Goal: Task Accomplishment & Management: Complete application form

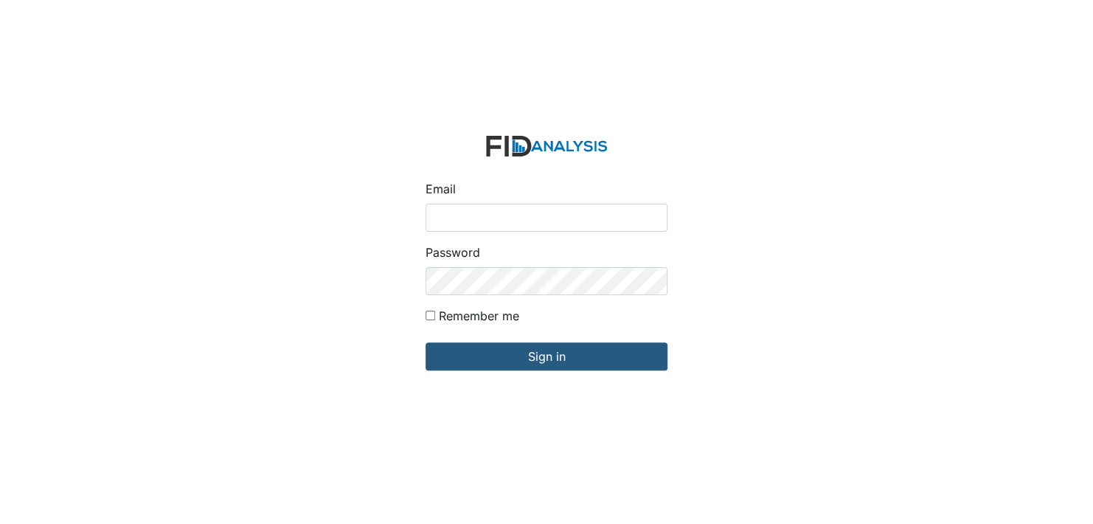
drag, startPoint x: 443, startPoint y: 222, endPoint x: 452, endPoint y: 235, distance: 16.0
click at [443, 223] on input "Email" at bounding box center [547, 218] width 242 height 28
type input "[EMAIL_ADDRESS][DOMAIN_NAME]"
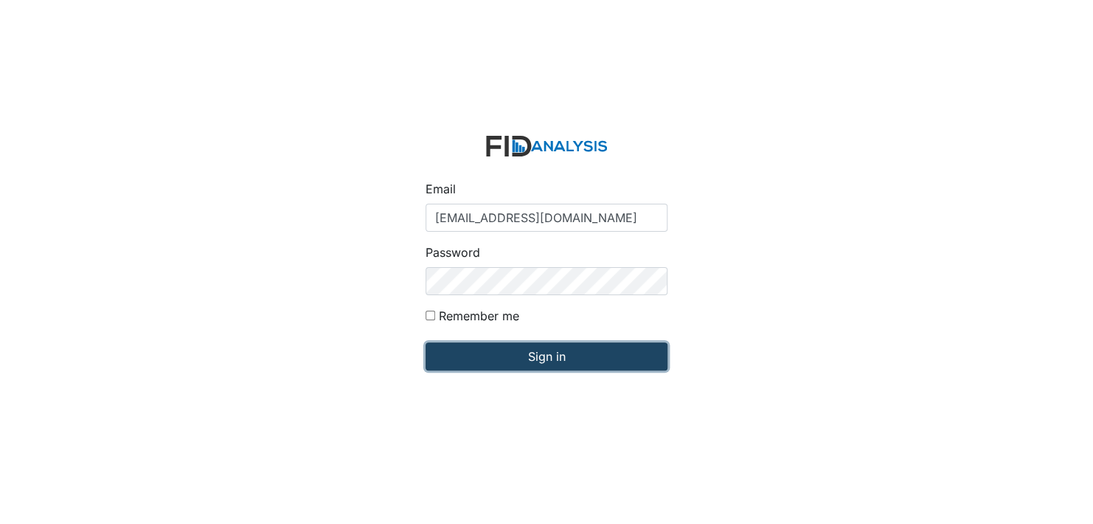
click at [514, 357] on input "Sign in" at bounding box center [547, 356] width 242 height 28
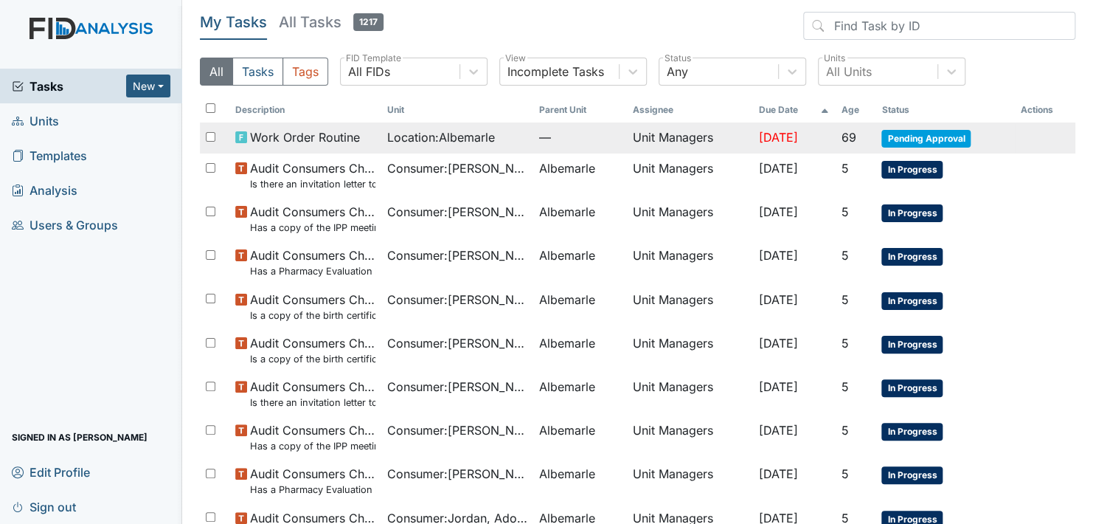
click at [920, 133] on span "Pending Approval" at bounding box center [925, 139] width 89 height 18
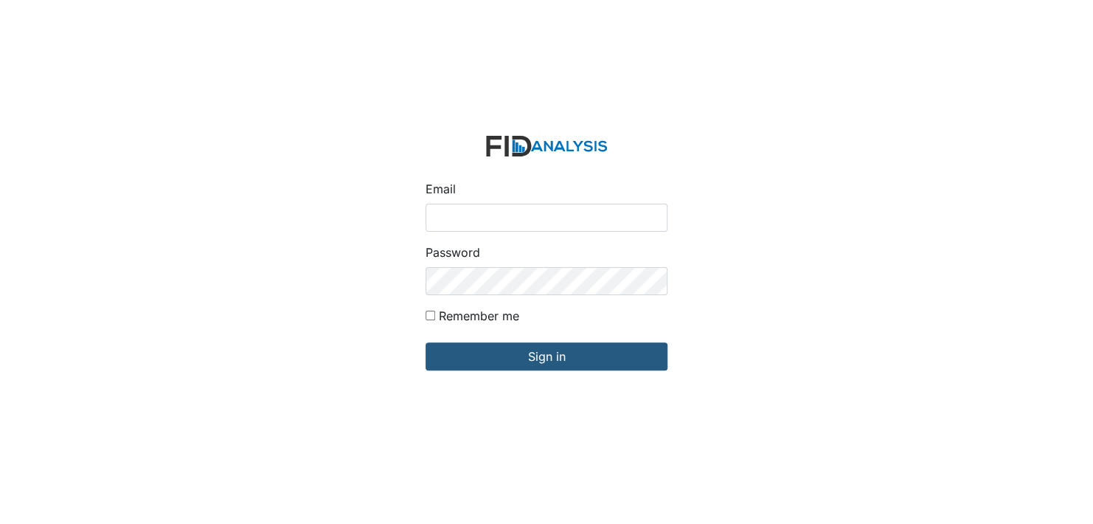
click at [457, 221] on input "Email" at bounding box center [547, 218] width 242 height 28
type input "[EMAIL_ADDRESS][DOMAIN_NAME]"
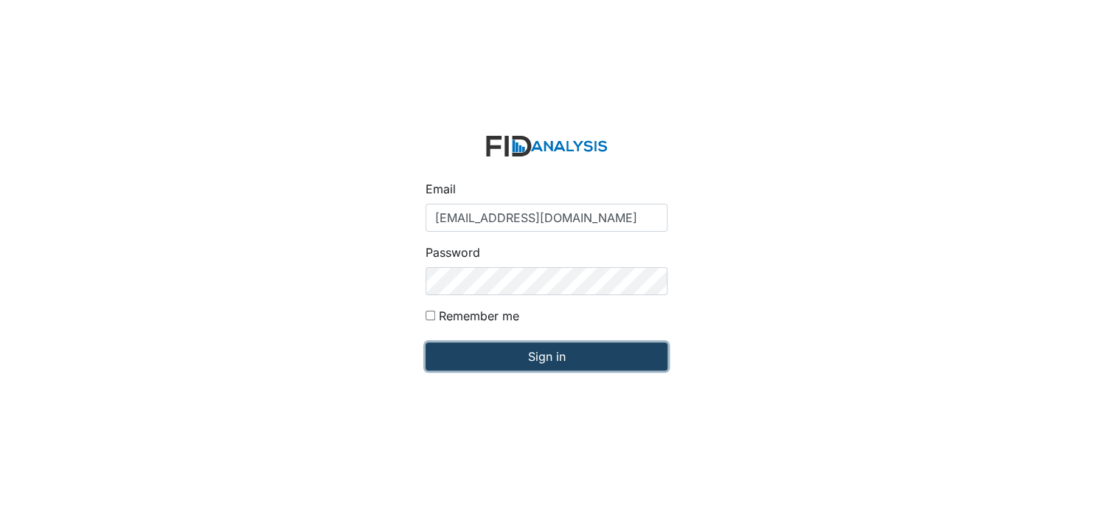
click at [507, 364] on input "Sign in" at bounding box center [547, 356] width 242 height 28
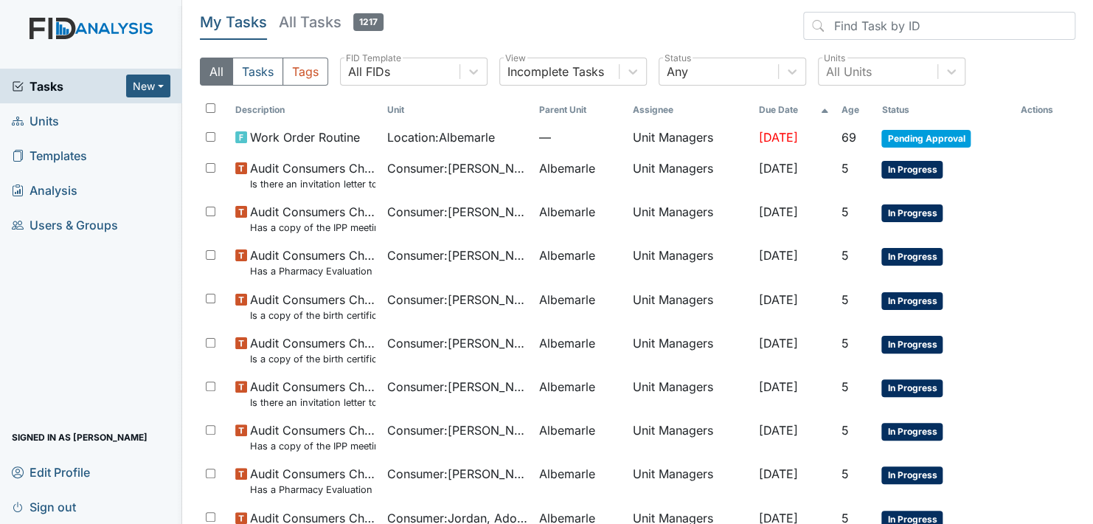
click at [70, 118] on link "Units" at bounding box center [91, 120] width 182 height 35
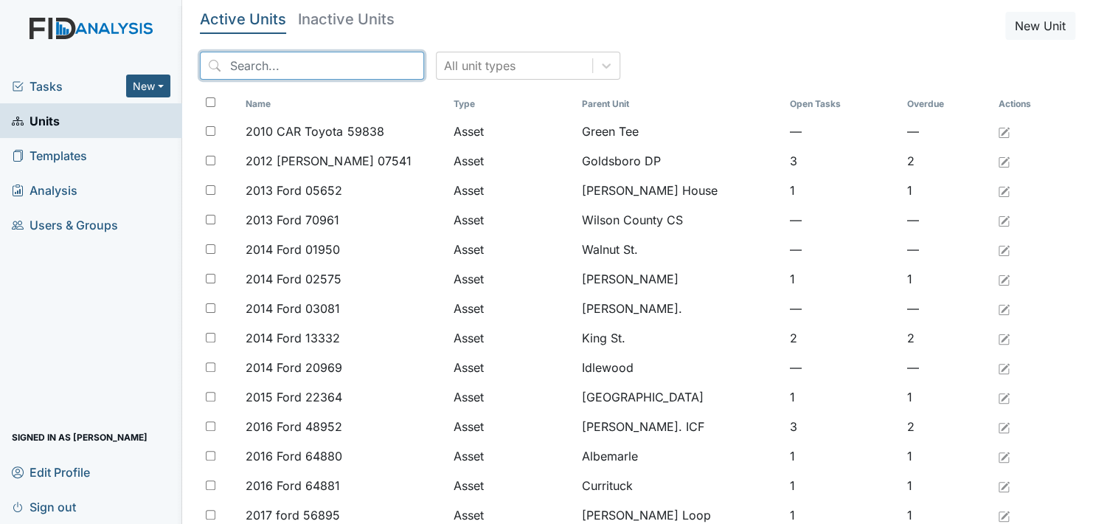
click at [286, 67] on input "search" at bounding box center [312, 66] width 224 height 28
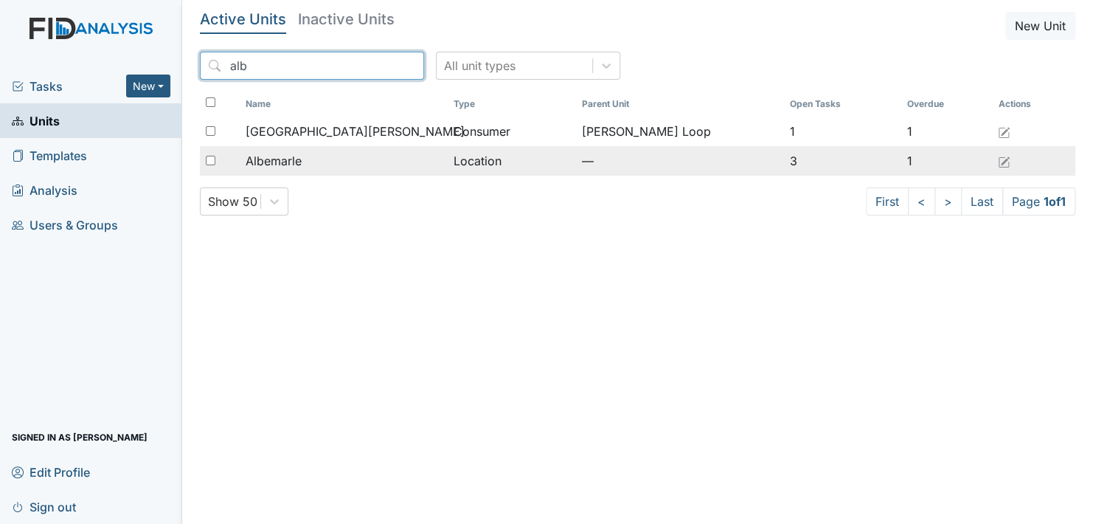
type input "alb"
click at [293, 159] on span "Albemarle" at bounding box center [274, 161] width 56 height 18
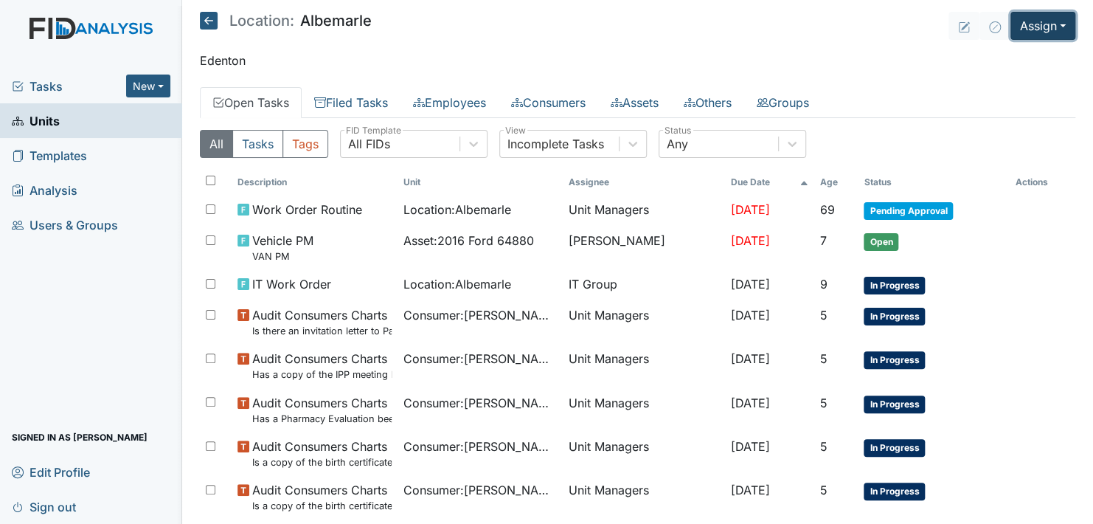
drag, startPoint x: 1032, startPoint y: 21, endPoint x: 1085, endPoint y: 43, distance: 56.8
click at [1035, 23] on button "Assign" at bounding box center [1042, 26] width 65 height 28
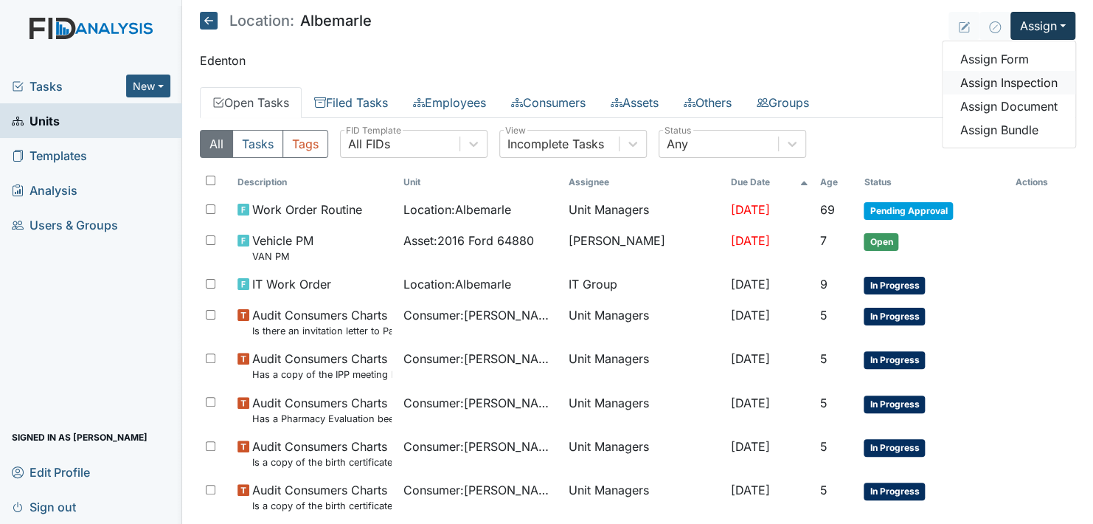
click at [1029, 81] on link "Assign Inspection" at bounding box center [1009, 83] width 133 height 24
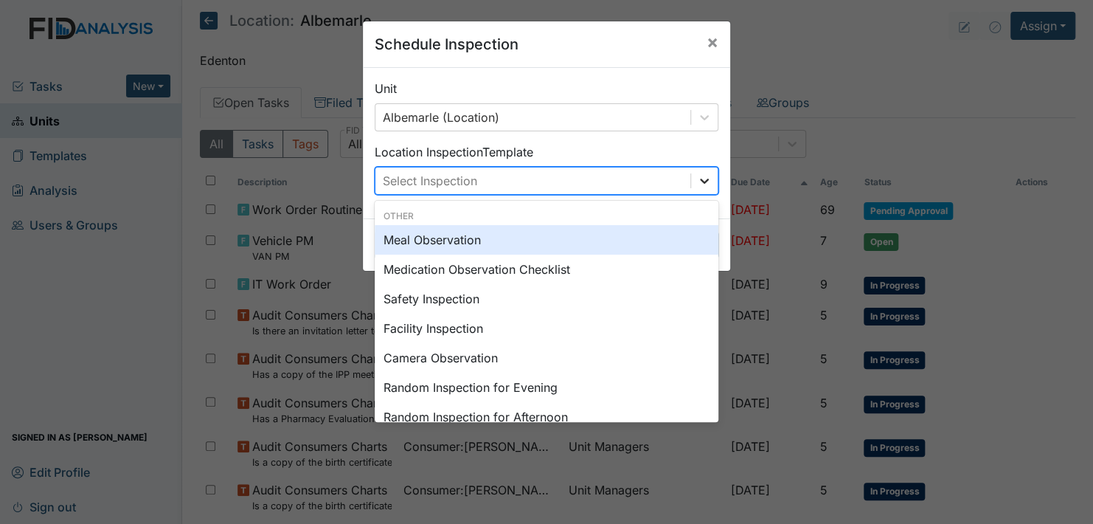
click at [697, 184] on icon at bounding box center [704, 180] width 15 height 15
click at [483, 235] on div "Meal Observation" at bounding box center [547, 239] width 344 height 29
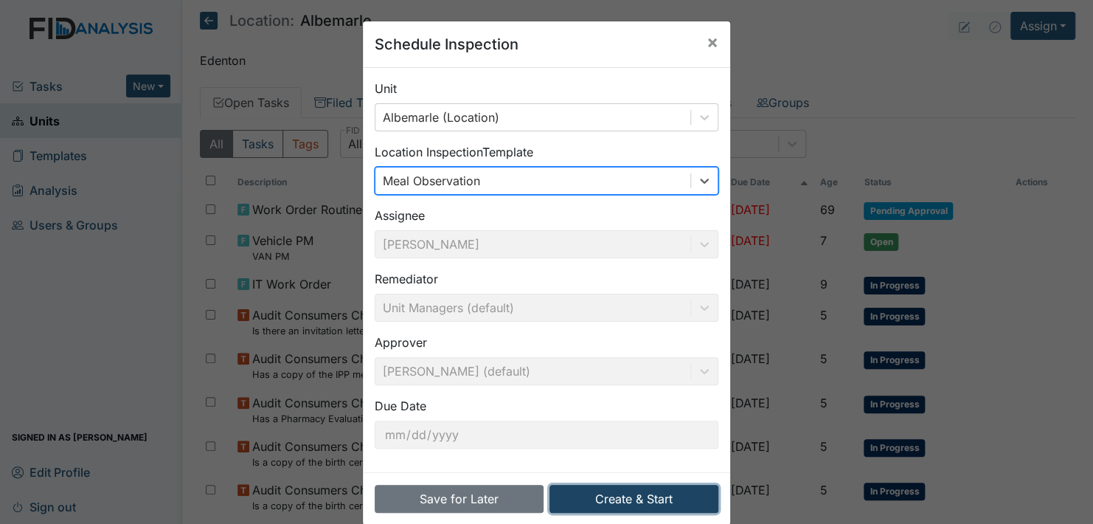
click at [622, 498] on button "Create & Start" at bounding box center [633, 499] width 169 height 28
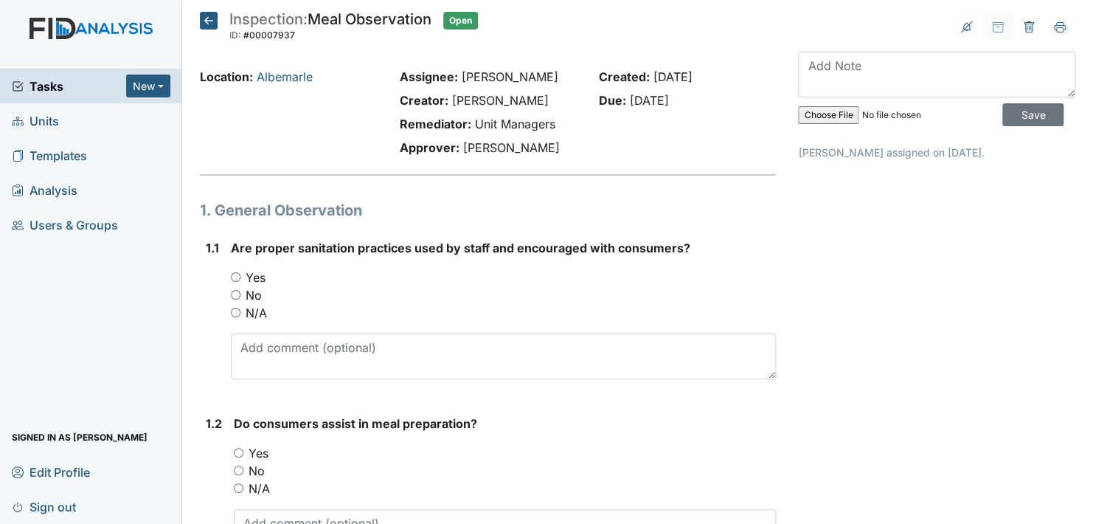
click at [232, 274] on input "Yes" at bounding box center [236, 277] width 10 height 10
radio input "true"
drag, startPoint x: 317, startPoint y: 295, endPoint x: 400, endPoint y: 438, distance: 165.6
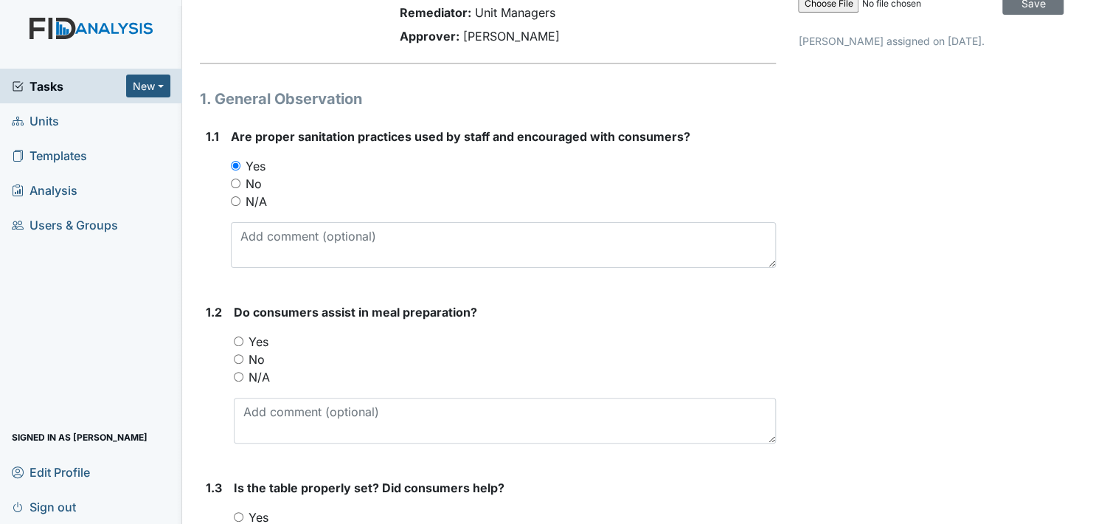
scroll to position [147, 0]
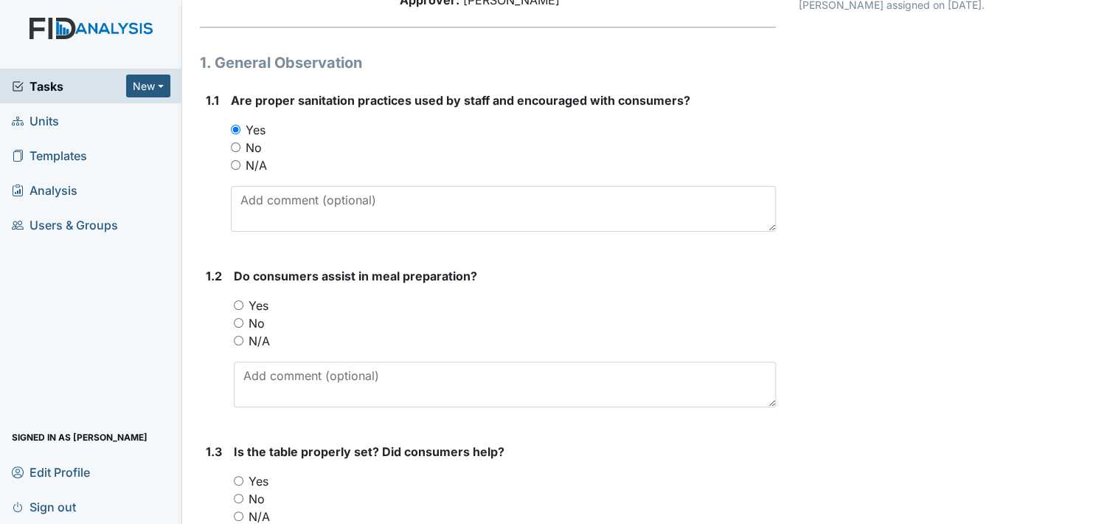
click at [237, 302] on input "Yes" at bounding box center [239, 305] width 10 height 10
radio input "true"
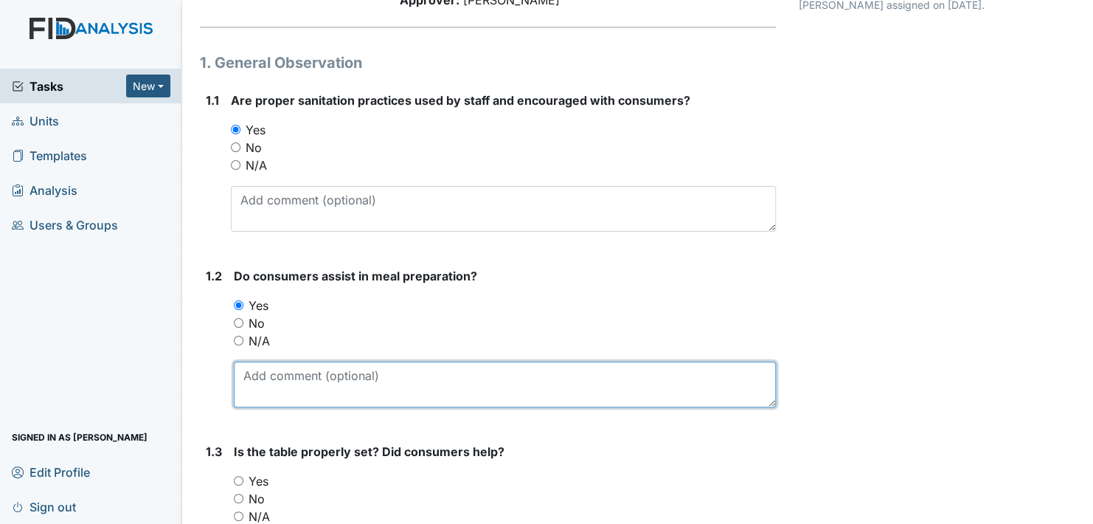
drag, startPoint x: 254, startPoint y: 373, endPoint x: 282, endPoint y: 396, distance: 35.6
click at [254, 375] on textarea at bounding box center [505, 384] width 542 height 46
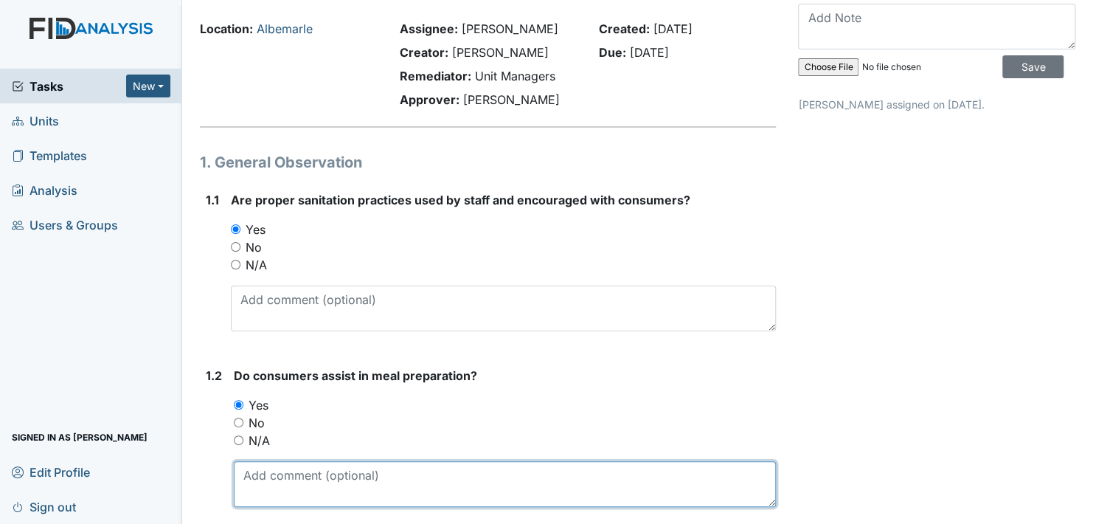
scroll to position [74, 0]
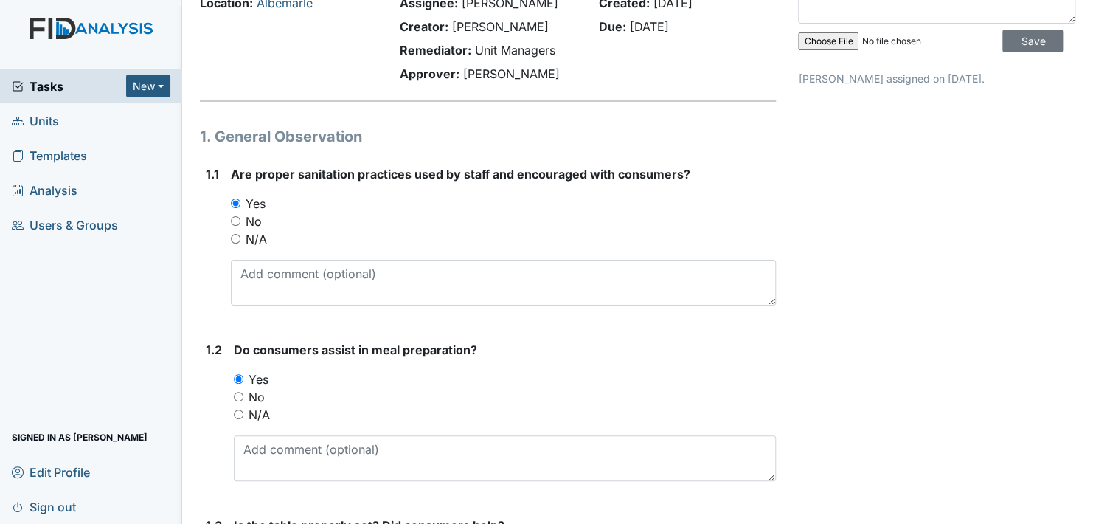
click at [55, 118] on span "Units" at bounding box center [35, 120] width 47 height 23
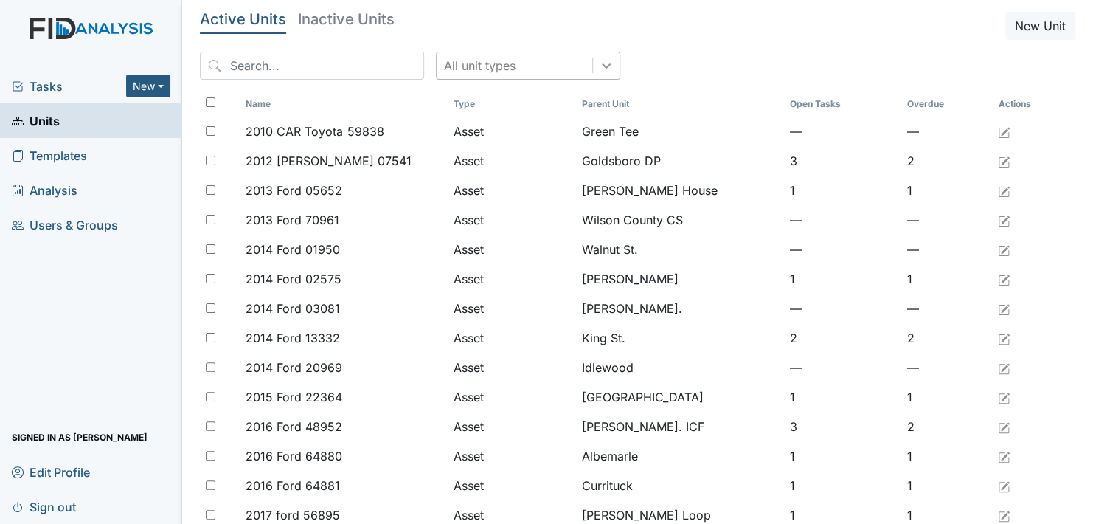
click at [602, 63] on icon at bounding box center [606, 65] width 9 height 5
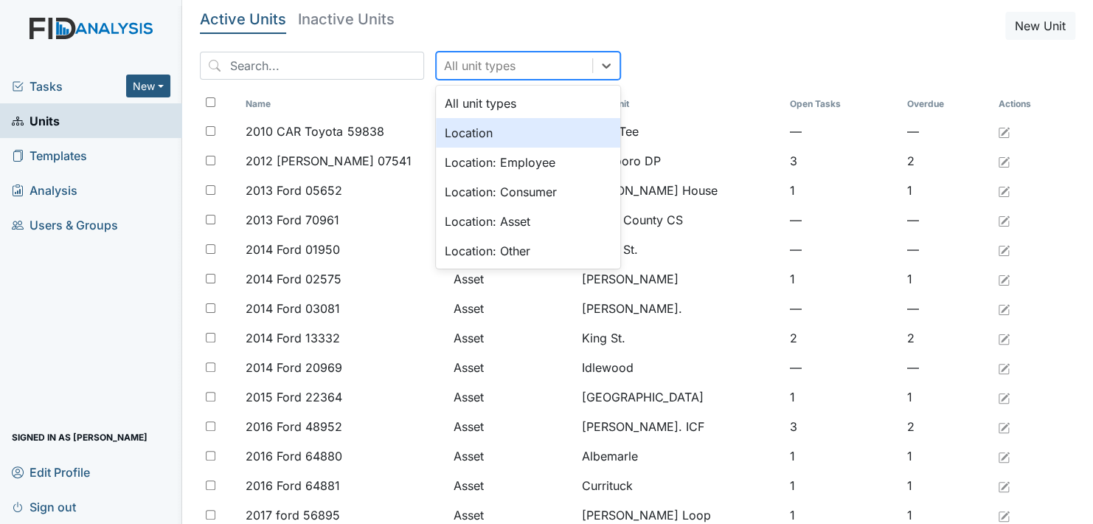
click at [462, 129] on div "Location" at bounding box center [528, 132] width 184 height 29
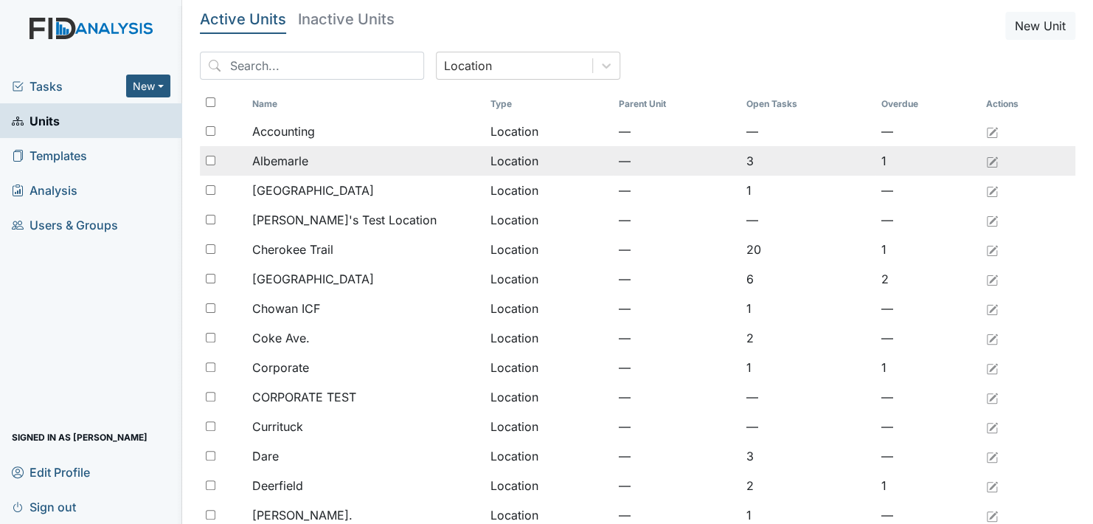
click at [301, 166] on span "Albemarle" at bounding box center [279, 161] width 56 height 18
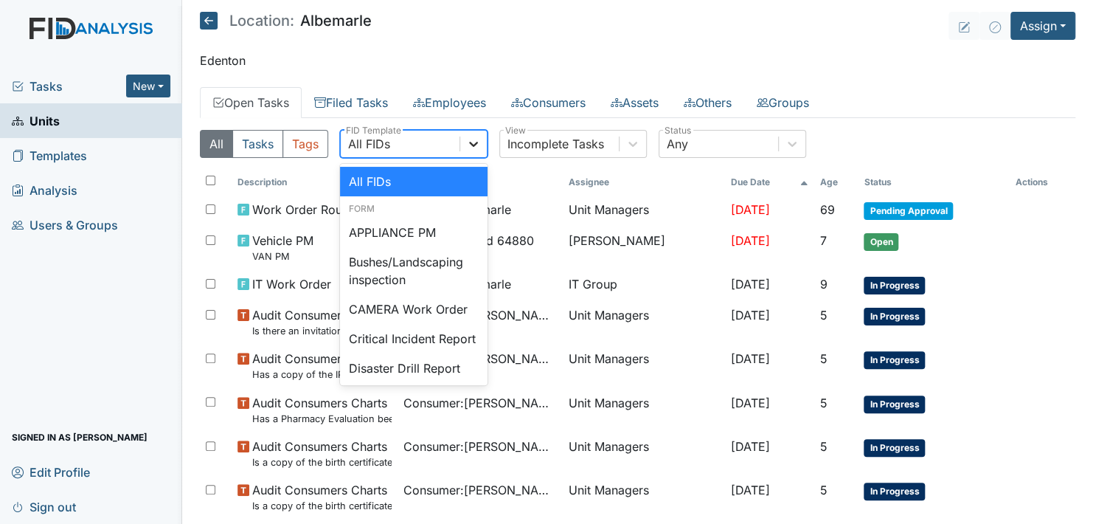
click at [473, 143] on icon at bounding box center [473, 144] width 9 height 5
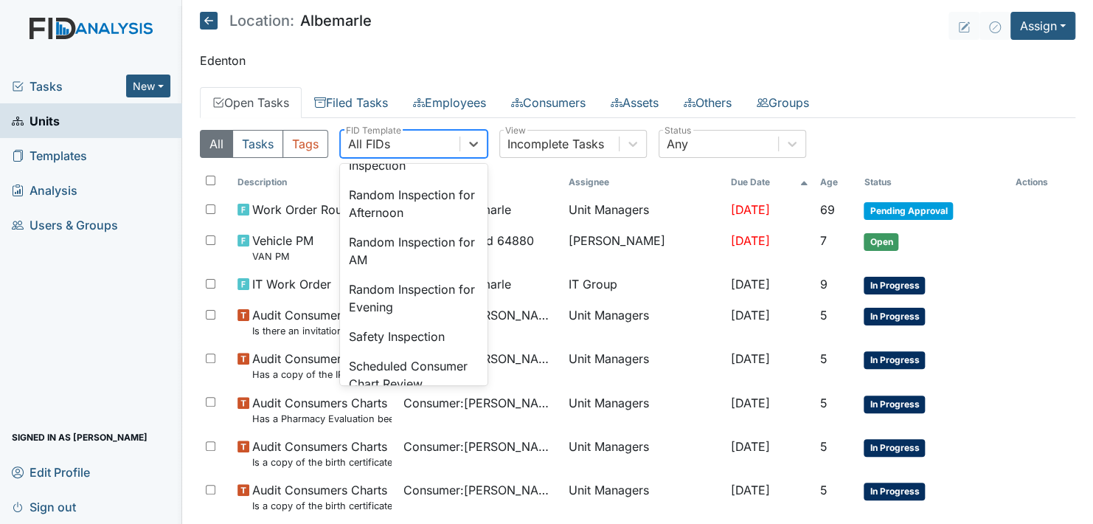
scroll to position [1401, 0]
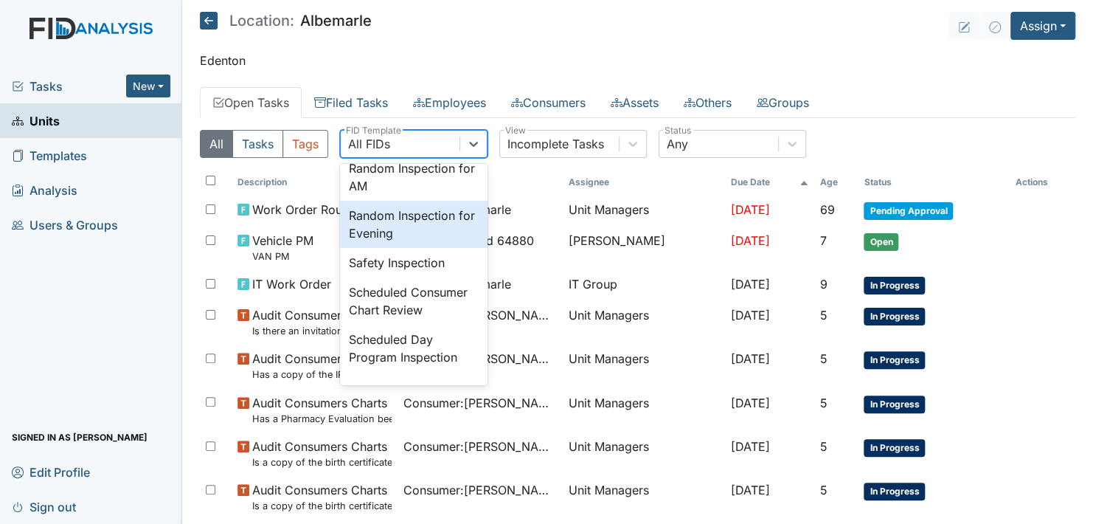
click at [412, 248] on div "Random Inspection for Evening" at bounding box center [413, 224] width 147 height 47
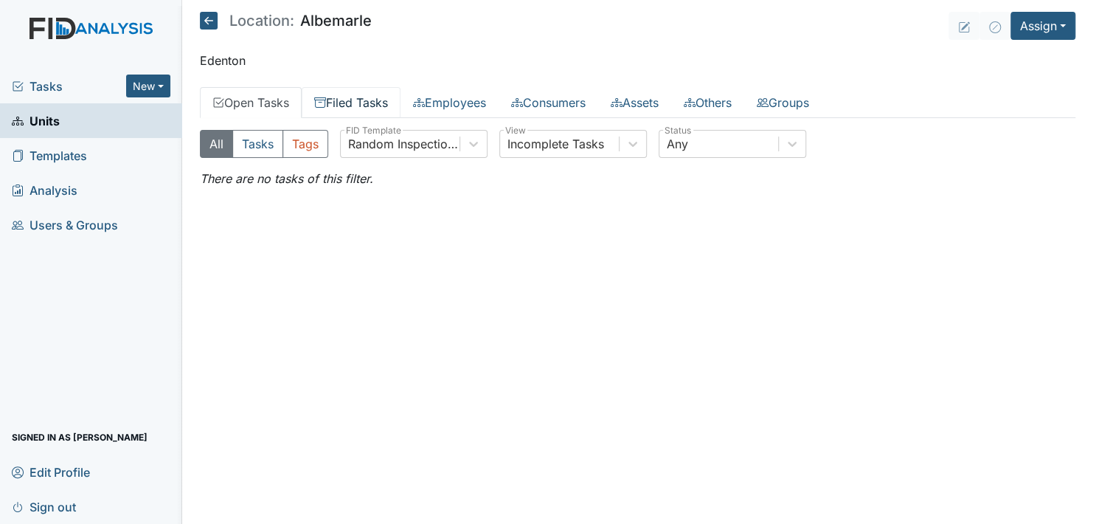
click at [352, 103] on link "Filed Tasks" at bounding box center [351, 102] width 99 height 31
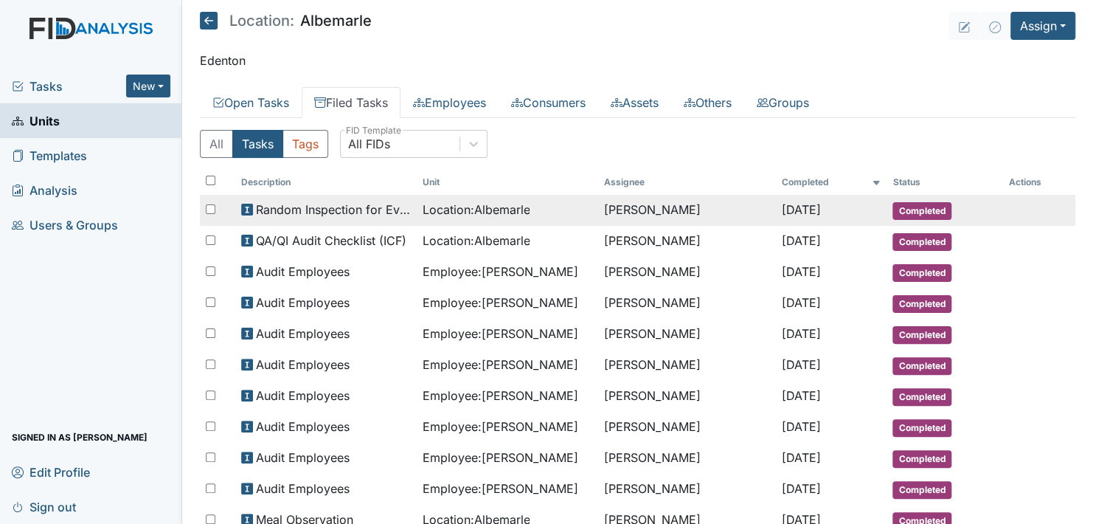
click at [456, 211] on span "Location : Albemarle" at bounding box center [476, 210] width 108 height 18
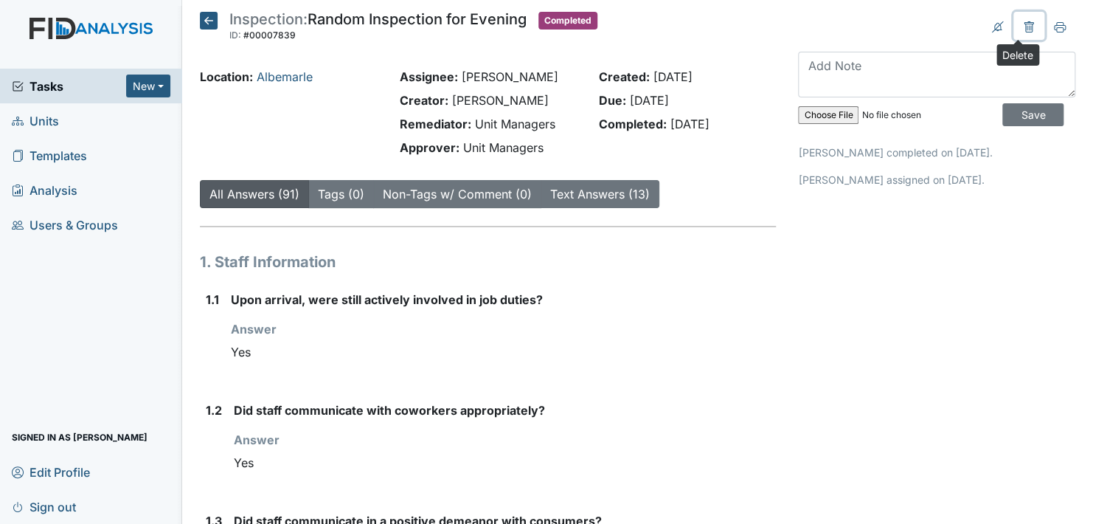
click at [1023, 27] on icon at bounding box center [1029, 27] width 12 height 12
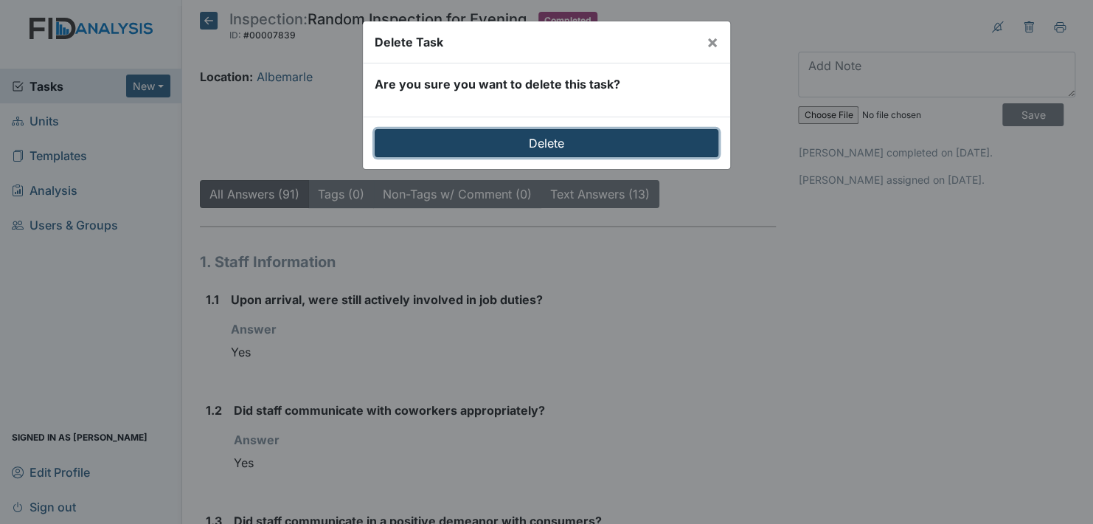
click at [563, 137] on input "Delete" at bounding box center [547, 143] width 344 height 28
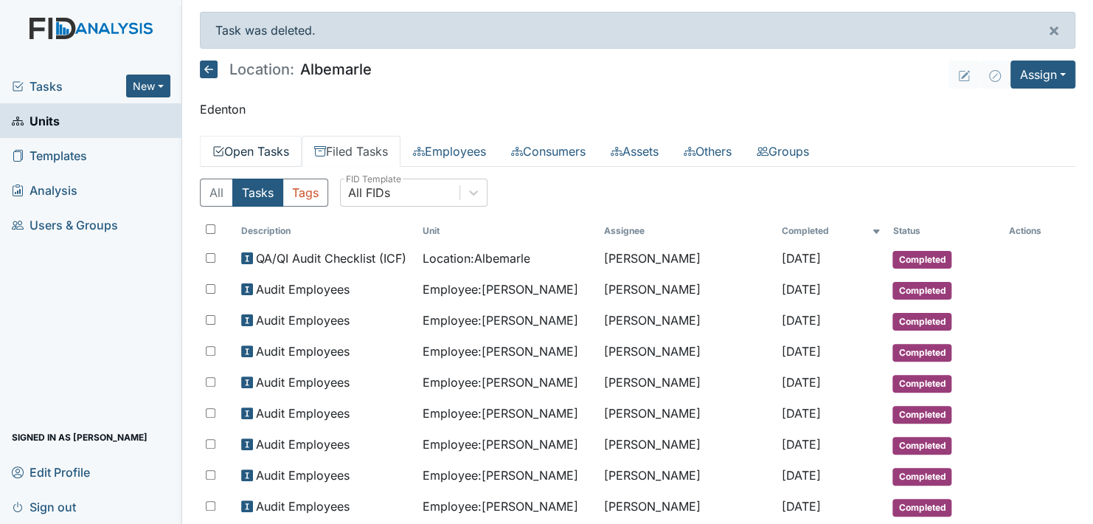
click at [279, 147] on link "Open Tasks" at bounding box center [251, 151] width 102 height 31
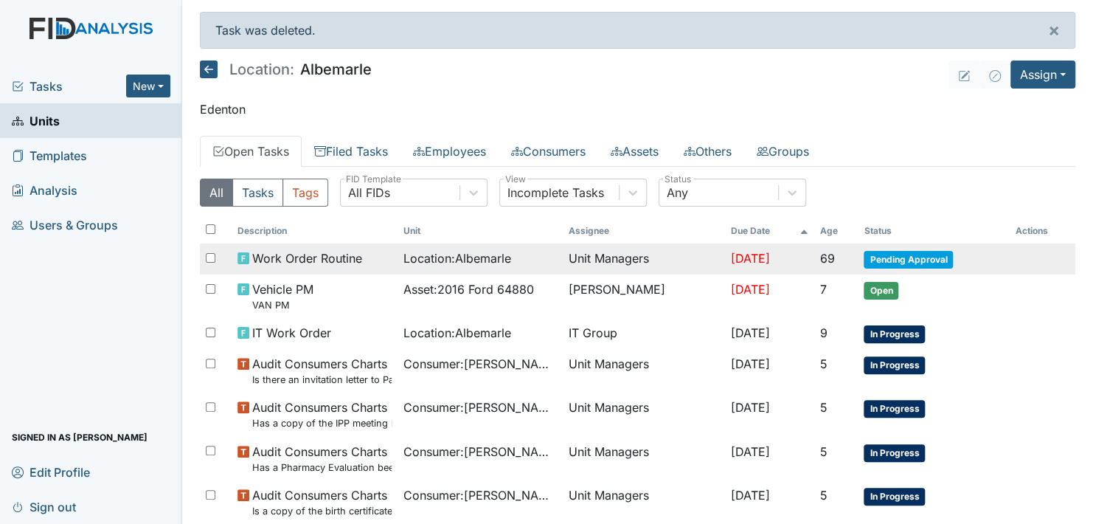
click at [418, 256] on span "Location : [GEOGRAPHIC_DATA]" at bounding box center [457, 258] width 108 height 18
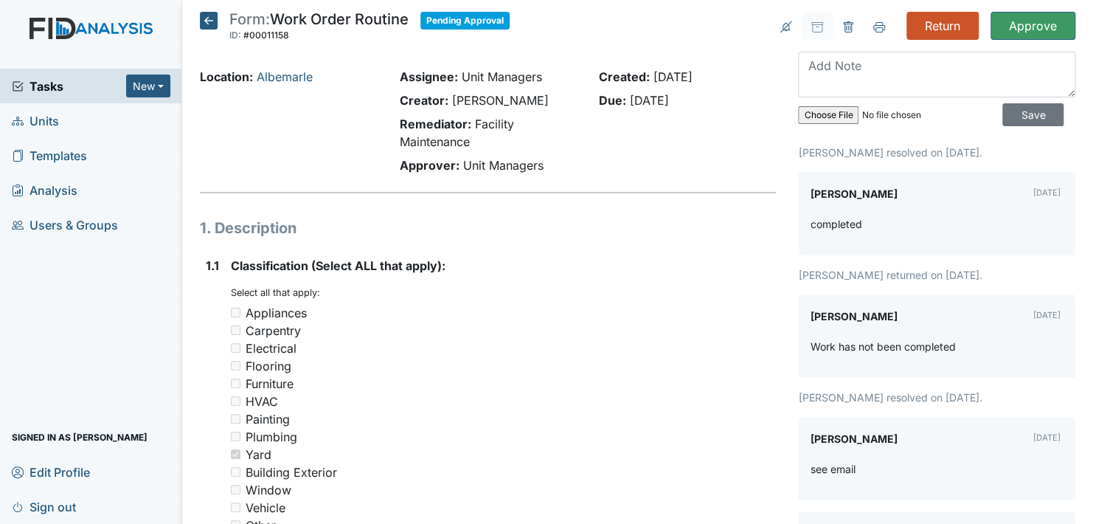
click at [211, 22] on icon at bounding box center [209, 21] width 18 height 18
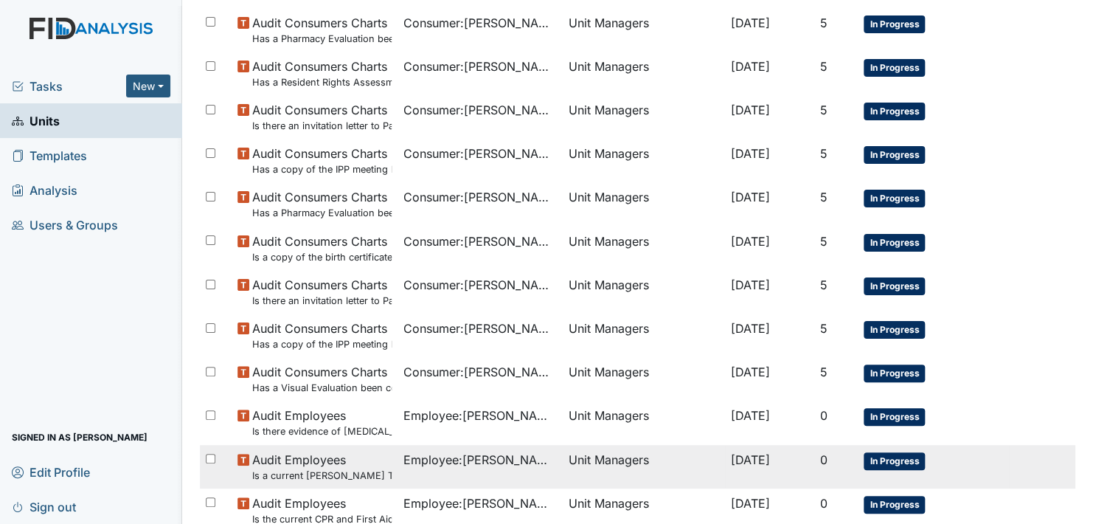
scroll to position [1029, 0]
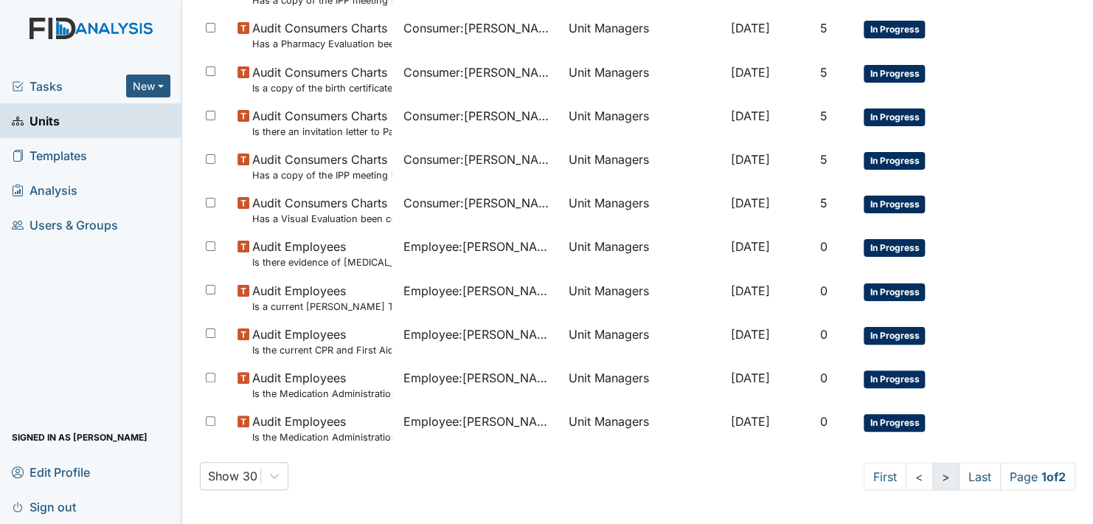
click at [932, 476] on link ">" at bounding box center [945, 476] width 27 height 28
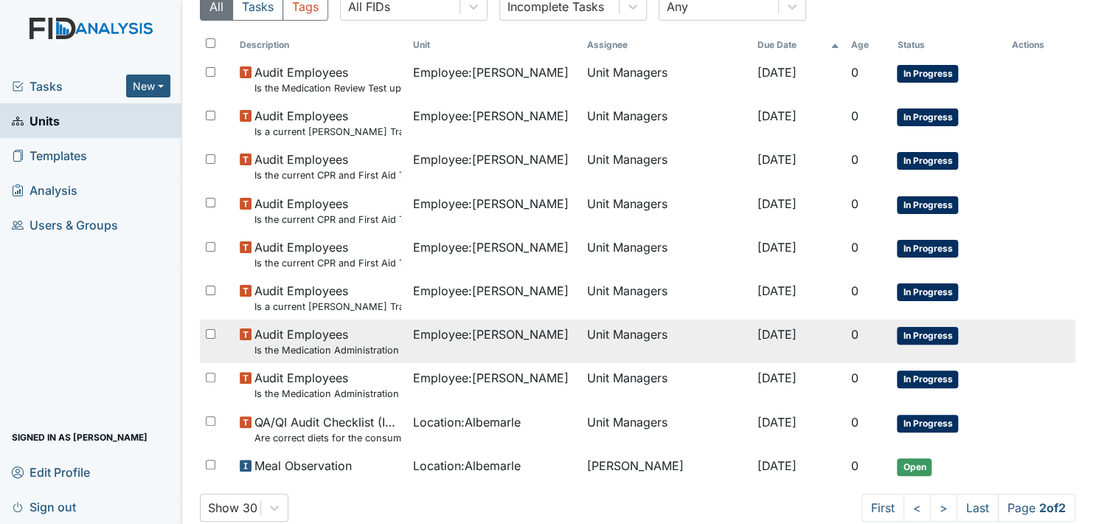
scroll to position [168, 0]
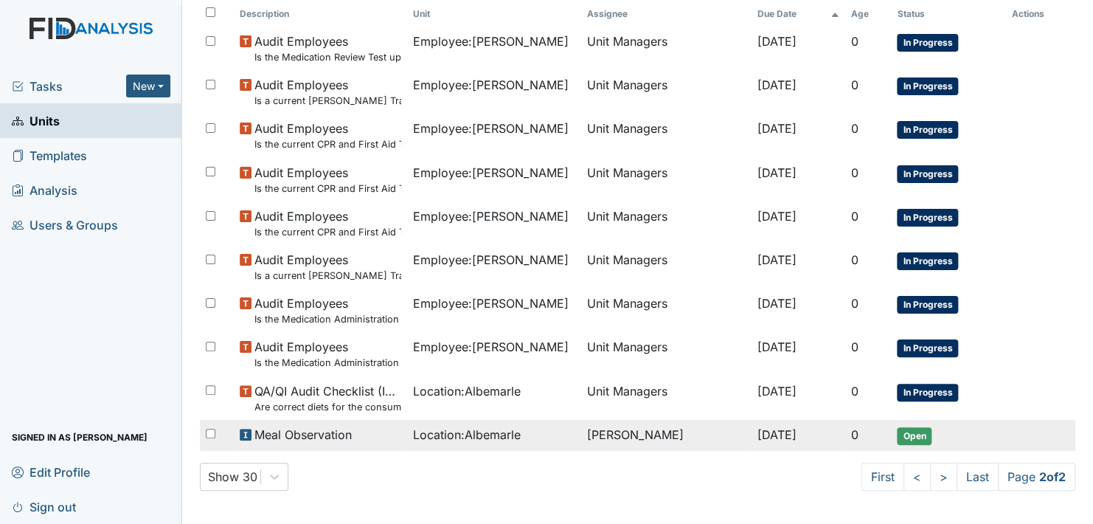
click at [475, 427] on span "Location : Albemarle" at bounding box center [467, 435] width 108 height 18
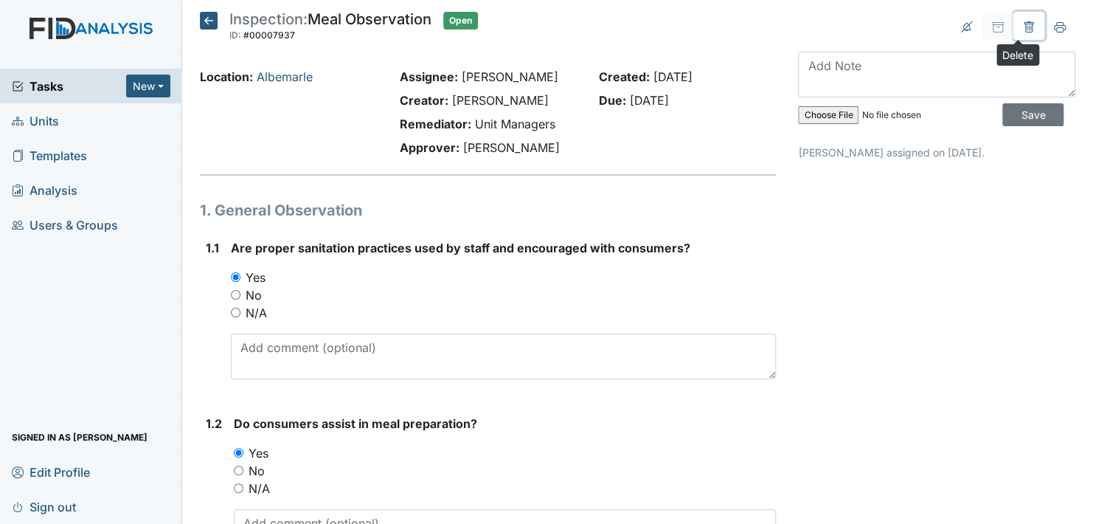
click at [1023, 25] on icon at bounding box center [1029, 27] width 12 height 12
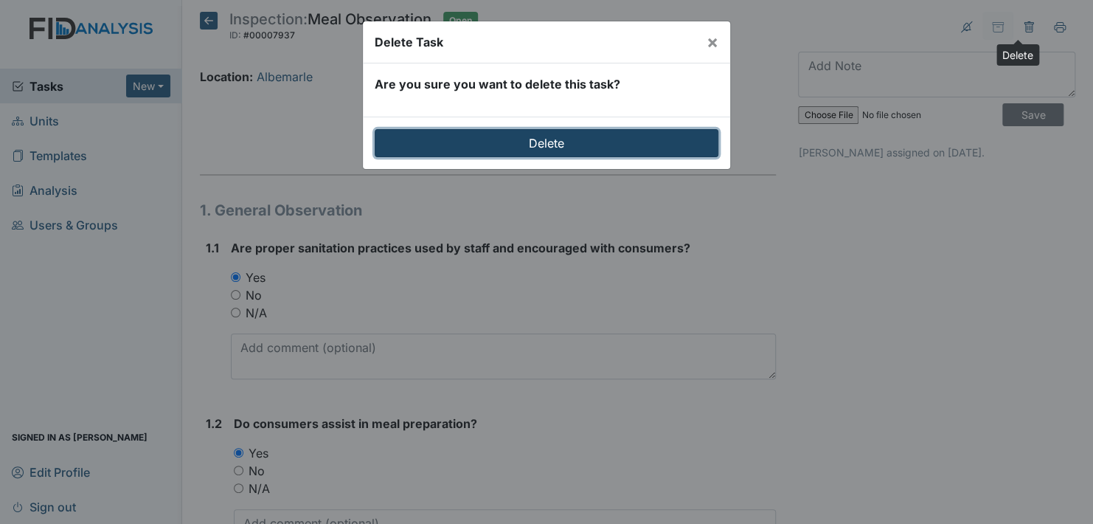
click at [673, 146] on input "Delete" at bounding box center [547, 143] width 344 height 28
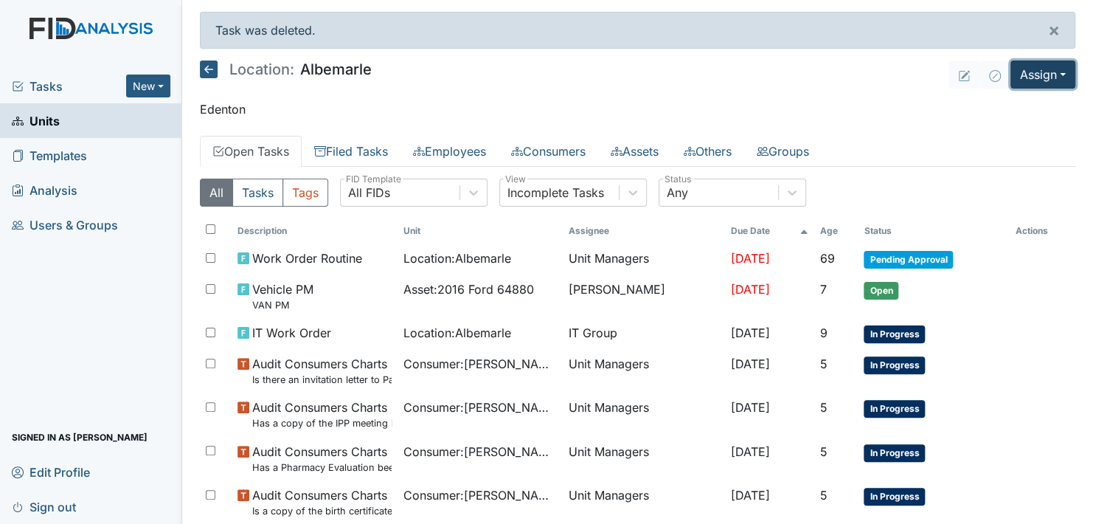
click at [1035, 80] on button "Assign" at bounding box center [1042, 74] width 65 height 28
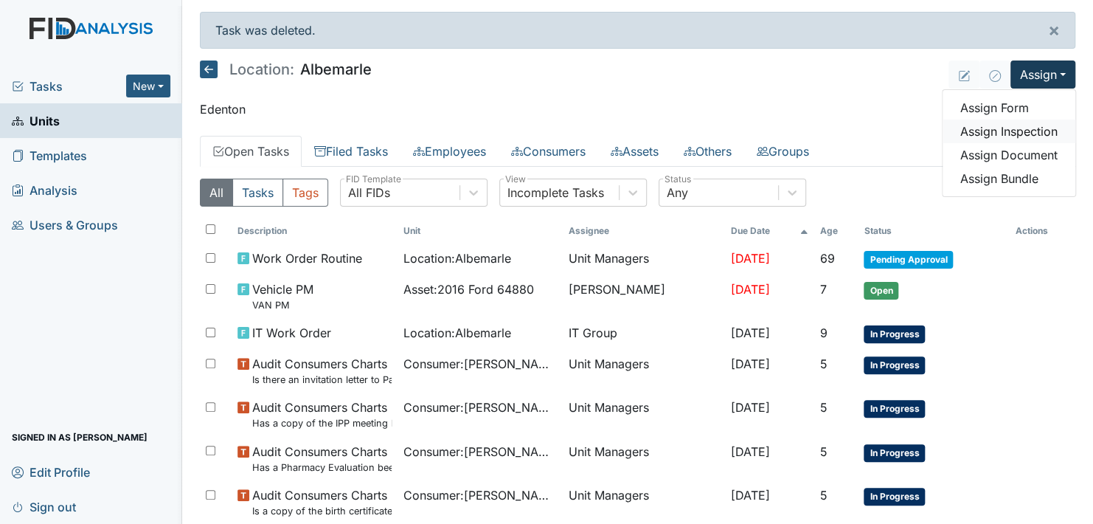
click at [1013, 126] on link "Assign Inspection" at bounding box center [1009, 131] width 133 height 24
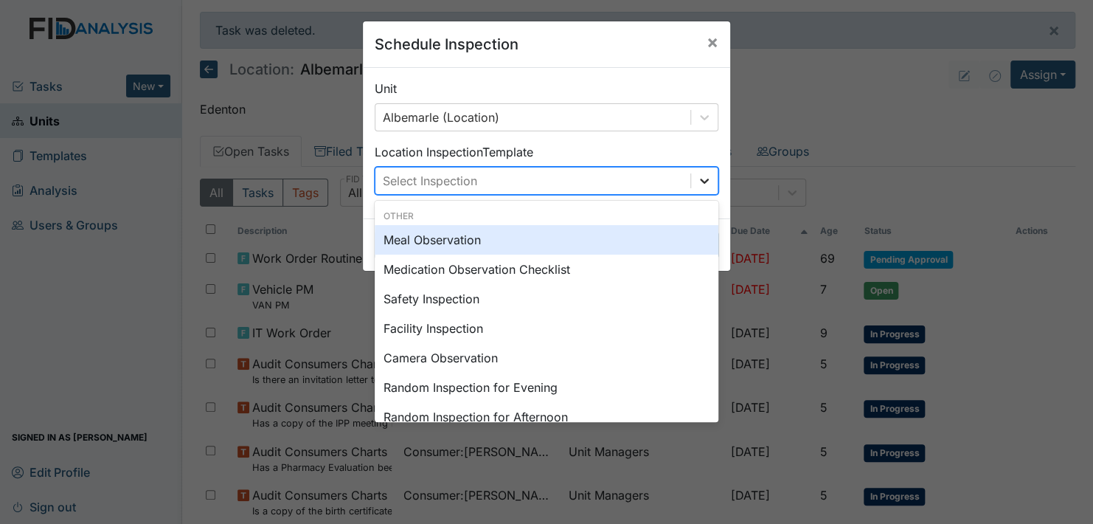
click at [697, 176] on icon at bounding box center [704, 180] width 15 height 15
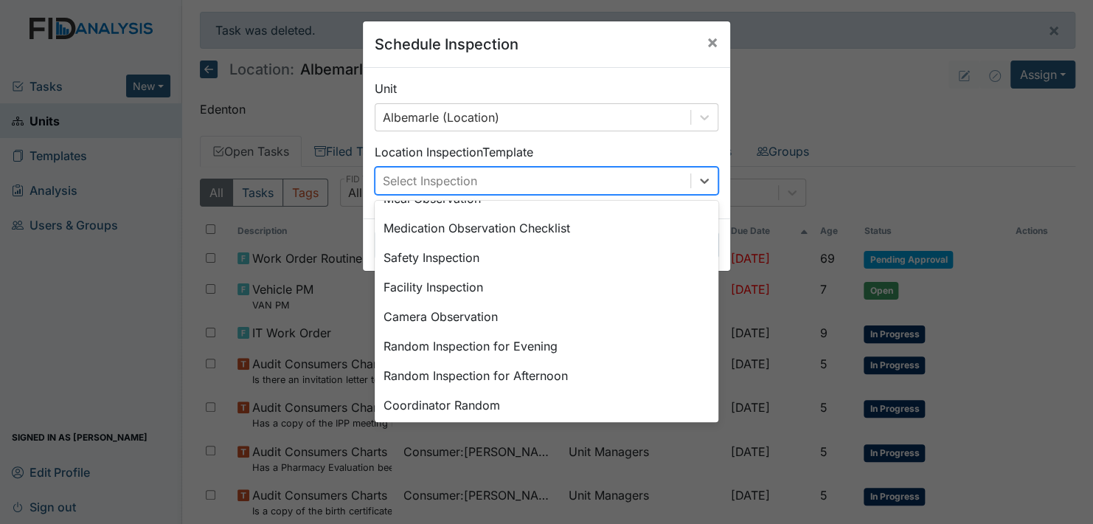
scroll to position [32, 0]
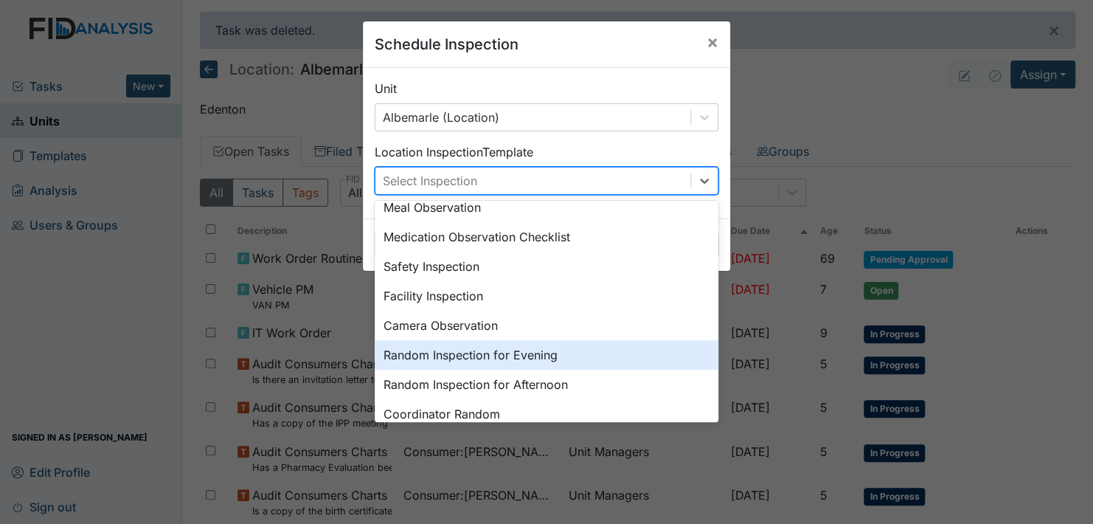
click at [481, 353] on div "Random Inspection for Evening" at bounding box center [547, 354] width 344 height 29
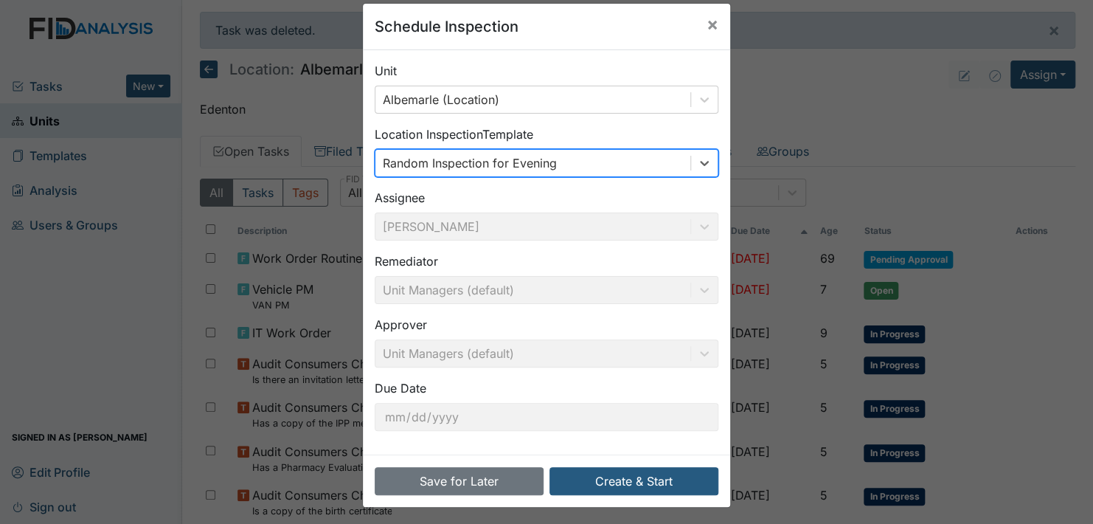
scroll to position [21, 0]
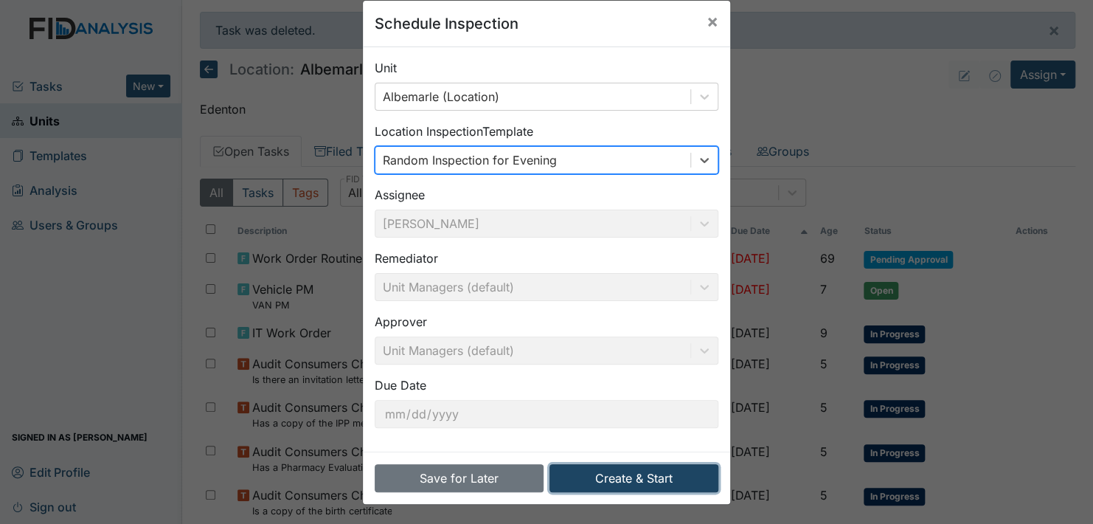
click at [635, 476] on button "Create & Start" at bounding box center [633, 478] width 169 height 28
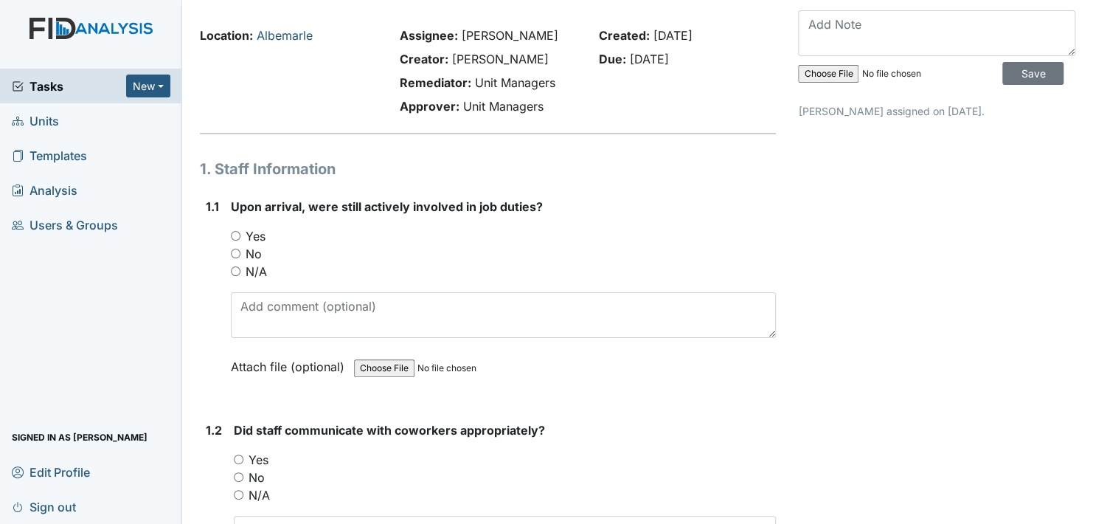
scroll to position [60, 0]
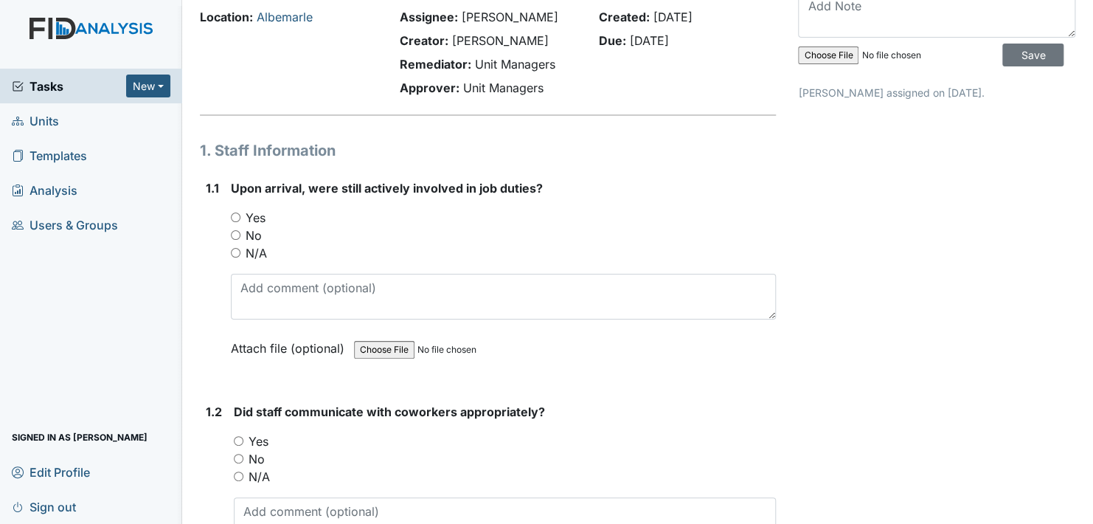
click at [234, 216] on input "Yes" at bounding box center [236, 217] width 10 height 10
radio input "true"
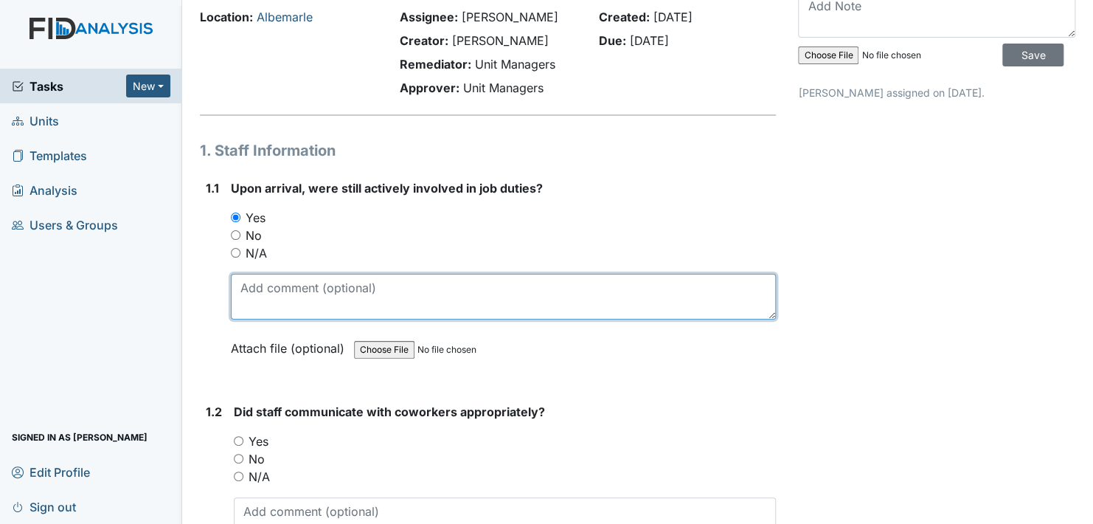
click at [254, 290] on textarea at bounding box center [503, 297] width 545 height 46
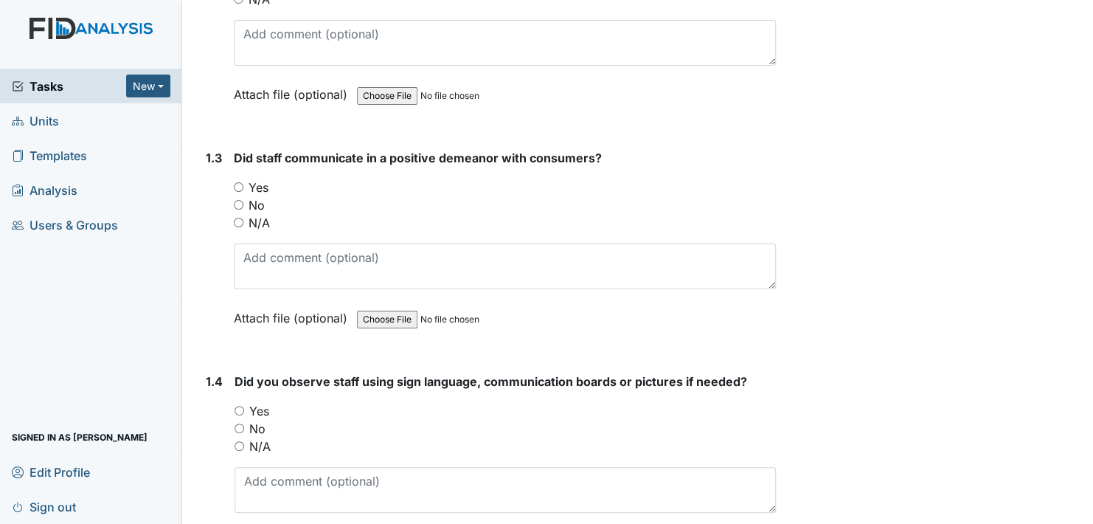
scroll to position [0, 0]
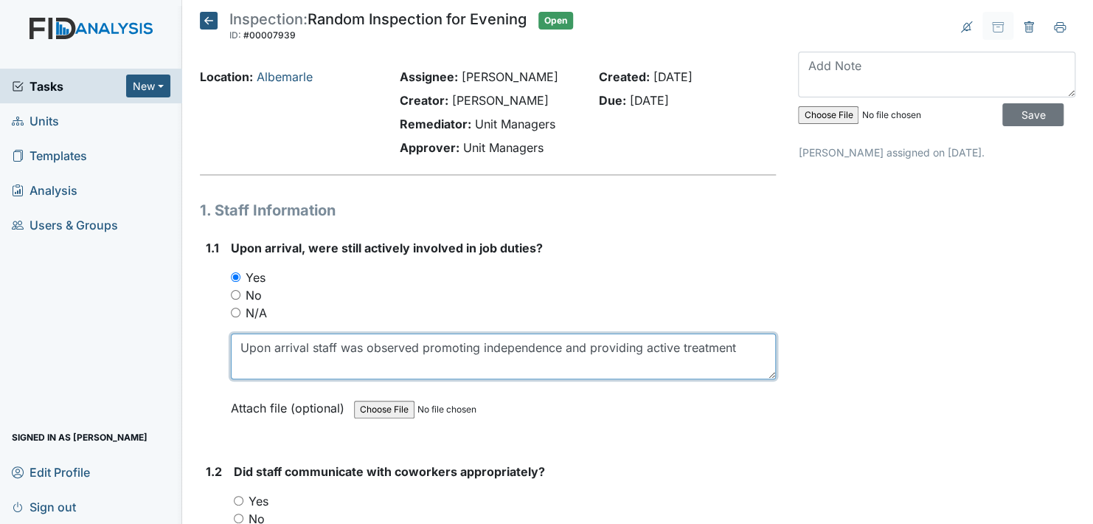
click at [749, 351] on textarea "Upon arrival staff was observed promoting independence and providing active tre…" at bounding box center [503, 356] width 545 height 46
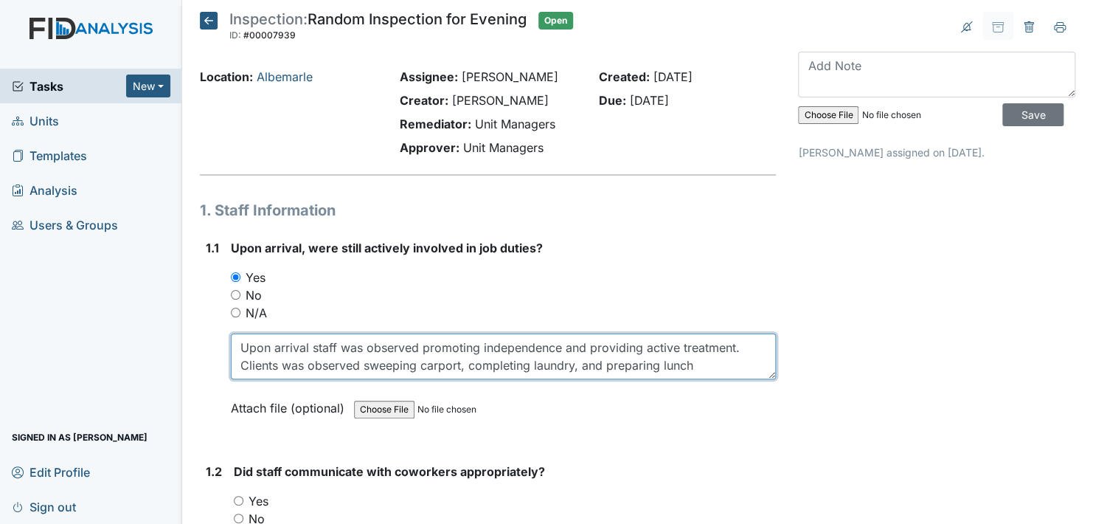
click at [420, 343] on textarea "Upon arrival staff was observed promoting independence and providing active tre…" at bounding box center [503, 356] width 545 height 46
click at [421, 344] on textarea "Upon arrival staff was observed promoting independence and providing active tre…" at bounding box center [503, 356] width 545 height 46
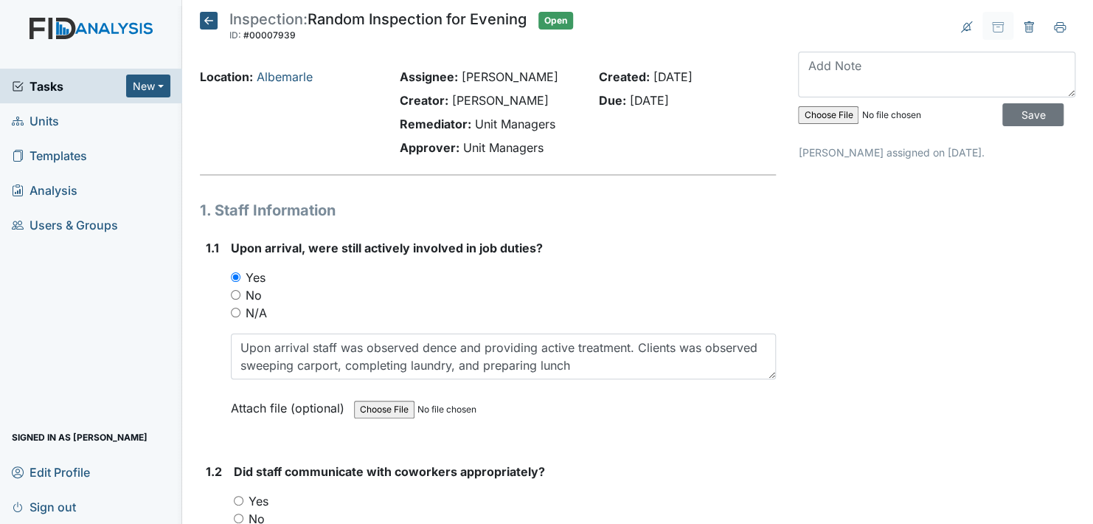
click at [716, 473] on strong "Did staff communicate with coworkers appropriately?" at bounding box center [505, 471] width 542 height 18
click at [649, 462] on strong "Did staff communicate with coworkers appropriately?" at bounding box center [505, 471] width 542 height 18
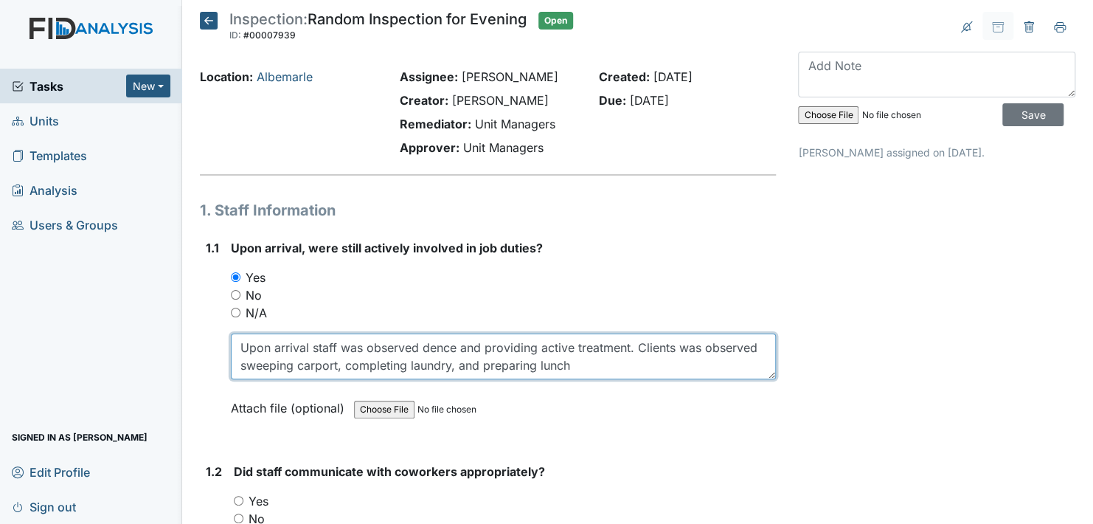
click at [415, 344] on textarea "Upon arrival staff was observed dence and providing active treatment. Clients w…" at bounding box center [503, 356] width 545 height 46
click at [287, 365] on textarea "Upon arrival clients was observed sweeping carport, completing laundry, and pre…" at bounding box center [503, 356] width 545 height 46
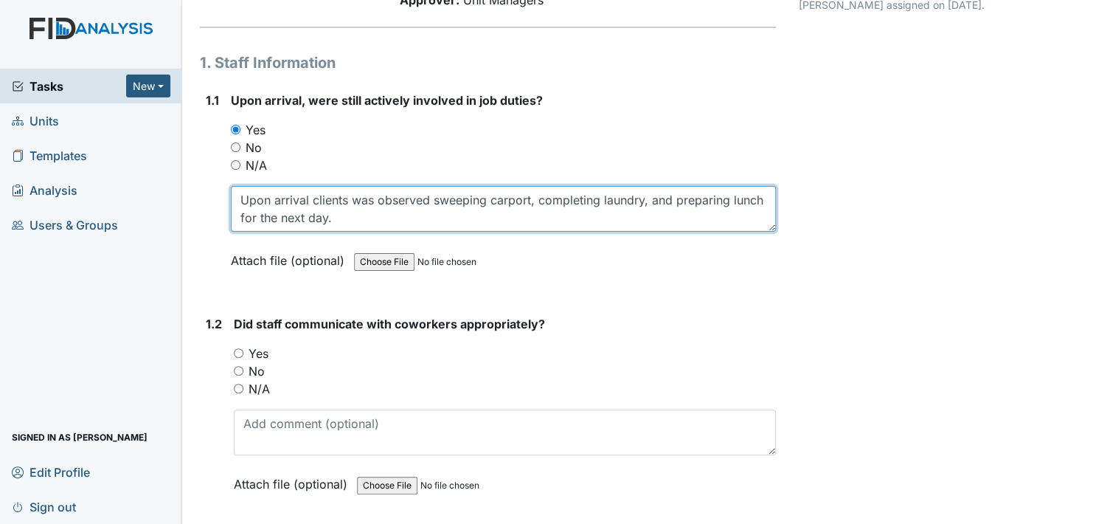
scroll to position [221, 0]
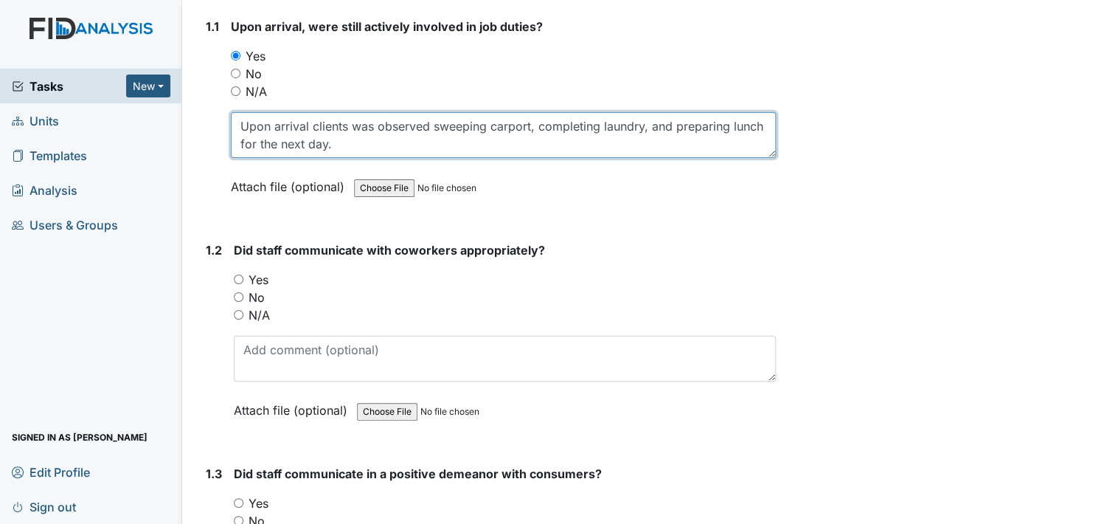
type textarea "Upon arrival clients was observed sweeping carport, completing laundry, and pre…"
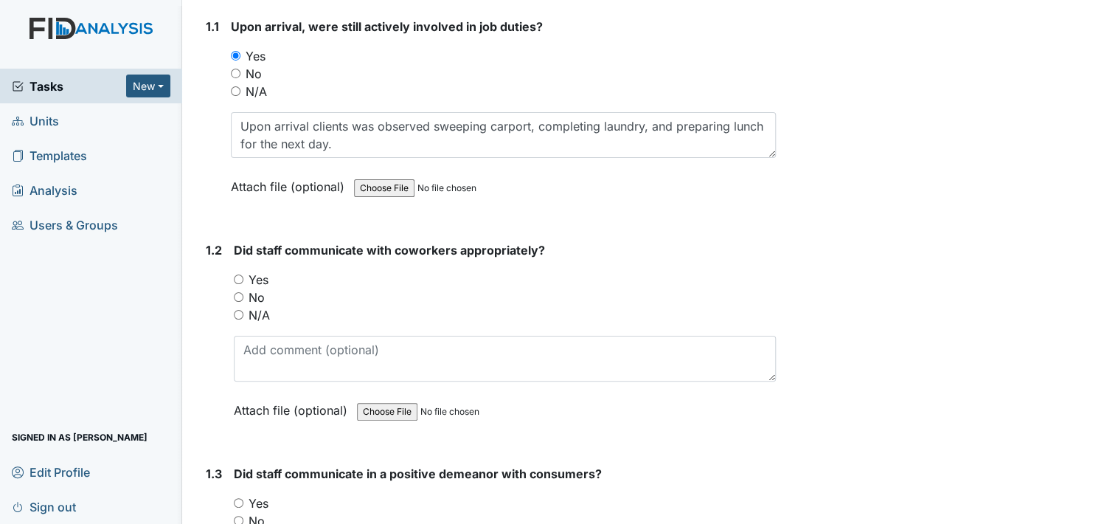
click at [243, 276] on div "Yes" at bounding box center [505, 280] width 542 height 18
click at [243, 277] on input "Yes" at bounding box center [239, 279] width 10 height 10
radio input "true"
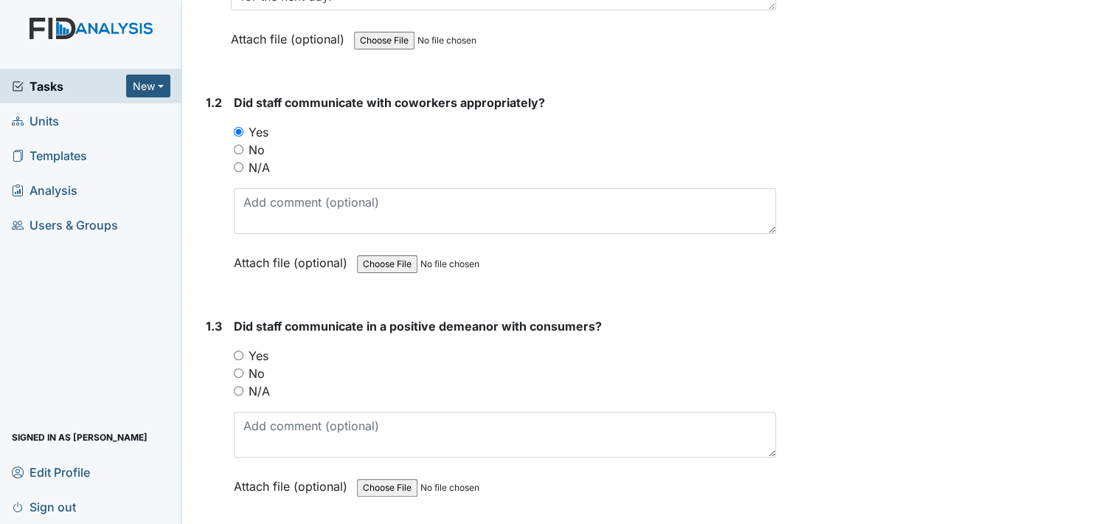
scroll to position [442, 0]
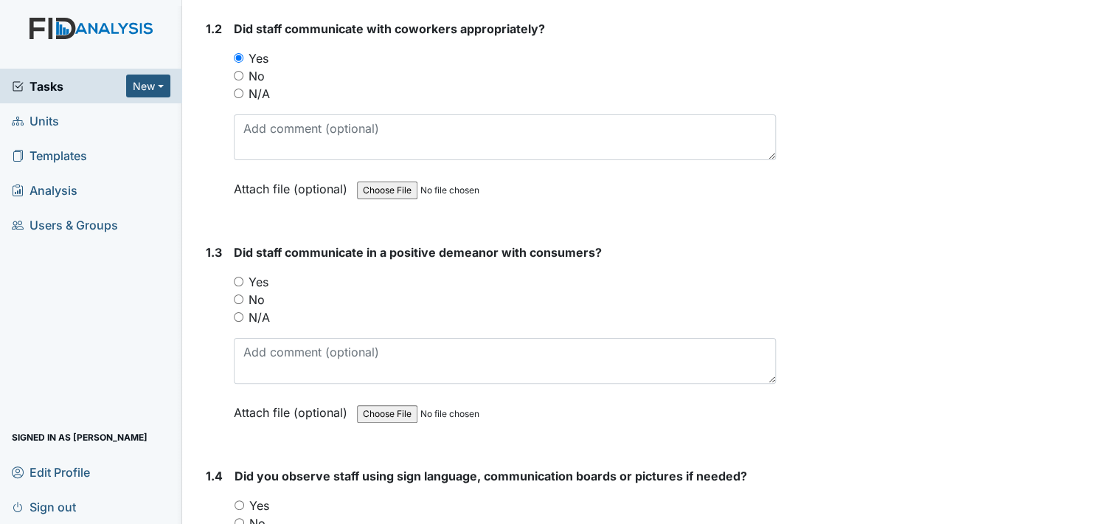
click at [243, 280] on div "Yes" at bounding box center [505, 282] width 542 height 18
click at [242, 280] on input "Yes" at bounding box center [239, 282] width 10 height 10
radio input "true"
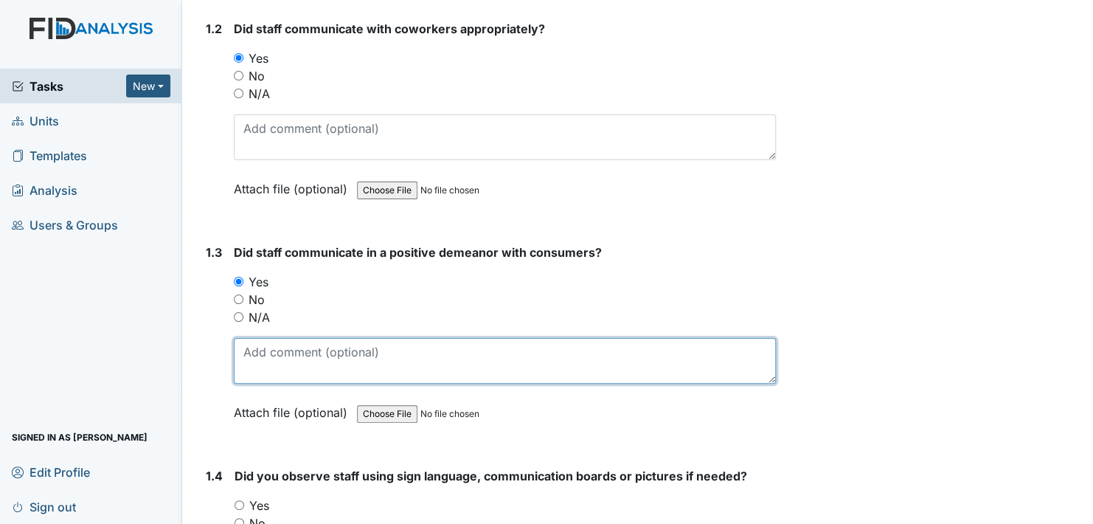
click at [308, 353] on textarea at bounding box center [505, 361] width 542 height 46
click at [530, 350] on textarea "Staff encouraged active treatment and promoted" at bounding box center [505, 361] width 542 height 46
click at [682, 352] on textarea "Staff encouraged active treatment and promoted independence through out" at bounding box center [505, 361] width 542 height 46
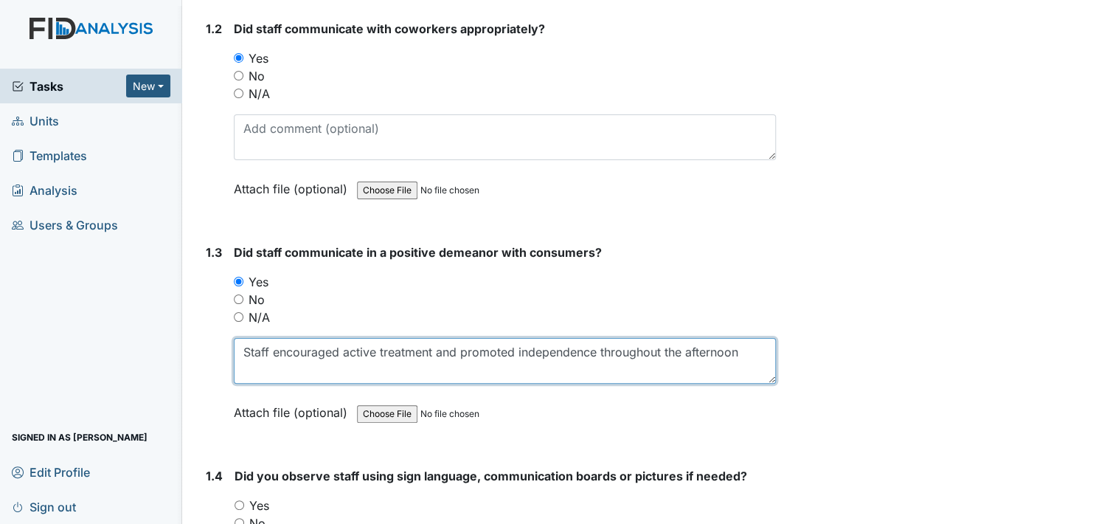
drag, startPoint x: 740, startPoint y: 352, endPoint x: 763, endPoint y: 373, distance: 30.8
click at [740, 351] on textarea "Staff encouraged active treatment and promoted independence throughout the afte…" at bounding box center [505, 361] width 542 height 46
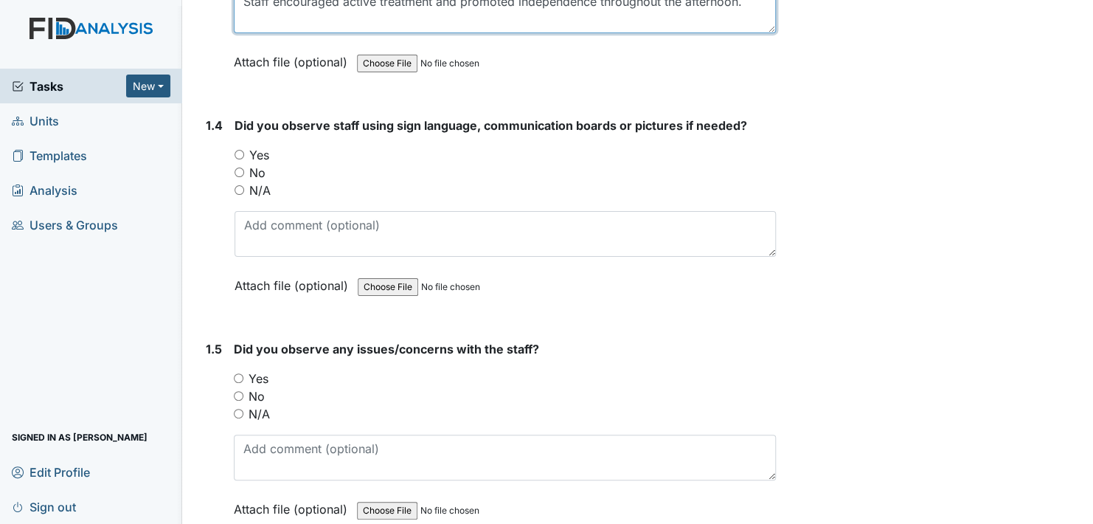
scroll to position [811, 0]
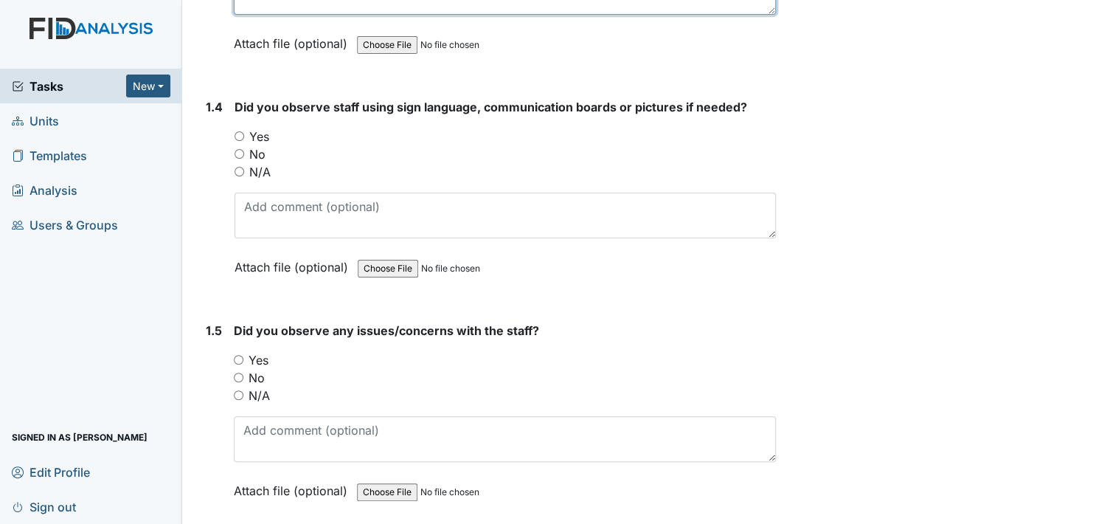
type textarea "Staff encouraged active treatment and promoted independence throughout the afte…"
drag, startPoint x: 239, startPoint y: 373, endPoint x: 230, endPoint y: 369, distance: 9.9
click at [230, 369] on div "1.5 Did you observe any issues/concerns with the staff? You must select one of …" at bounding box center [488, 422] width 576 height 200
click at [240, 372] on input "No" at bounding box center [239, 377] width 10 height 10
radio input "true"
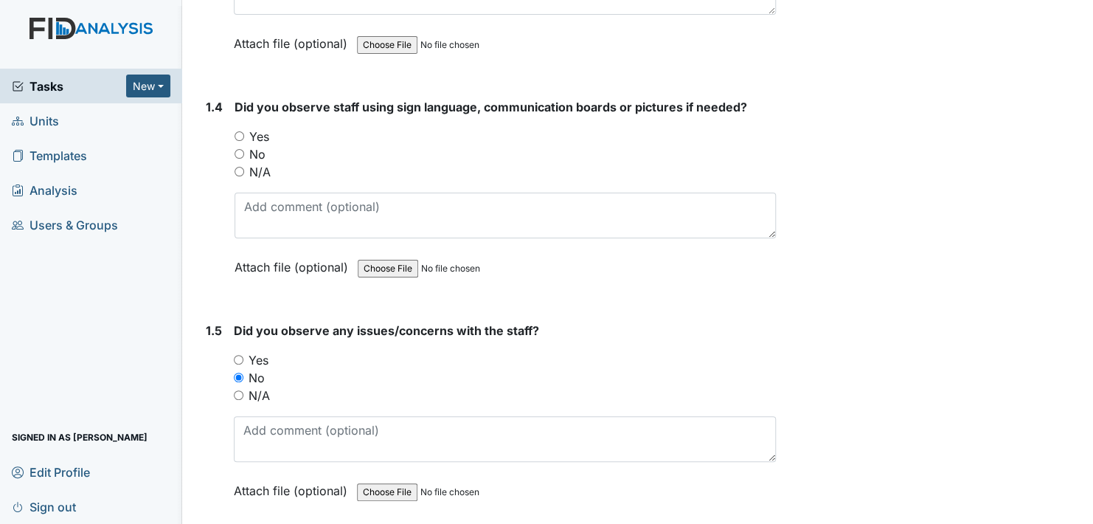
scroll to position [737, 0]
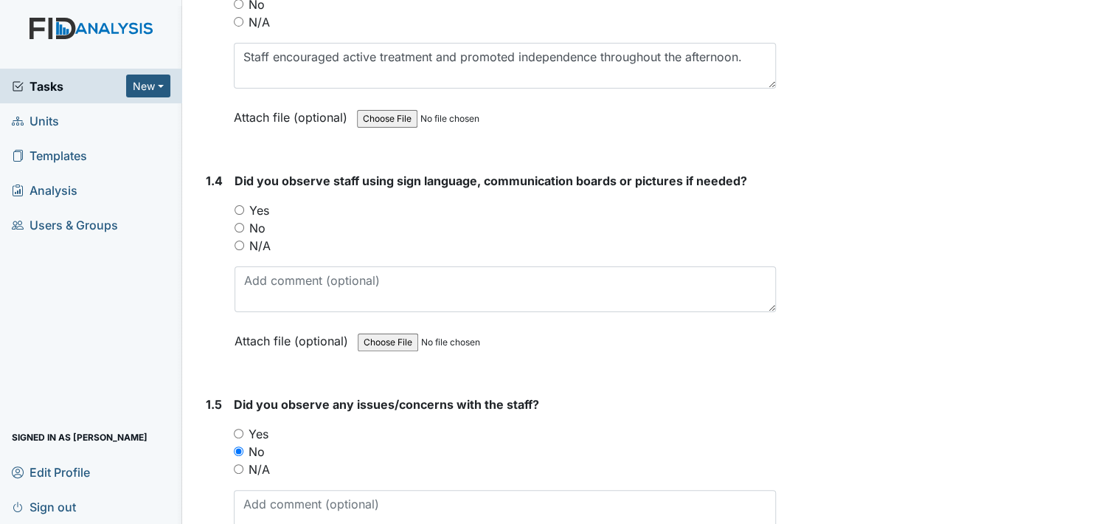
click at [237, 207] on input "Yes" at bounding box center [240, 210] width 10 height 10
radio input "true"
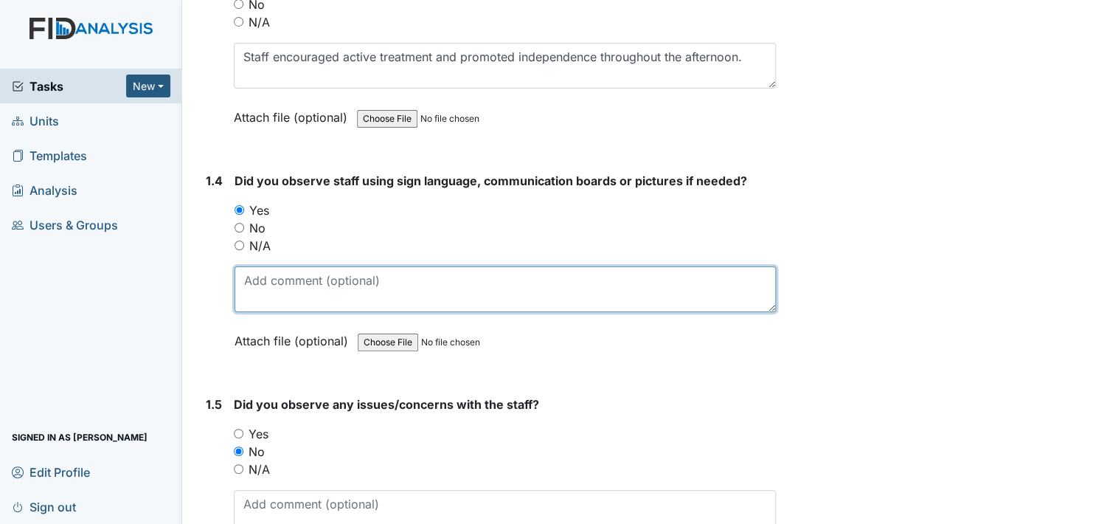
click at [275, 294] on textarea at bounding box center [505, 289] width 541 height 46
click at [417, 284] on textarea "Staff was assisting clients" at bounding box center [505, 289] width 541 height 46
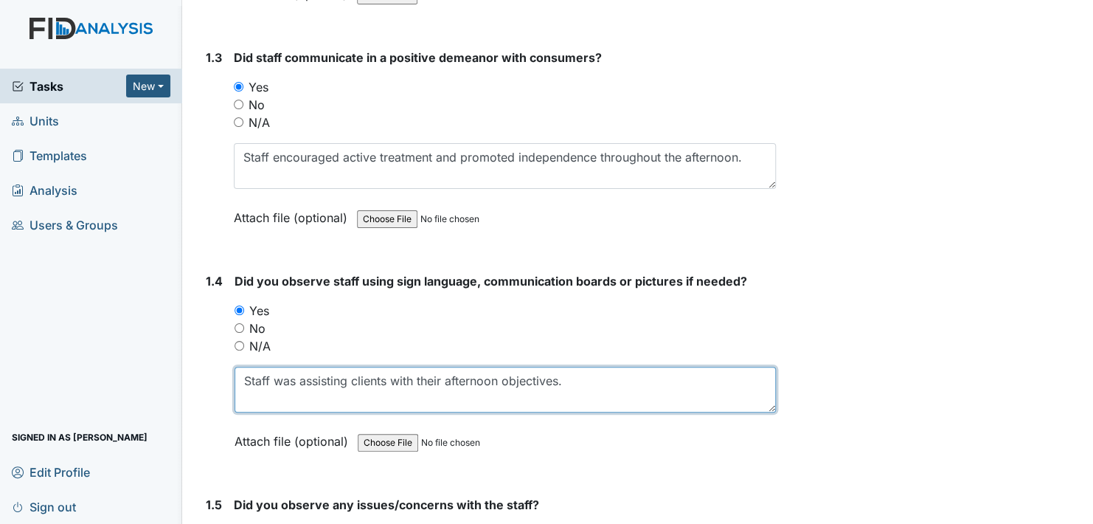
scroll to position [664, 0]
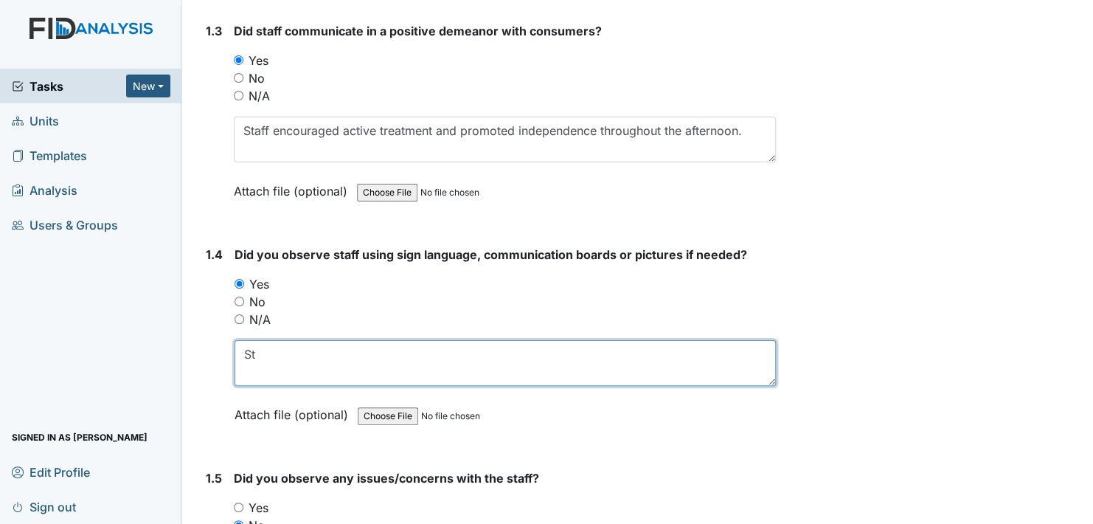
type textarea "S"
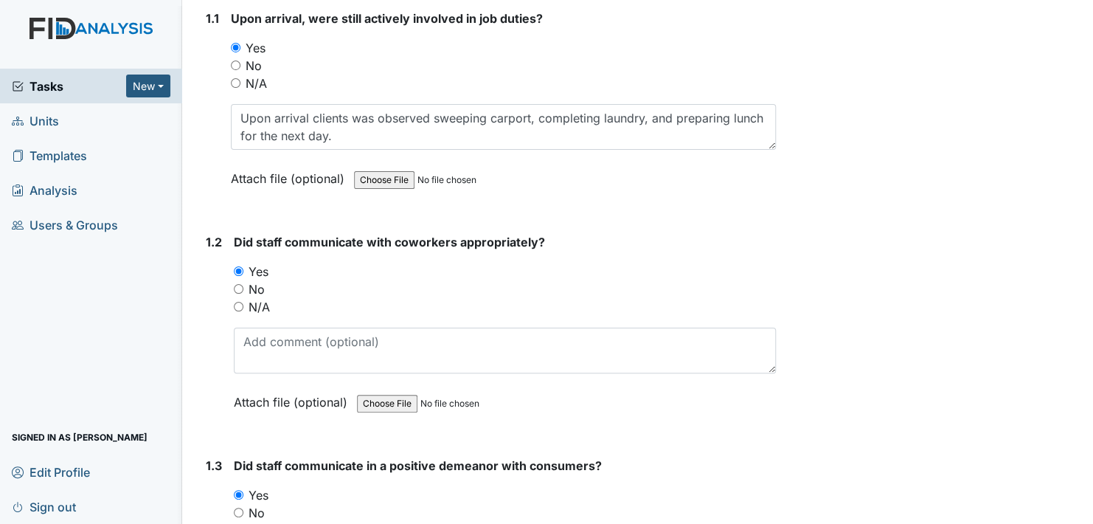
scroll to position [221, 0]
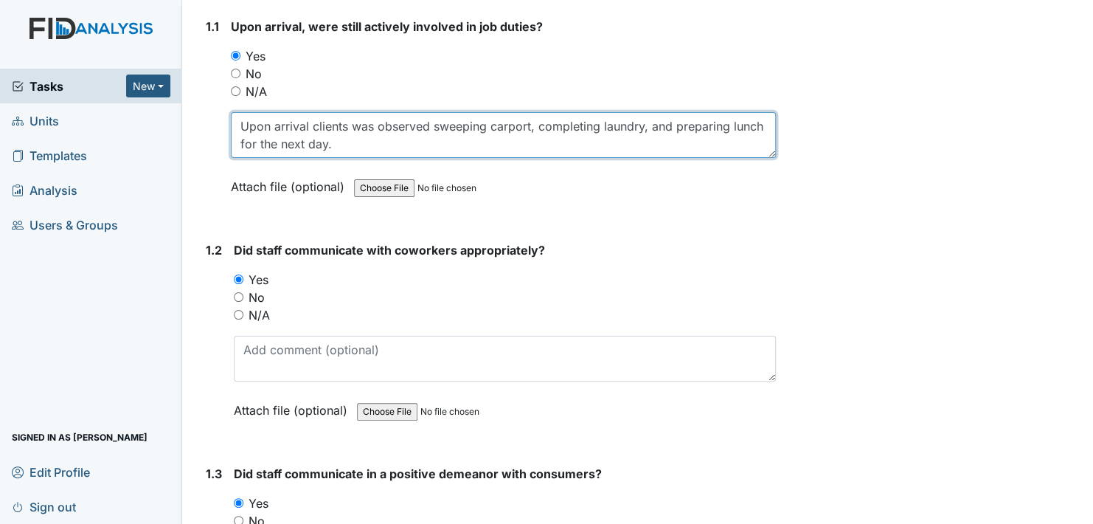
click at [386, 142] on textarea "Upon arrival clients was observed sweeping carport, completing laundry, and pre…" at bounding box center [503, 135] width 545 height 46
click at [420, 146] on textarea "Upon arrival clients was observed sweeping carport, completing laundry, and pre…" at bounding box center [503, 135] width 545 height 46
click at [618, 147] on textarea "Upon arrival clients was observed sweeping carport, completing laundry, and pre…" at bounding box center [503, 135] width 545 height 46
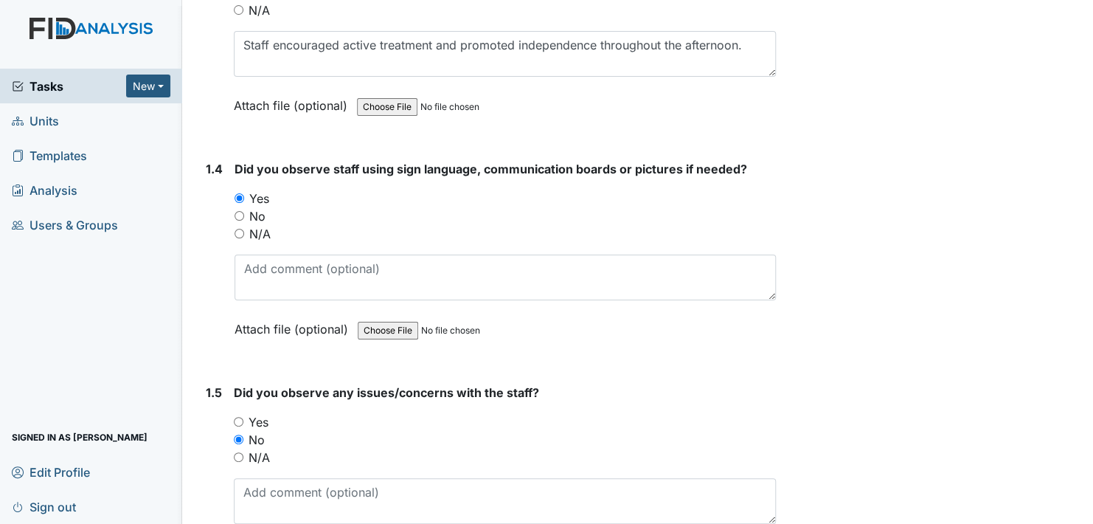
scroll to position [752, 0]
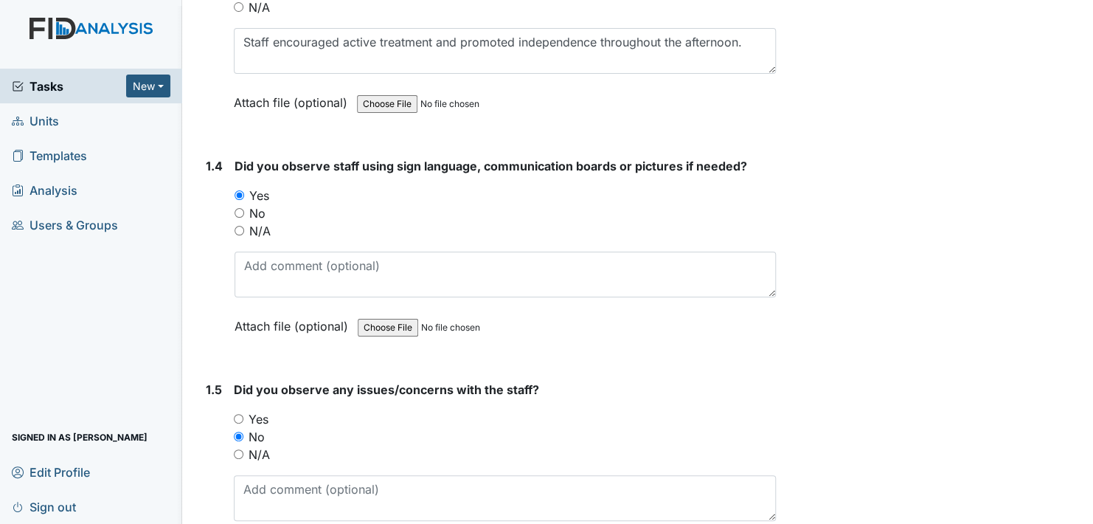
type textarea "Upon arrival clients was observed sweeping carport, completing laundry, and pre…"
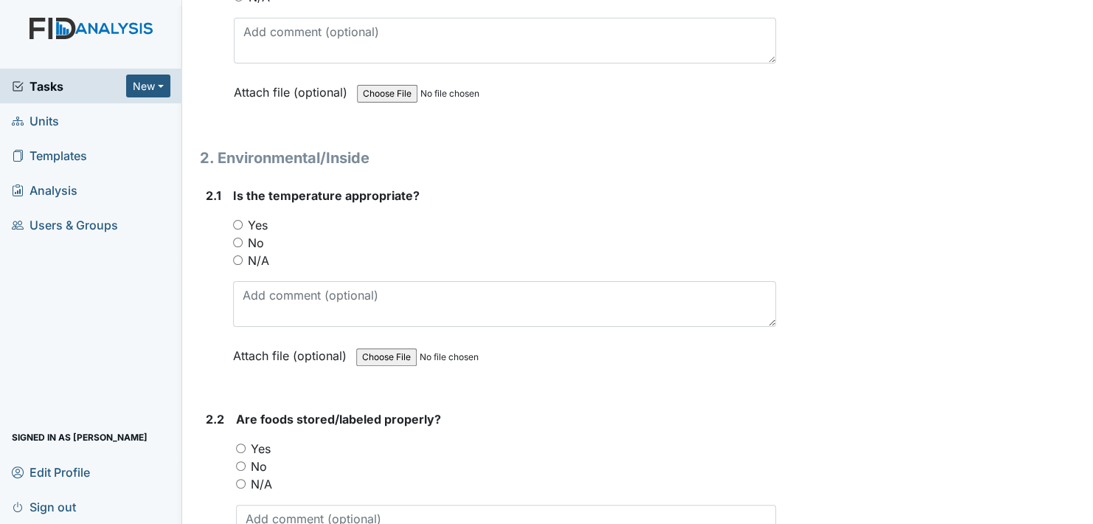
scroll to position [1229, 0]
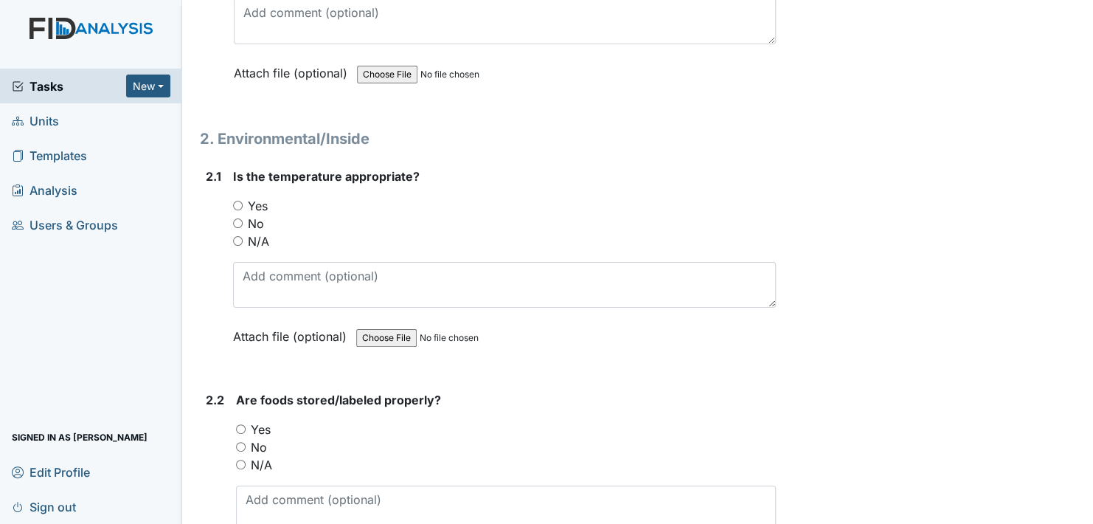
click at [240, 201] on input "Yes" at bounding box center [238, 206] width 10 height 10
radio input "true"
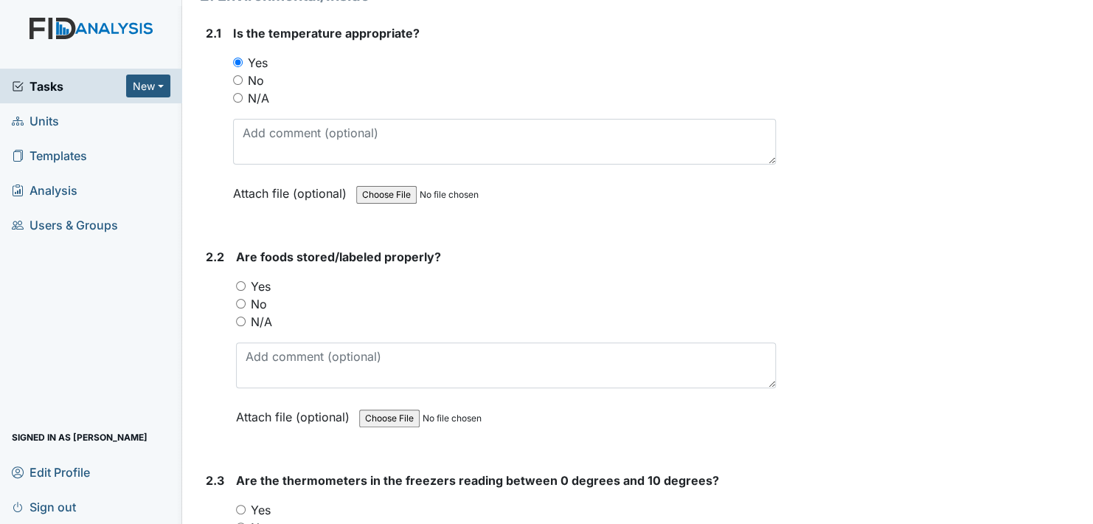
scroll to position [1376, 0]
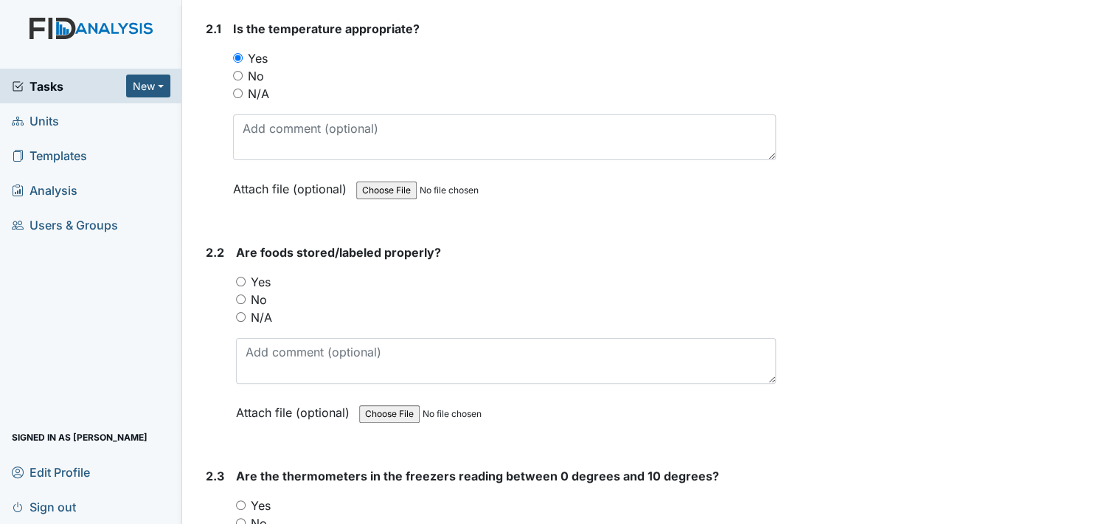
click at [240, 277] on input "Yes" at bounding box center [241, 282] width 10 height 10
radio input "true"
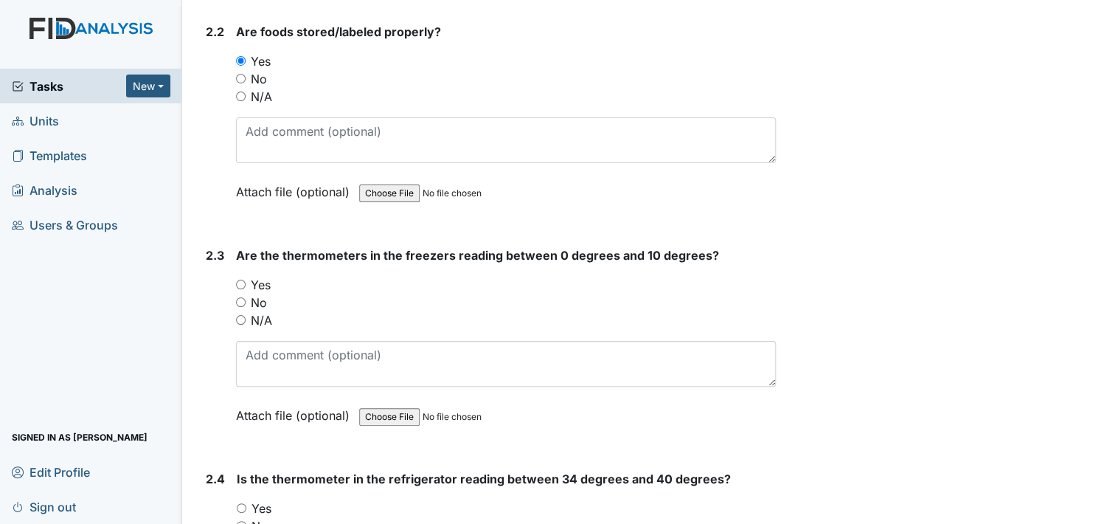
scroll to position [1597, 0]
drag, startPoint x: 239, startPoint y: 279, endPoint x: 260, endPoint y: 277, distance: 21.5
click at [240, 279] on input "Yes" at bounding box center [241, 284] width 10 height 10
radio input "true"
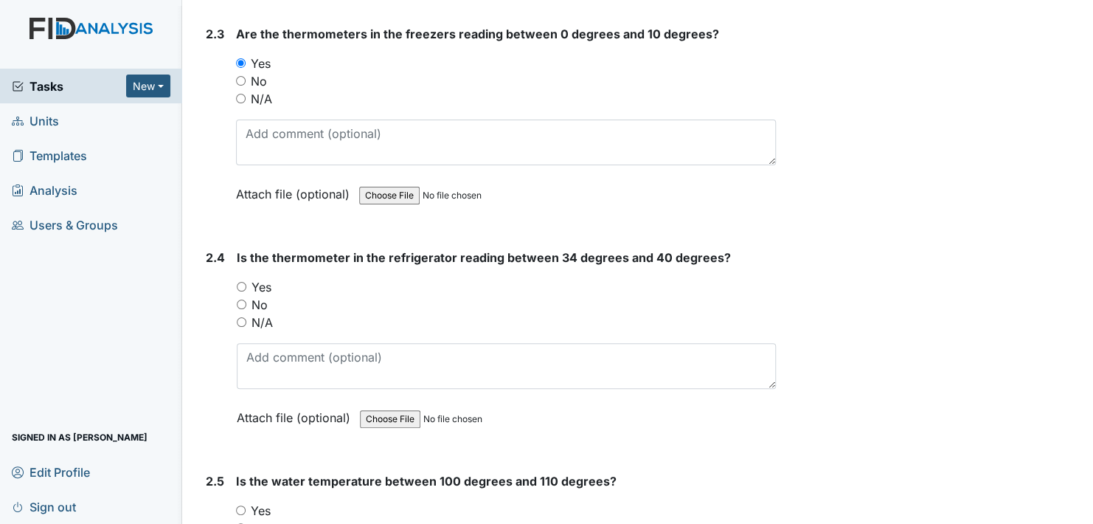
scroll to position [1819, 0]
click at [242, 281] on input "Yes" at bounding box center [242, 286] width 10 height 10
radio input "true"
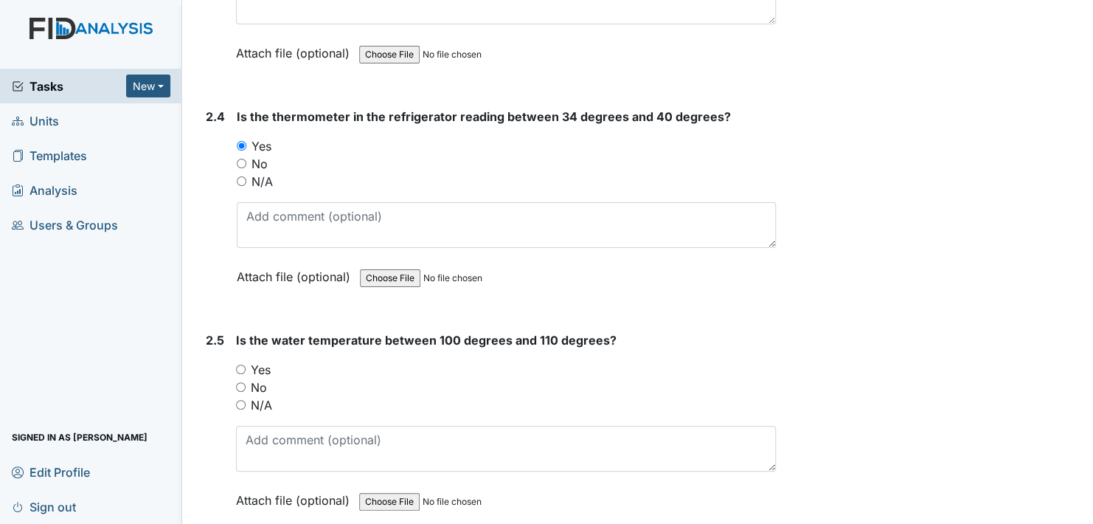
scroll to position [2040, 0]
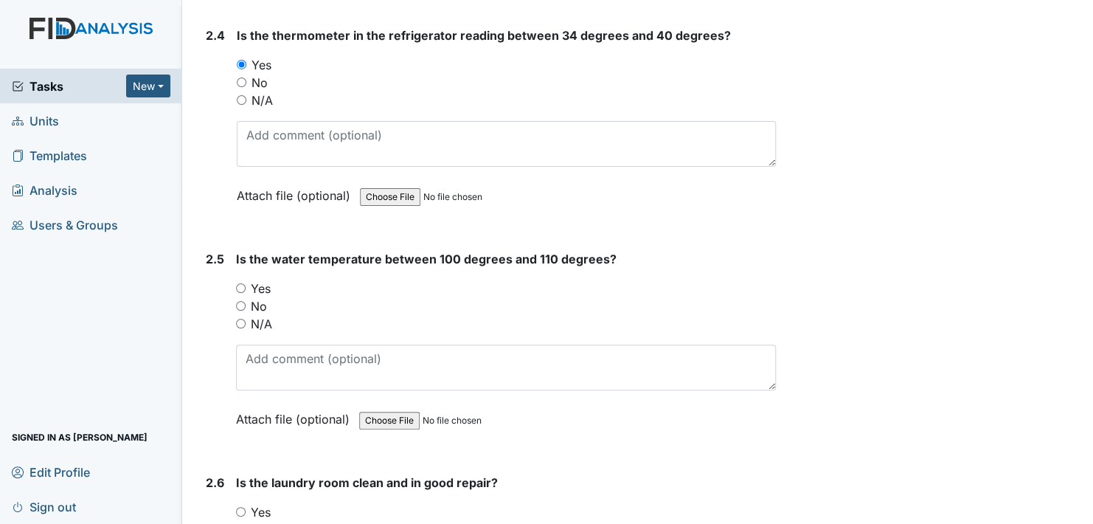
click at [242, 283] on input "Yes" at bounding box center [241, 288] width 10 height 10
radio input "true"
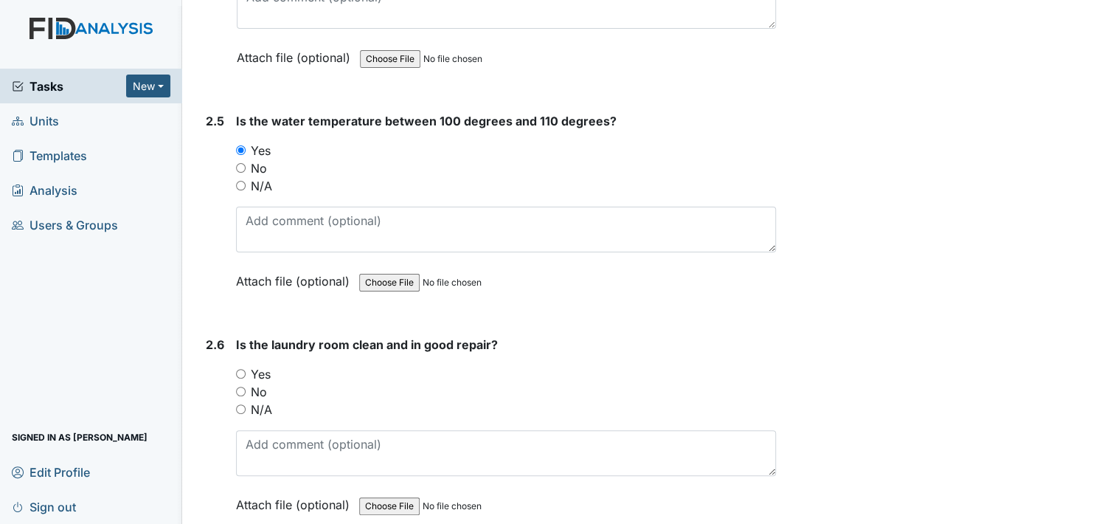
scroll to position [2187, 0]
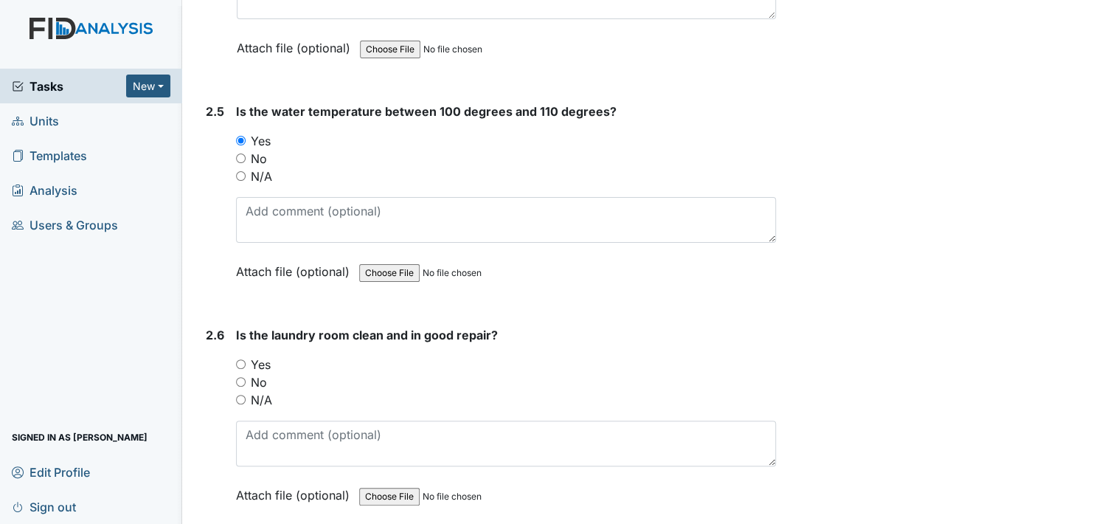
click at [241, 359] on input "Yes" at bounding box center [241, 364] width 10 height 10
radio input "true"
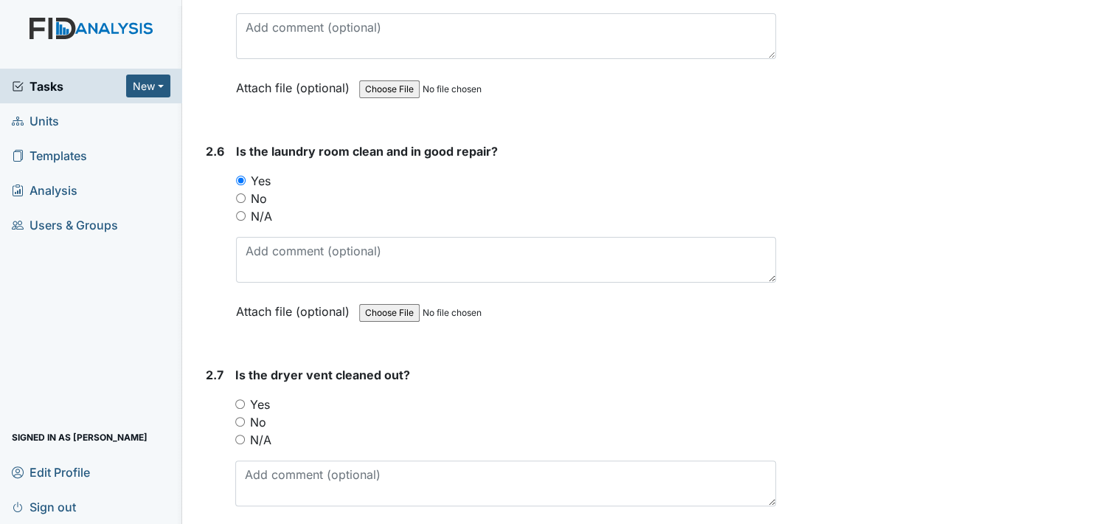
scroll to position [2409, 0]
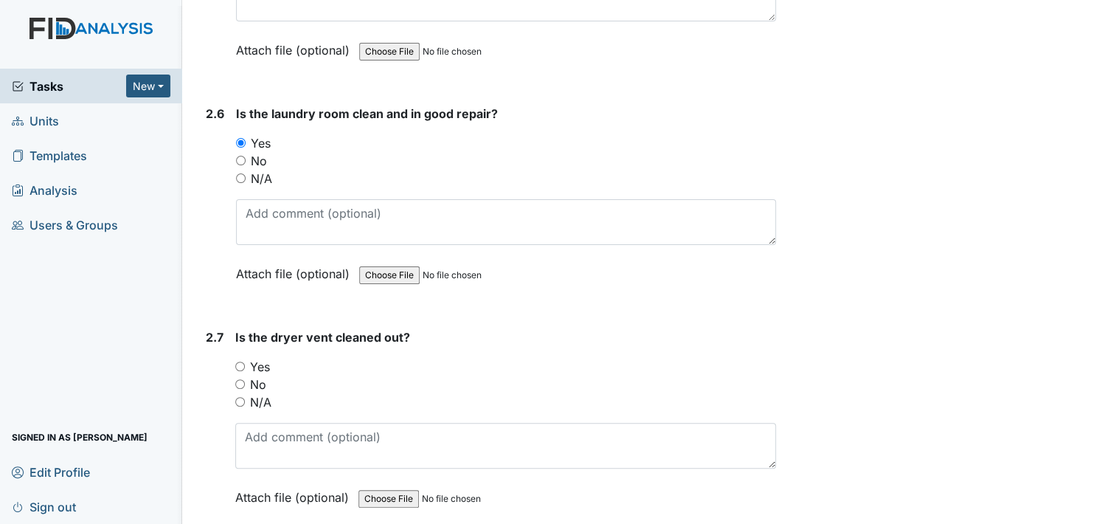
drag, startPoint x: 241, startPoint y: 355, endPoint x: 302, endPoint y: 348, distance: 60.8
click at [242, 361] on input "Yes" at bounding box center [240, 366] width 10 height 10
radio input "true"
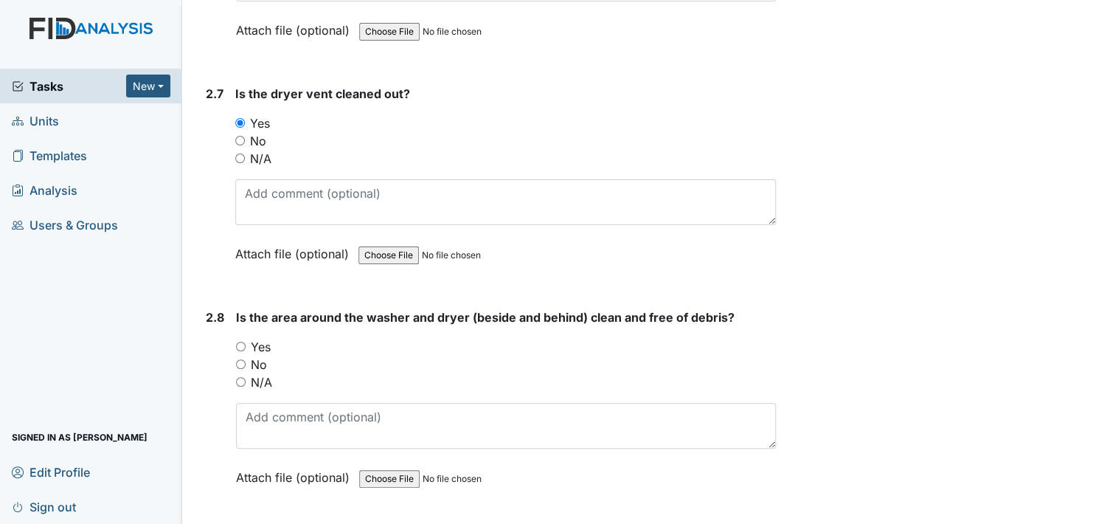
scroll to position [2704, 0]
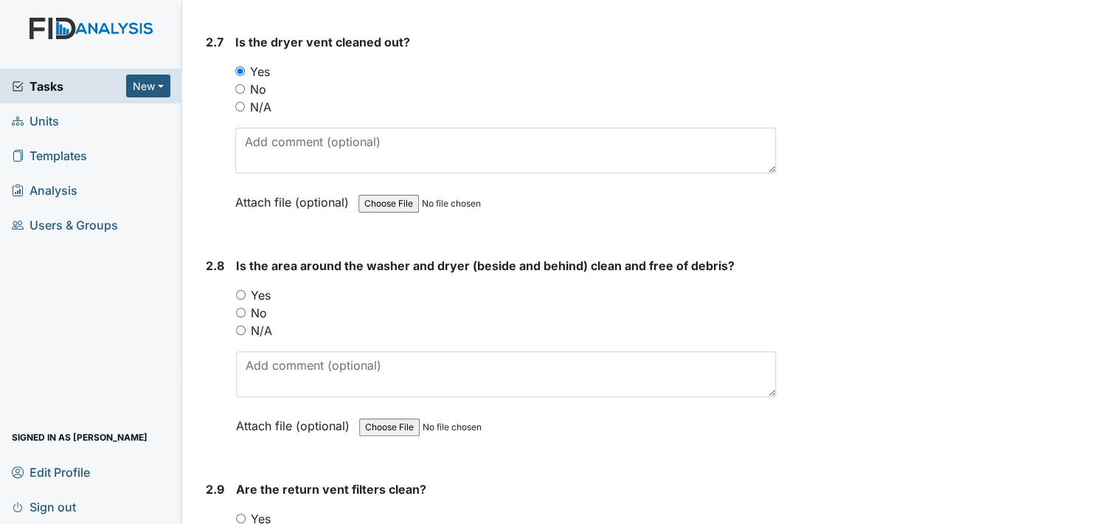
click at [240, 290] on input "Yes" at bounding box center [241, 295] width 10 height 10
radio input "true"
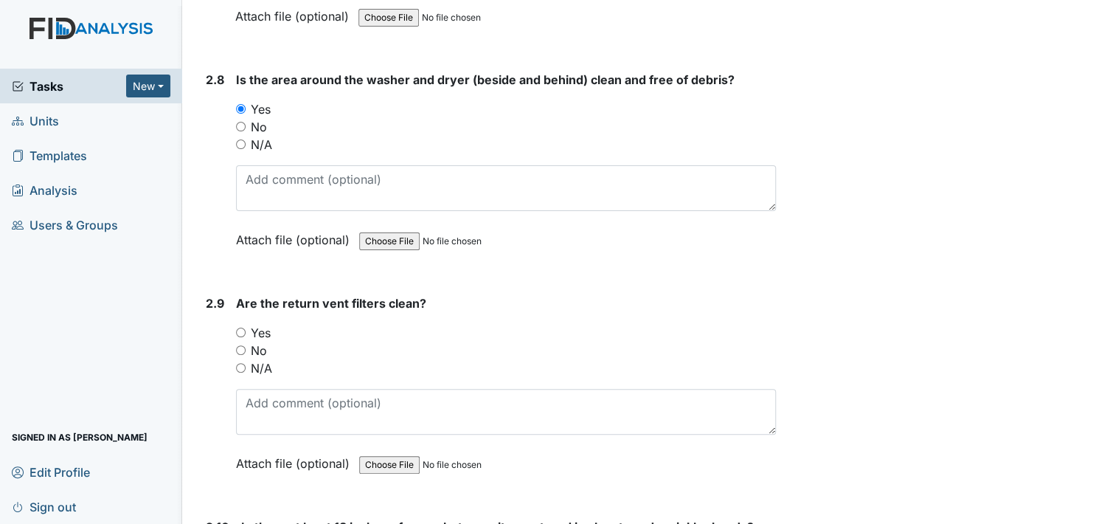
scroll to position [2925, 0]
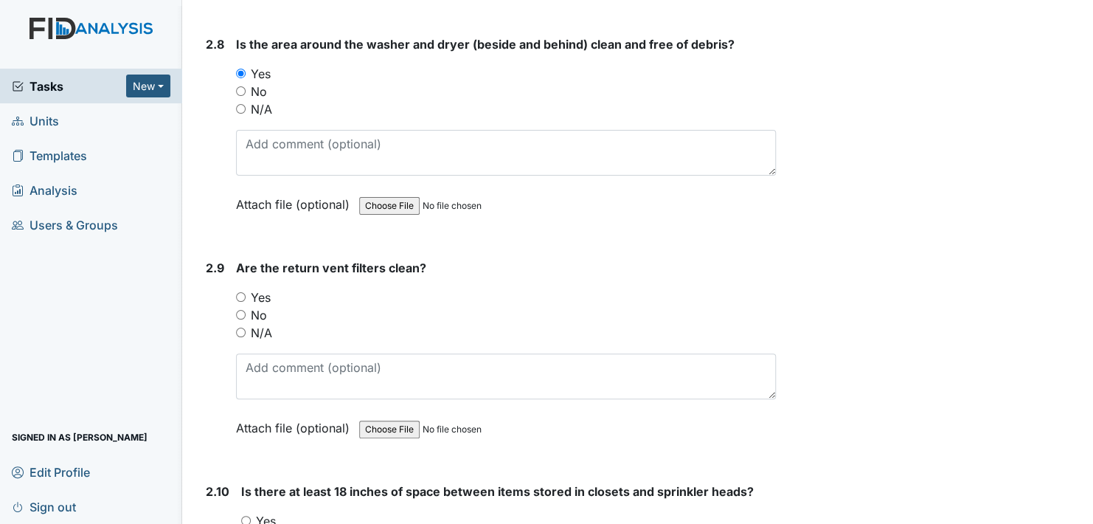
click at [245, 292] on input "Yes" at bounding box center [241, 297] width 10 height 10
radio input "true"
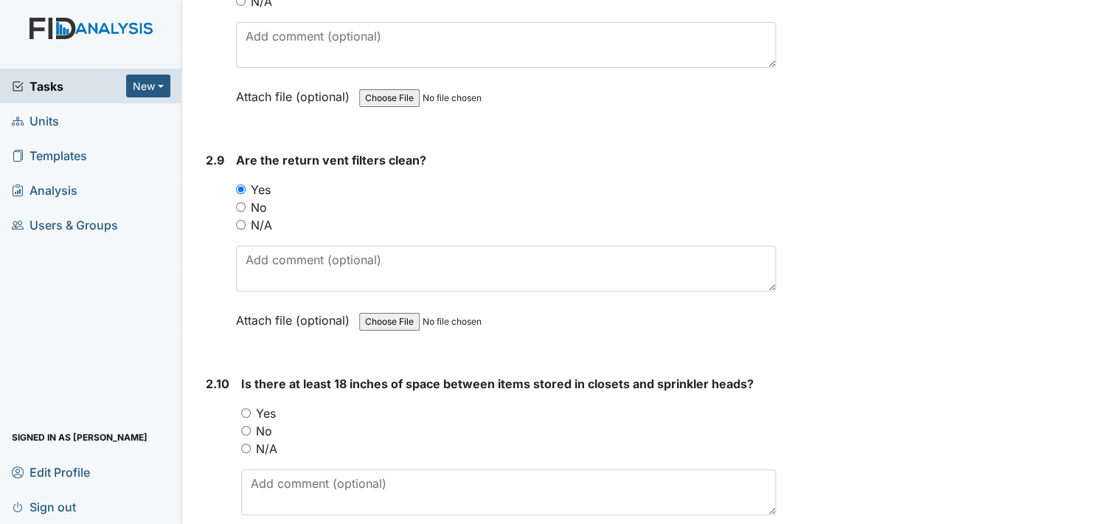
scroll to position [3146, 0]
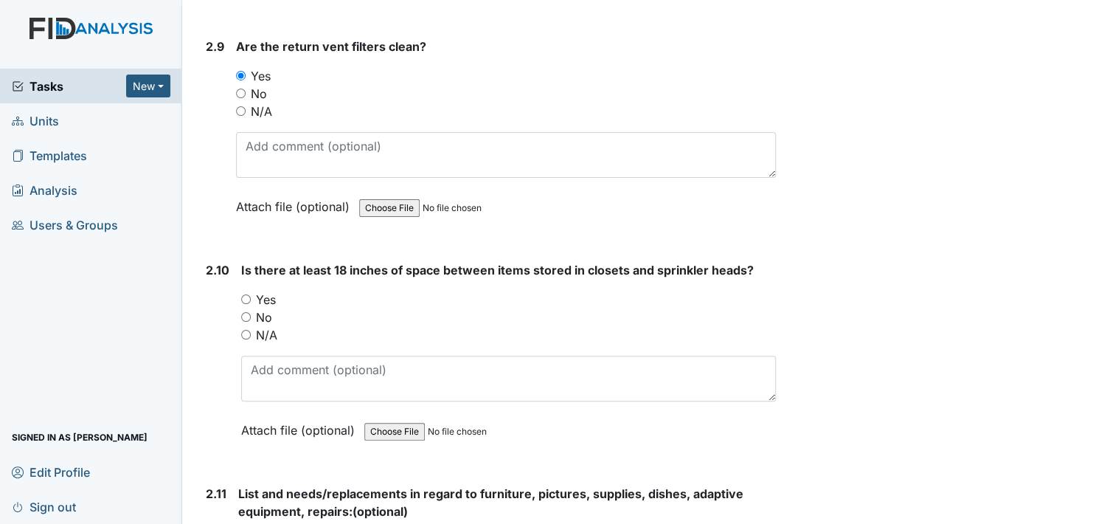
click at [250, 326] on div "N/A" at bounding box center [508, 335] width 535 height 18
drag, startPoint x: 249, startPoint y: 324, endPoint x: 265, endPoint y: 322, distance: 16.4
click at [249, 330] on input "N/A" at bounding box center [246, 335] width 10 height 10
radio input "true"
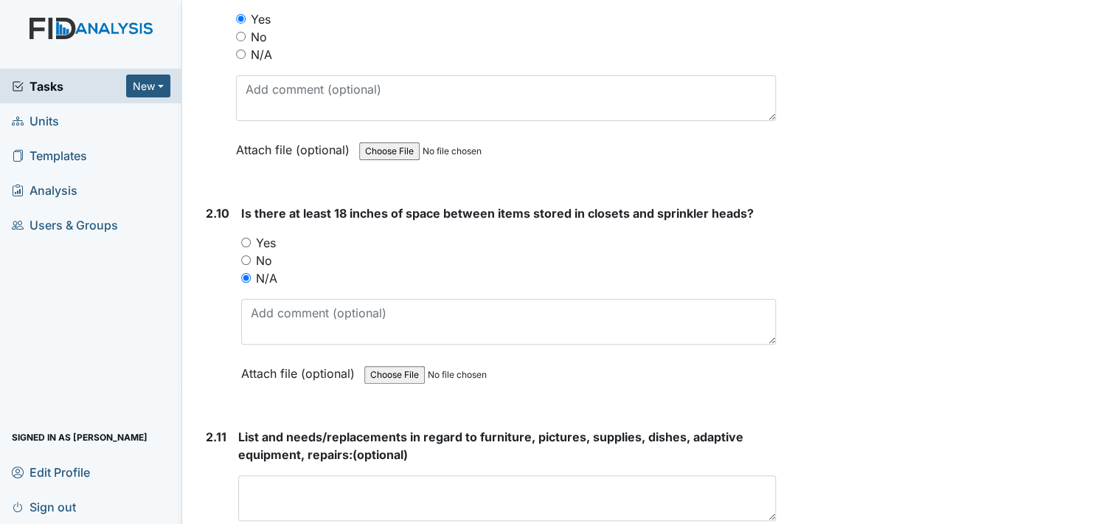
scroll to position [3367, 0]
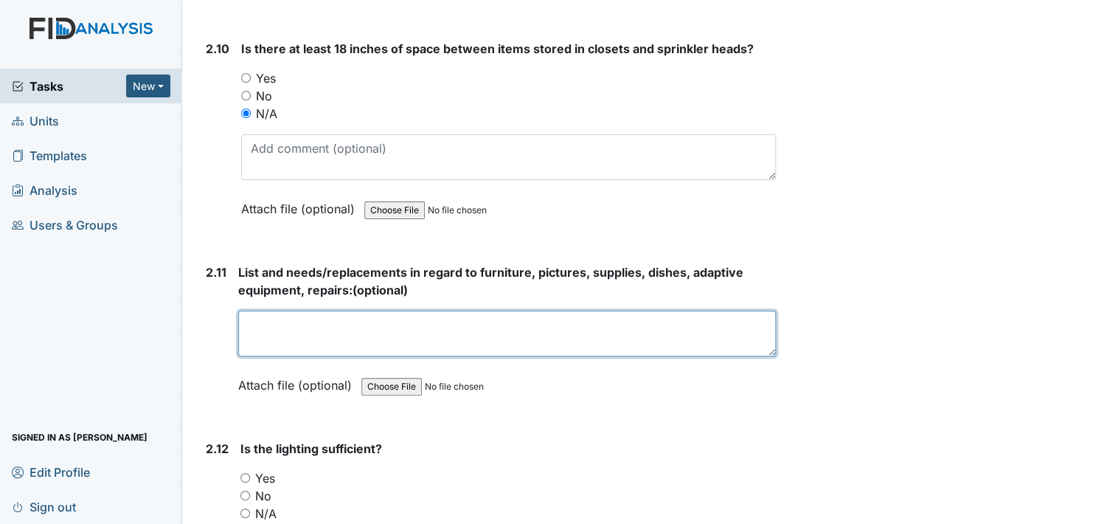
click at [290, 331] on textarea at bounding box center [507, 333] width 538 height 46
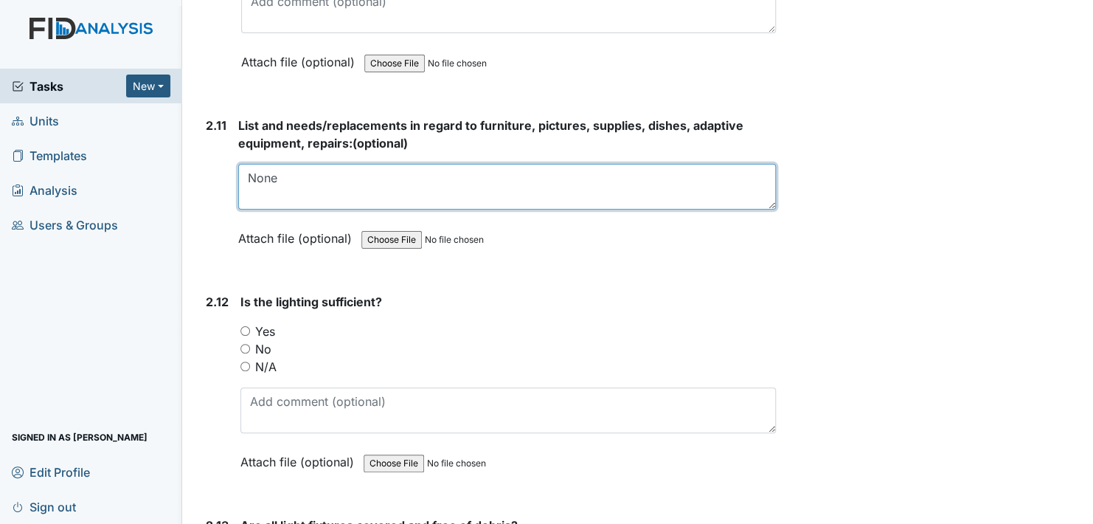
scroll to position [3515, 0]
type textarea "None"
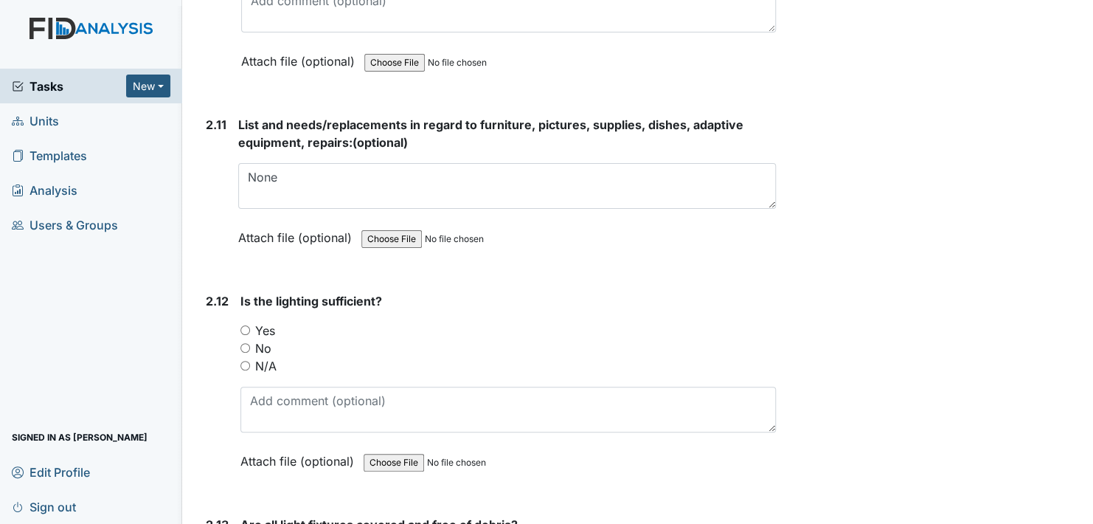
drag, startPoint x: 246, startPoint y: 317, endPoint x: 257, endPoint y: 318, distance: 11.1
click at [246, 325] on input "Yes" at bounding box center [245, 330] width 10 height 10
radio input "true"
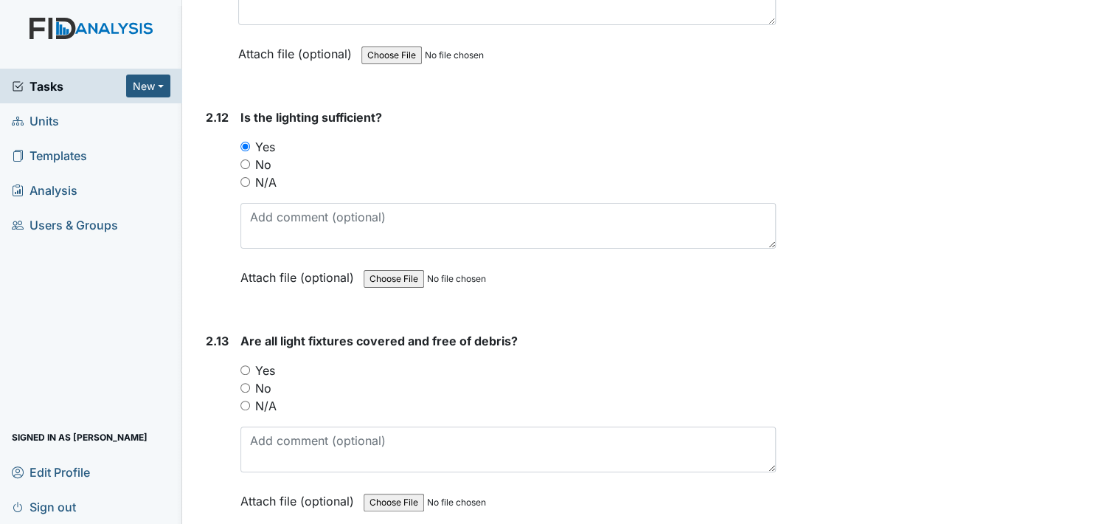
scroll to position [3736, 0]
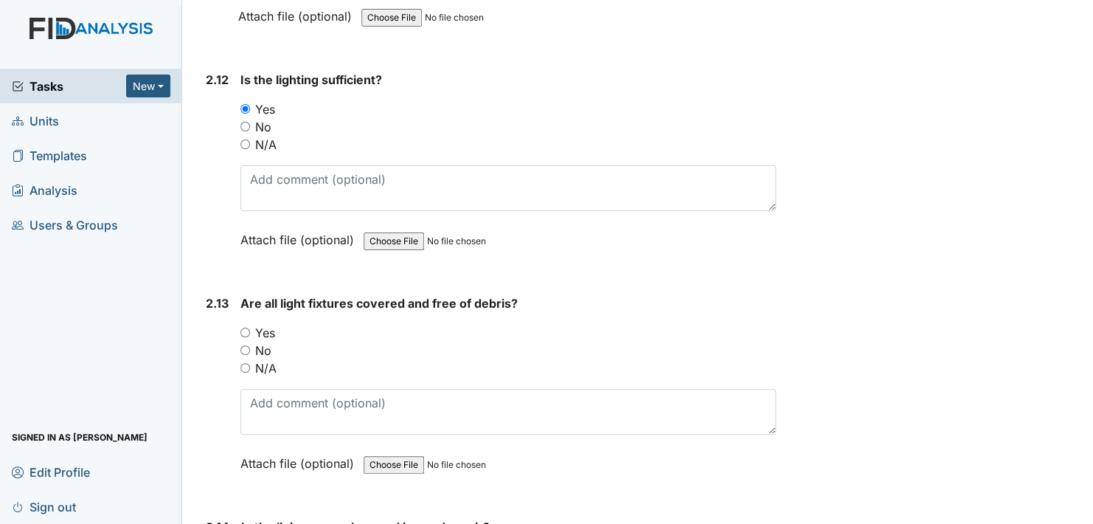
click at [246, 327] on input "Yes" at bounding box center [245, 332] width 10 height 10
radio input "true"
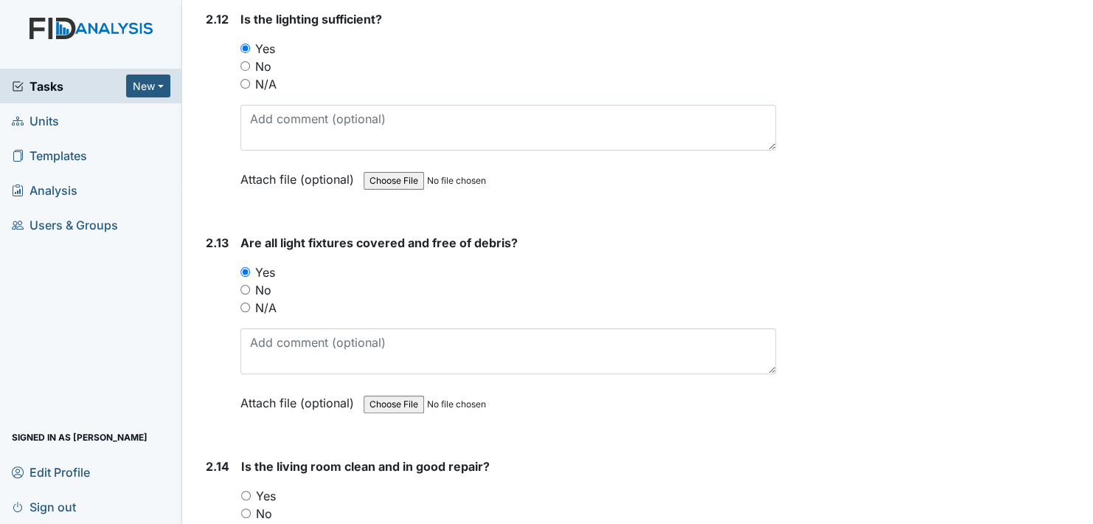
scroll to position [3957, 0]
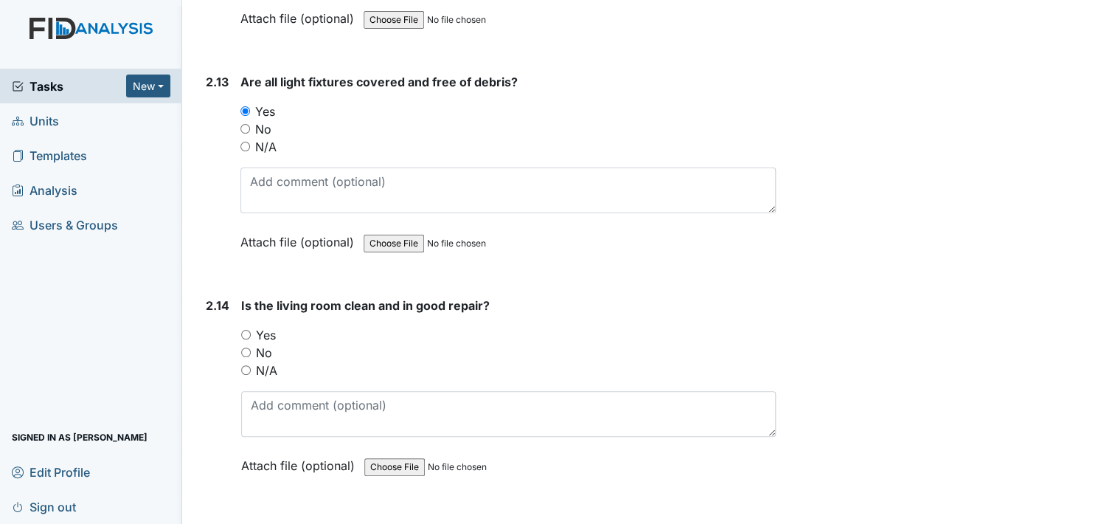
click at [246, 330] on input "Yes" at bounding box center [246, 335] width 10 height 10
radio input "true"
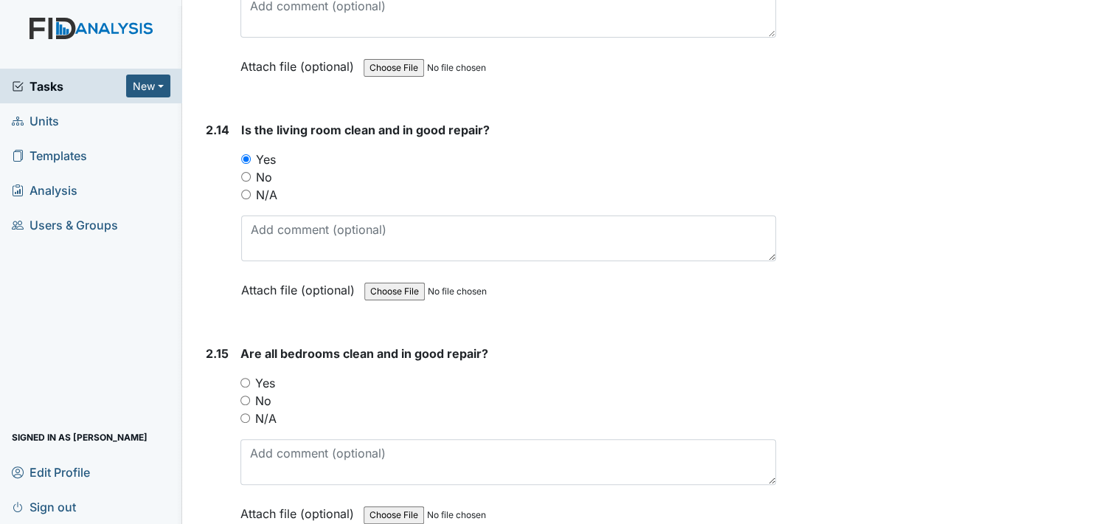
scroll to position [4179, 0]
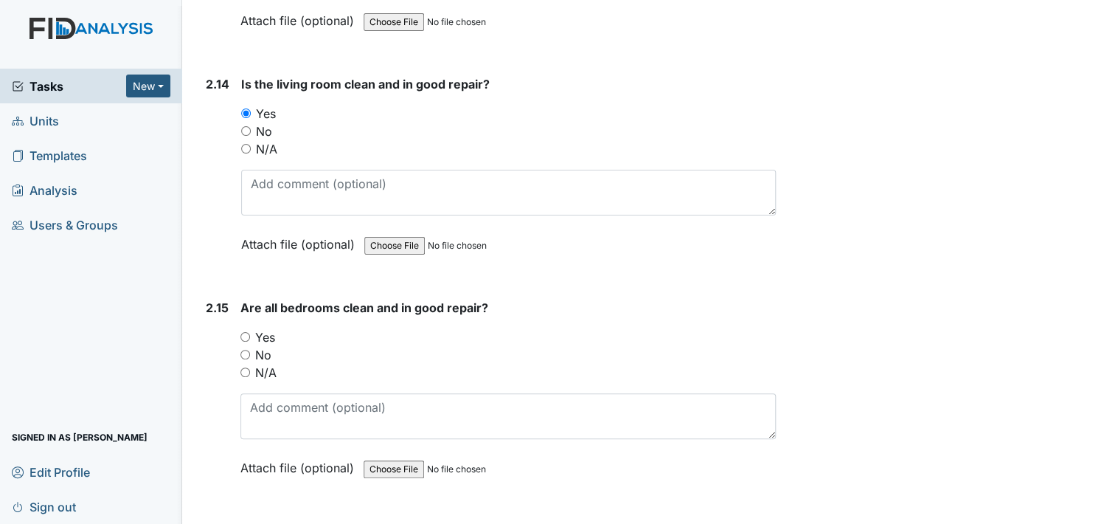
click at [246, 332] on input "Yes" at bounding box center [245, 337] width 10 height 10
radio input "true"
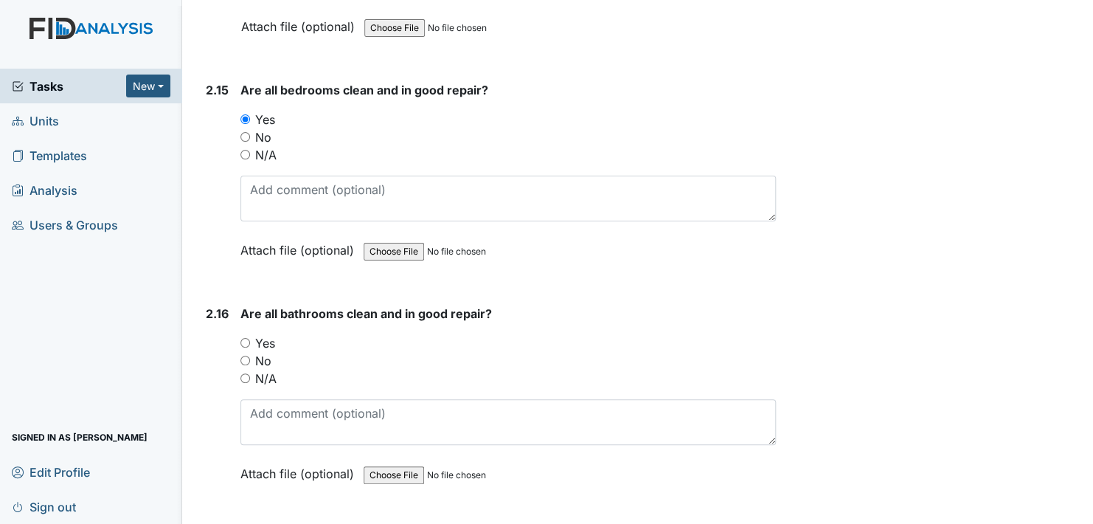
scroll to position [4400, 0]
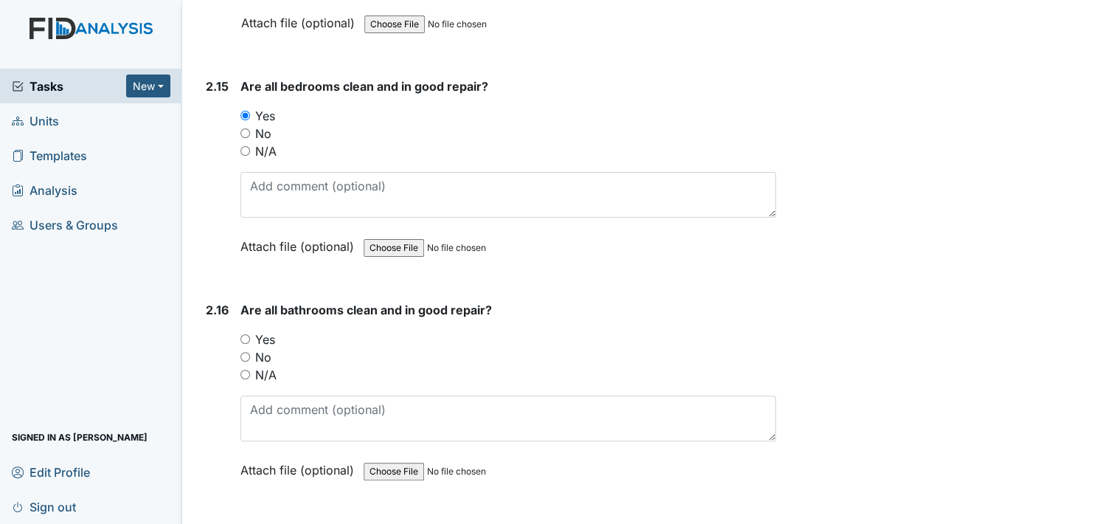
click at [248, 334] on input "Yes" at bounding box center [245, 339] width 10 height 10
radio input "true"
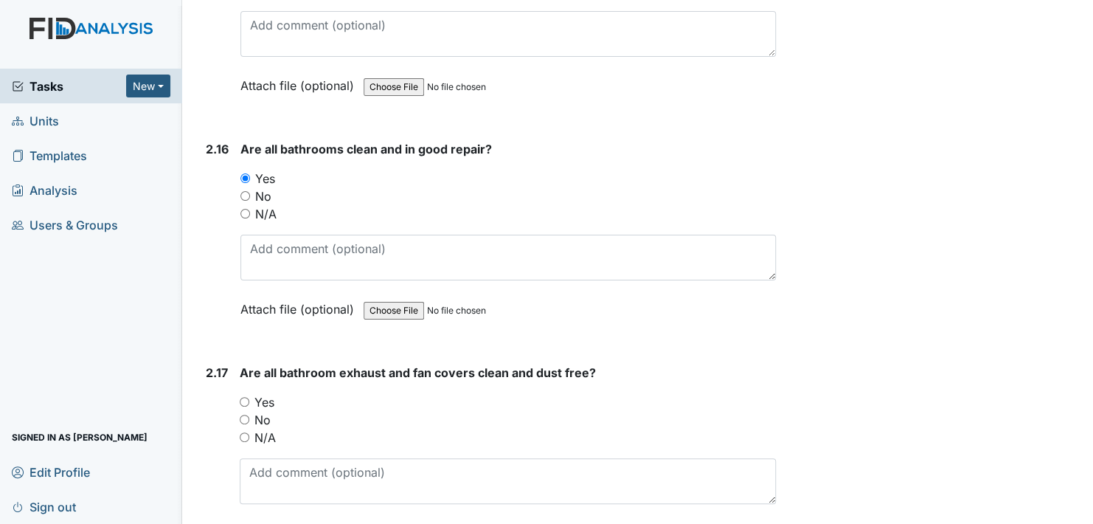
scroll to position [4621, 0]
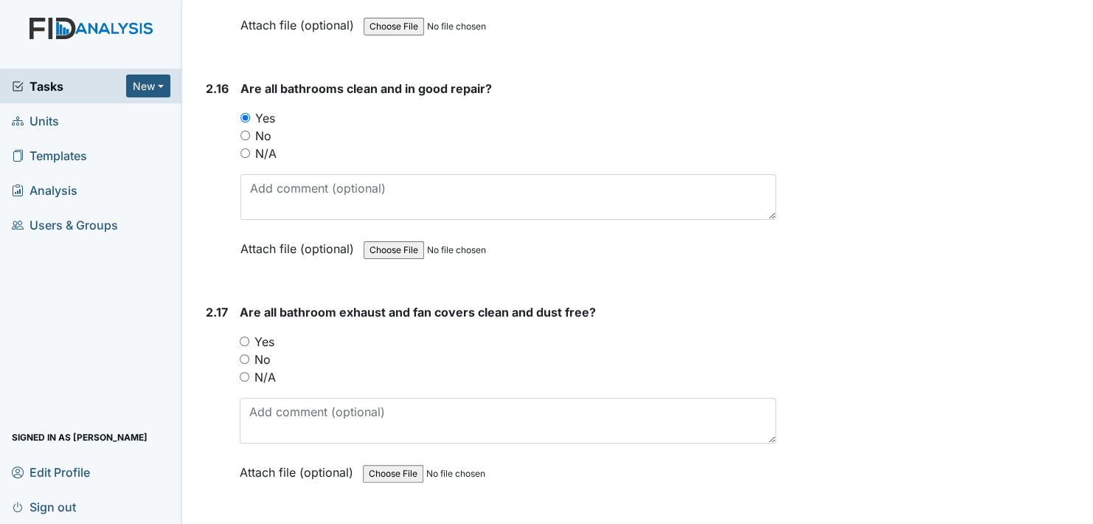
click at [244, 336] on input "Yes" at bounding box center [245, 341] width 10 height 10
radio input "true"
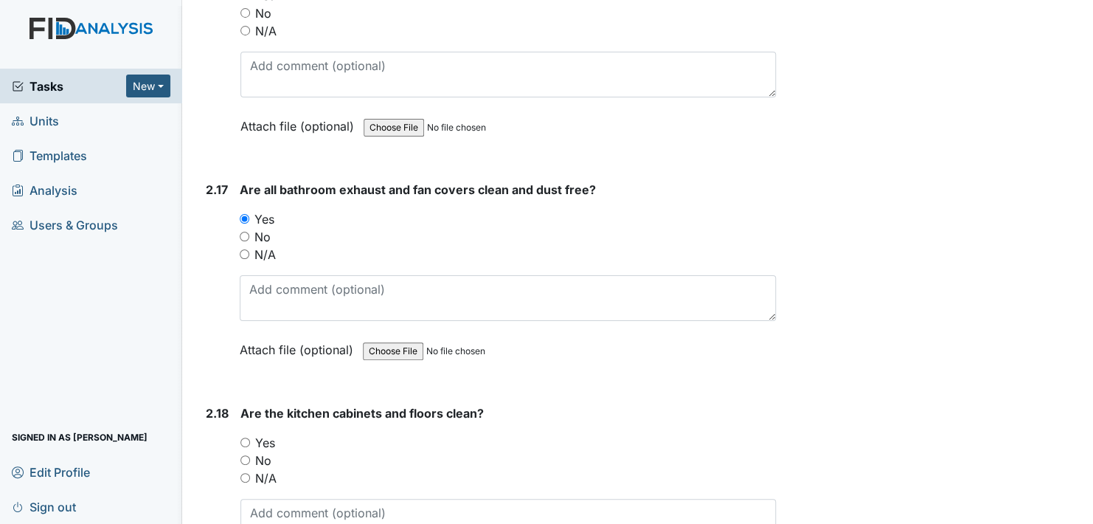
scroll to position [4842, 0]
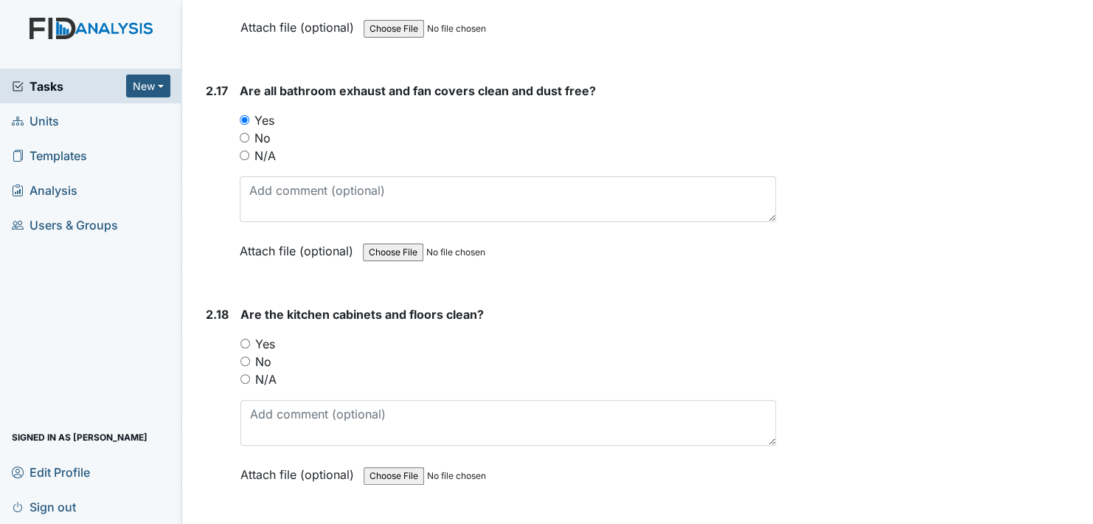
click at [243, 339] on input "Yes" at bounding box center [245, 344] width 10 height 10
radio input "true"
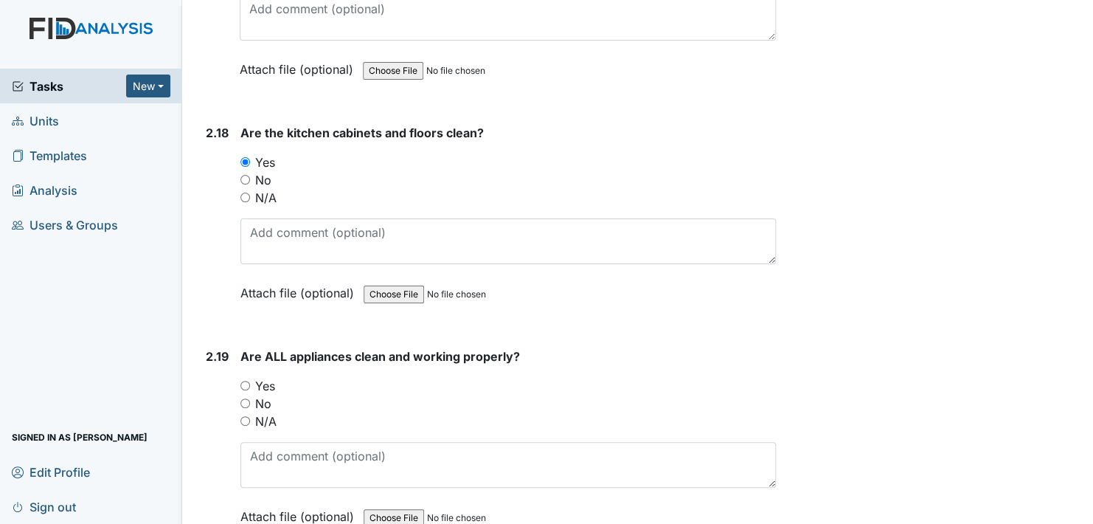
scroll to position [5064, 0]
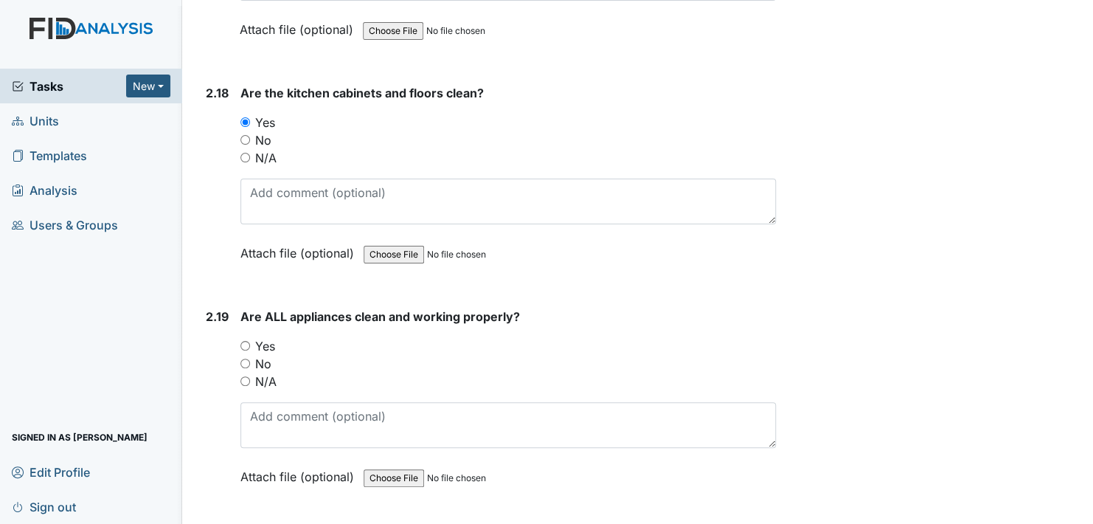
click at [245, 341] on input "Yes" at bounding box center [245, 346] width 10 height 10
radio input "true"
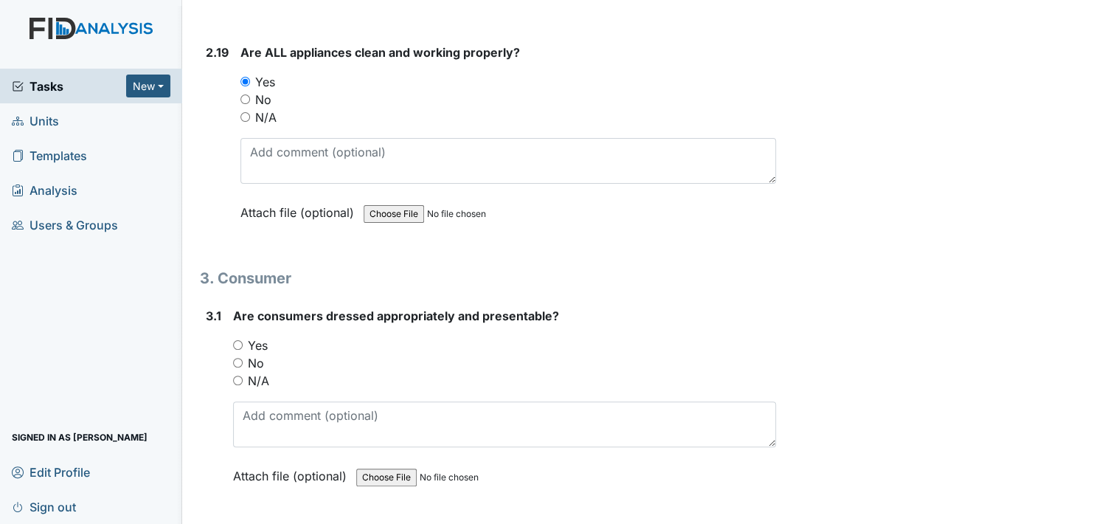
scroll to position [5359, 0]
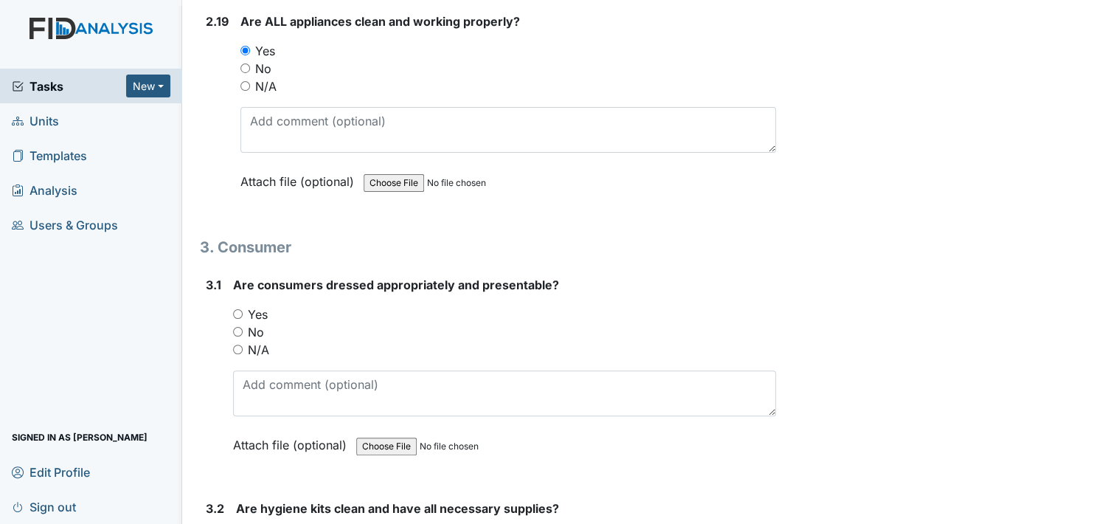
click at [237, 309] on input "Yes" at bounding box center [238, 314] width 10 height 10
radio input "true"
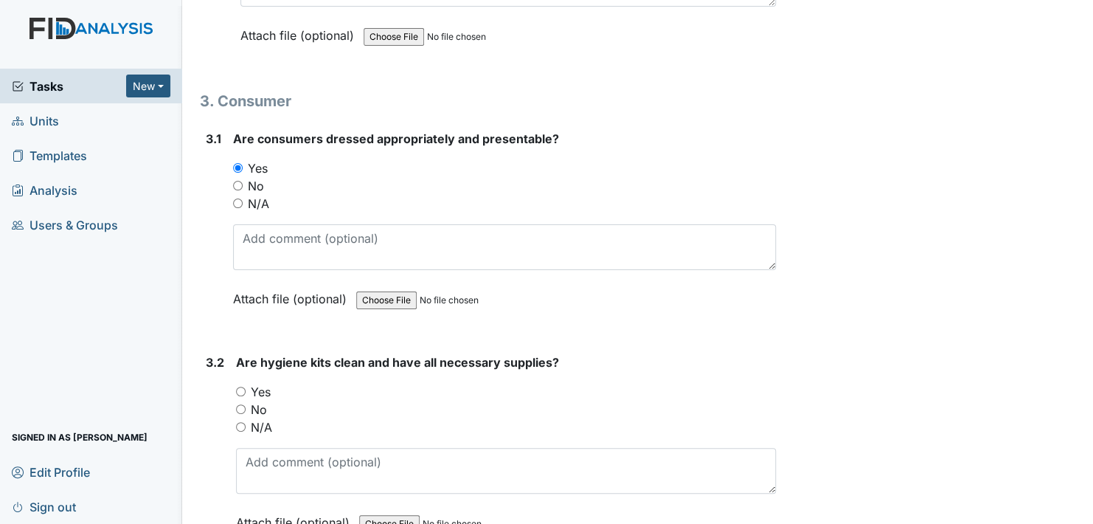
scroll to position [5506, 0]
drag, startPoint x: 243, startPoint y: 370, endPoint x: 296, endPoint y: 367, distance: 53.2
click at [243, 385] on input "Yes" at bounding box center [241, 390] width 10 height 10
radio input "true"
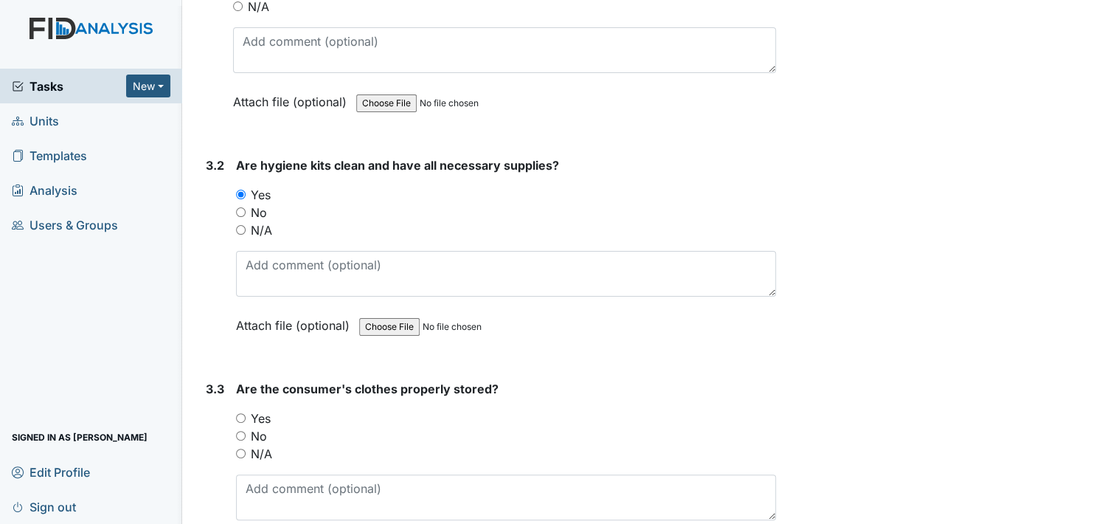
scroll to position [5727, 0]
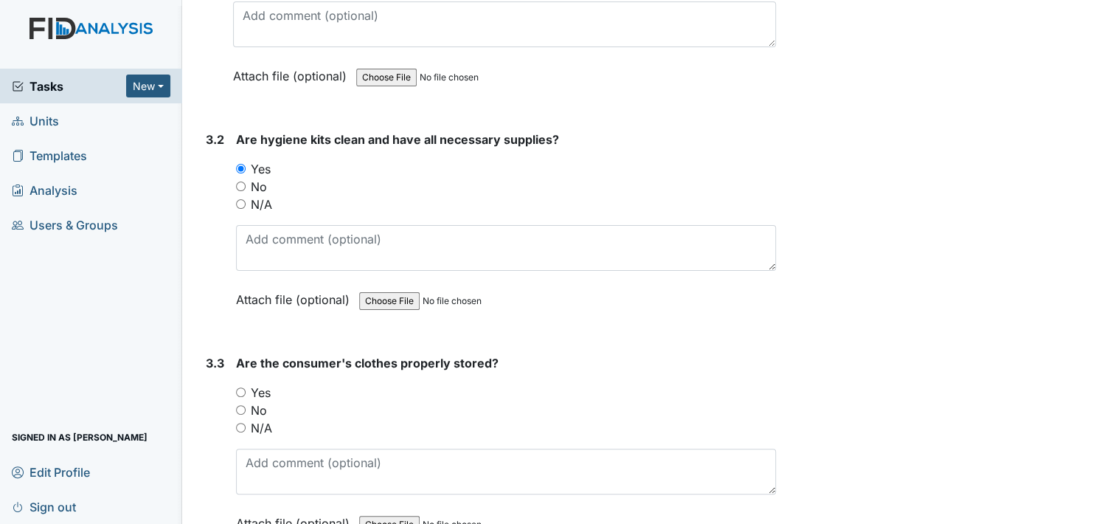
click at [241, 387] on input "Yes" at bounding box center [241, 392] width 10 height 10
radio input "true"
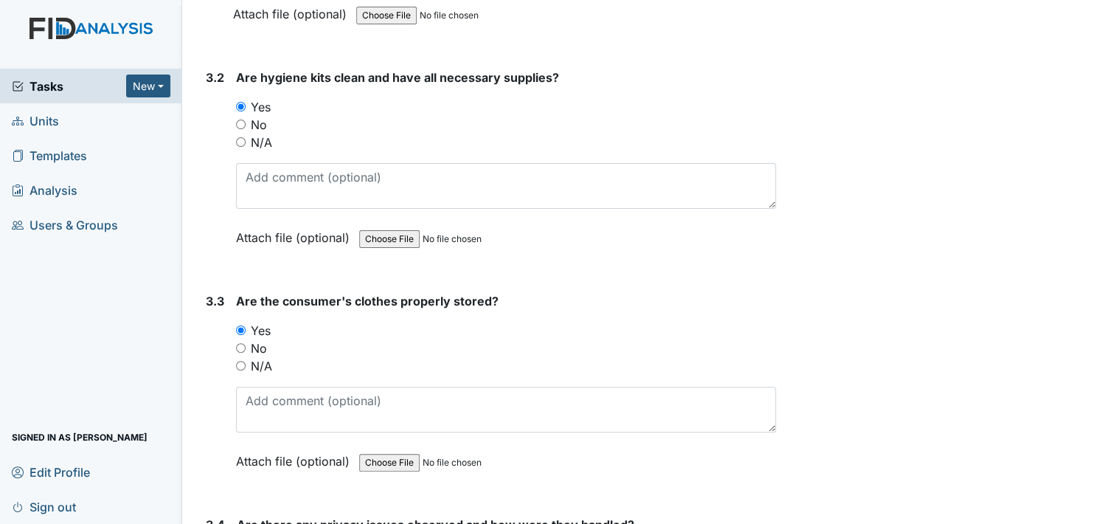
scroll to position [5949, 0]
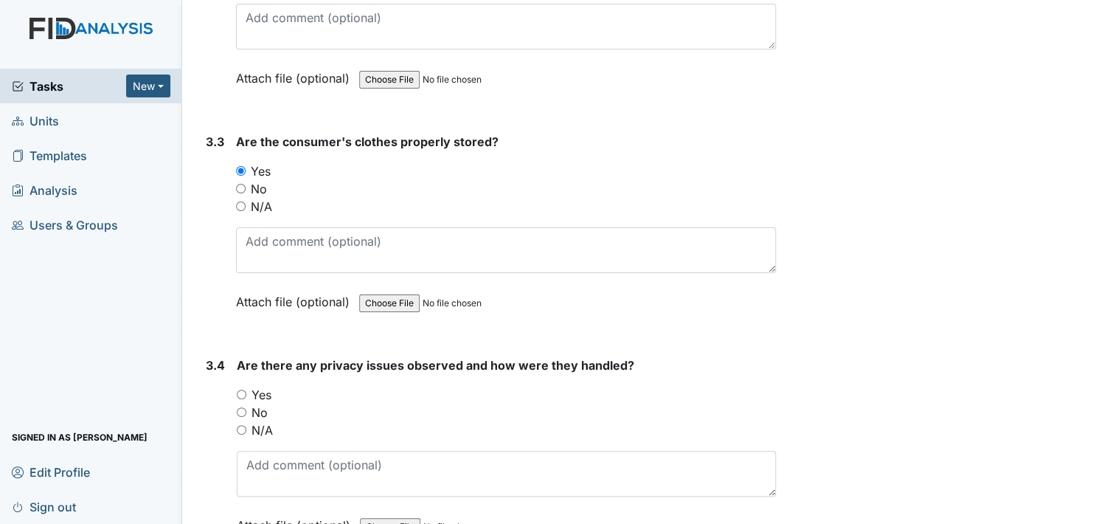
click at [242, 407] on input "No" at bounding box center [242, 412] width 10 height 10
radio input "true"
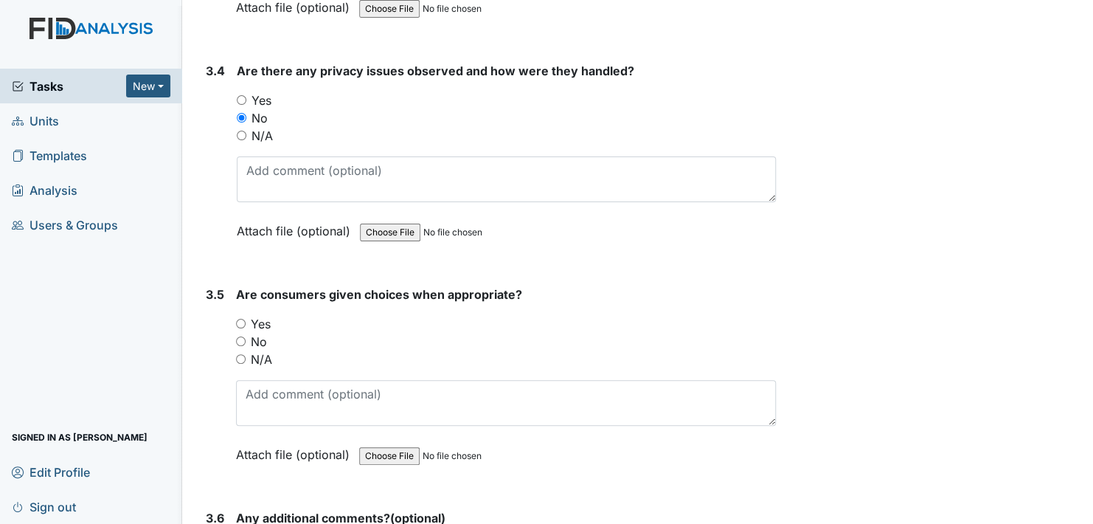
scroll to position [6244, 0]
click at [240, 318] on input "Yes" at bounding box center [241, 323] width 10 height 10
radio input "true"
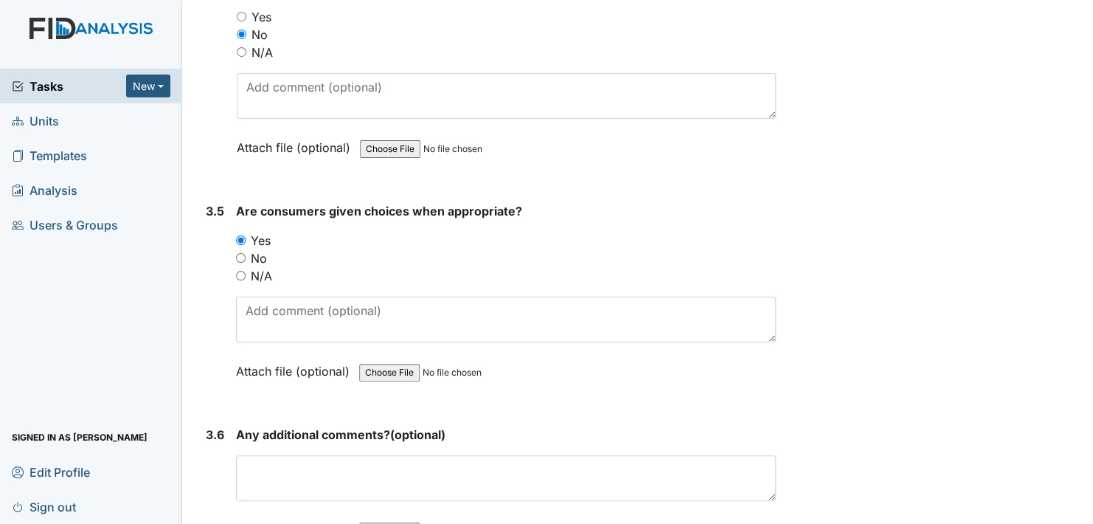
scroll to position [6317, 0]
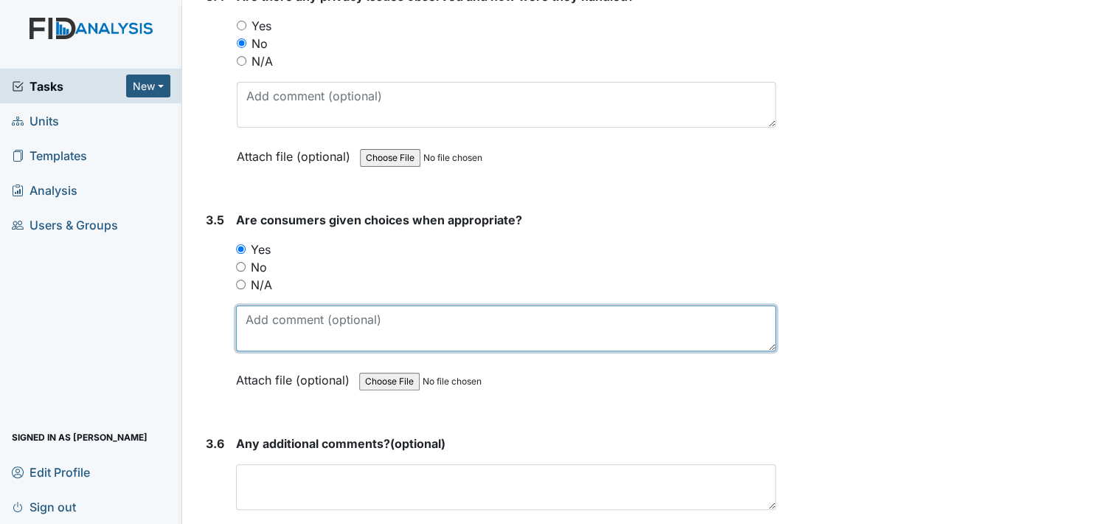
click at [269, 306] on textarea at bounding box center [506, 328] width 540 height 46
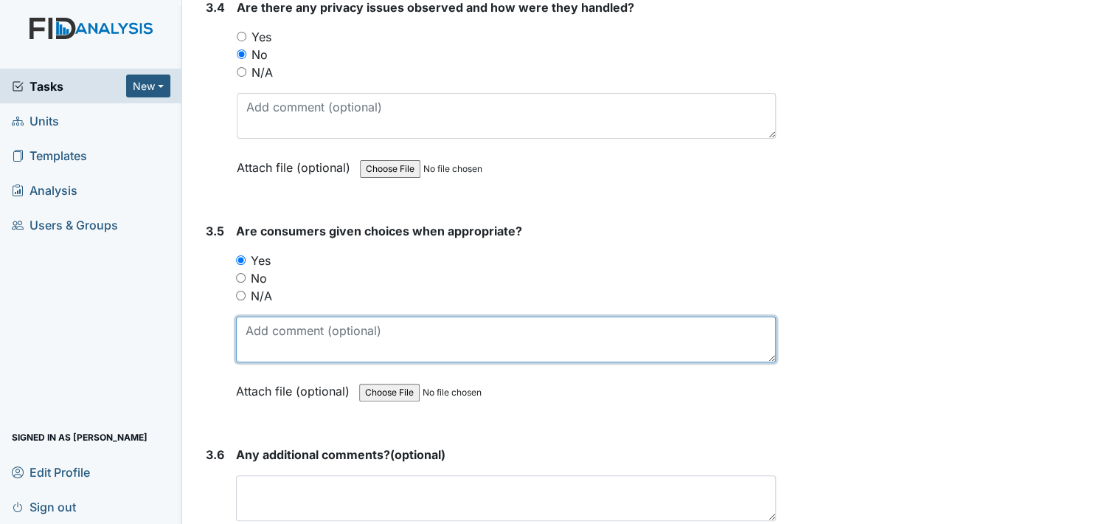
scroll to position [6310, 0]
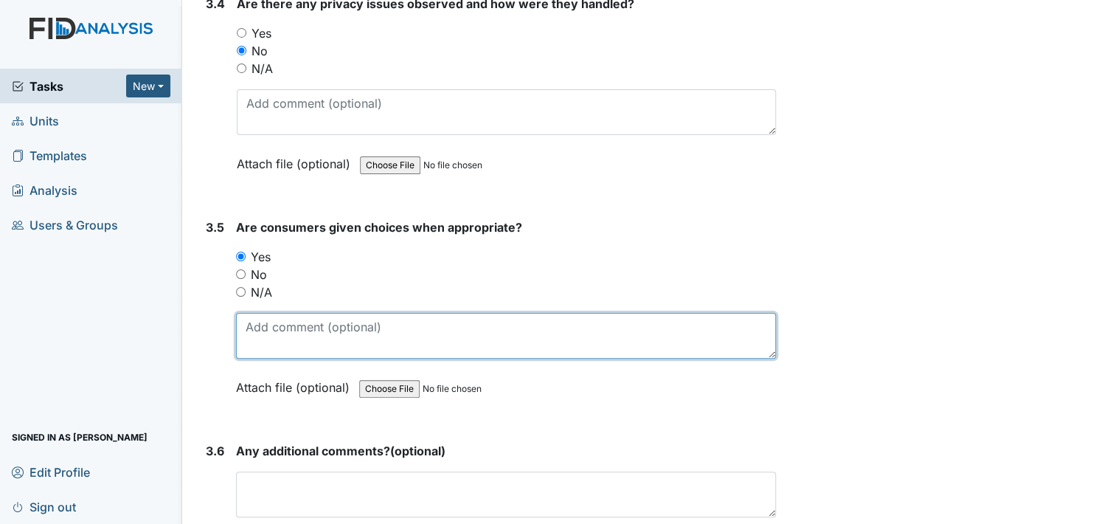
type textarea "s"
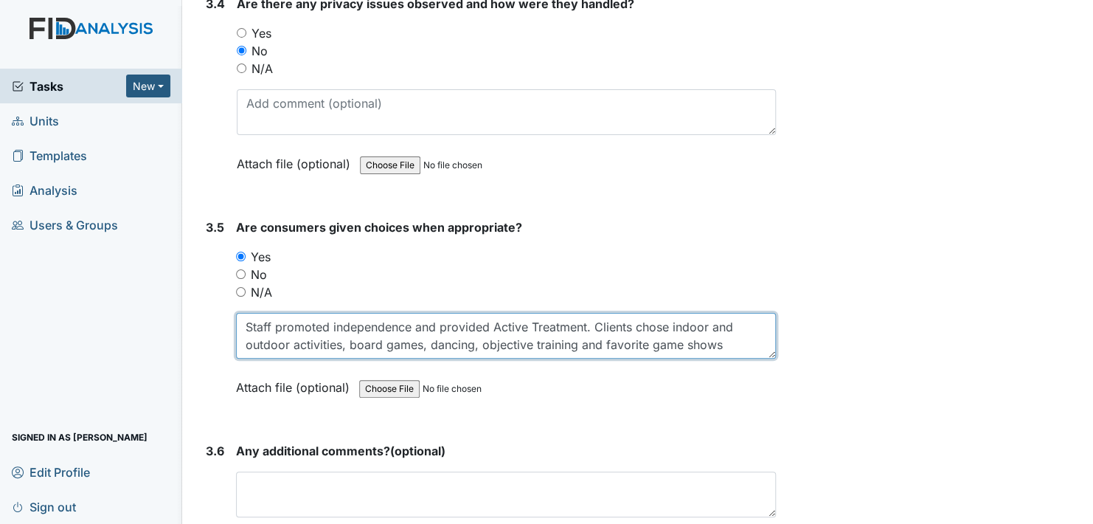
click at [670, 313] on textarea "Staff promoted independence and provided Active Treatment. Clients chose indoor…" at bounding box center [506, 336] width 540 height 46
click at [284, 324] on textarea "Staff promoted independence and provided Active Treatment. Clients chose betwee…" at bounding box center [506, 336] width 540 height 46
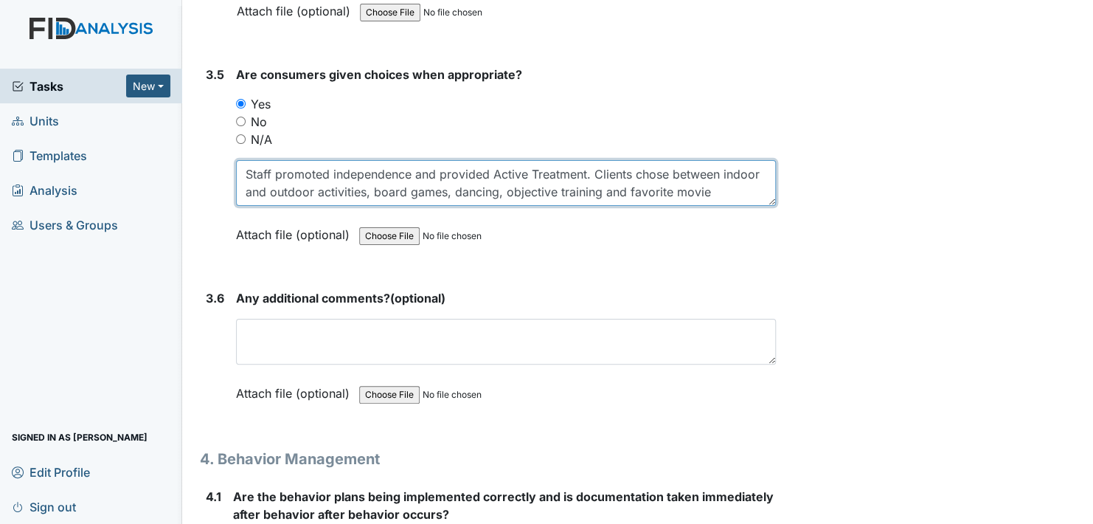
scroll to position [6466, 0]
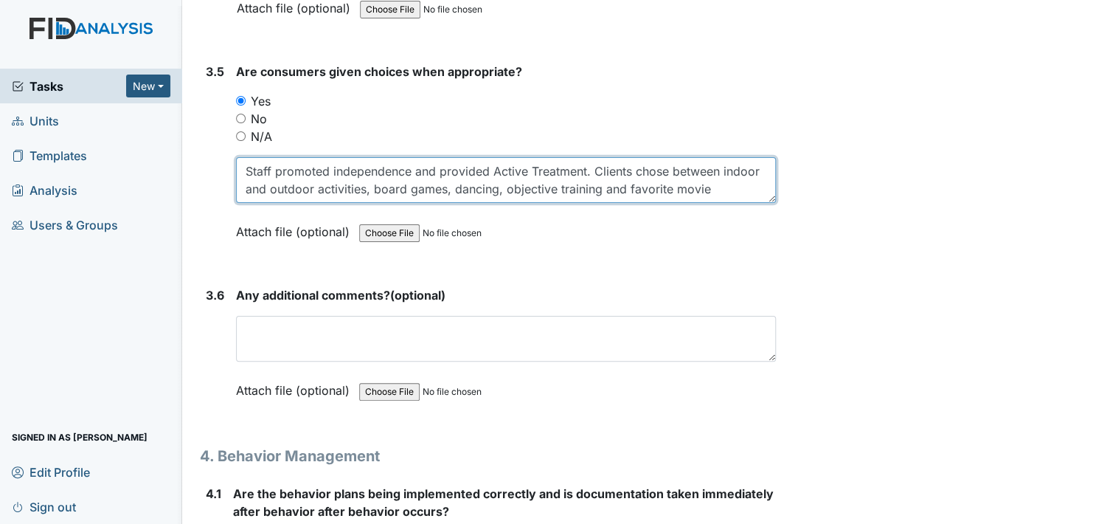
type textarea "Staff promoted independence and provided Active Treatment. Clients chose betwee…"
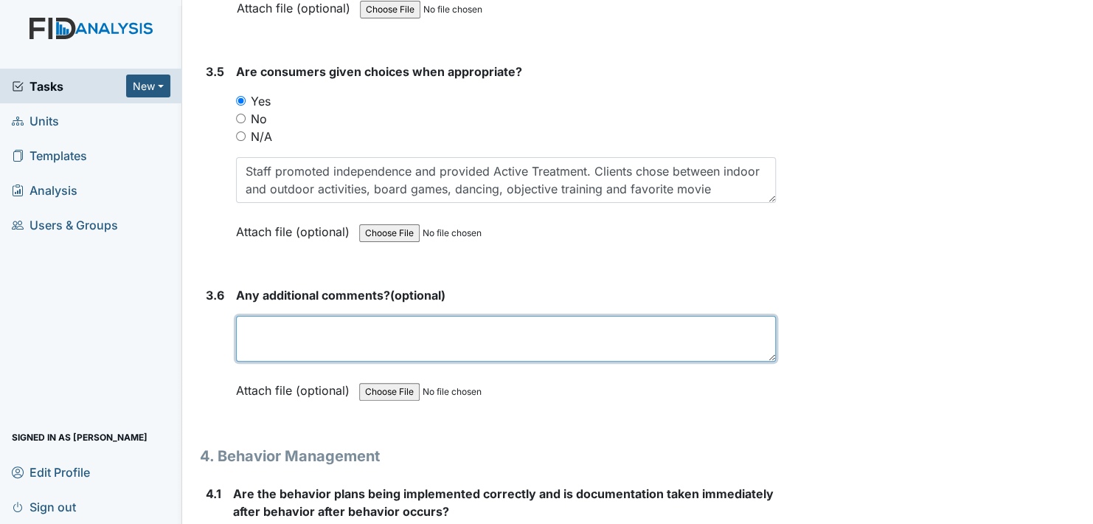
click at [305, 318] on textarea at bounding box center [506, 339] width 540 height 46
type textarea "D"
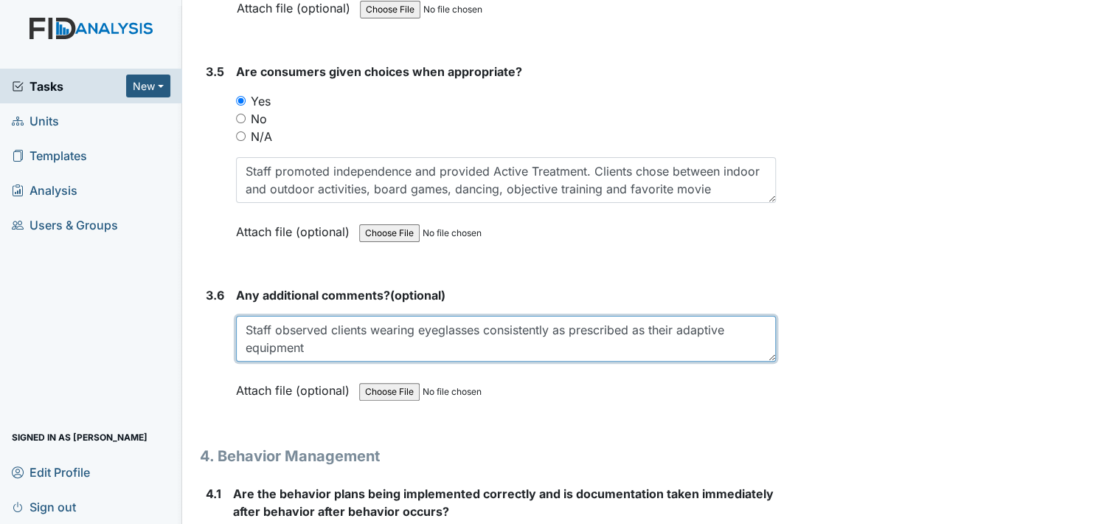
click at [311, 324] on textarea "Staff observed clients wearing eyeglasses consistently as prescribed as their a…" at bounding box center [506, 339] width 540 height 46
click at [271, 316] on textarea "Staff observed clients wearing eyeglasses consistently as prescribed as their a…" at bounding box center [506, 339] width 540 height 46
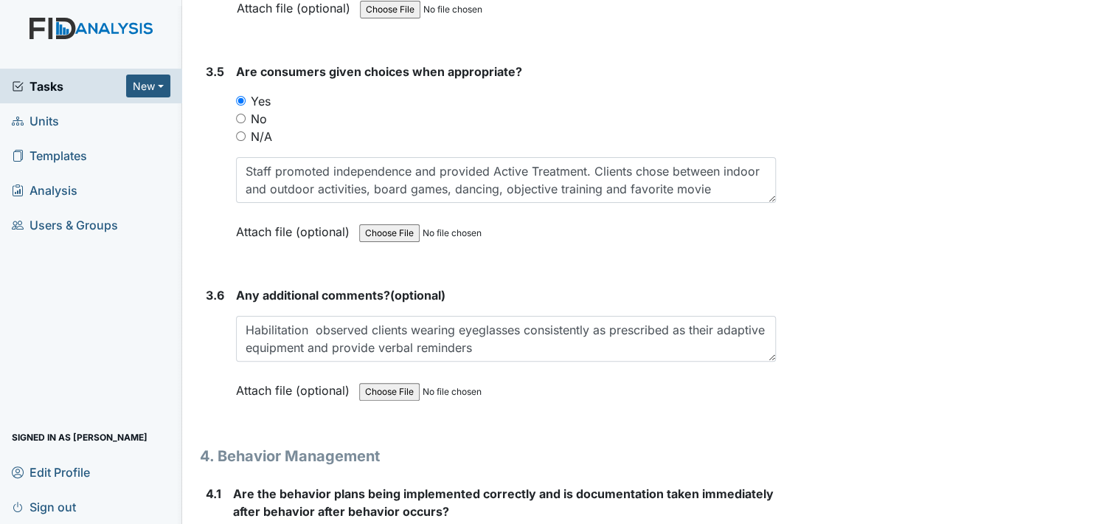
drag, startPoint x: 440, startPoint y: 373, endPoint x: 347, endPoint y: 561, distance: 209.4
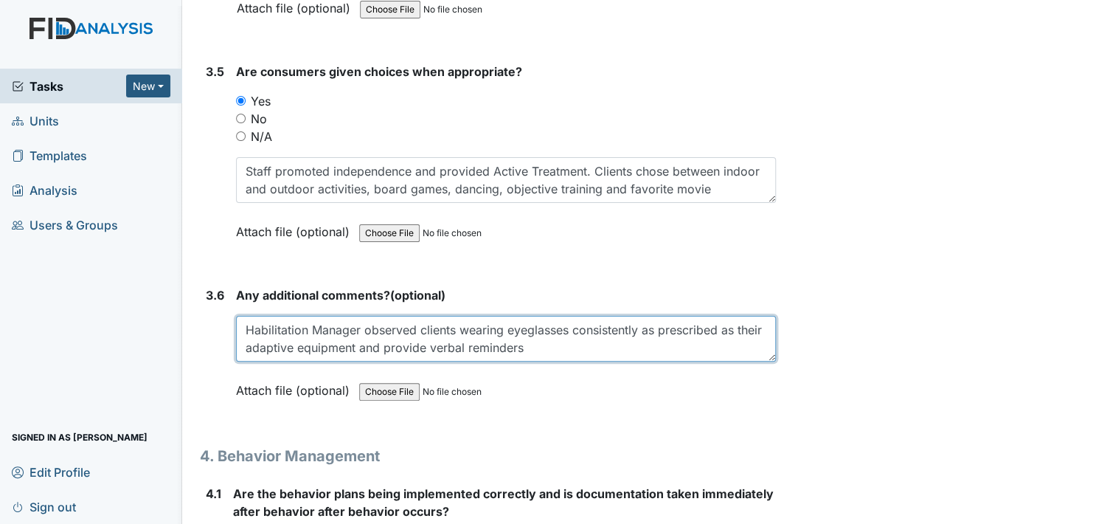
click at [648, 316] on textarea "Habilitation Manager observed clients wearing eyeglasses consistently as prescr…" at bounding box center [506, 339] width 540 height 46
drag, startPoint x: 307, startPoint y: 310, endPoint x: 341, endPoint y: 302, distance: 35.6
click at [308, 316] on textarea "Habilitation Manager observed clients wearing eyeglasses consistently as prescr…" at bounding box center [506, 339] width 540 height 46
click at [647, 316] on textarea "HM observed clients wearing eyeglasses consistently as prescribed." at bounding box center [506, 339] width 540 height 46
click at [479, 316] on textarea "HM observed clients wearing eyeglasses consistently as prescribed." at bounding box center [506, 339] width 540 height 46
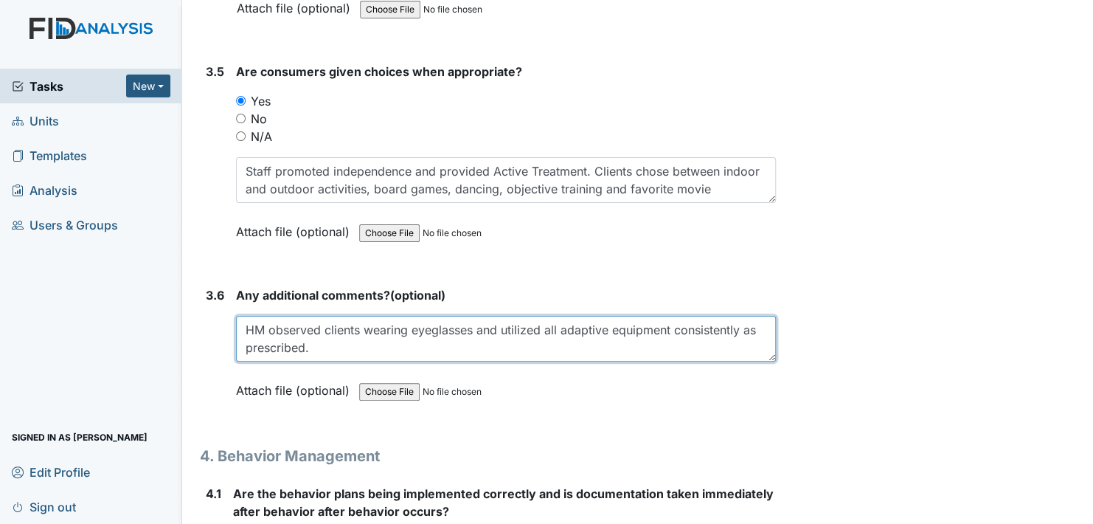
click at [504, 316] on textarea "HM observed clients wearing eyeglasses and utilized all adaptive equipment cons…" at bounding box center [506, 339] width 540 height 46
click at [516, 316] on textarea "HM observed clients wearing eyeglasses and all adaptive equipment consistently …" at bounding box center [506, 339] width 540 height 46
click at [664, 316] on textarea "HM observed clients wearing eyeglasses and all other adaptive equipment consist…" at bounding box center [506, 339] width 540 height 46
click at [322, 326] on textarea "HM observed clients wearing eyeglasses and all other adaptive equipment consist…" at bounding box center [506, 339] width 540 height 46
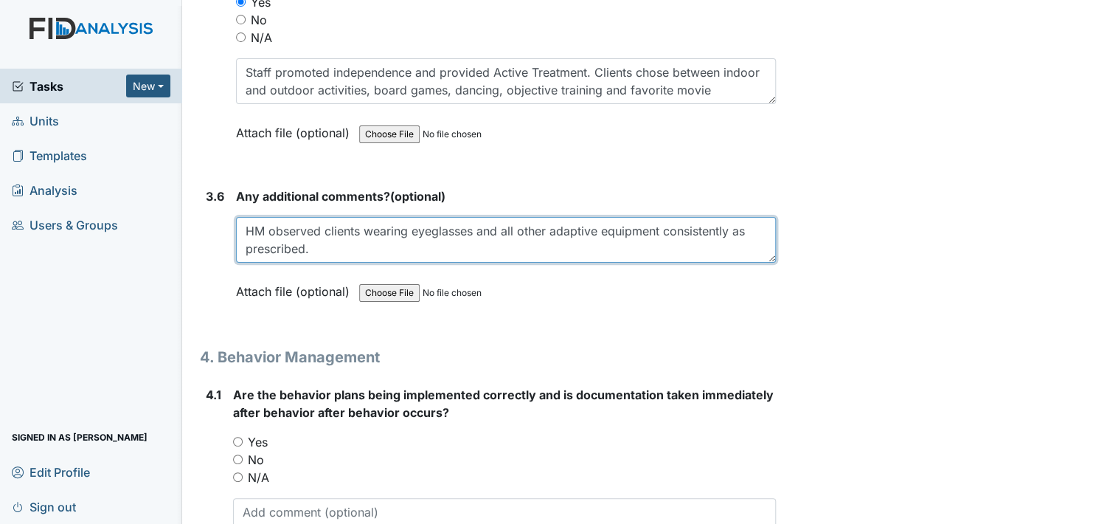
scroll to position [6539, 0]
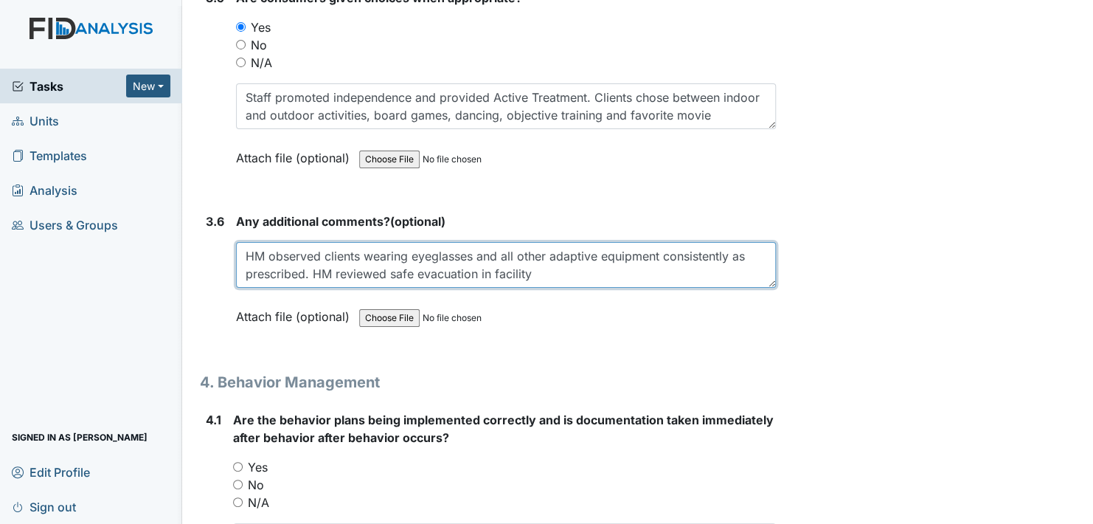
click at [546, 255] on textarea "HM observed clients wearing eyeglasses and all other adaptive equipment consist…" at bounding box center [506, 265] width 540 height 46
click at [334, 252] on textarea "HM observed clients wearing eyeglasses and all other adaptive equipment consist…" at bounding box center [506, 265] width 540 height 46
click at [585, 251] on textarea "HM observed clients wearing eyeglasses and all other adaptive equipment consist…" at bounding box center [506, 265] width 540 height 46
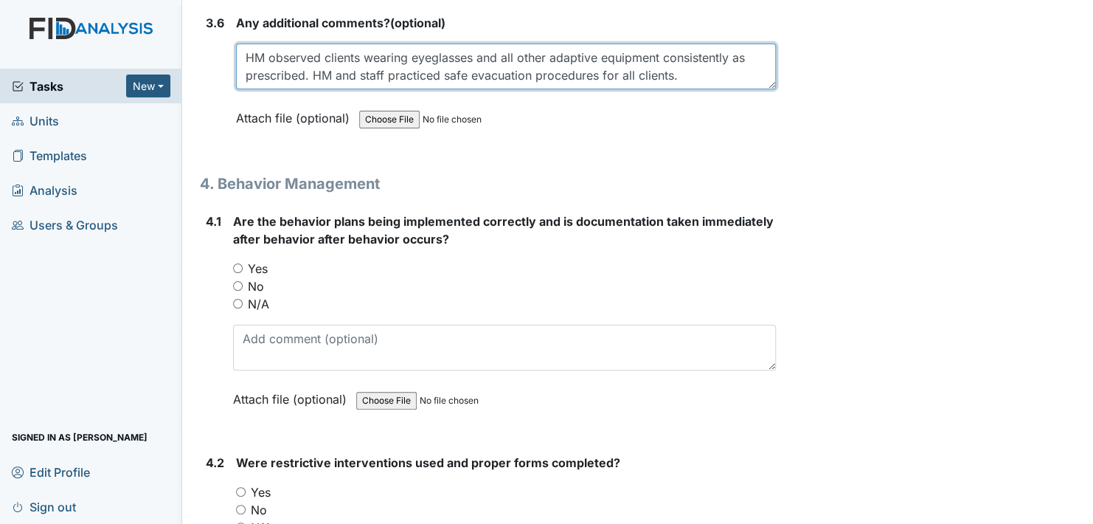
scroll to position [6761, 0]
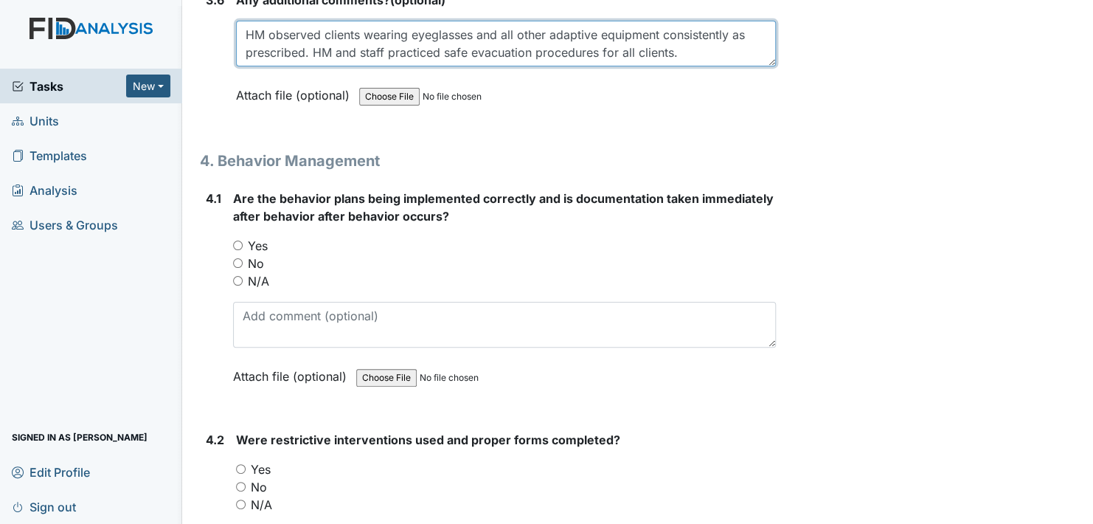
type textarea "HM observed clients wearing eyeglasses and all other adaptive equipment consist…"
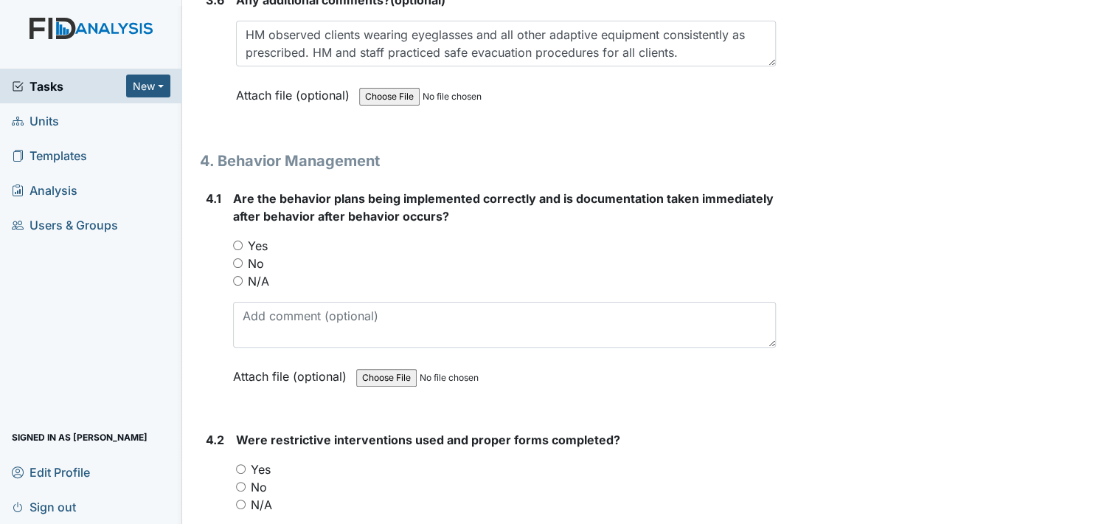
click at [240, 240] on input "Yes" at bounding box center [238, 245] width 10 height 10
radio input "true"
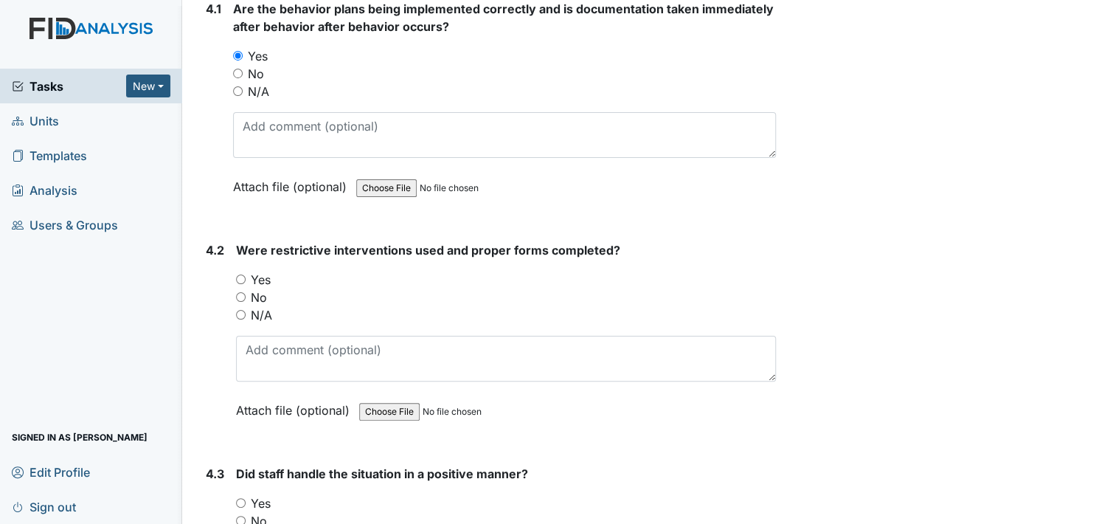
scroll to position [6982, 0]
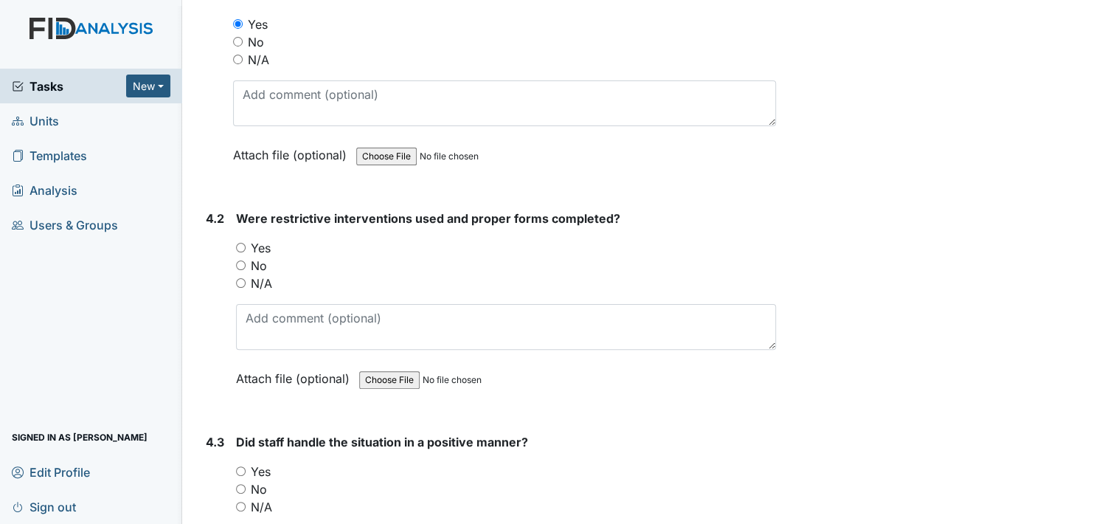
click at [240, 278] on input "N/A" at bounding box center [241, 283] width 10 height 10
radio input "true"
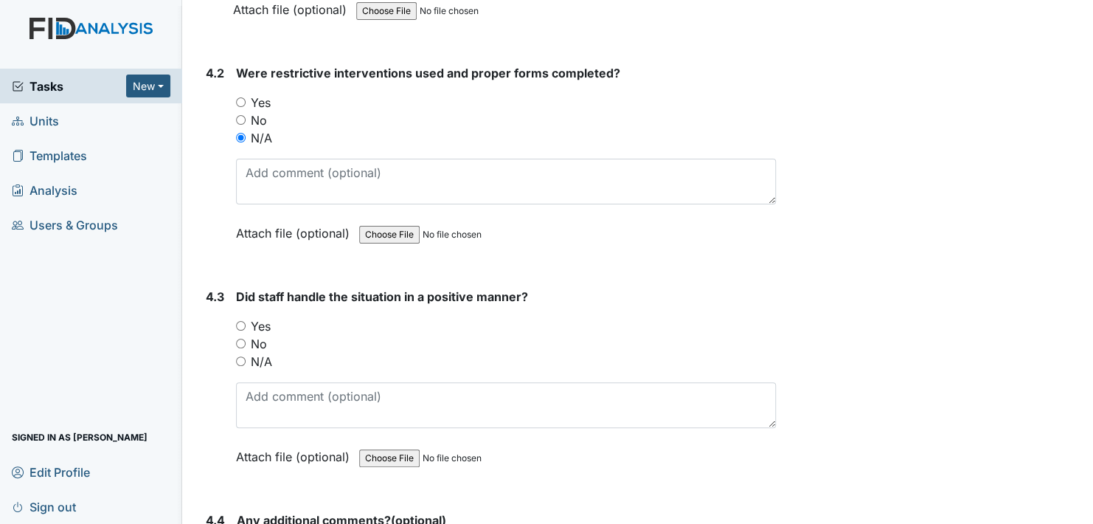
scroll to position [7129, 0]
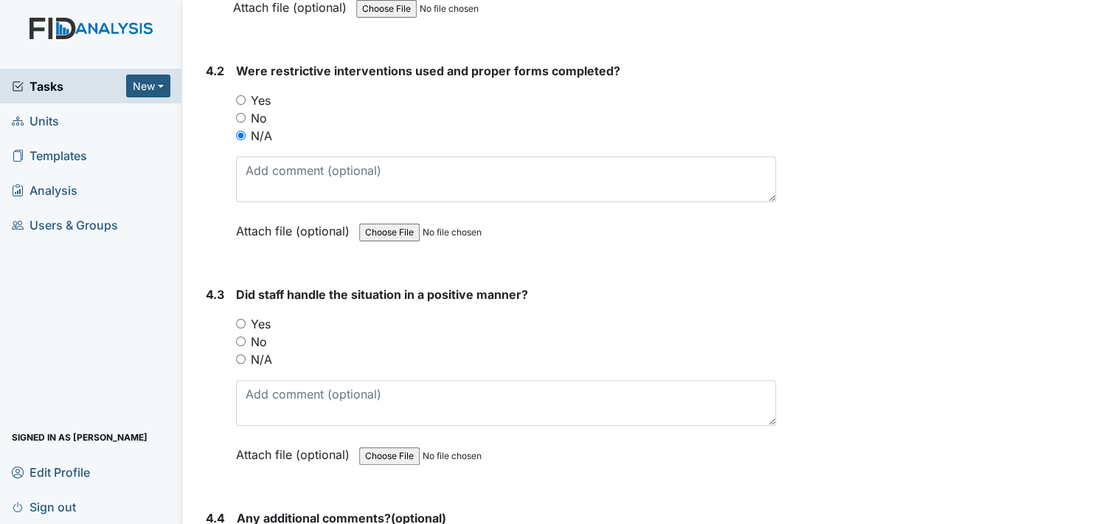
click at [241, 354] on input "N/A" at bounding box center [241, 359] width 10 height 10
radio input "true"
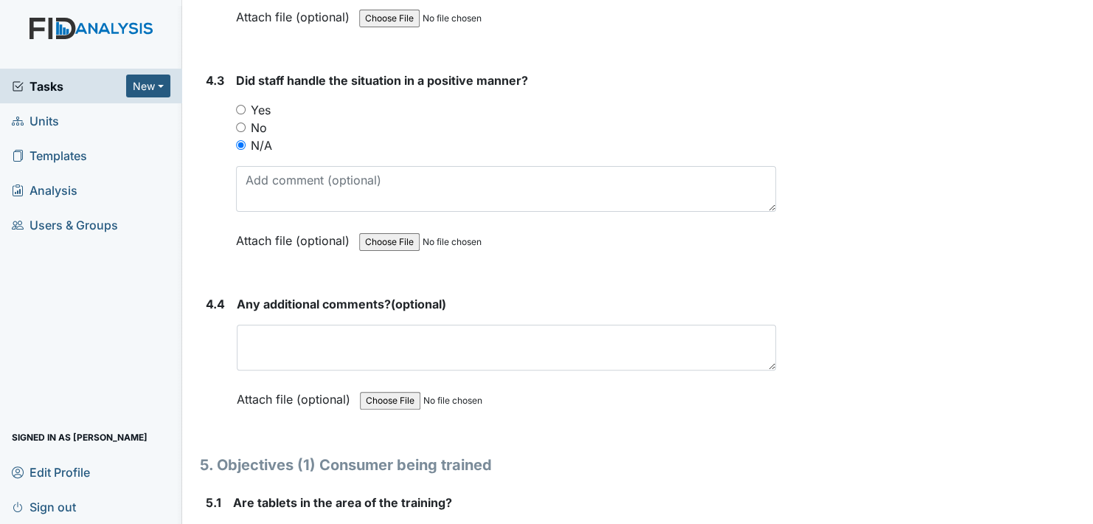
scroll to position [7351, 0]
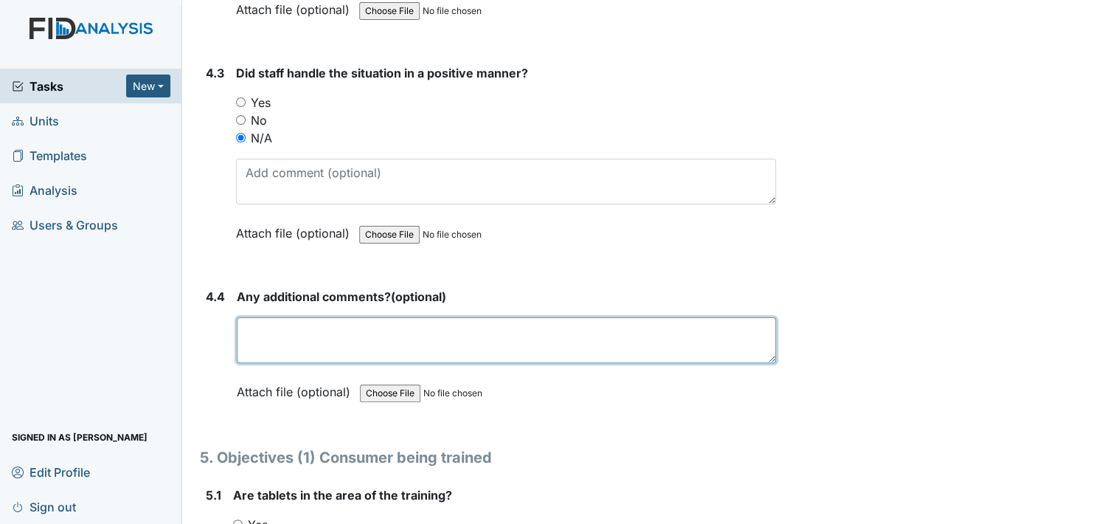
click at [291, 321] on textarea at bounding box center [506, 340] width 539 height 46
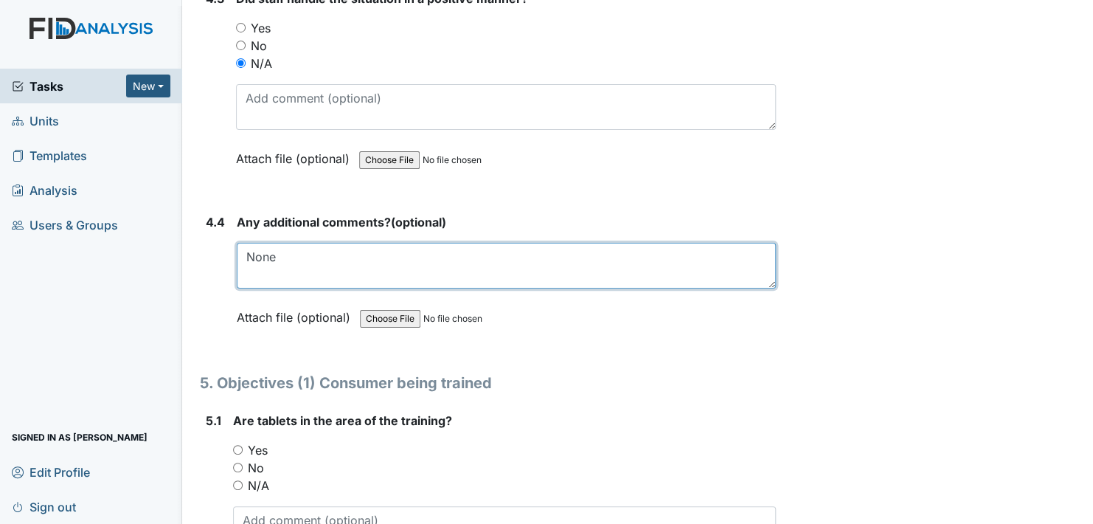
scroll to position [7572, 0]
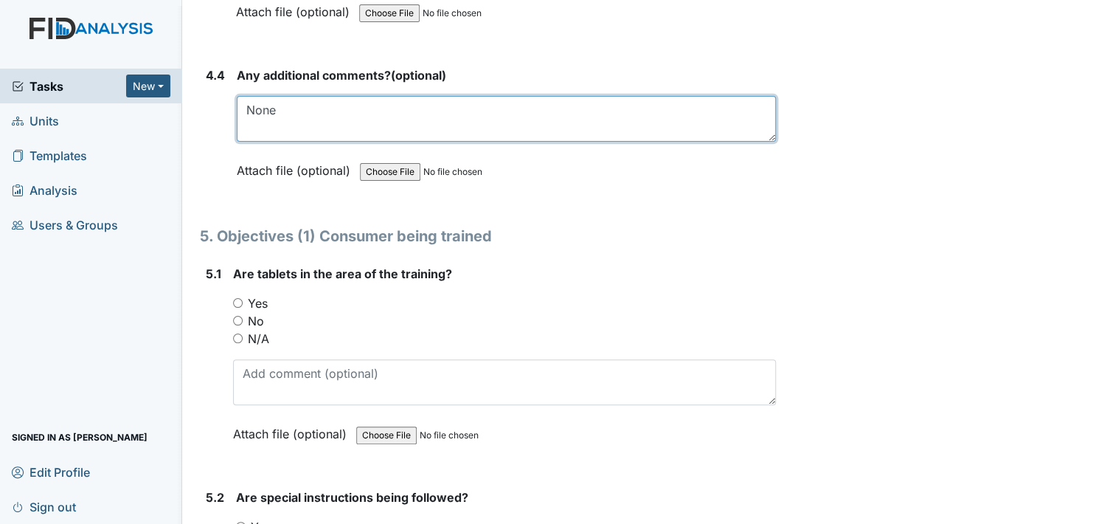
type textarea "None"
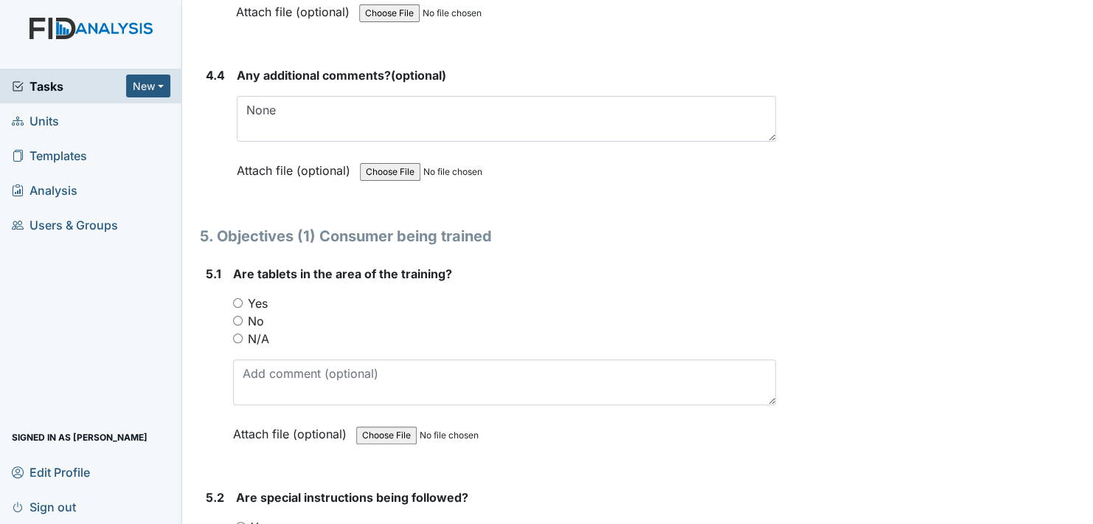
click at [240, 298] on input "Yes" at bounding box center [238, 303] width 10 height 10
radio input "true"
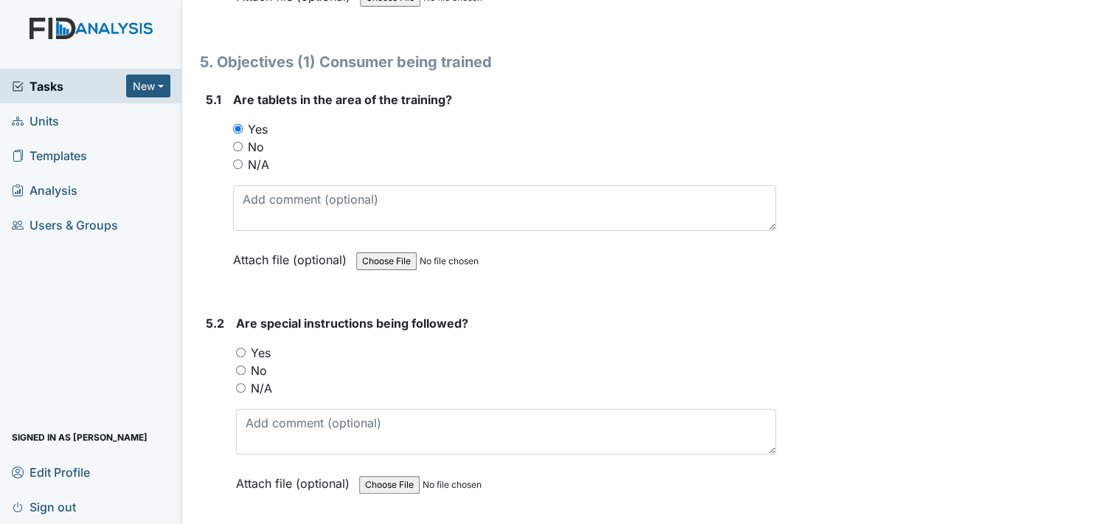
scroll to position [7793, 0]
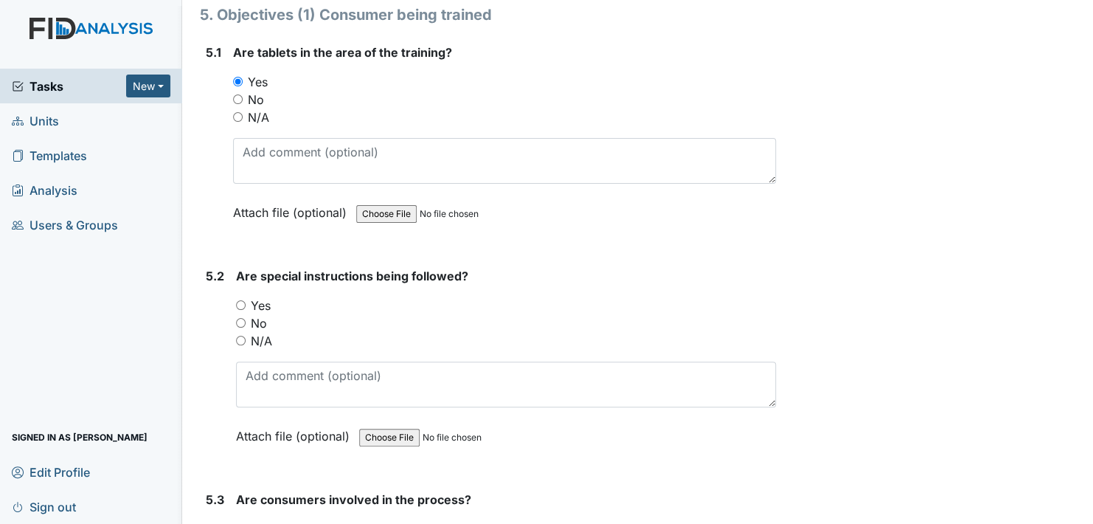
click at [242, 300] on input "Yes" at bounding box center [241, 305] width 10 height 10
radio input "true"
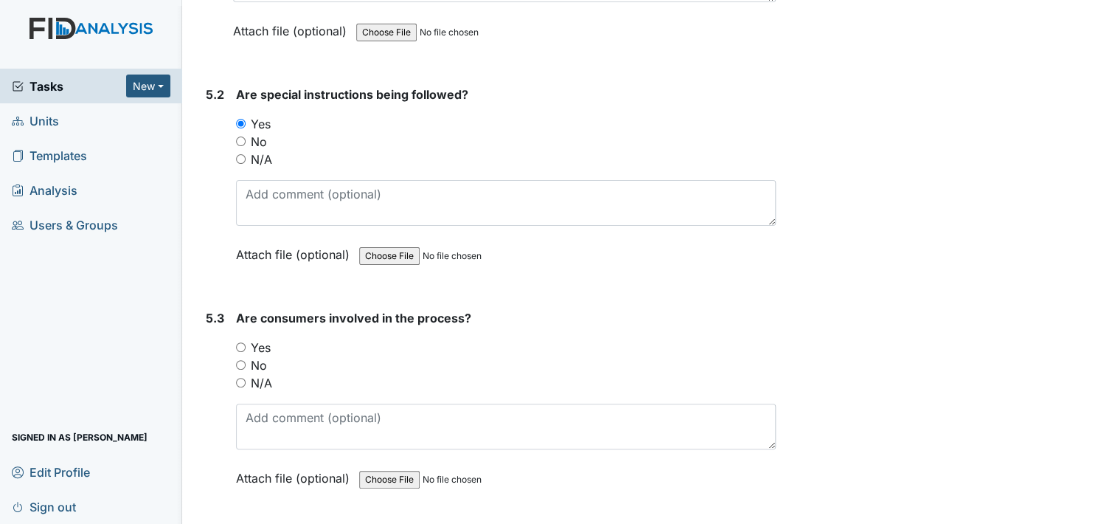
scroll to position [8014, 0]
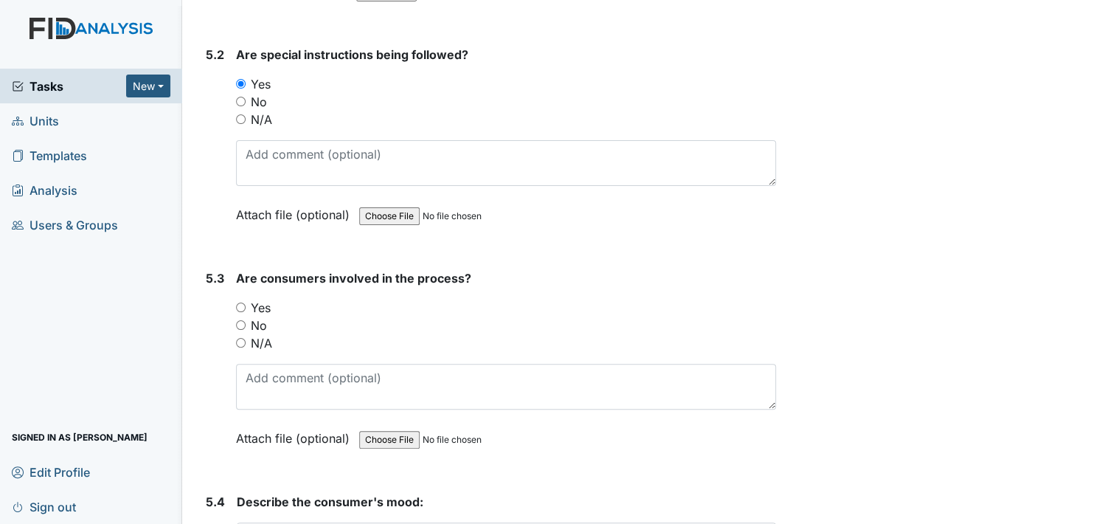
click at [243, 302] on input "Yes" at bounding box center [241, 307] width 10 height 10
radio input "true"
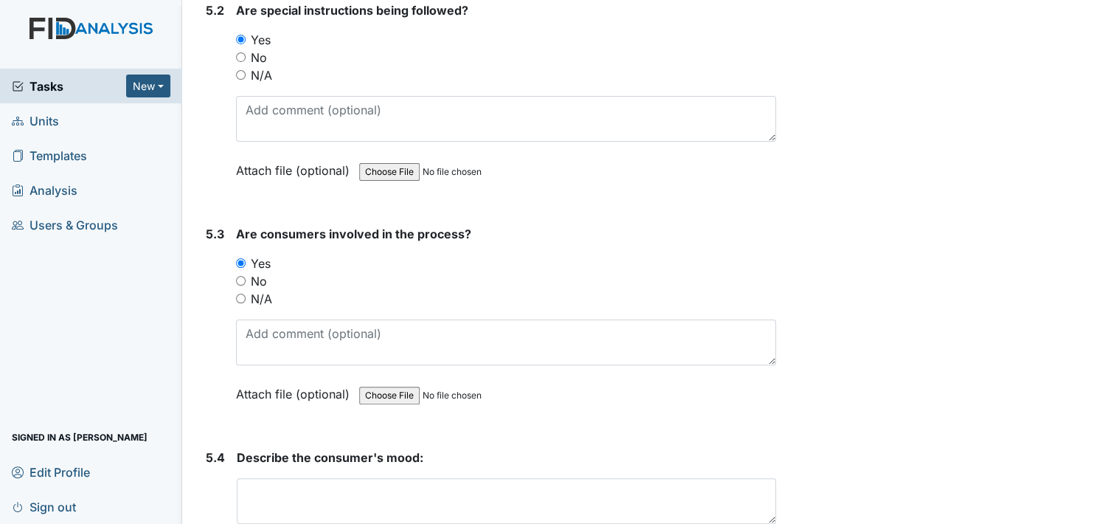
scroll to position [8088, 0]
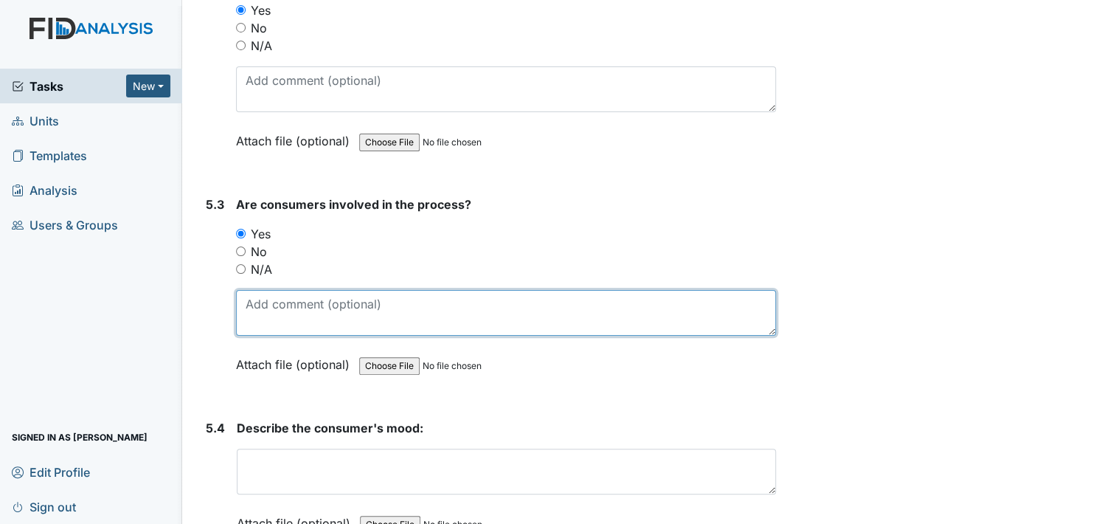
click at [284, 290] on textarea at bounding box center [506, 313] width 540 height 46
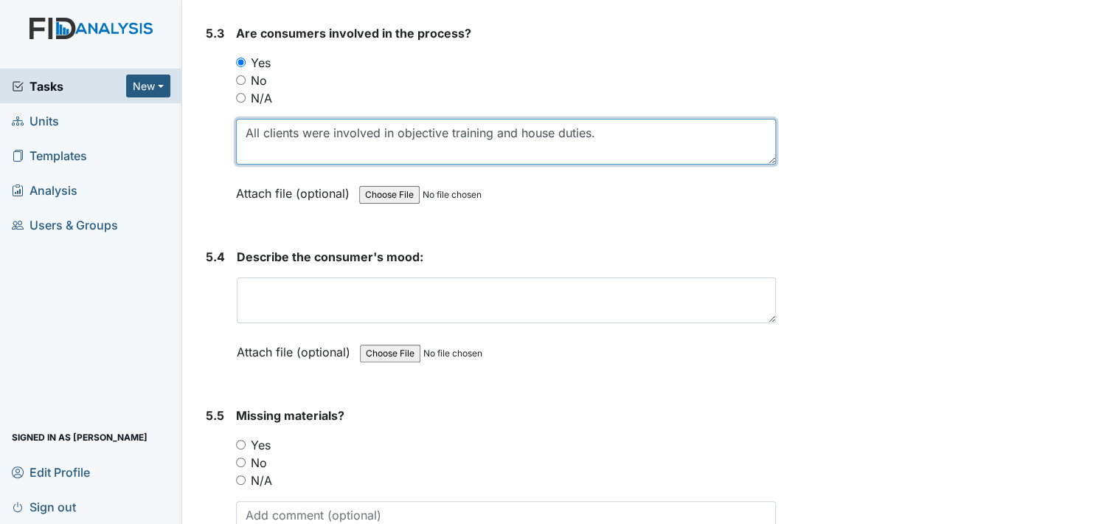
scroll to position [8235, 0]
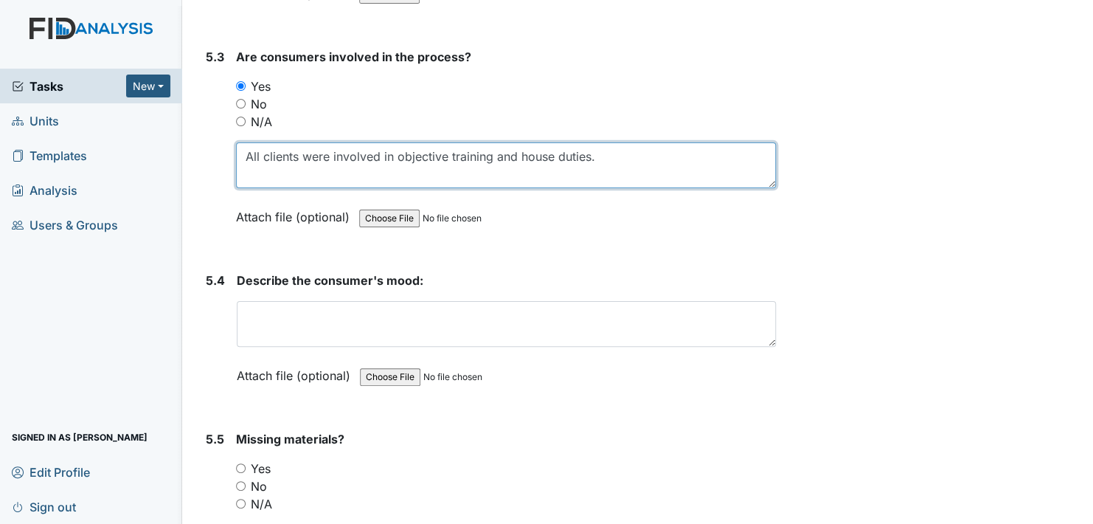
type textarea "All clients were involved in objective training and house duties."
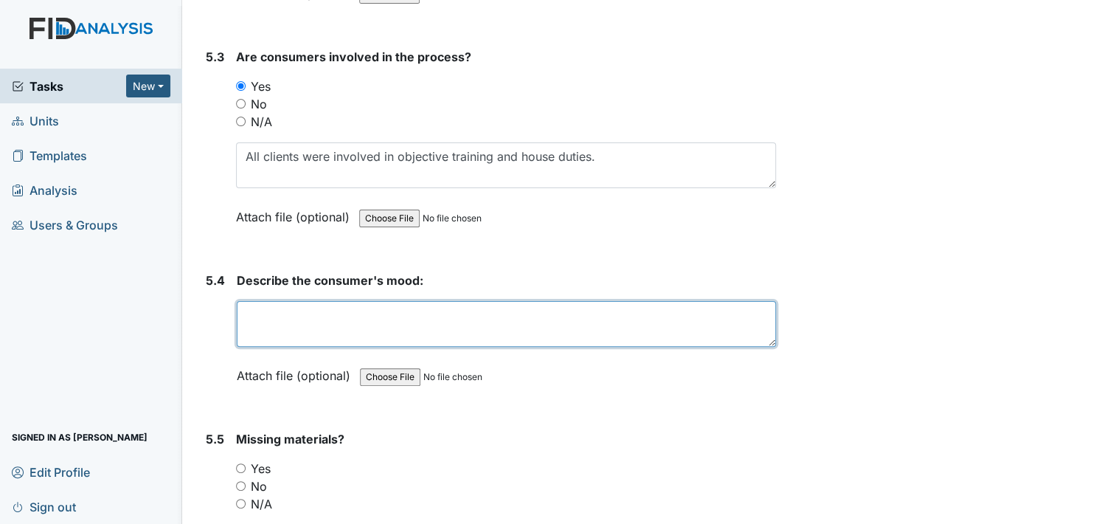
click at [310, 302] on textarea at bounding box center [506, 324] width 539 height 46
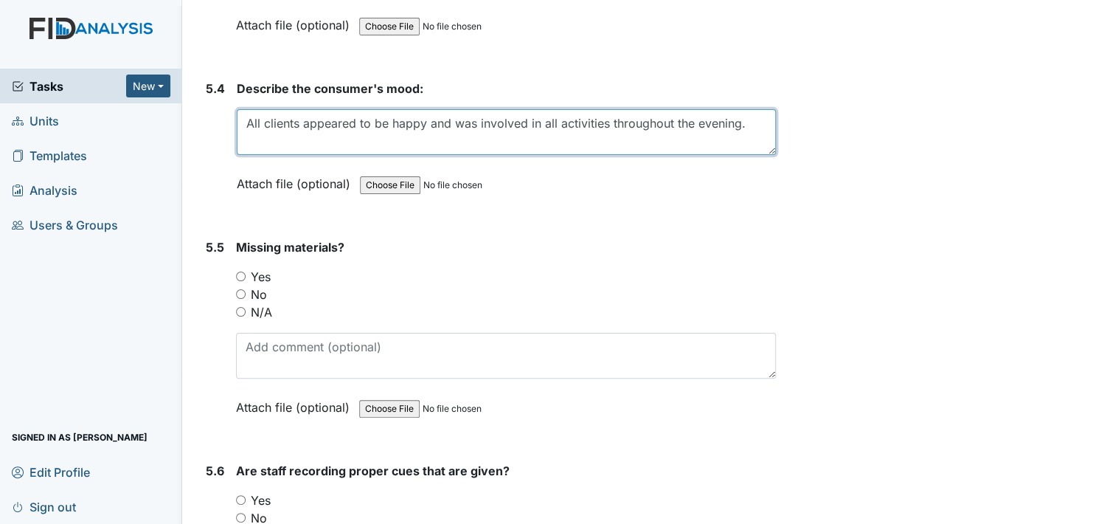
scroll to position [8530, 0]
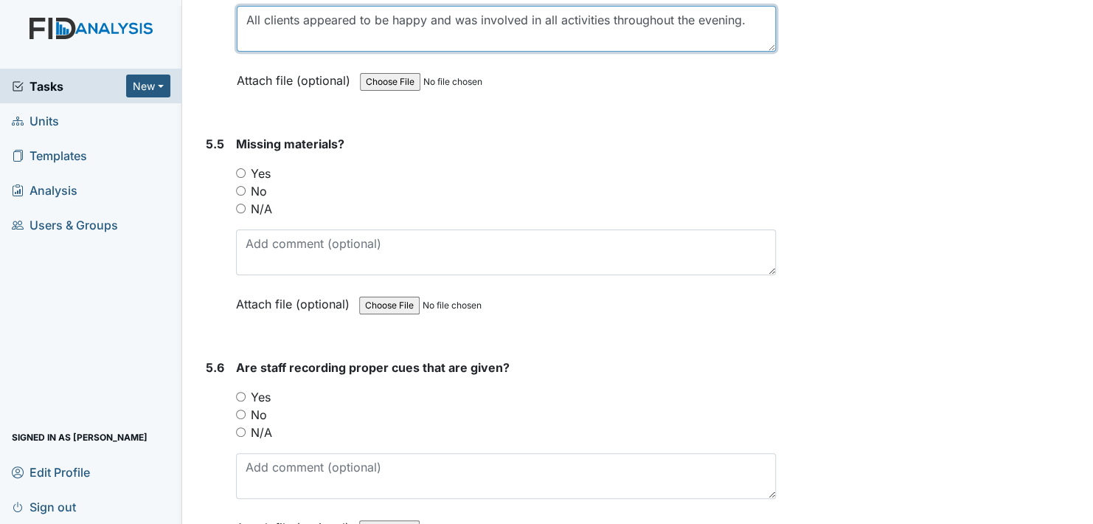
type textarea "All clients appeared to be happy and was involved in all activities throughout …"
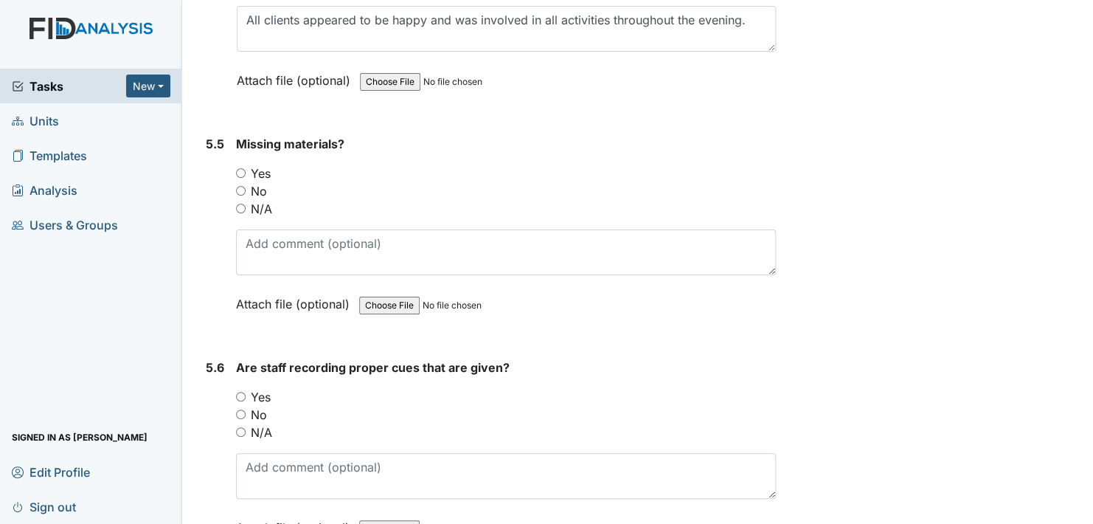
click at [241, 186] on input "No" at bounding box center [241, 191] width 10 height 10
radio input "true"
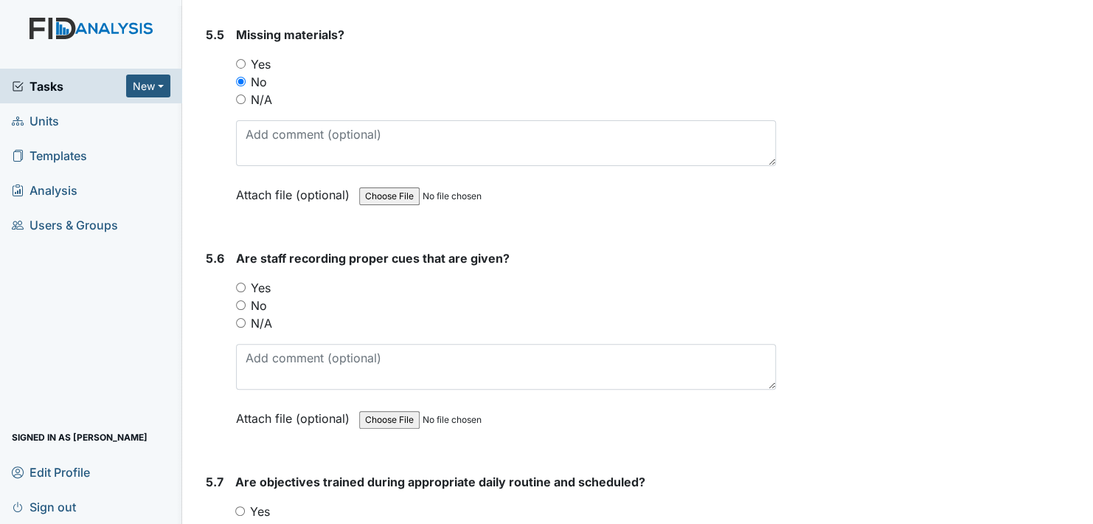
scroll to position [8678, 0]
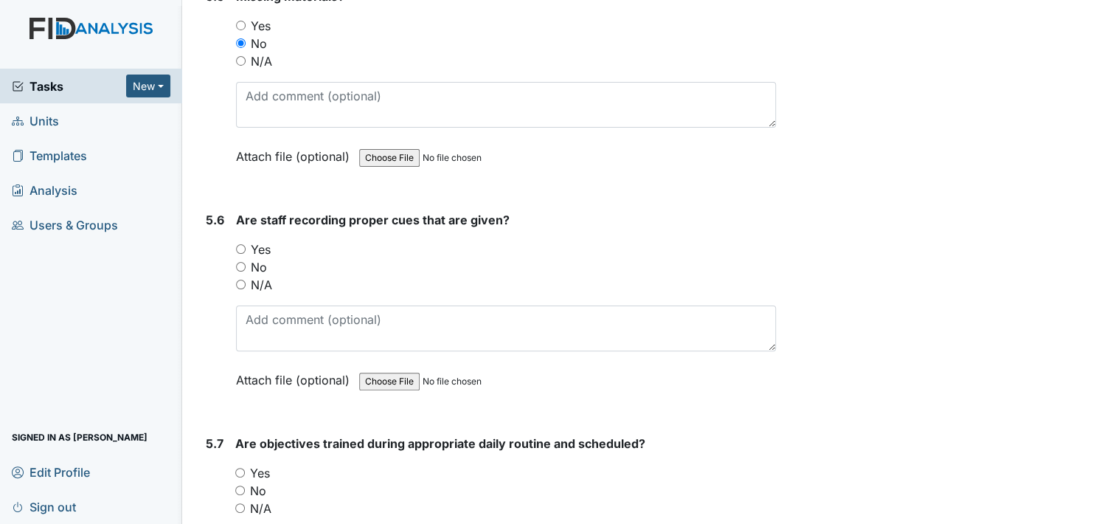
click at [238, 244] on input "Yes" at bounding box center [241, 249] width 10 height 10
radio input "true"
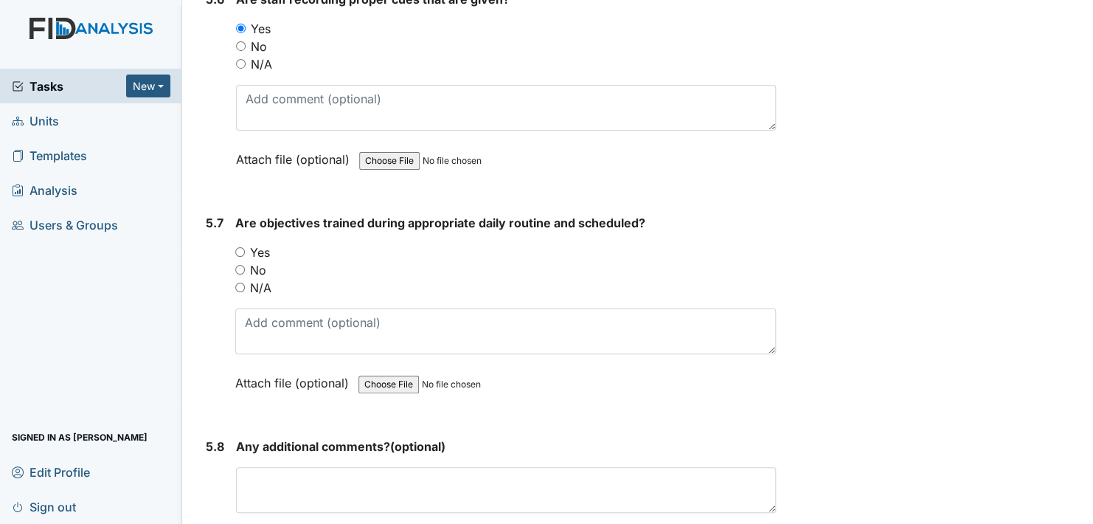
scroll to position [8899, 0]
click at [240, 246] on input "Yes" at bounding box center [240, 251] width 10 height 10
radio input "true"
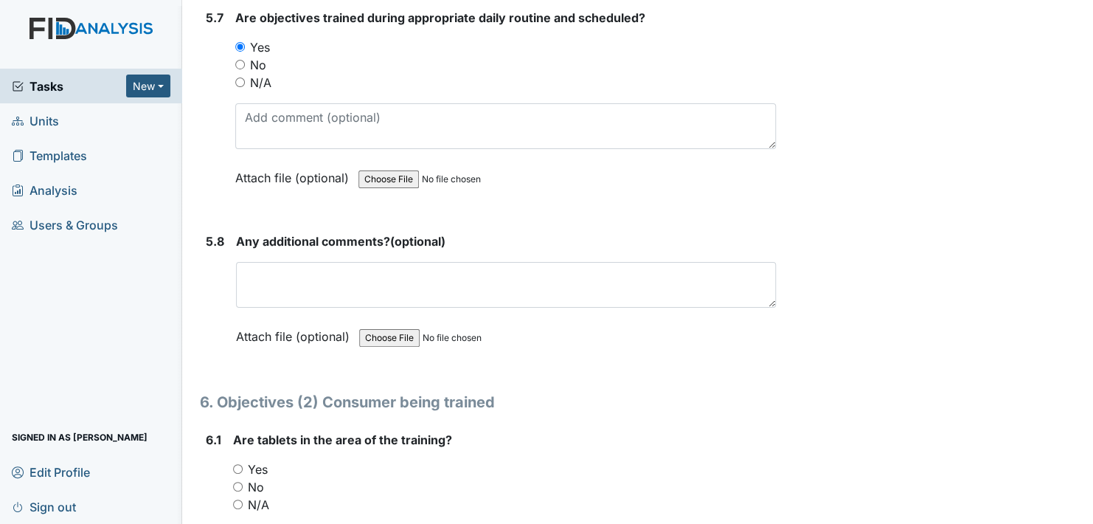
scroll to position [9120, 0]
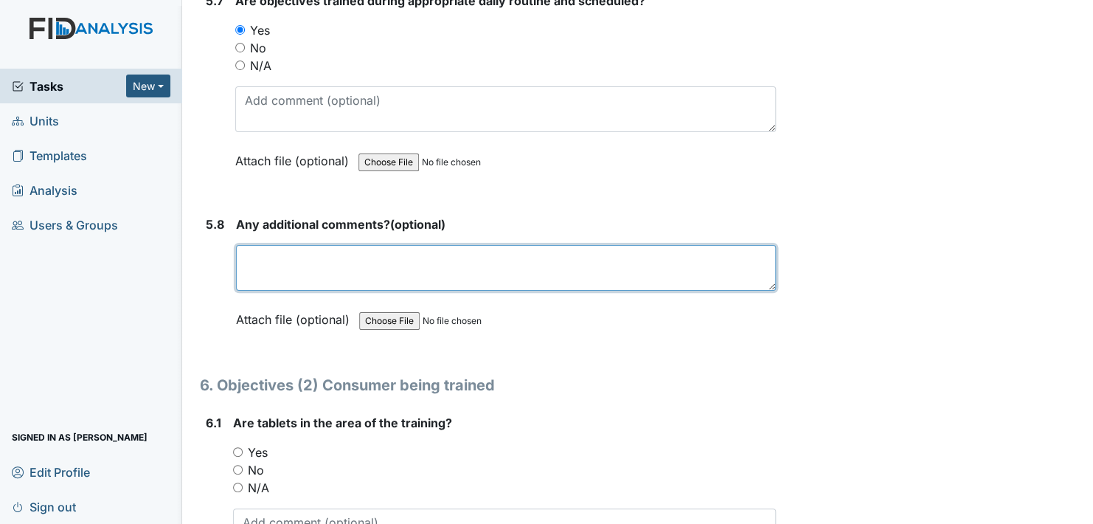
click at [266, 245] on textarea at bounding box center [506, 268] width 540 height 46
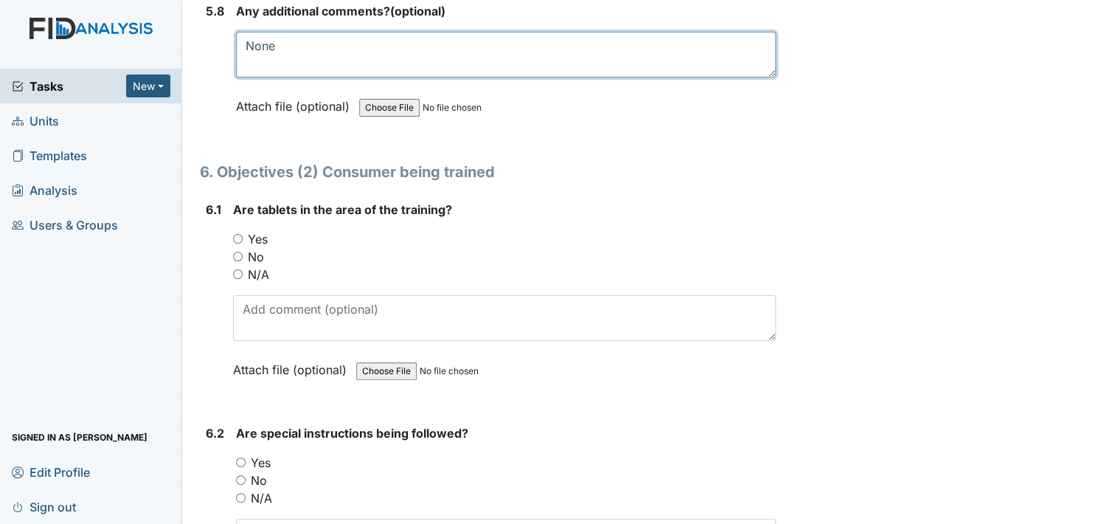
scroll to position [9342, 0]
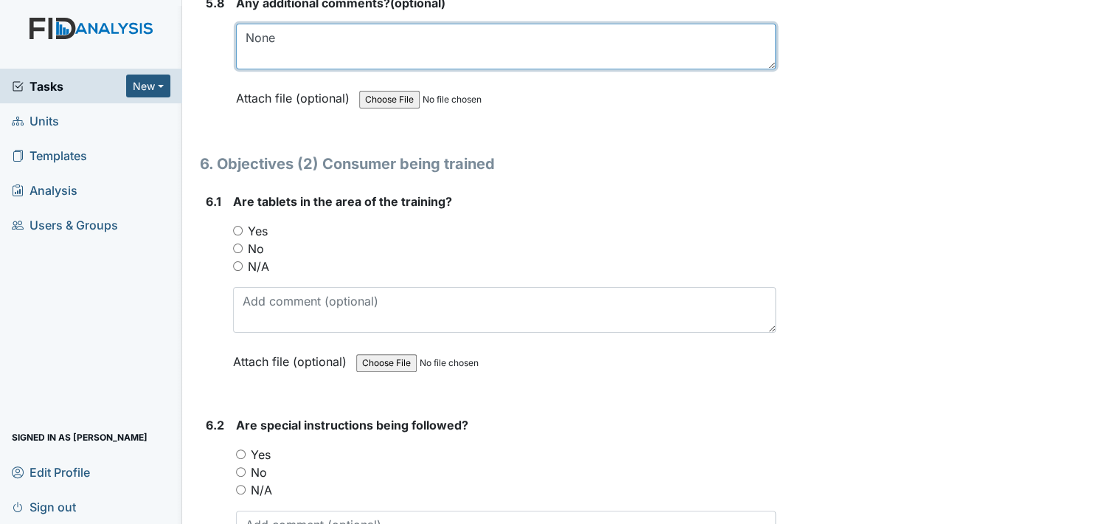
type textarea "None"
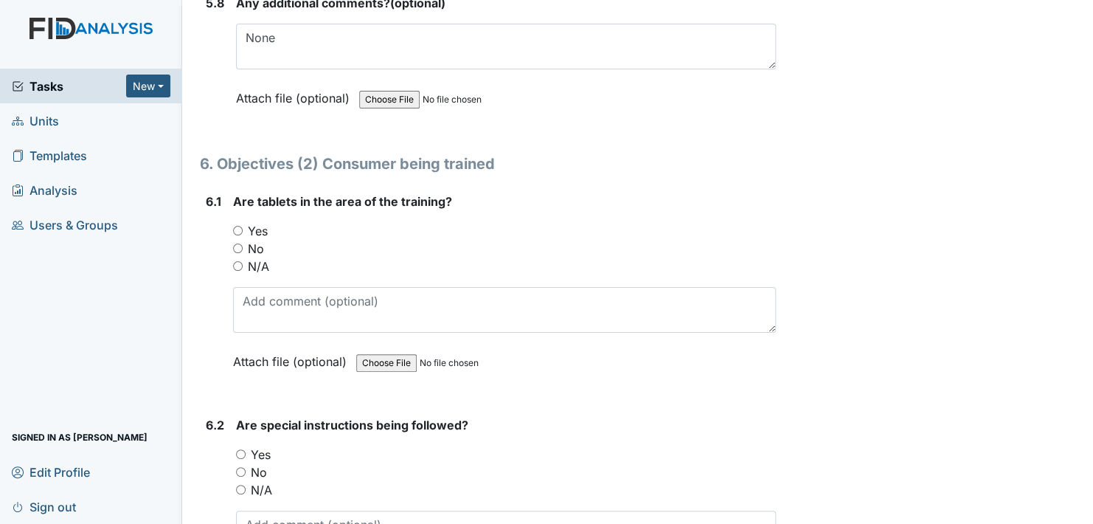
click at [238, 226] on input "Yes" at bounding box center [238, 231] width 10 height 10
radio input "true"
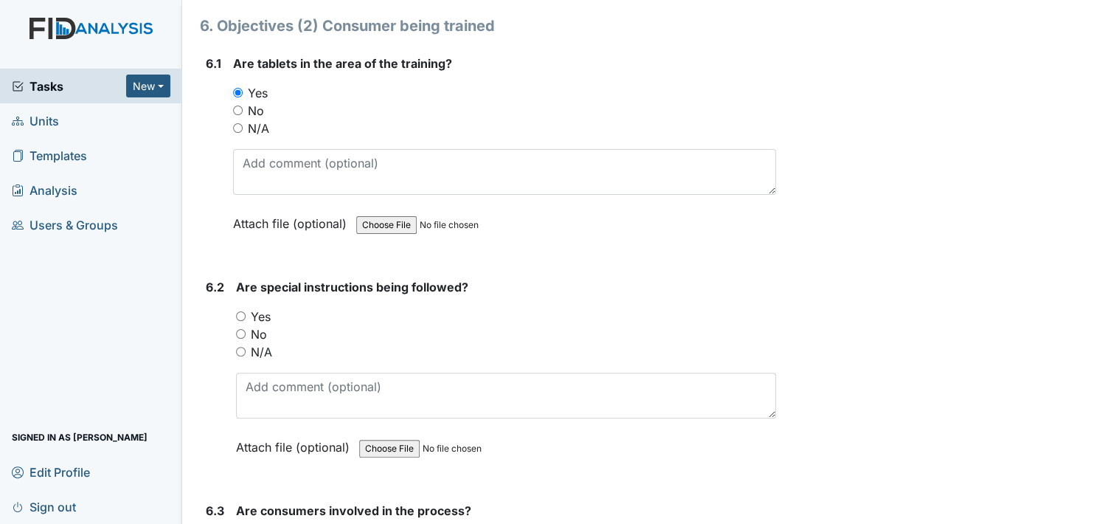
scroll to position [9489, 0]
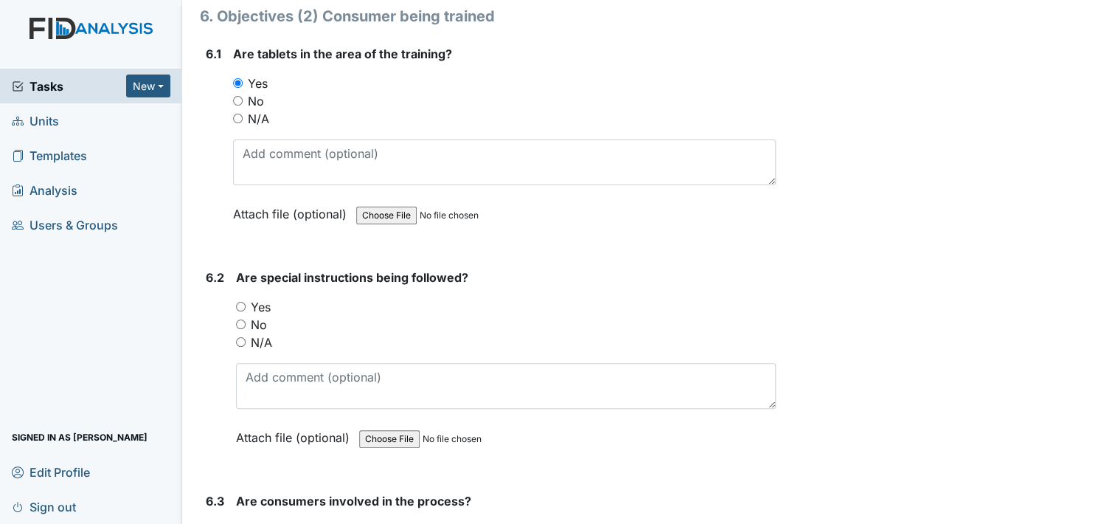
click at [235, 276] on div "6.2 Are special instructions being followed? You must select one of the below o…" at bounding box center [488, 368] width 576 height 200
click at [240, 302] on input "Yes" at bounding box center [241, 307] width 10 height 10
radio input "true"
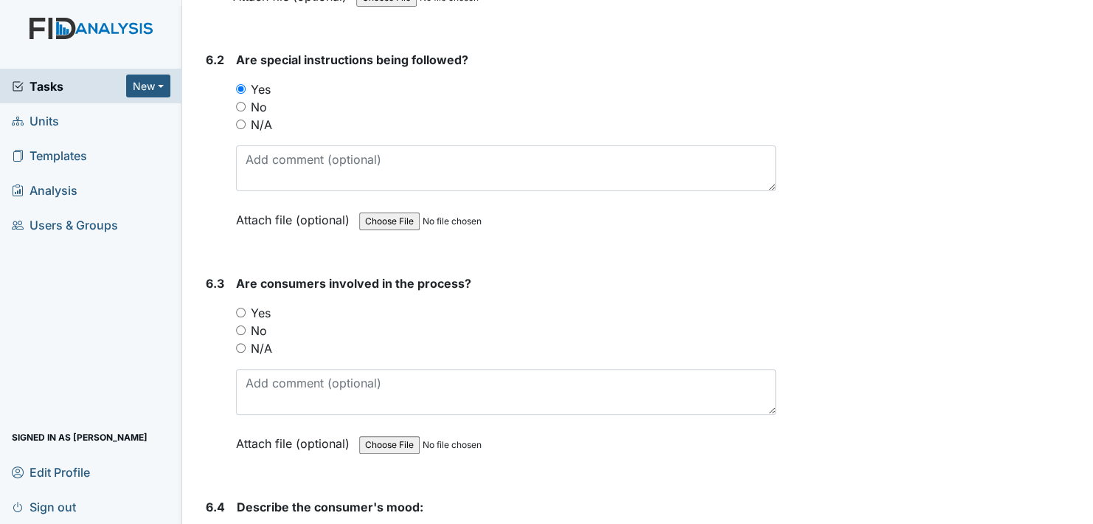
scroll to position [9710, 0]
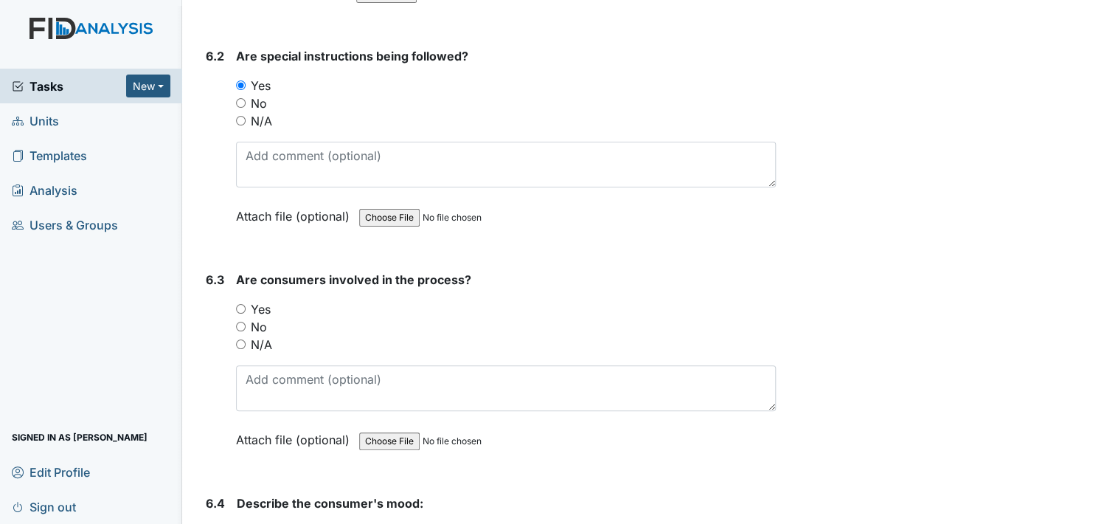
click at [237, 304] on input "Yes" at bounding box center [241, 309] width 10 height 10
radio input "true"
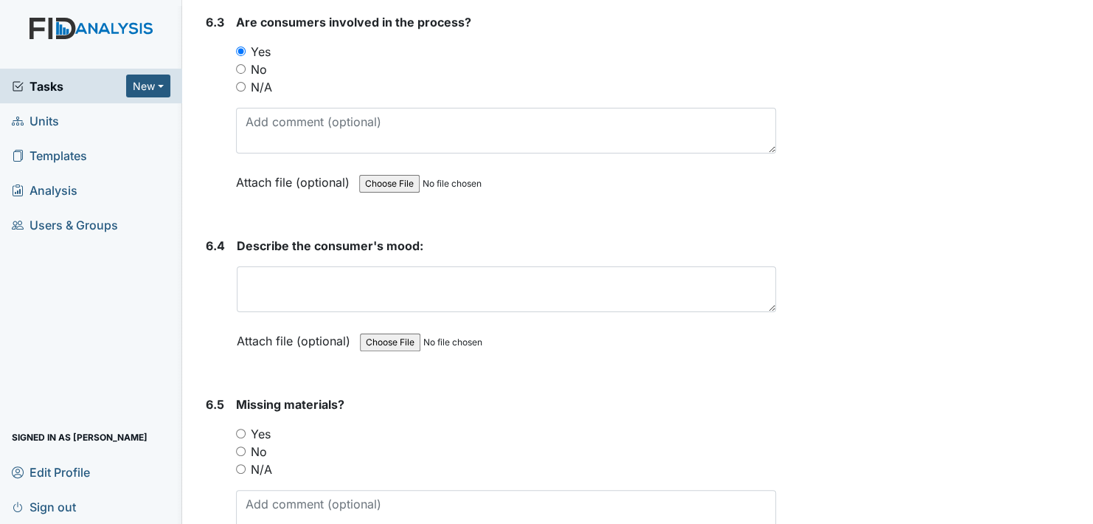
scroll to position [10005, 0]
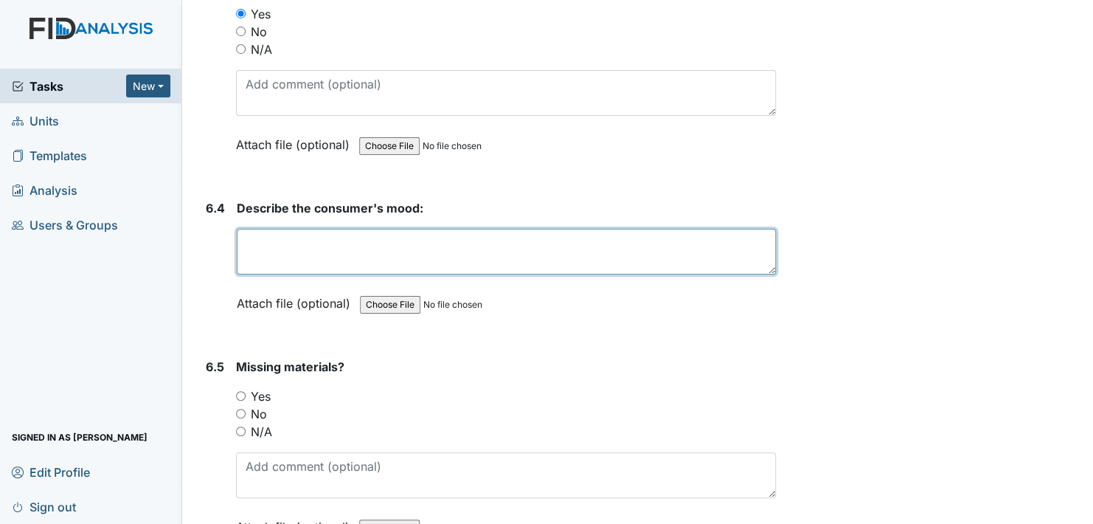
click at [260, 229] on textarea at bounding box center [506, 252] width 539 height 46
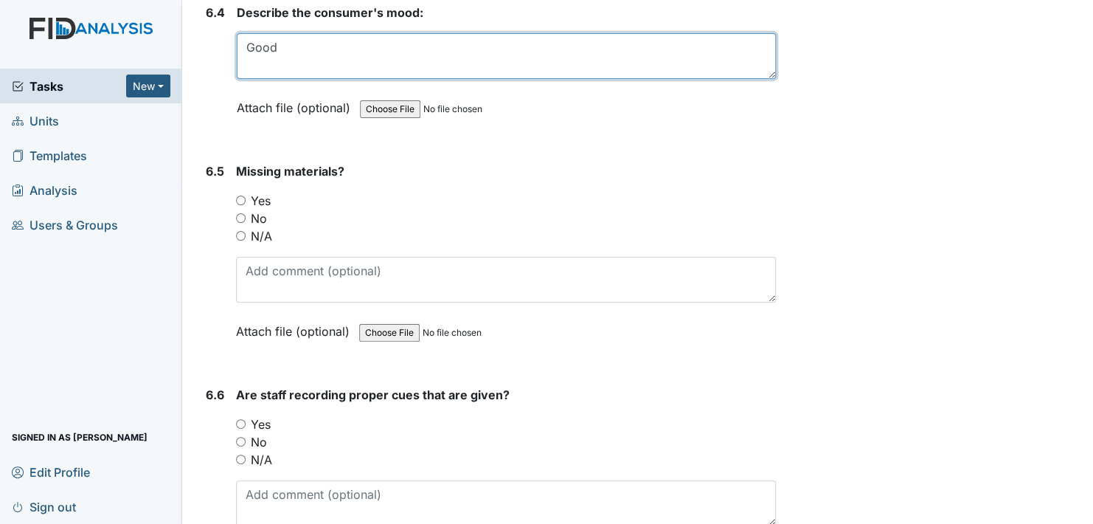
scroll to position [10227, 0]
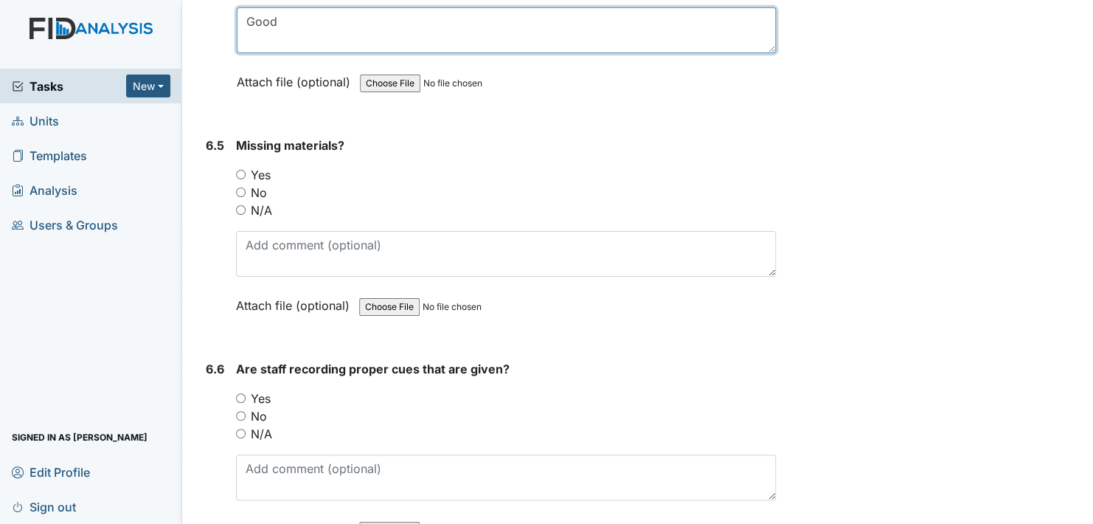
type textarea "Good"
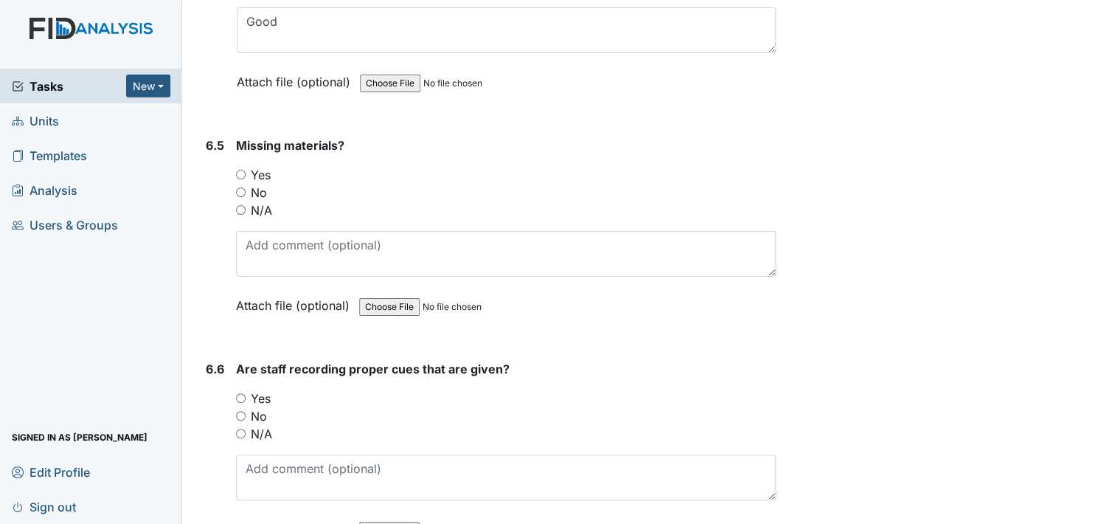
drag, startPoint x: 239, startPoint y: 156, endPoint x: 341, endPoint y: 184, distance: 106.5
click at [240, 187] on input "No" at bounding box center [241, 192] width 10 height 10
radio input "true"
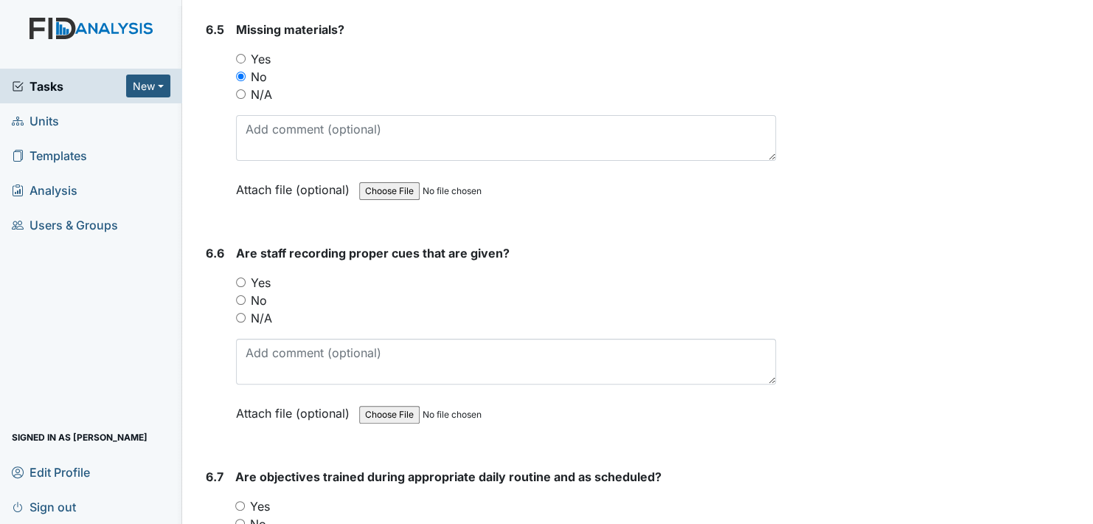
scroll to position [10374, 0]
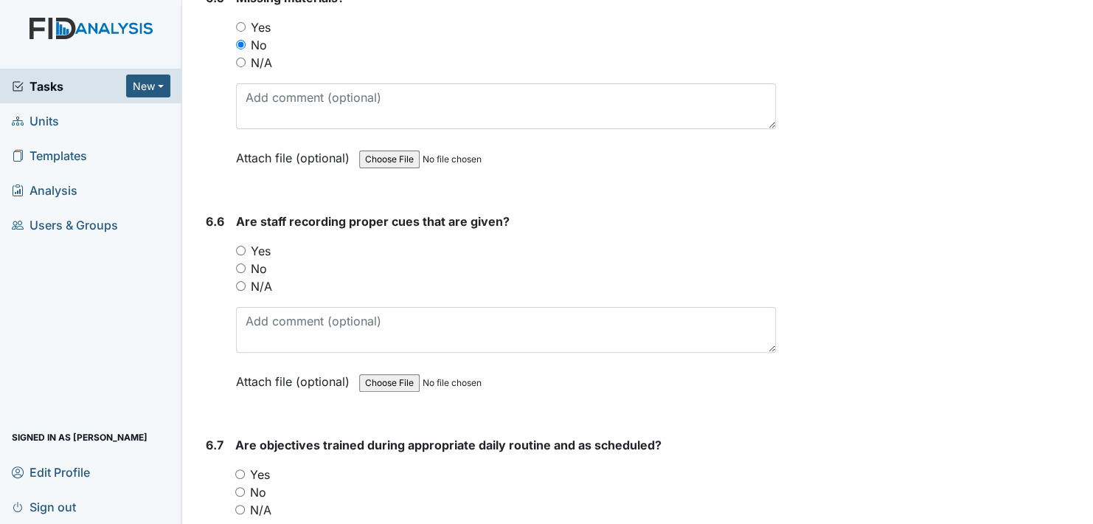
click at [245, 246] on input "Yes" at bounding box center [241, 251] width 10 height 10
radio input "true"
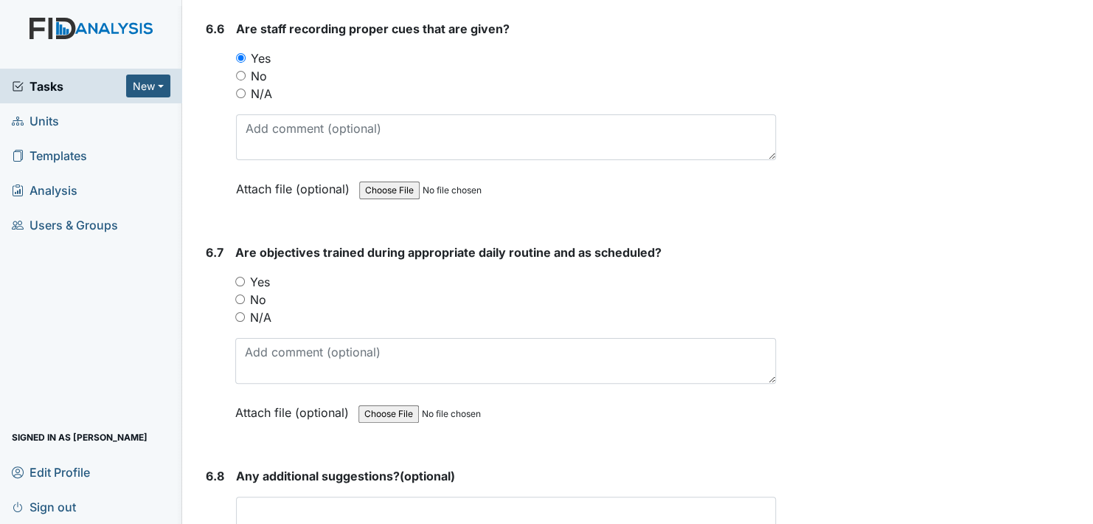
scroll to position [10595, 0]
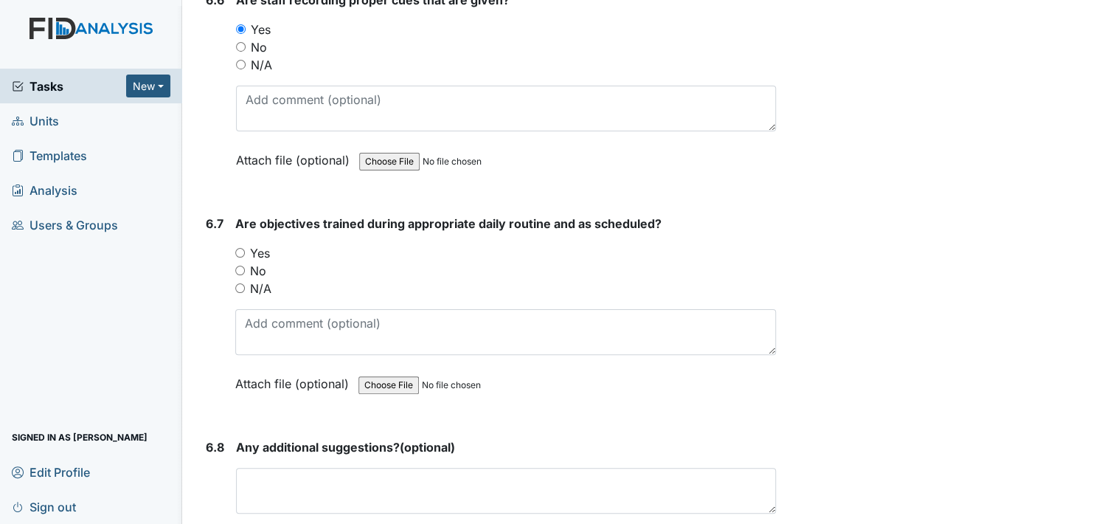
click at [237, 248] on input "Yes" at bounding box center [240, 253] width 10 height 10
radio input "true"
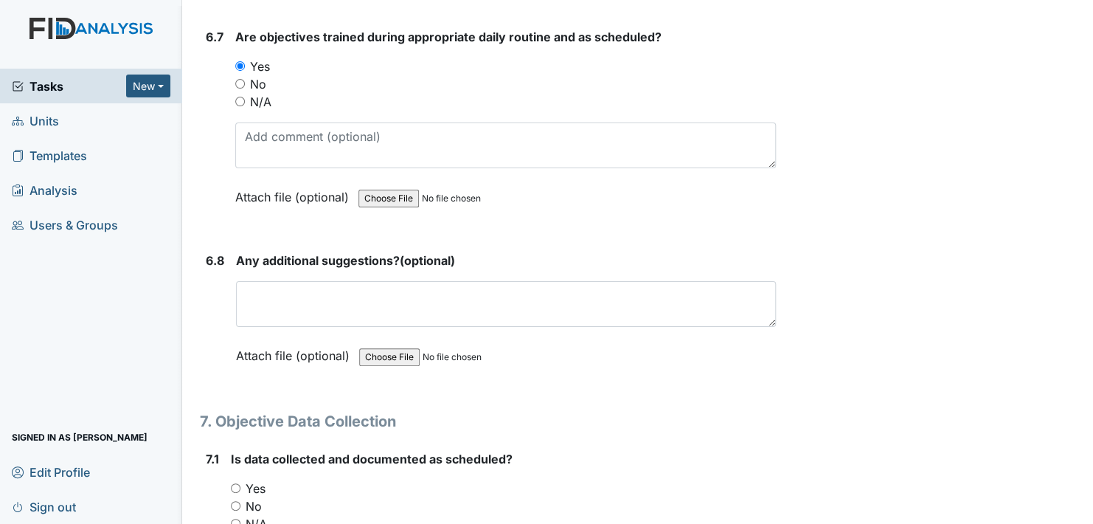
scroll to position [10817, 0]
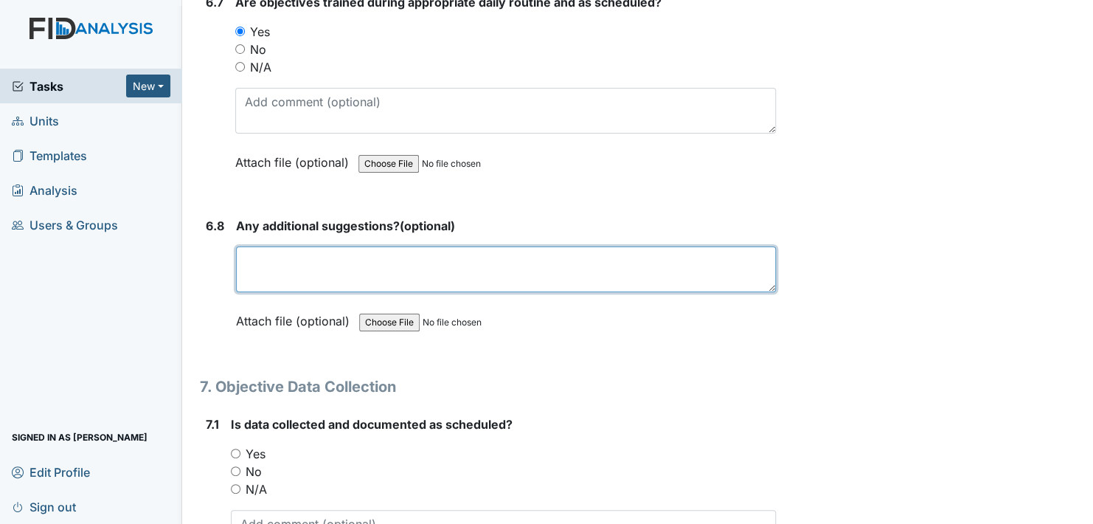
click at [319, 246] on textarea at bounding box center [506, 269] width 540 height 46
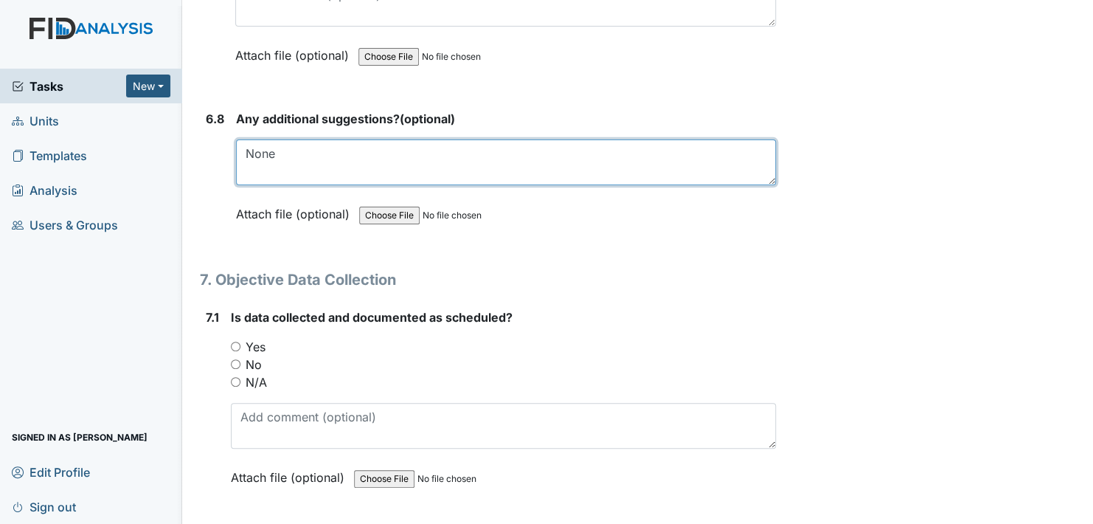
scroll to position [10964, 0]
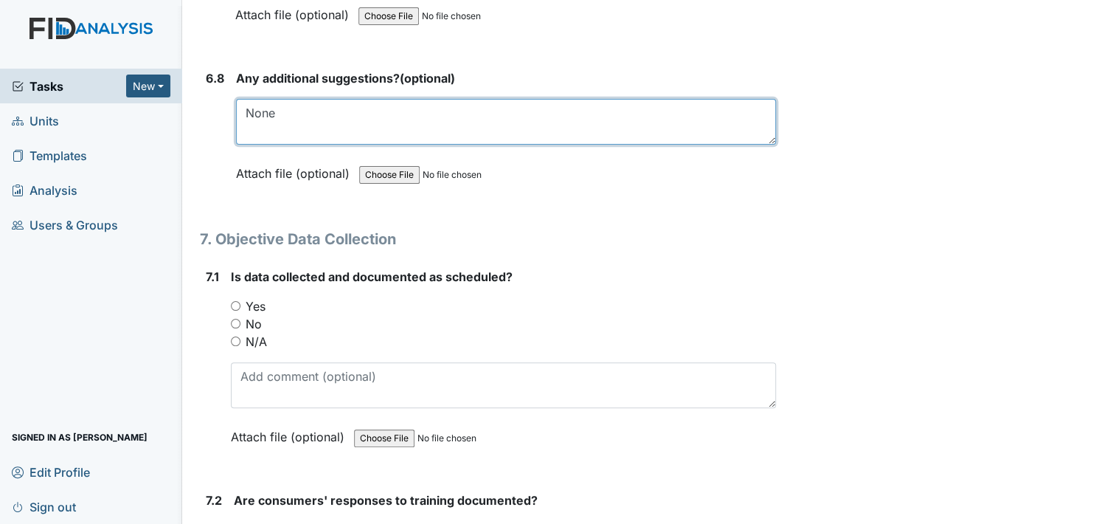
type textarea "None"
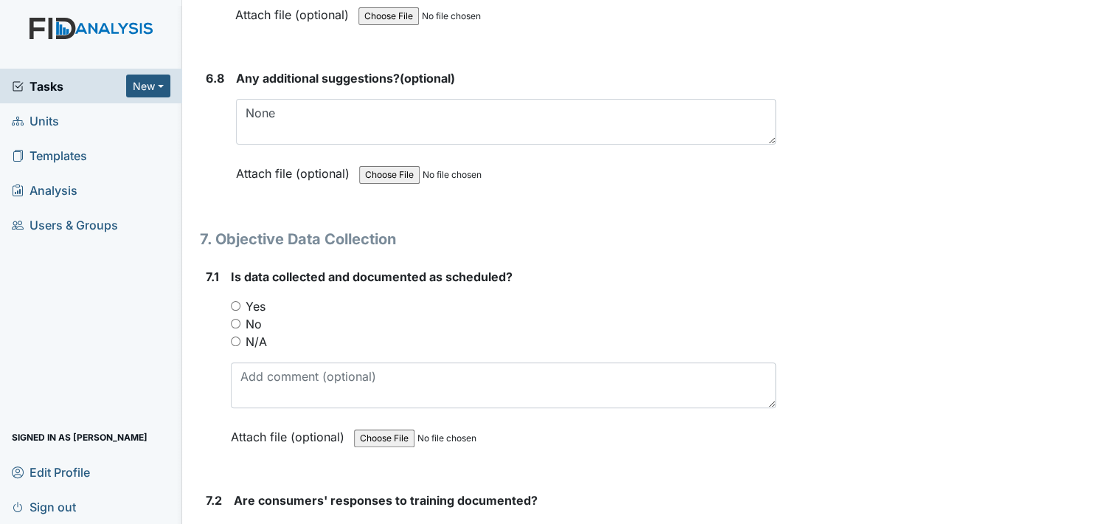
click at [241, 297] on div "Yes" at bounding box center [503, 306] width 545 height 18
click at [239, 301] on input "Yes" at bounding box center [236, 306] width 10 height 10
radio input "true"
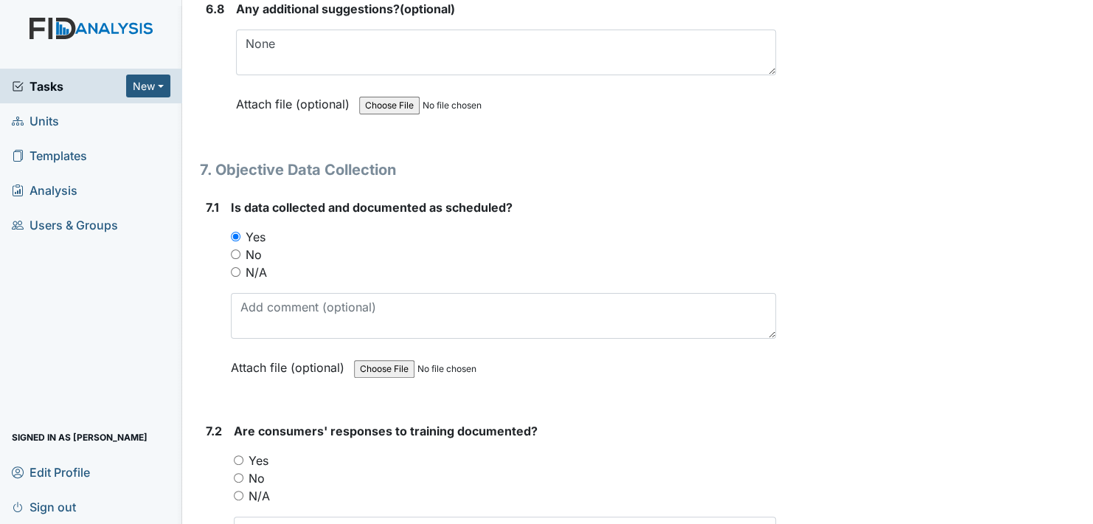
scroll to position [11259, 0]
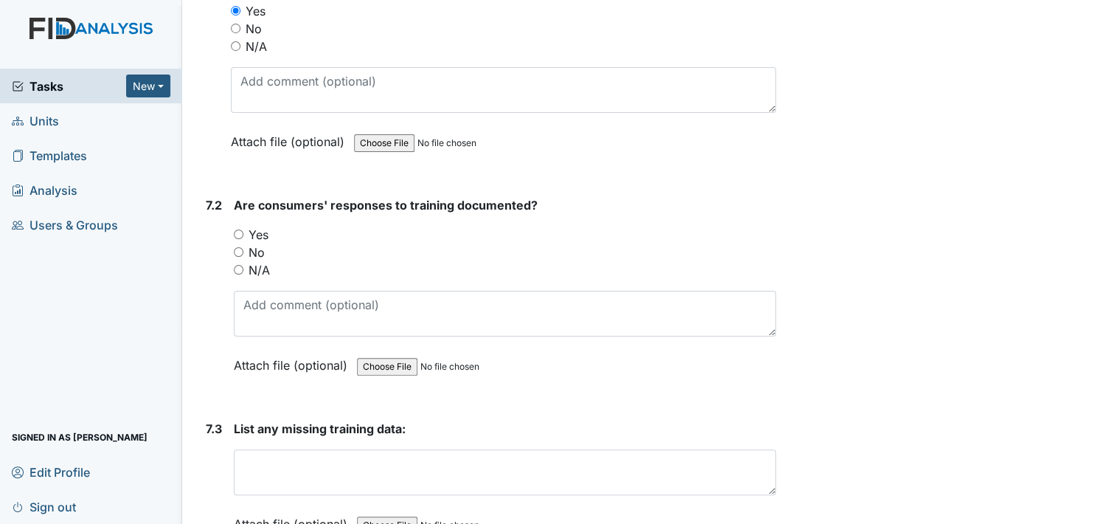
click at [237, 229] on input "Yes" at bounding box center [239, 234] width 10 height 10
radio input "true"
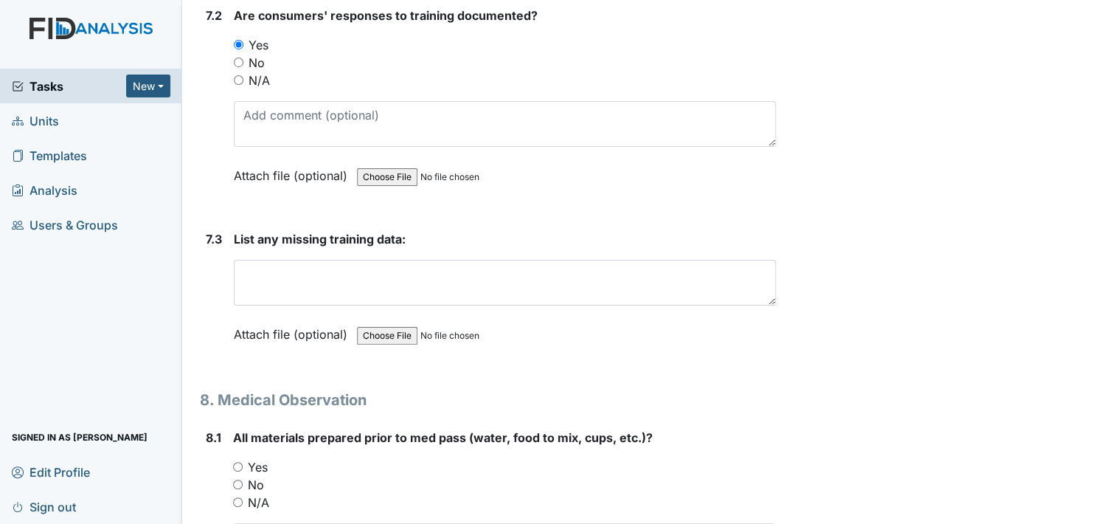
scroll to position [11480, 0]
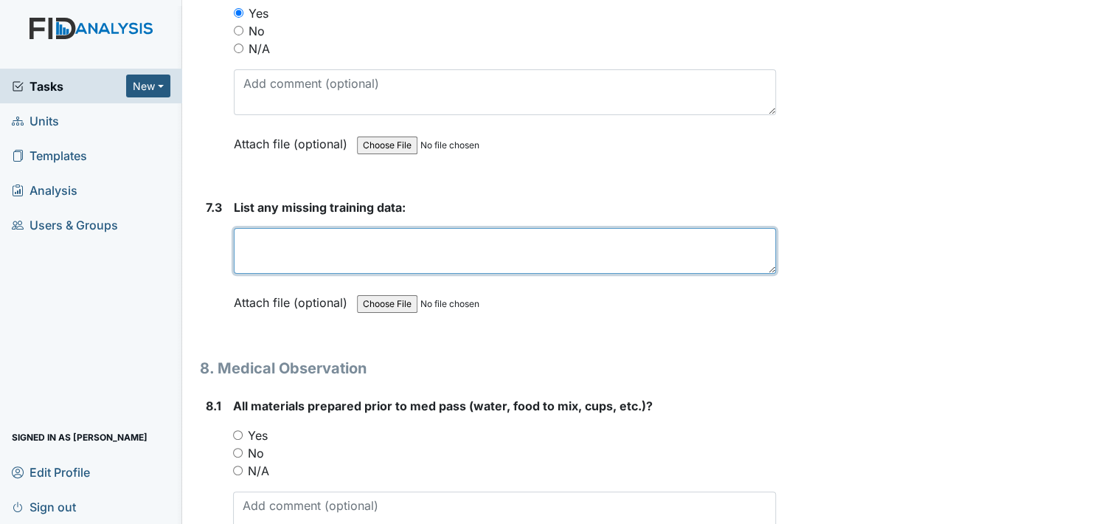
drag, startPoint x: 277, startPoint y: 214, endPoint x: 268, endPoint y: 210, distance: 9.6
click at [277, 228] on textarea at bounding box center [505, 251] width 542 height 46
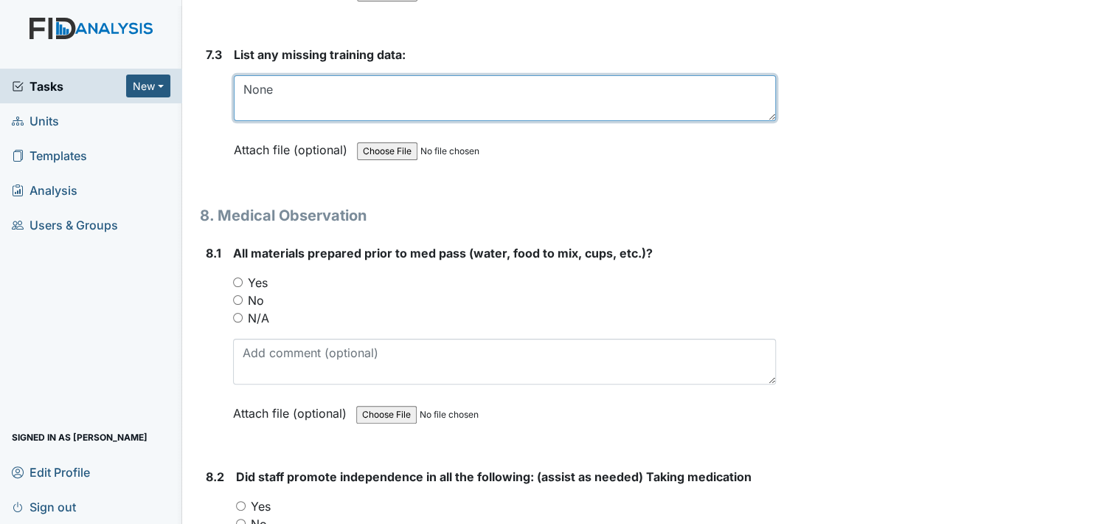
scroll to position [11702, 0]
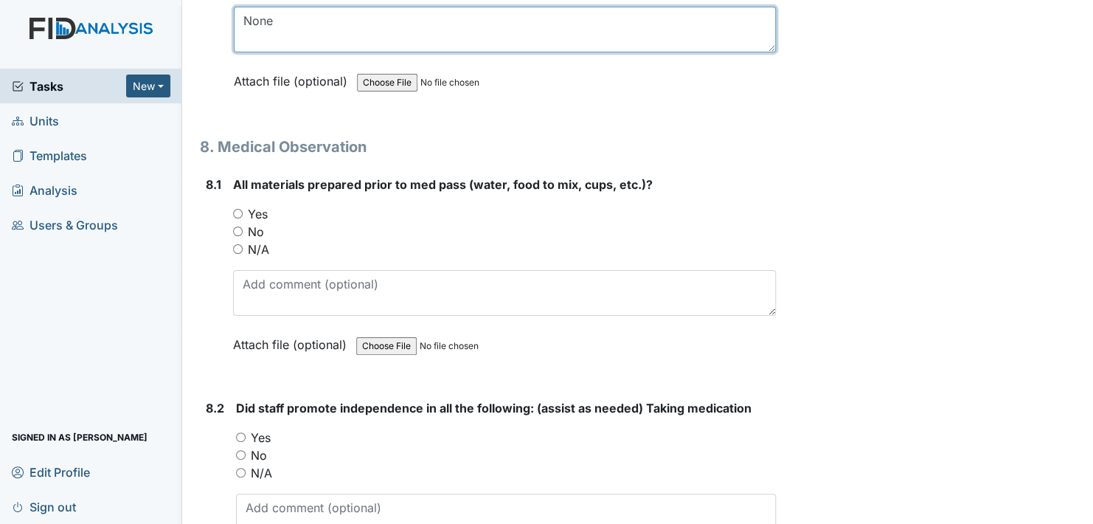
type textarea "None"
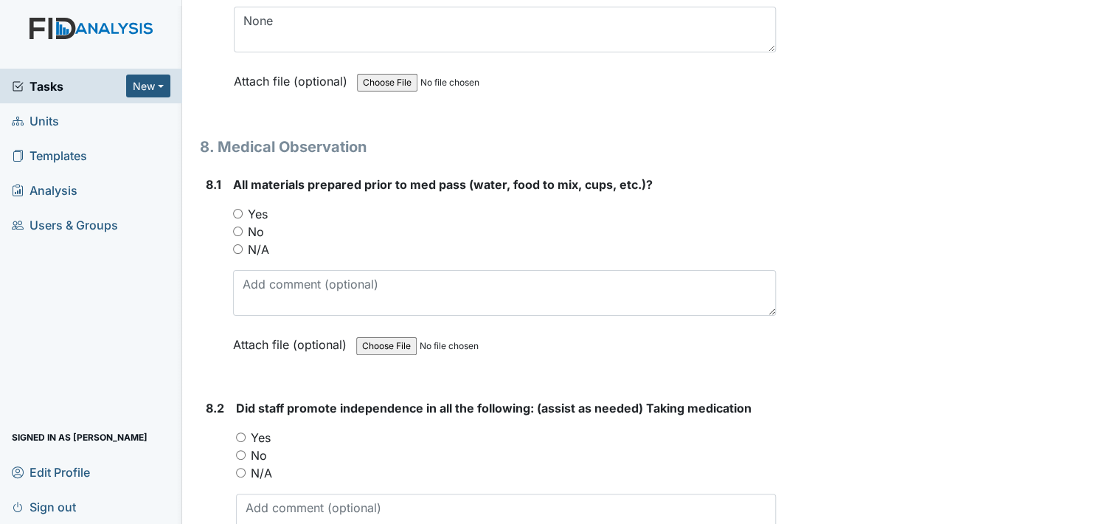
click at [237, 209] on input "Yes" at bounding box center [238, 214] width 10 height 10
radio input "true"
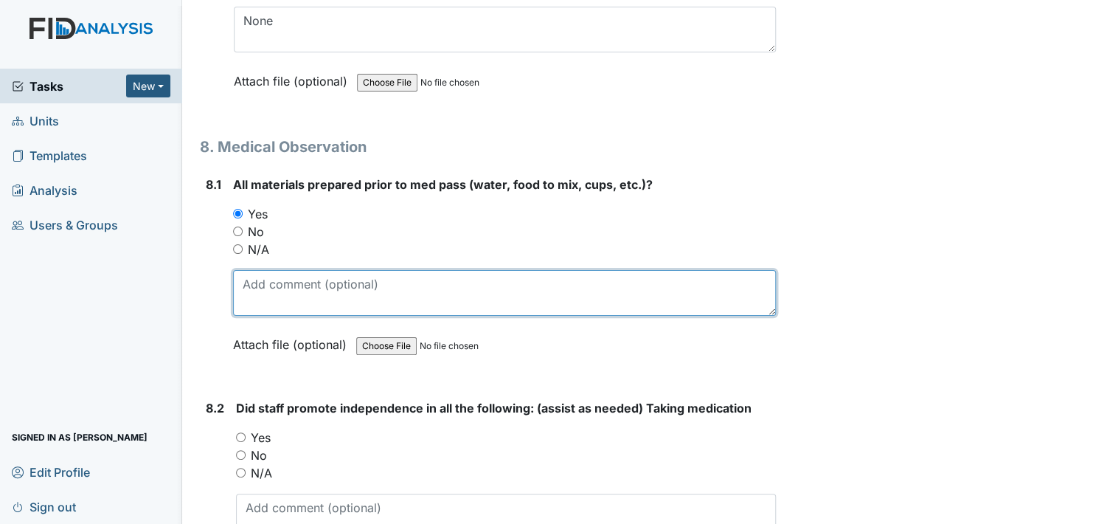
click at [292, 270] on textarea at bounding box center [504, 293] width 543 height 46
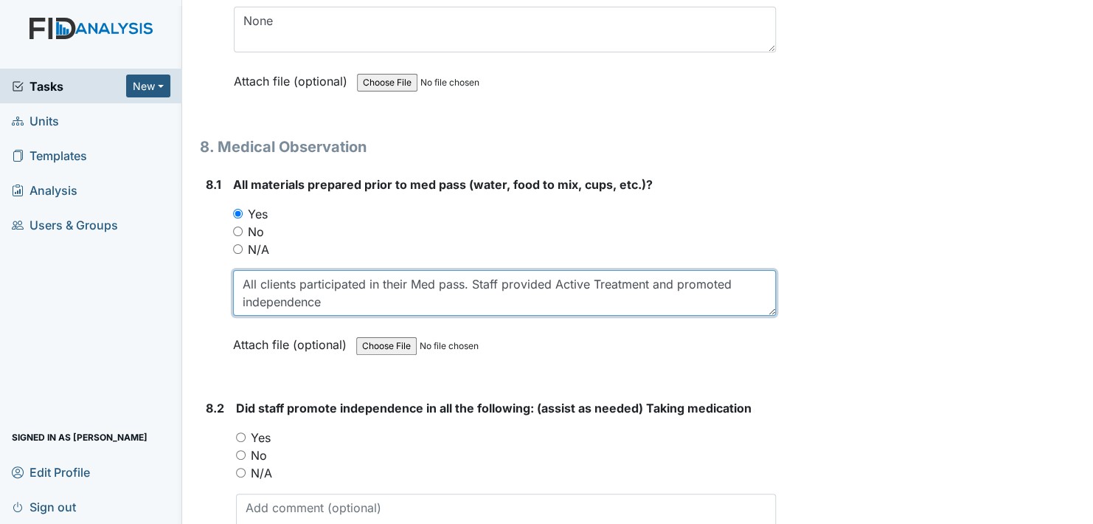
drag, startPoint x: 240, startPoint y: 243, endPoint x: 324, endPoint y: 267, distance: 87.5
click at [324, 270] on textarea "All clients participated in their Med pass. Staff provided Active Treatment and…" at bounding box center [504, 293] width 543 height 46
type textarea "All clients participated in their Med pass. Staff provided Active Treatment and…"
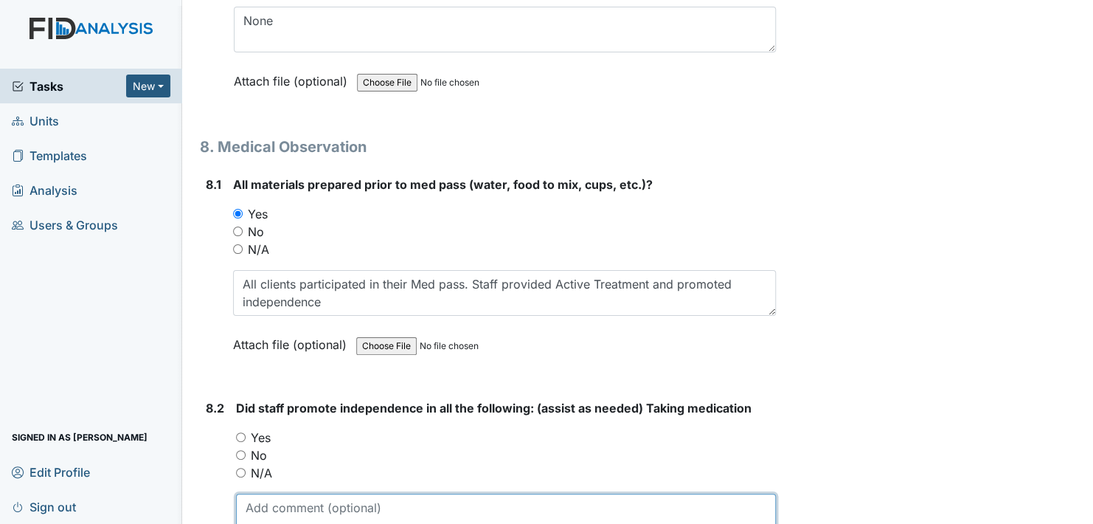
click at [297, 493] on textarea at bounding box center [506, 516] width 540 height 46
paste textarea "All clients participated in their Med pass. Staff provided Active Treatment and…"
type textarea "All clients participated in their Med pass. Staff provided Active Treatment and…"
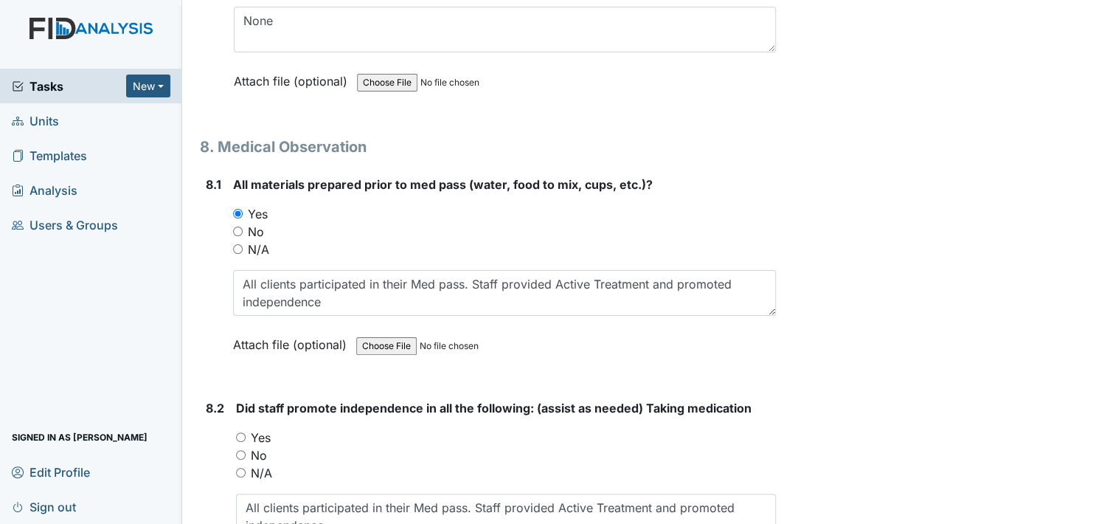
click at [243, 432] on input "Yes" at bounding box center [241, 437] width 10 height 10
radio input "true"
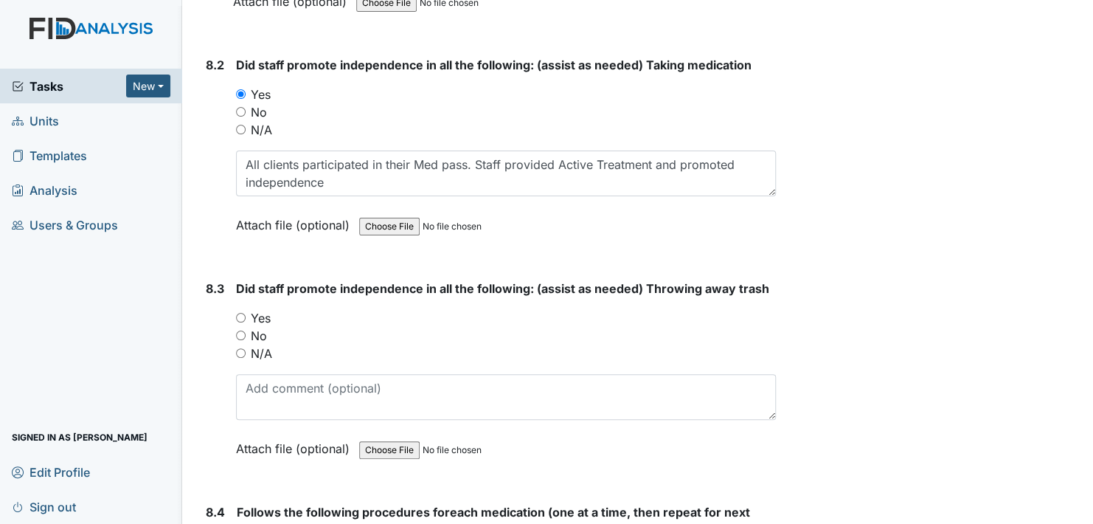
scroll to position [12070, 0]
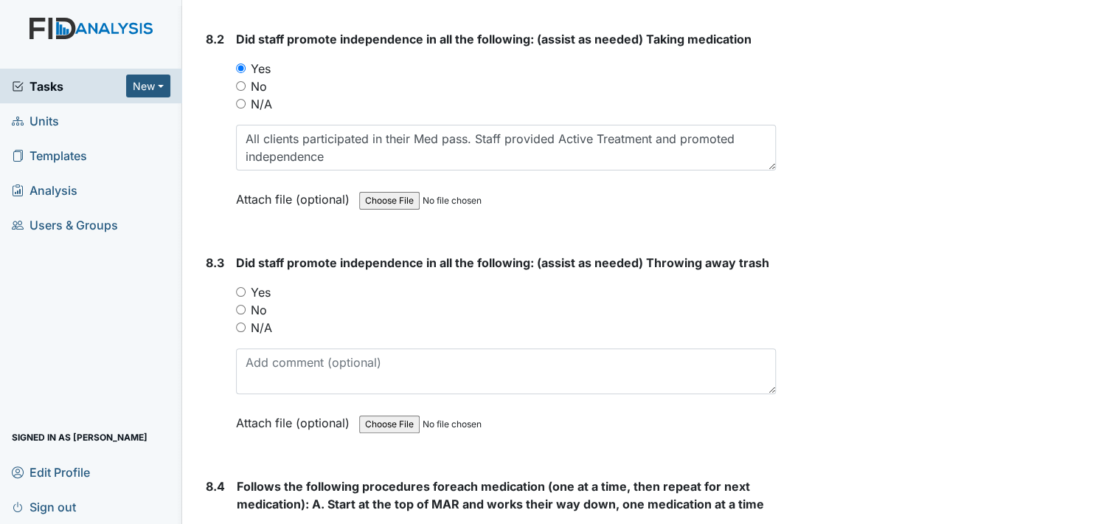
click at [240, 287] on input "Yes" at bounding box center [241, 292] width 10 height 10
radio input "true"
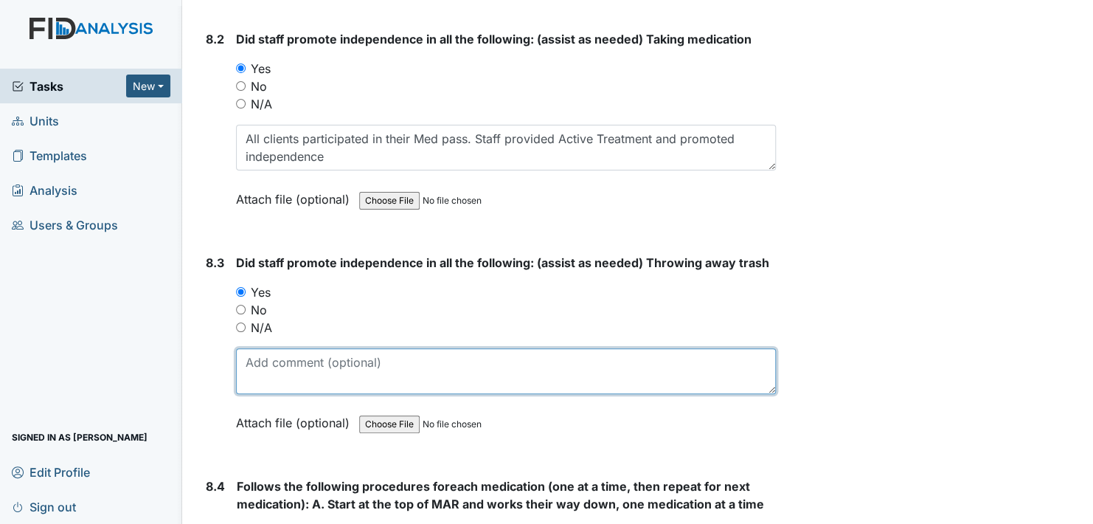
click at [275, 348] on textarea at bounding box center [506, 371] width 540 height 46
paste textarea "All clients participated in their Med pass. Staff provided Active Treatment and…"
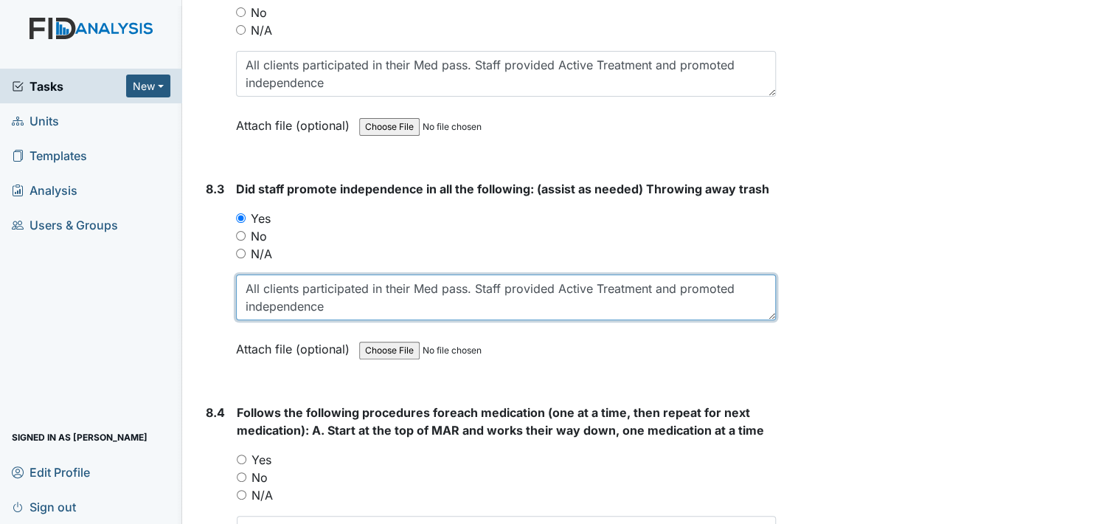
scroll to position [12218, 0]
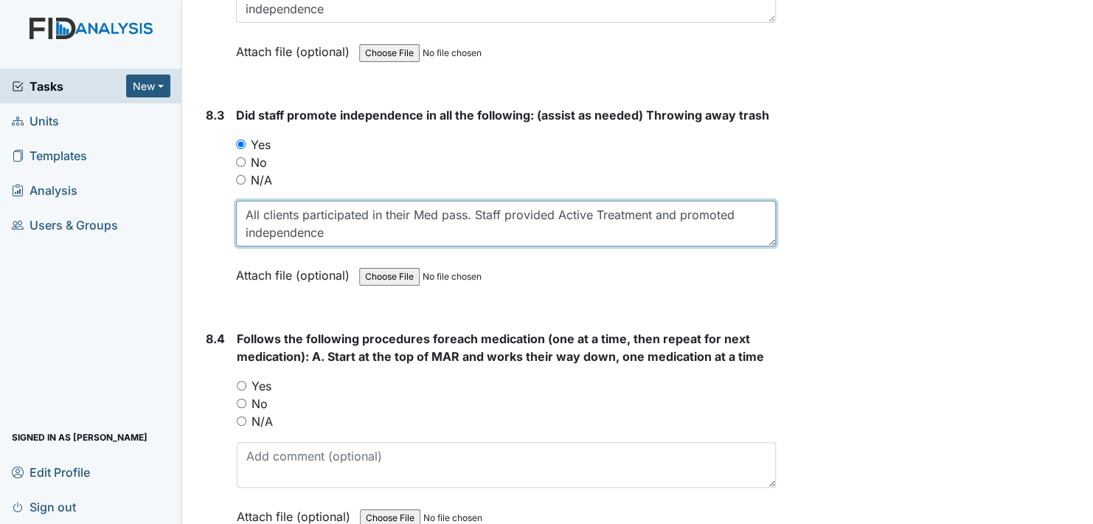
type textarea "All clients participated in their Med pass. Staff provided Active Treatment and…"
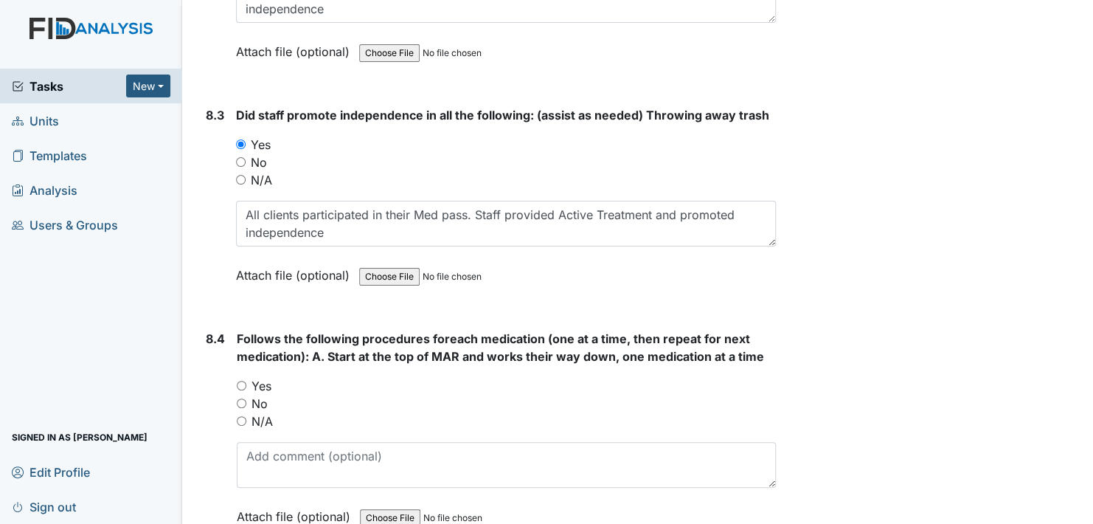
click at [234, 344] on div "8.4 Follows the following procedures foreach medication (one at a time, then re…" at bounding box center [488, 439] width 576 height 218
click at [243, 381] on input "Yes" at bounding box center [242, 386] width 10 height 10
radio input "true"
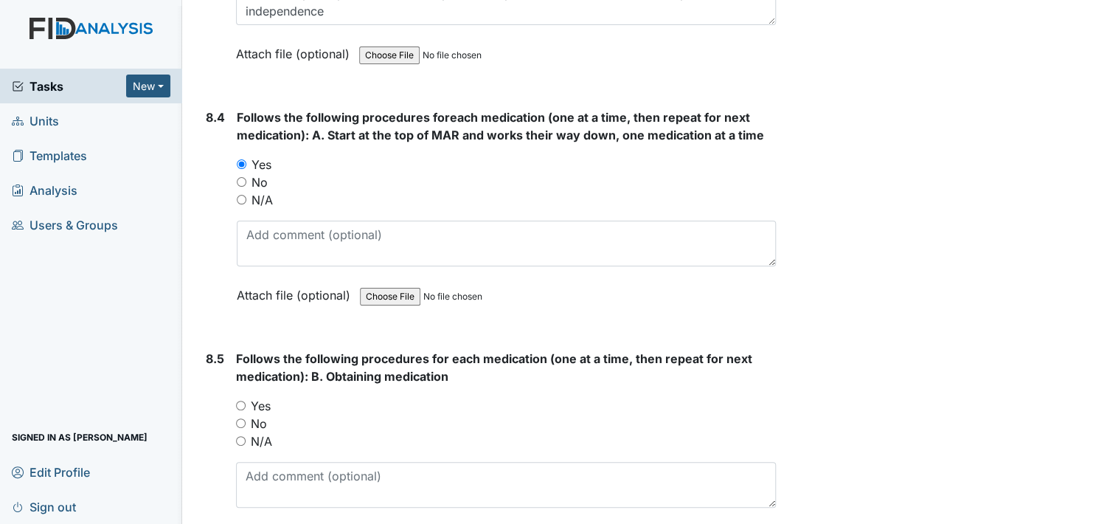
scroll to position [12513, 0]
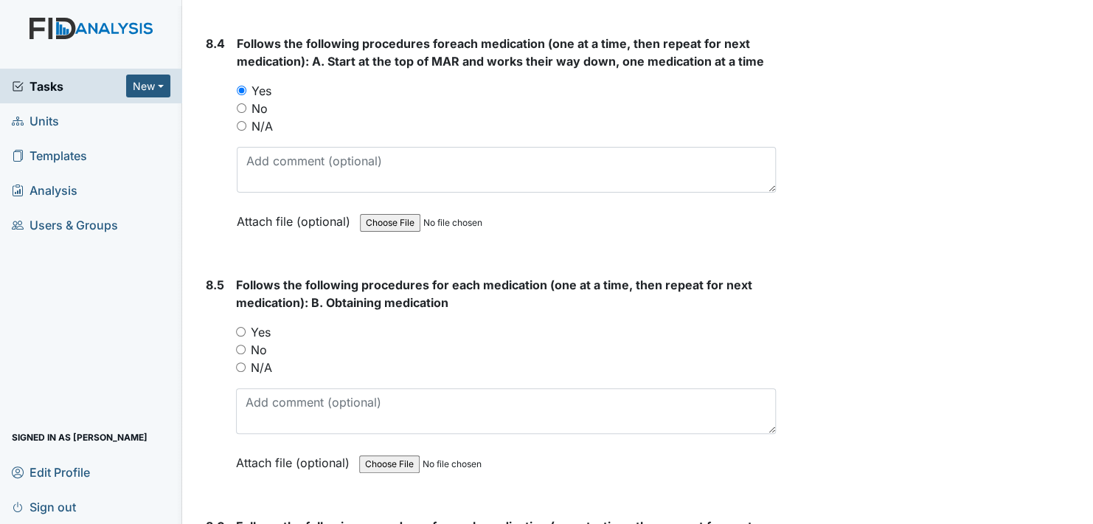
click at [241, 327] on input "Yes" at bounding box center [241, 332] width 10 height 10
radio input "true"
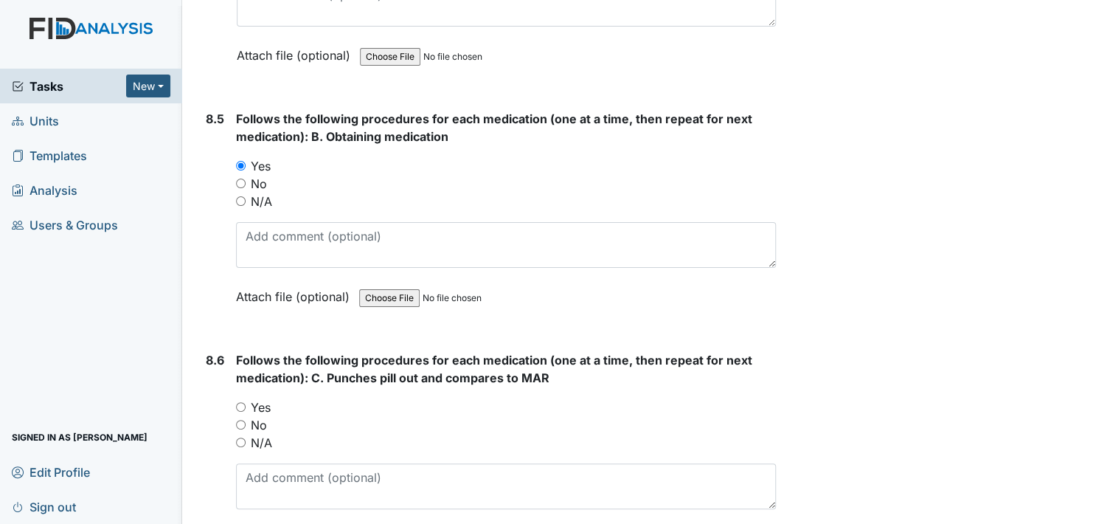
scroll to position [12734, 0]
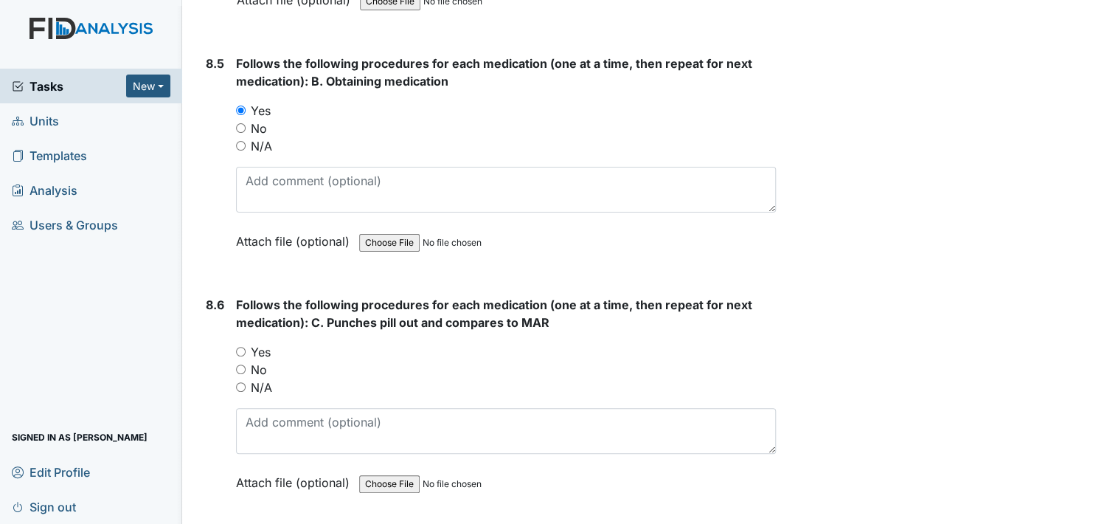
click at [240, 347] on input "Yes" at bounding box center [241, 352] width 10 height 10
radio input "true"
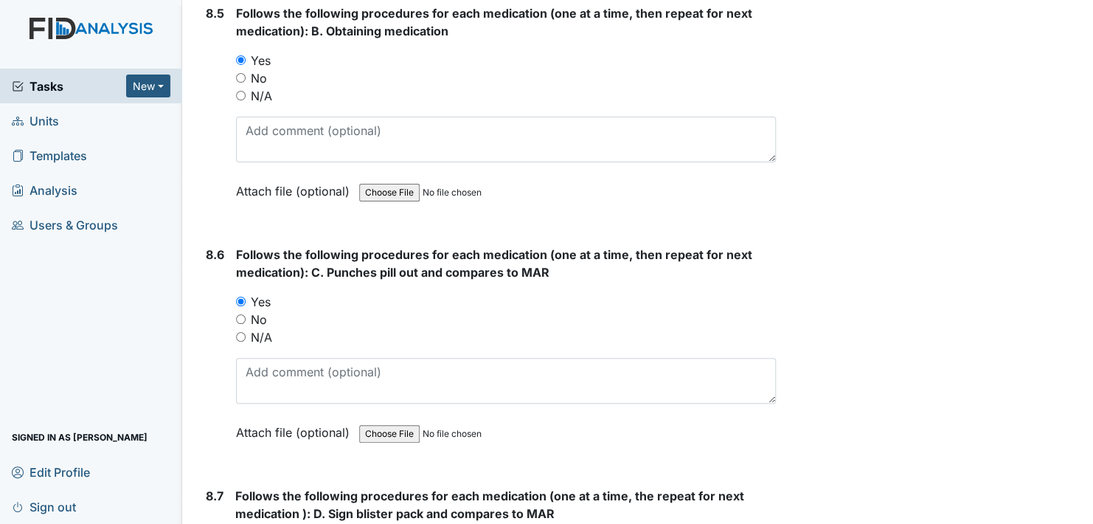
scroll to position [13029, 0]
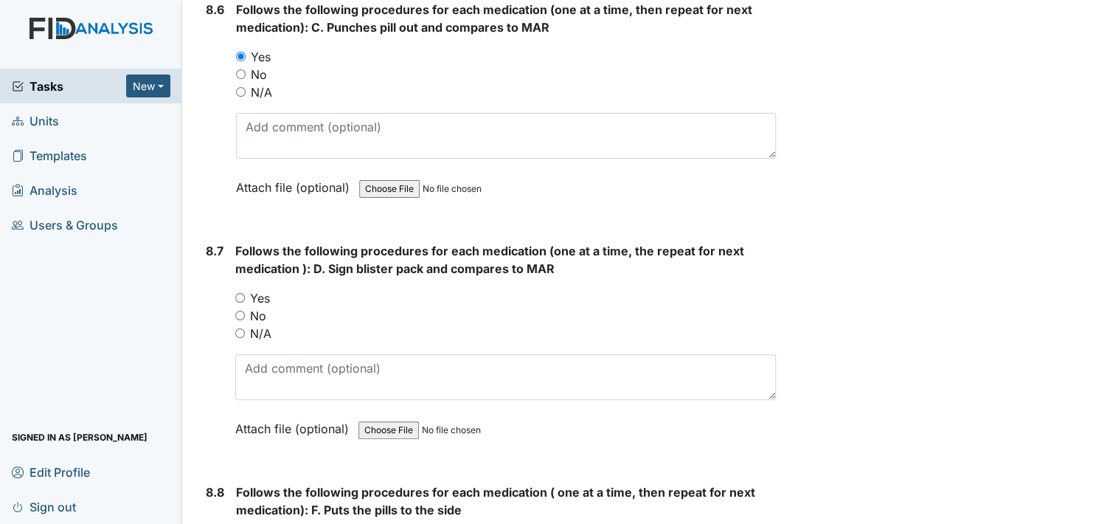
click at [241, 293] on input "Yes" at bounding box center [240, 298] width 10 height 10
radio input "true"
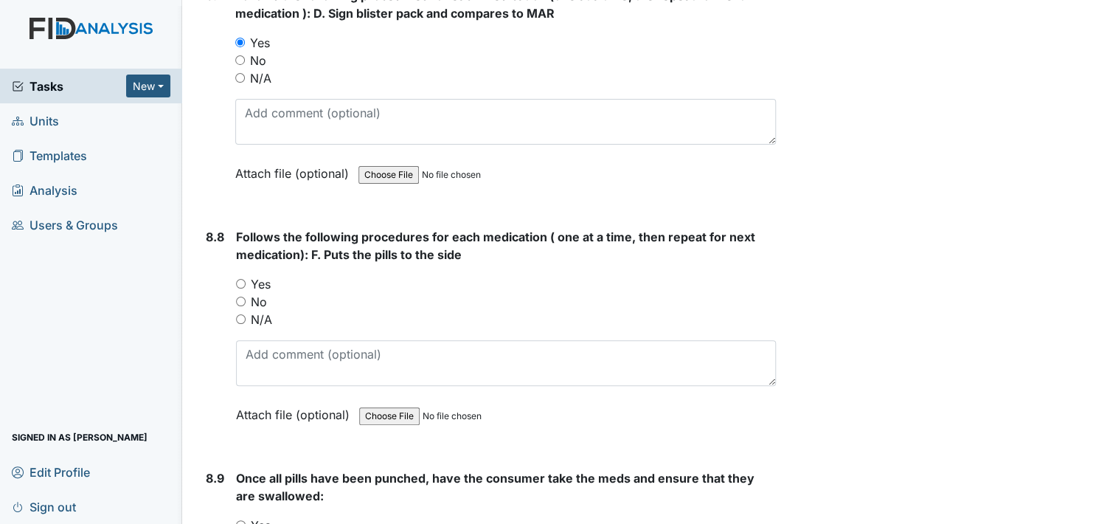
scroll to position [13324, 0]
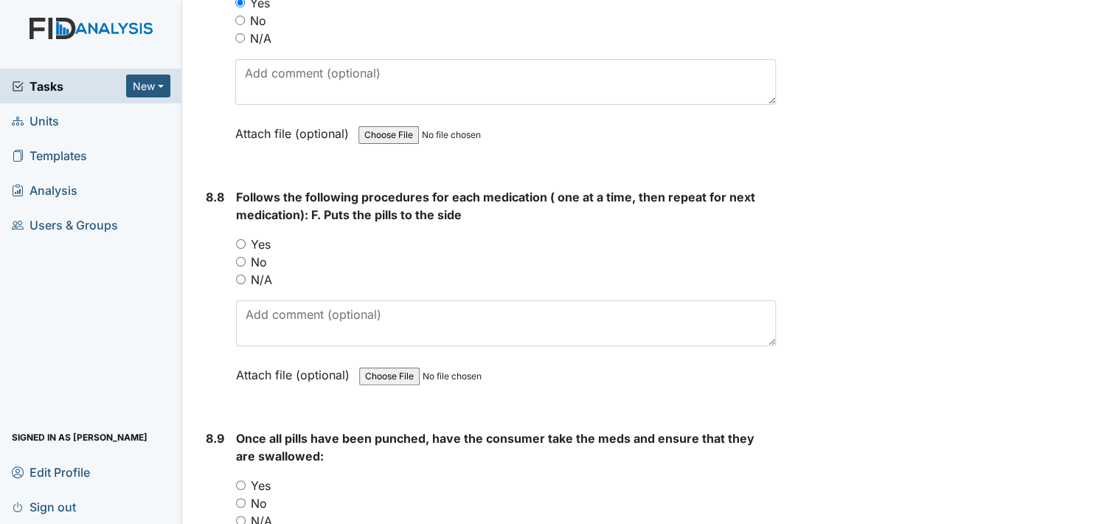
click at [242, 239] on input "Yes" at bounding box center [241, 244] width 10 height 10
radio input "true"
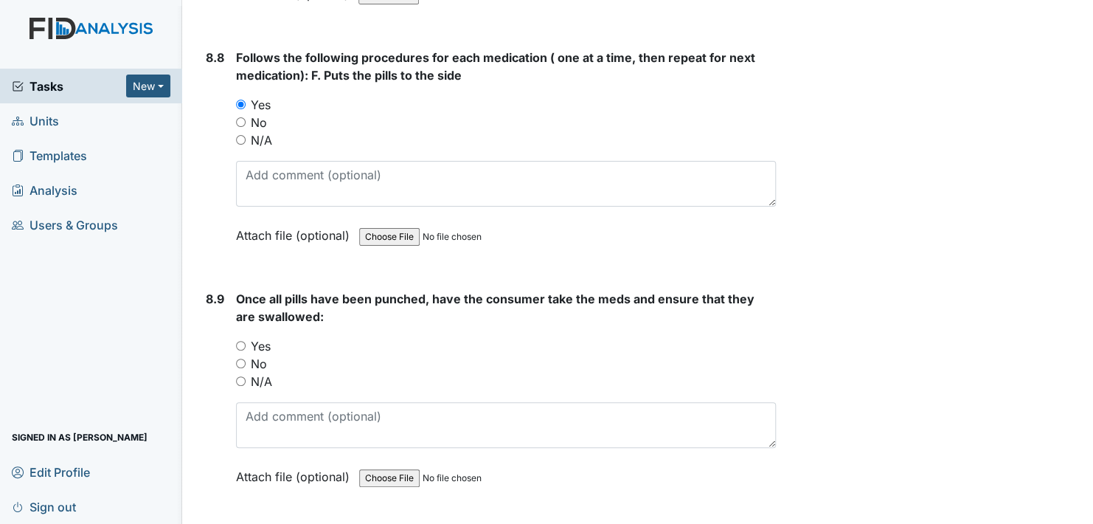
scroll to position [13472, 0]
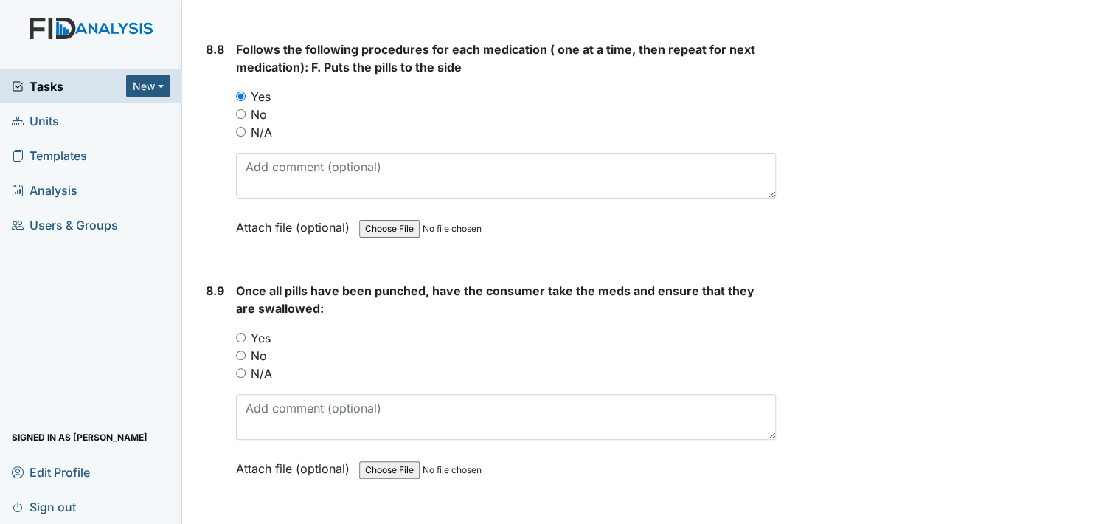
click at [243, 333] on input "Yes" at bounding box center [241, 338] width 10 height 10
radio input "true"
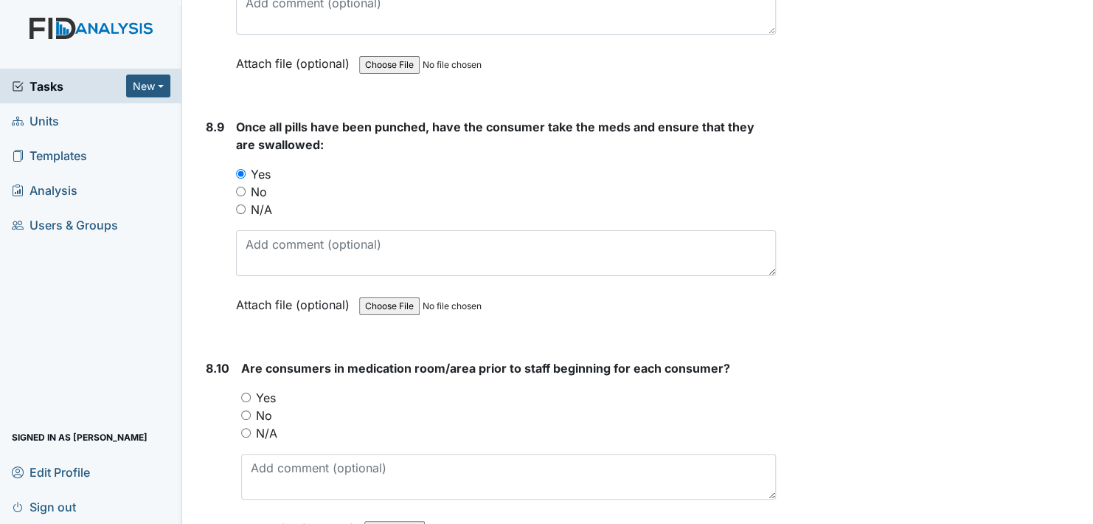
scroll to position [13693, 0]
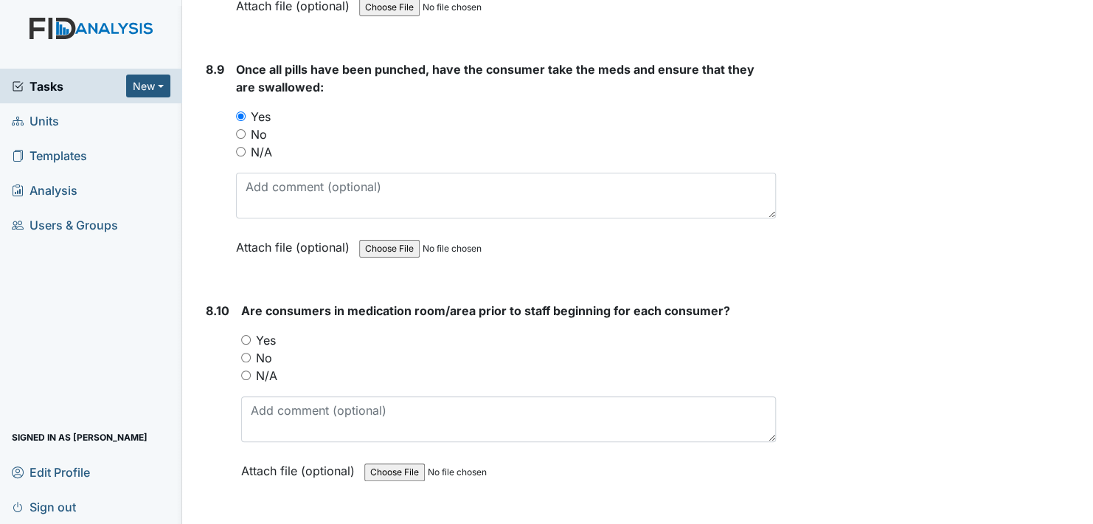
click at [246, 335] on input "Yes" at bounding box center [246, 340] width 10 height 10
radio input "true"
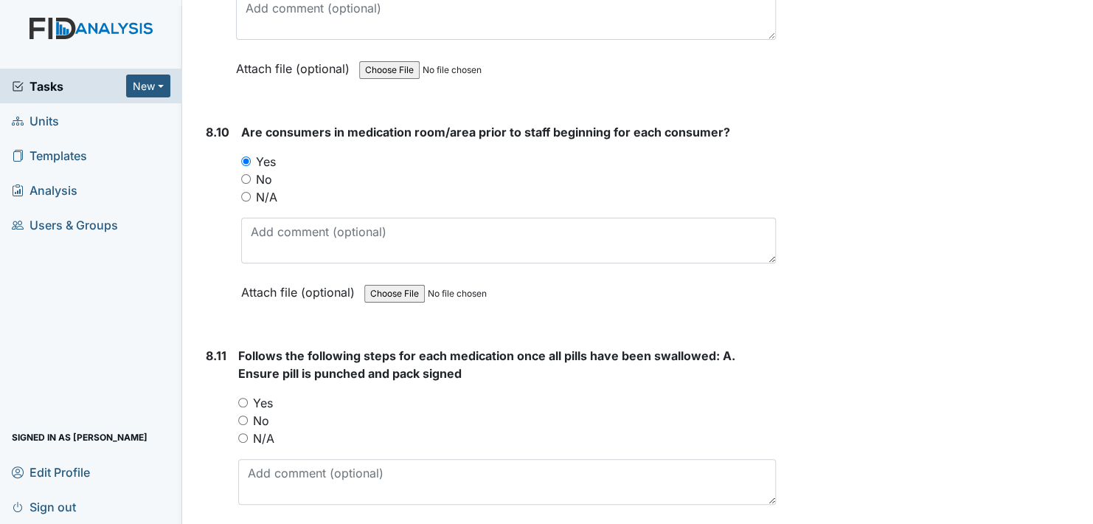
scroll to position [13914, 0]
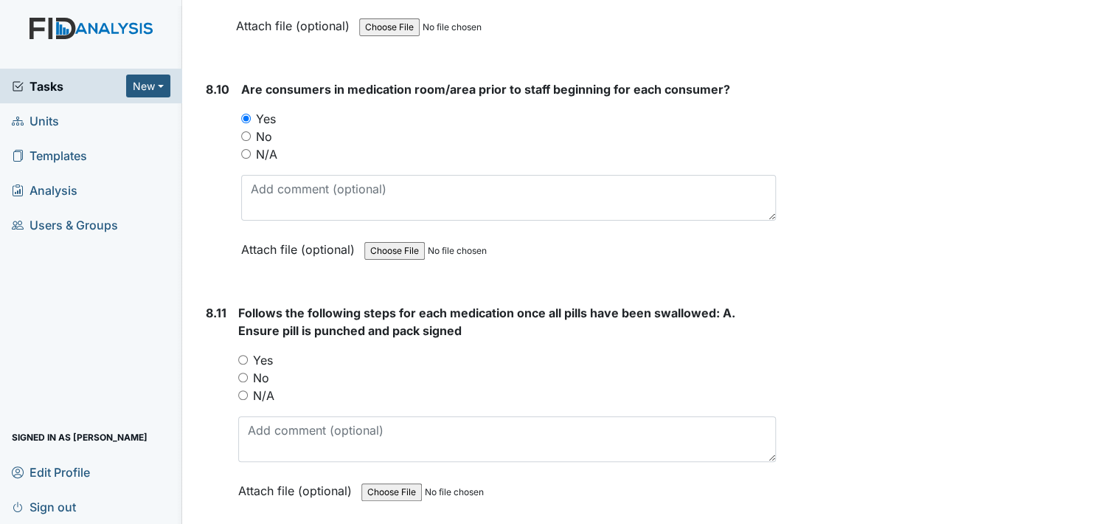
click at [244, 355] on input "Yes" at bounding box center [243, 360] width 10 height 10
radio input "true"
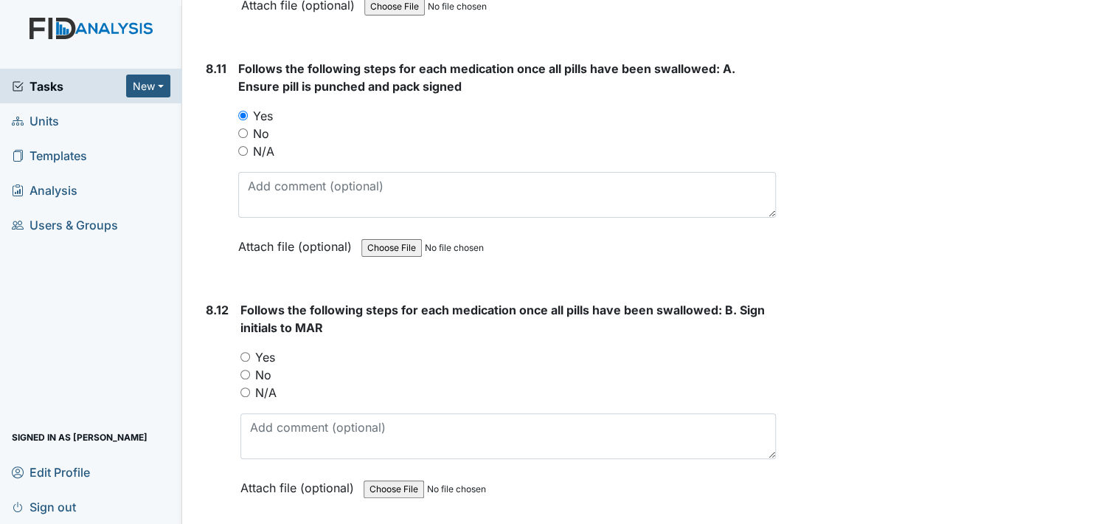
scroll to position [14209, 0]
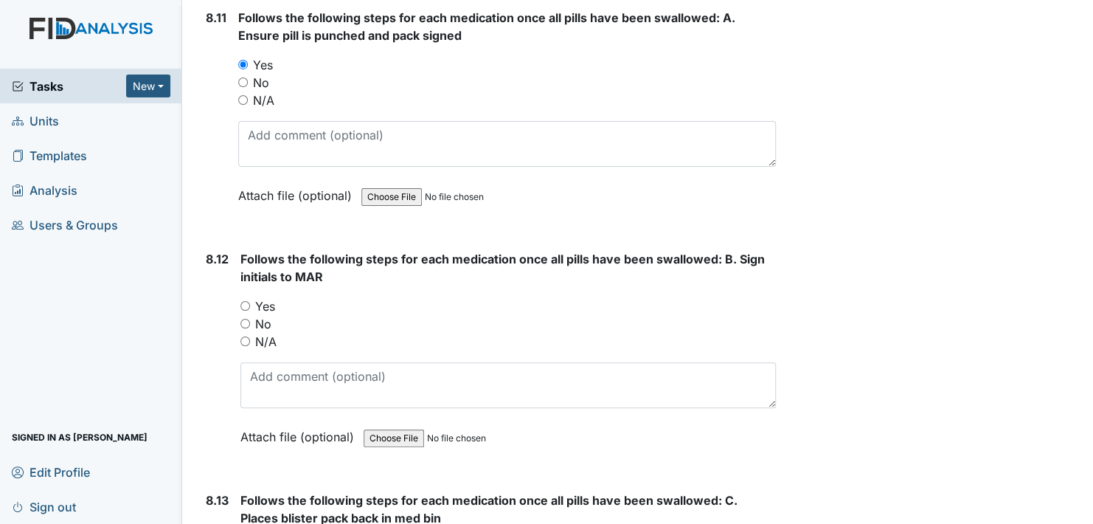
click at [247, 301] on input "Yes" at bounding box center [245, 306] width 10 height 10
radio input "true"
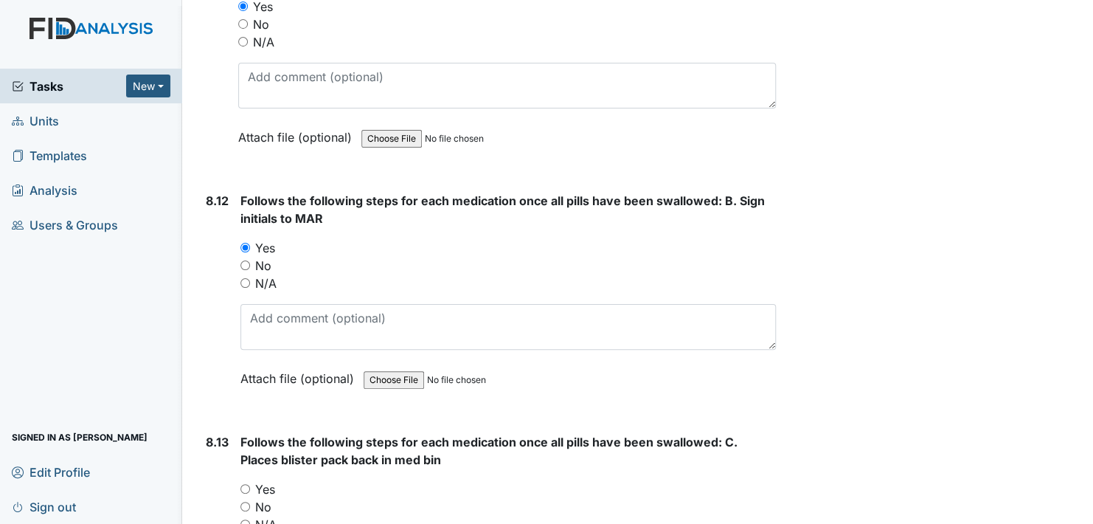
scroll to position [14504, 0]
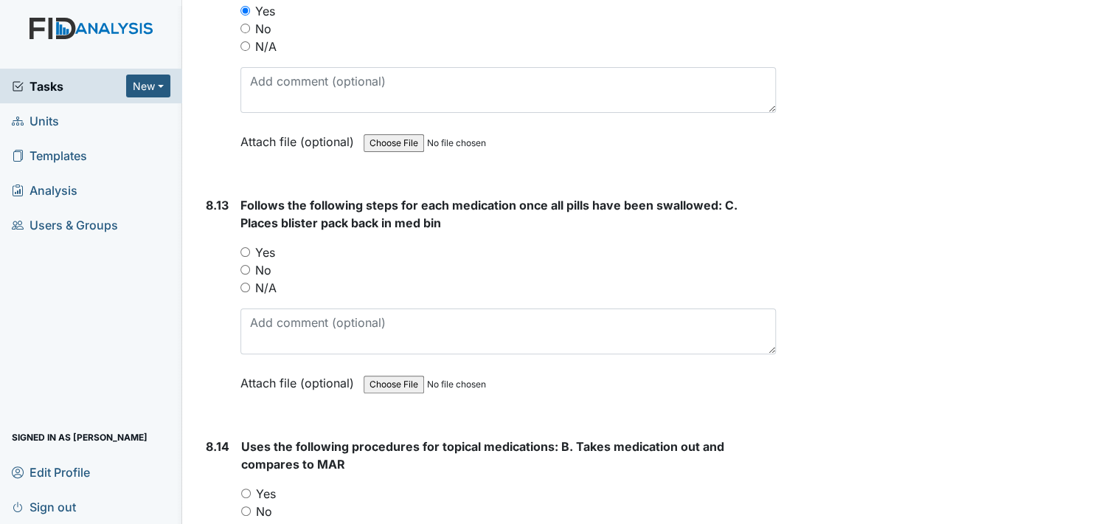
click at [246, 247] on input "Yes" at bounding box center [245, 252] width 10 height 10
radio input "true"
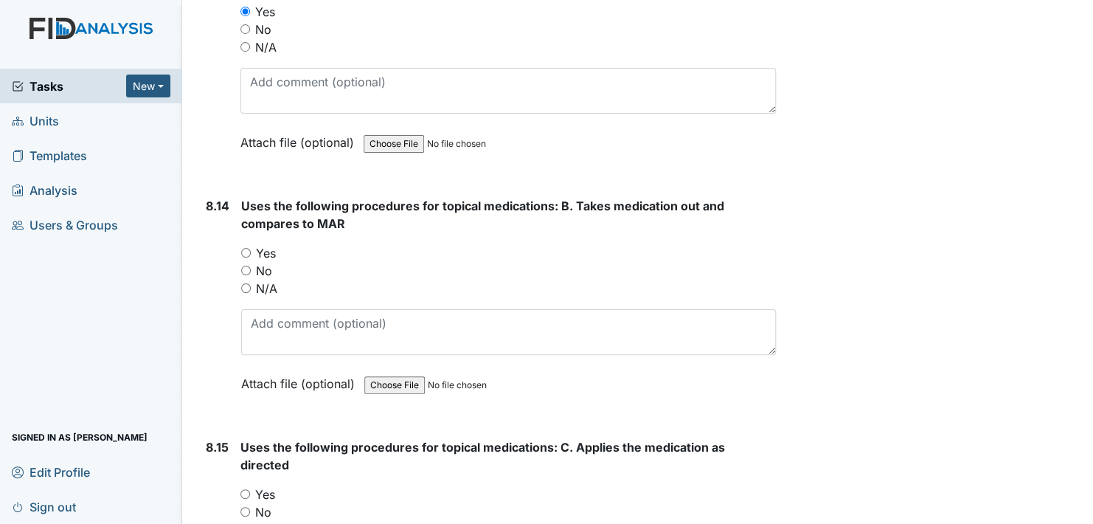
scroll to position [14799, 0]
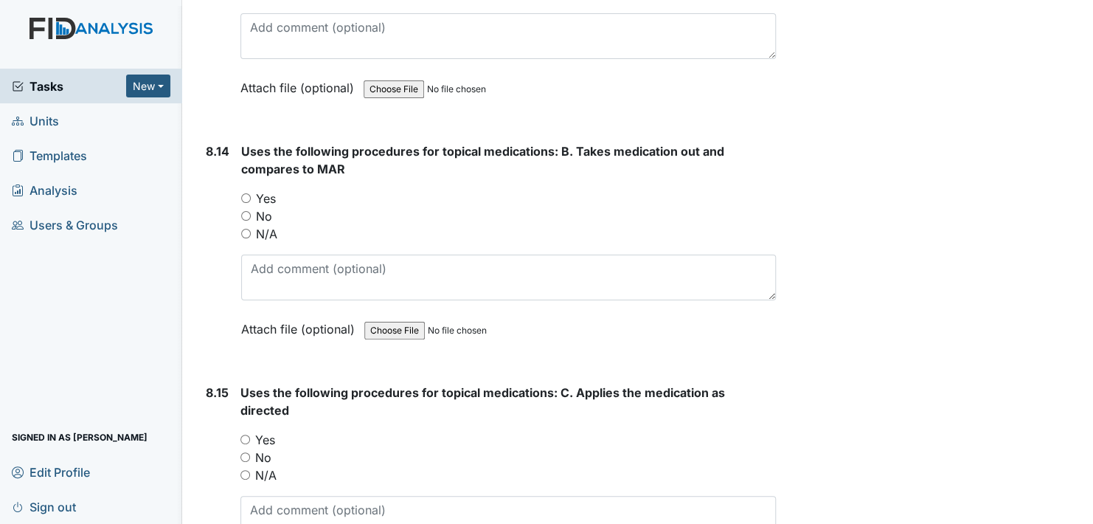
click at [249, 193] on input "Yes" at bounding box center [246, 198] width 10 height 10
radio input "true"
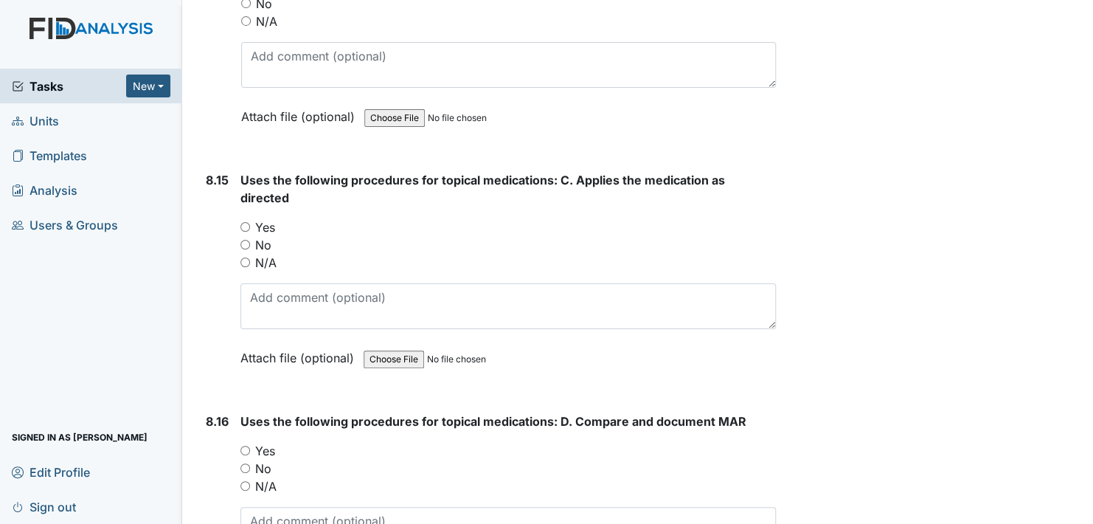
scroll to position [15020, 0]
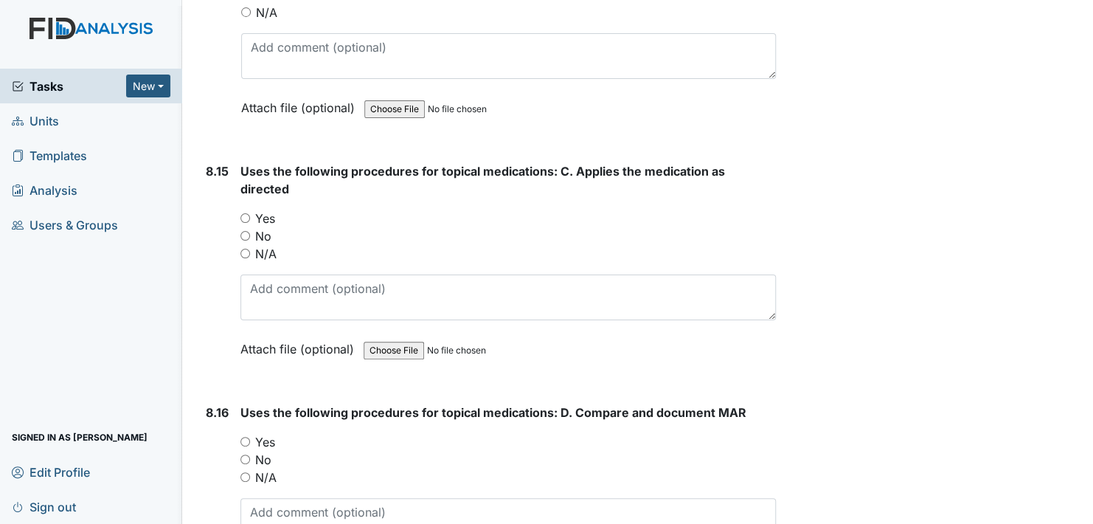
click at [245, 213] on input "Yes" at bounding box center [245, 218] width 10 height 10
radio input "true"
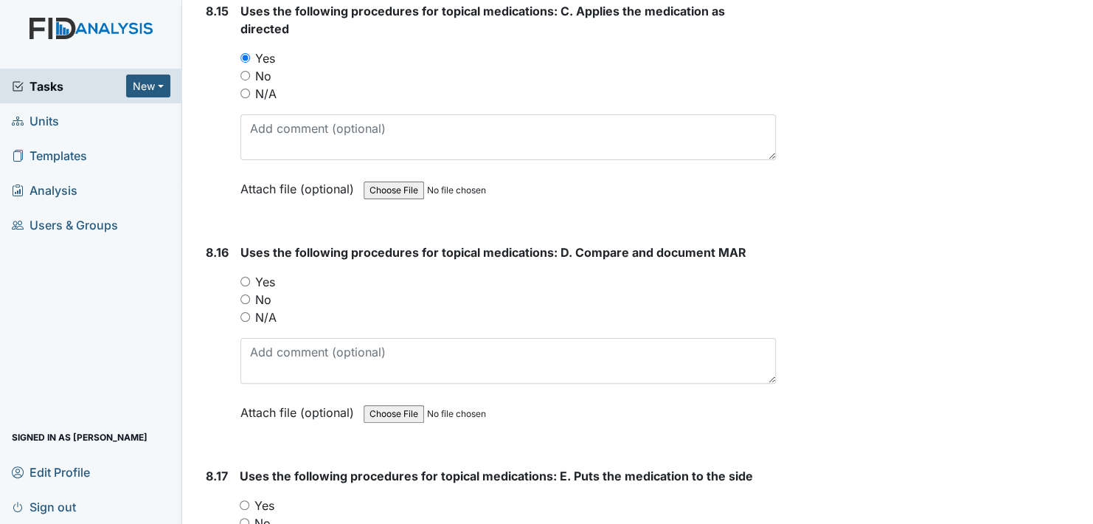
scroll to position [15242, 0]
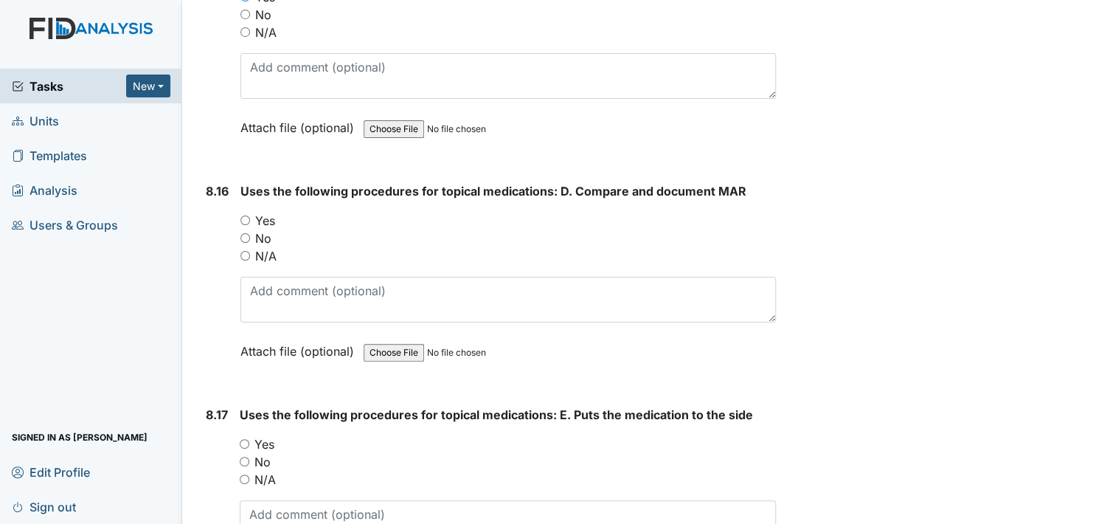
click at [245, 215] on input "Yes" at bounding box center [245, 220] width 10 height 10
radio input "true"
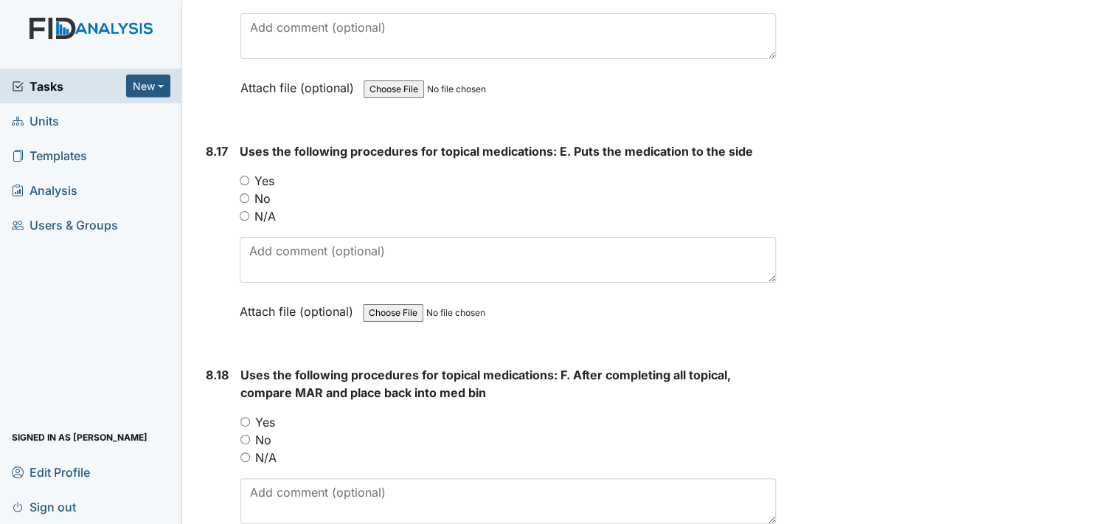
scroll to position [15537, 0]
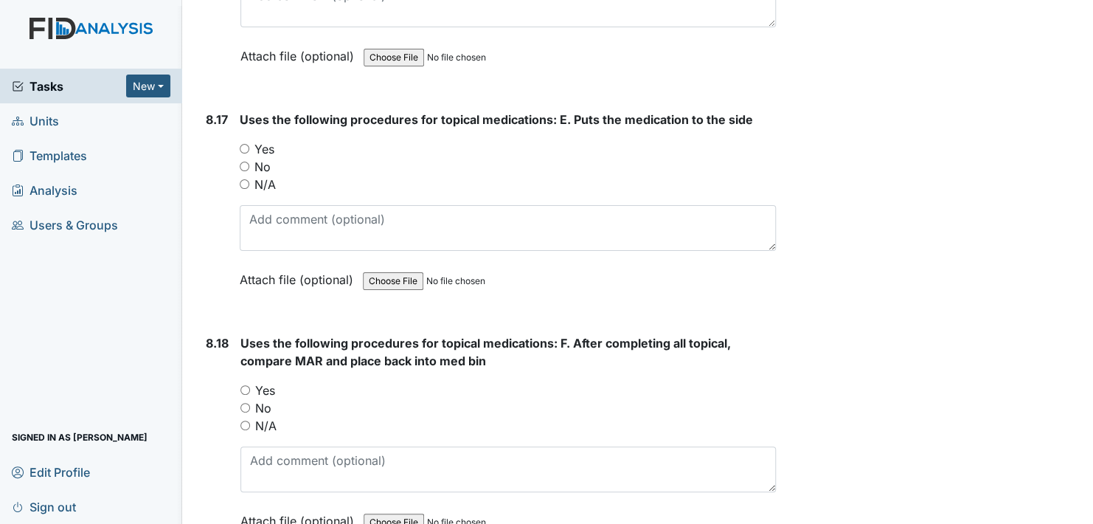
drag, startPoint x: 244, startPoint y: 97, endPoint x: 302, endPoint y: 99, distance: 57.6
click at [244, 144] on input "Yes" at bounding box center [245, 149] width 10 height 10
radio input "true"
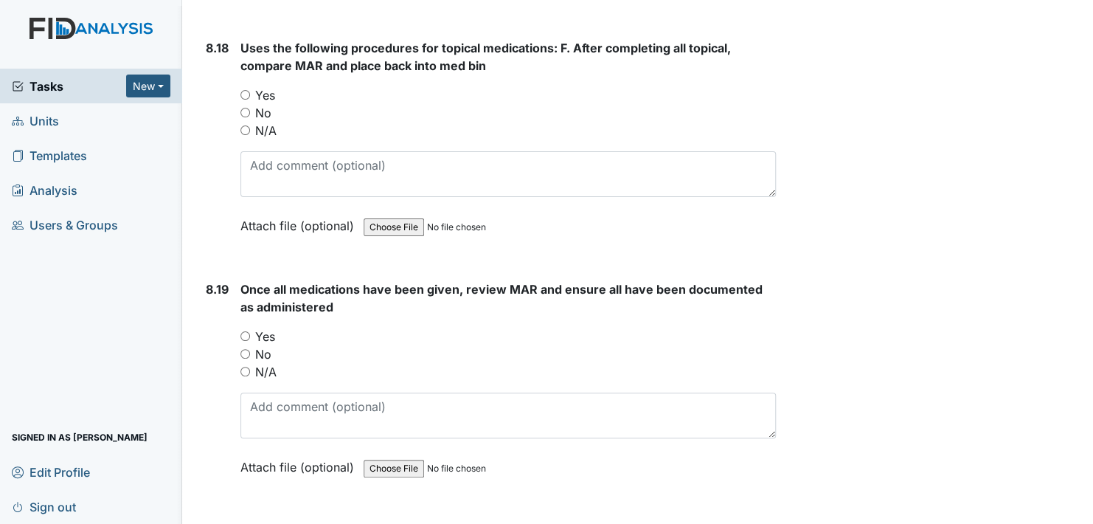
scroll to position [15758, 0]
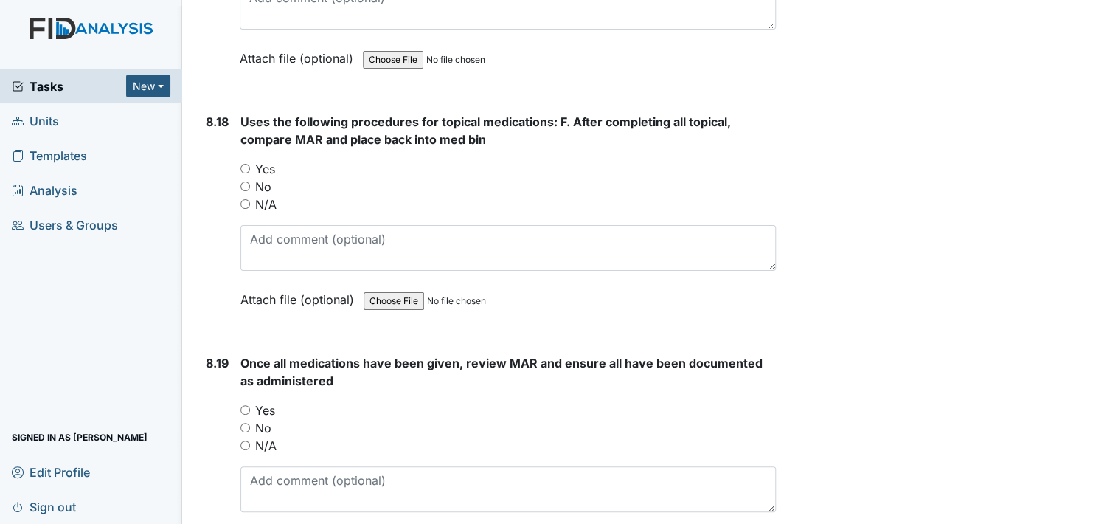
click at [249, 164] on input "Yes" at bounding box center [245, 169] width 10 height 10
radio input "true"
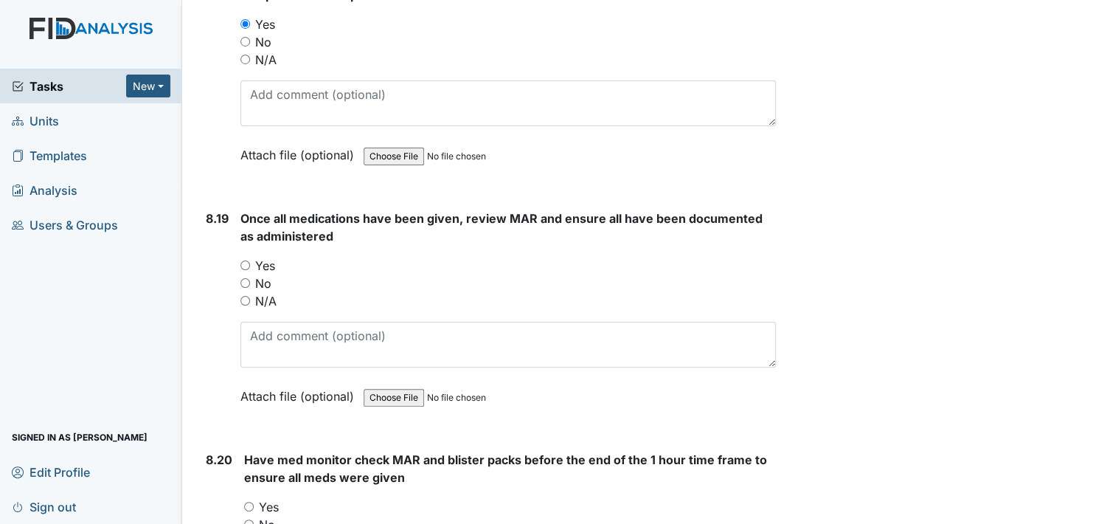
scroll to position [15905, 0]
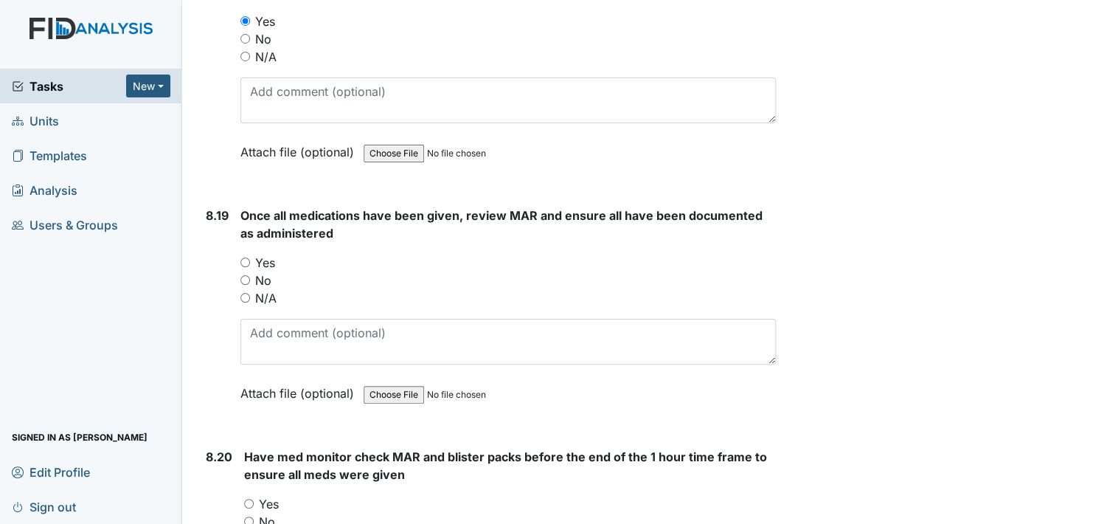
click at [250, 254] on div "Yes" at bounding box center [507, 263] width 535 height 18
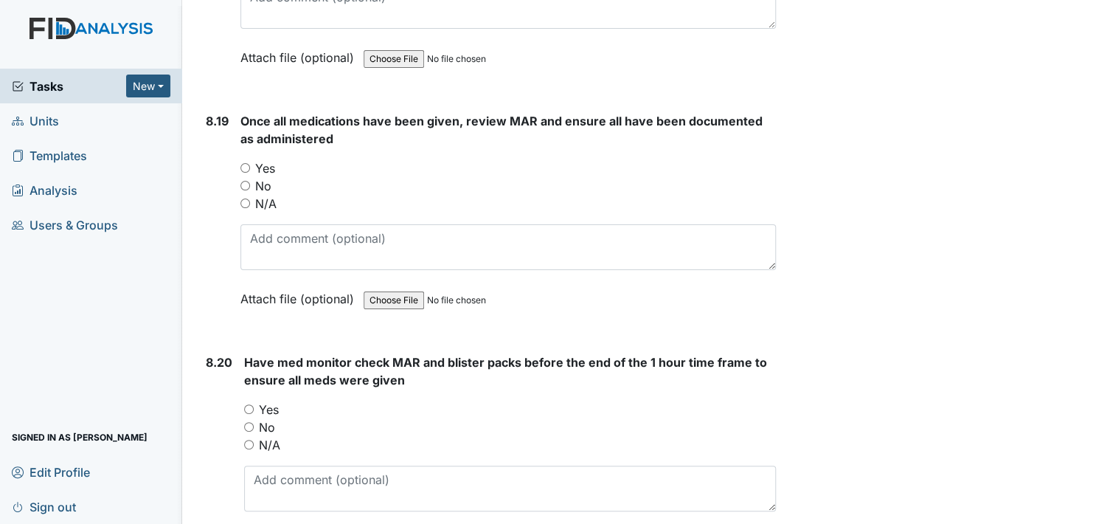
scroll to position [15989, 0]
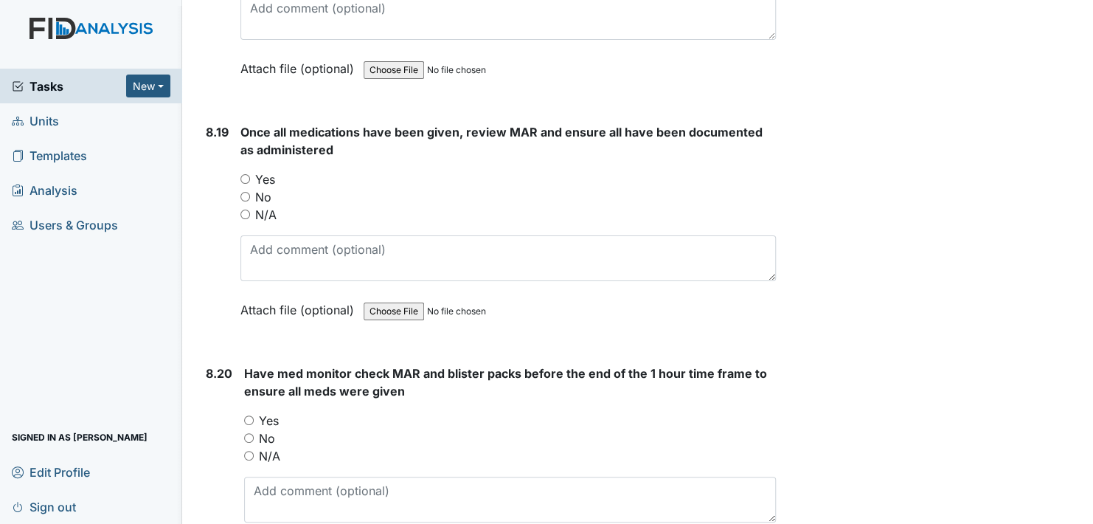
click at [244, 174] on input "Yes" at bounding box center [245, 179] width 10 height 10
radio input "true"
click at [246, 415] on input "Yes" at bounding box center [249, 420] width 10 height 10
radio input "true"
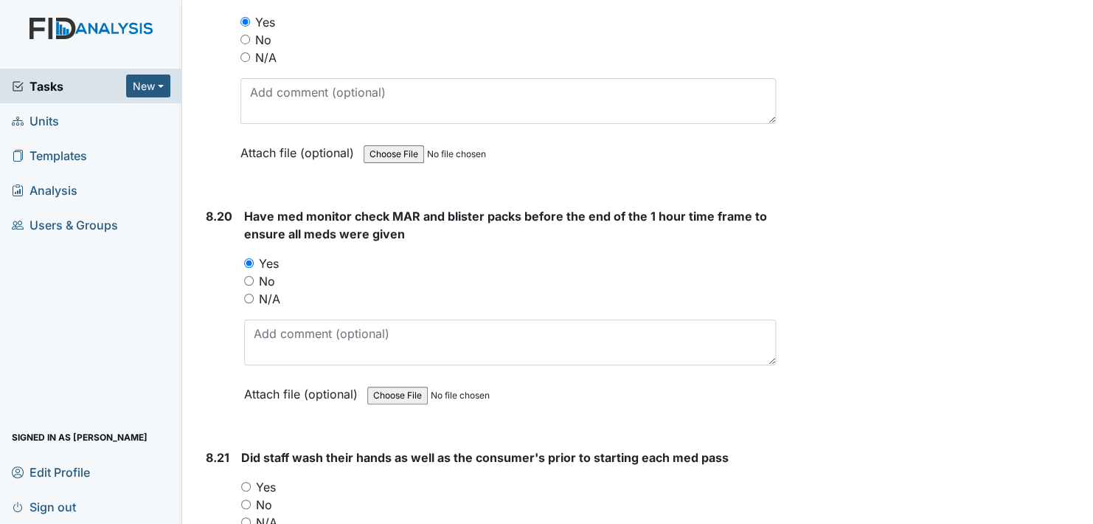
scroll to position [16210, 0]
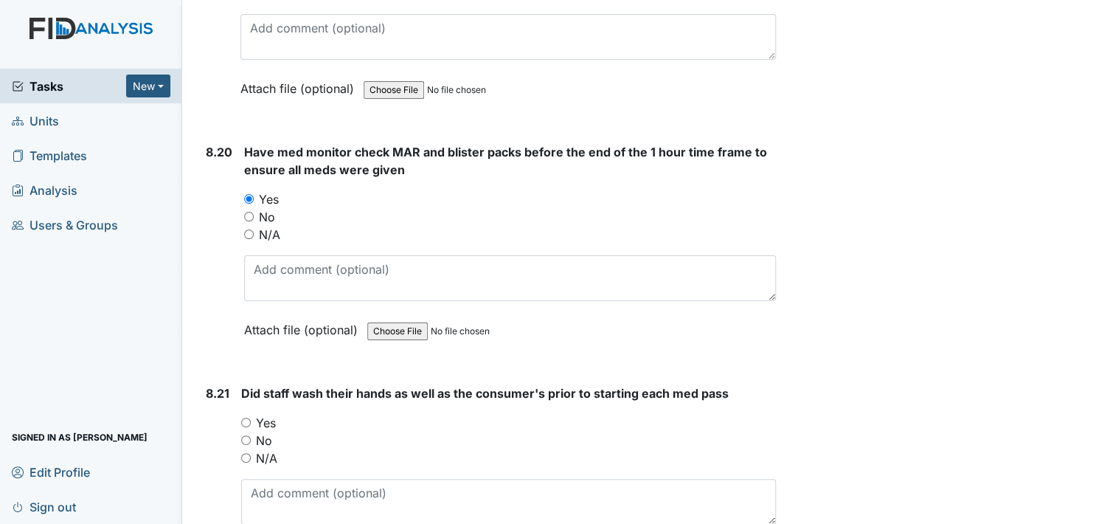
click at [245, 417] on input "Yes" at bounding box center [246, 422] width 10 height 10
radio input "true"
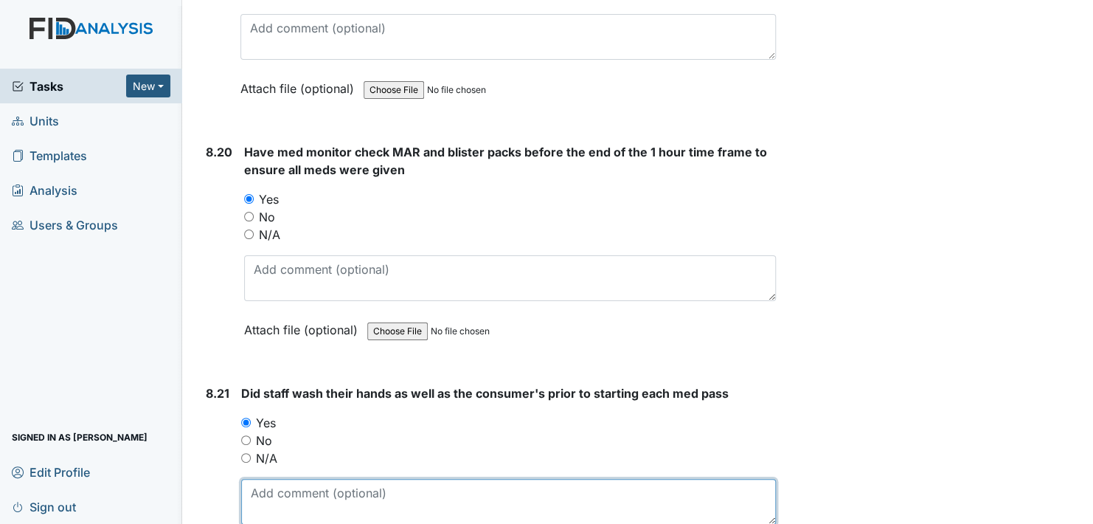
click at [314, 479] on textarea at bounding box center [508, 502] width 535 height 46
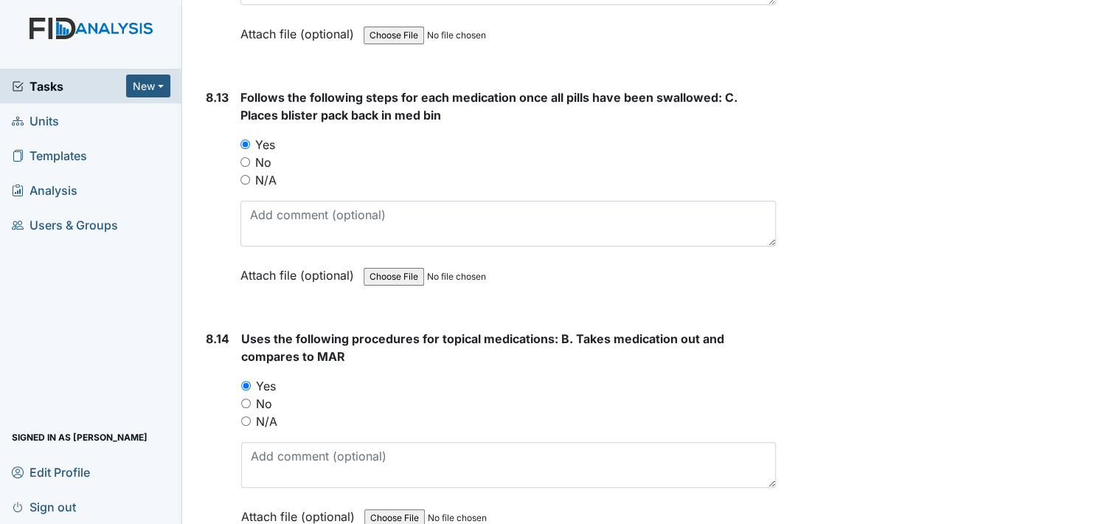
scroll to position [14661, 0]
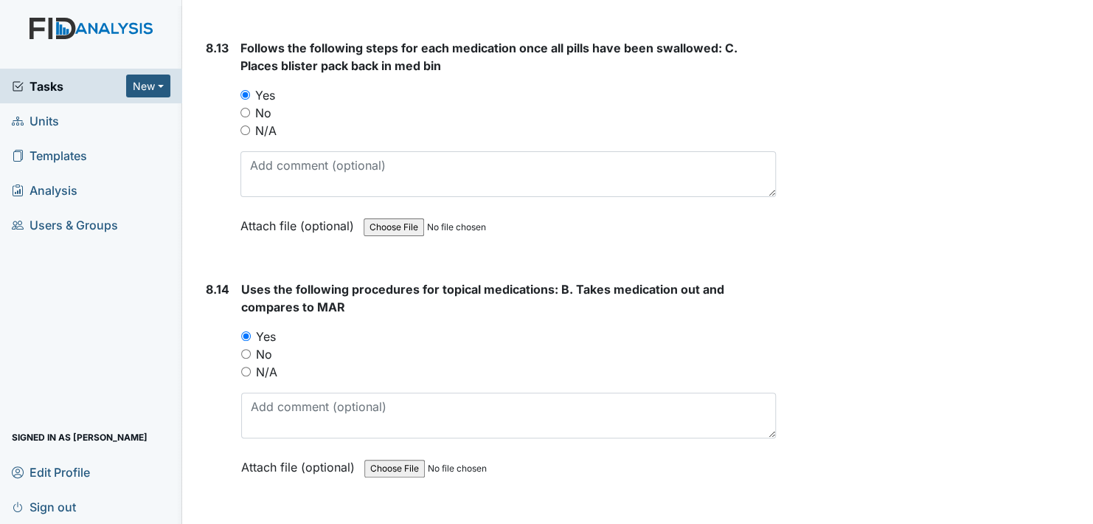
type textarea "Staff and clients washed their hands"
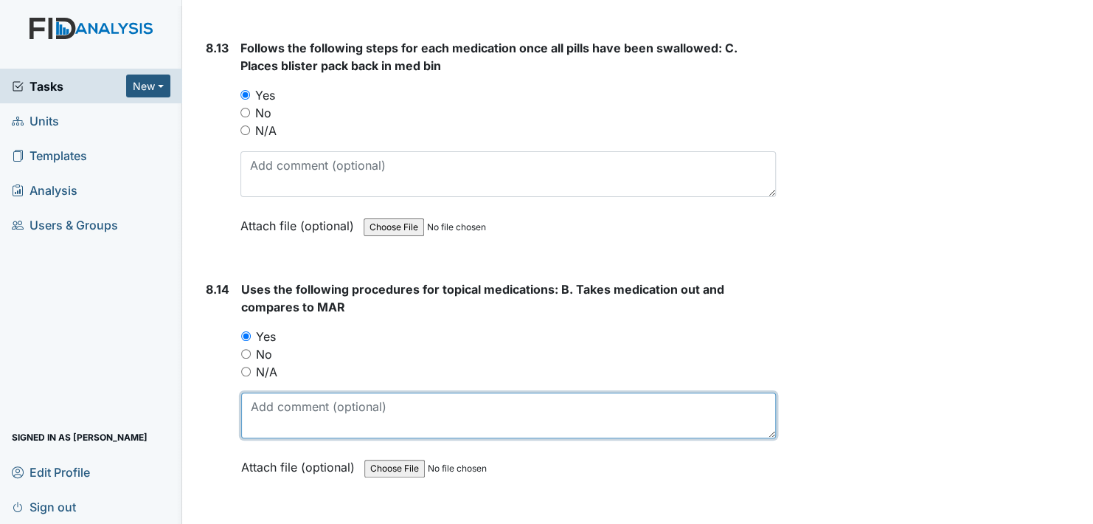
click at [302, 392] on textarea at bounding box center [508, 415] width 535 height 46
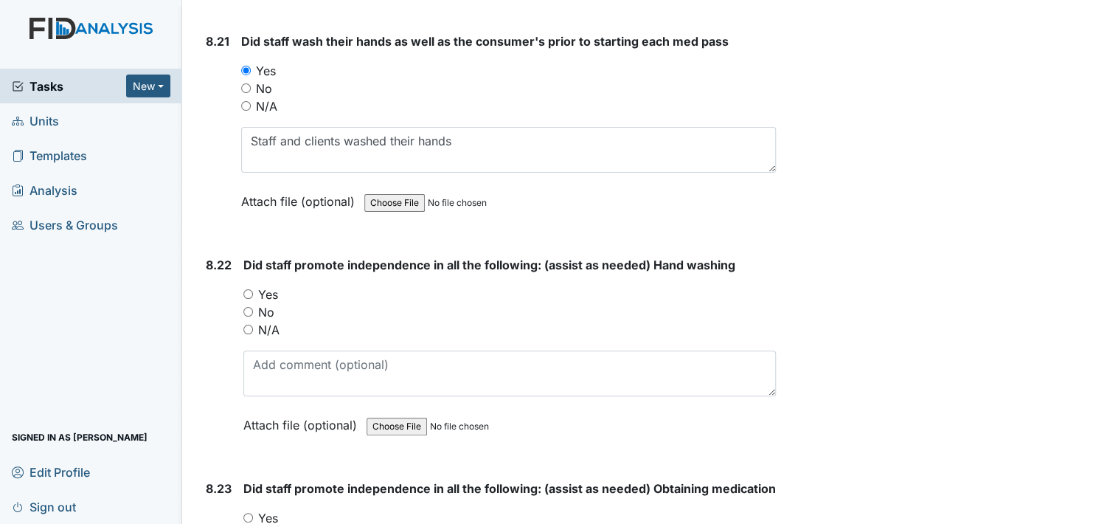
scroll to position [16579, 0]
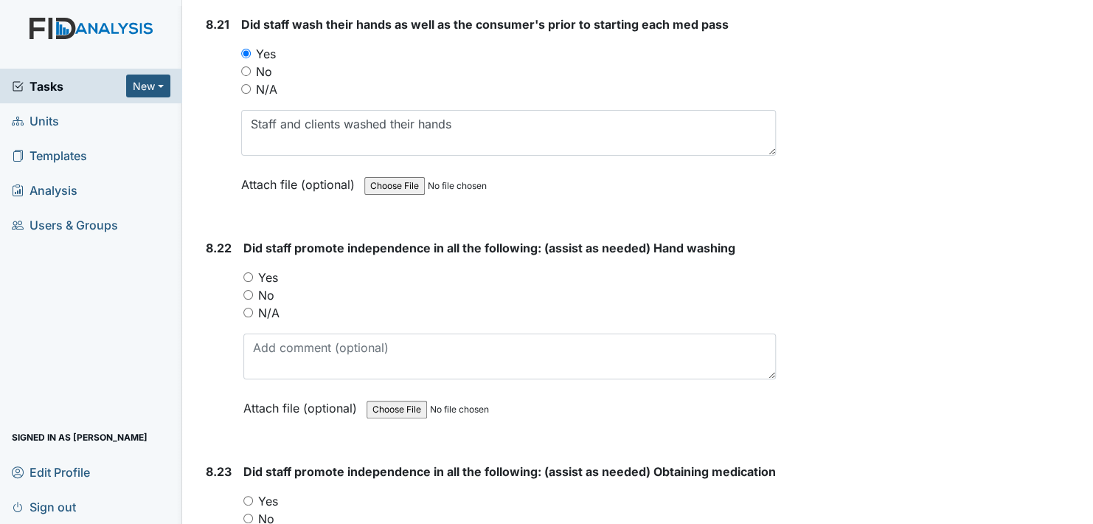
type textarea "Staff used protective and preventive health measures according to policies and …"
click at [246, 272] on input "Yes" at bounding box center [248, 277] width 10 height 10
radio input "true"
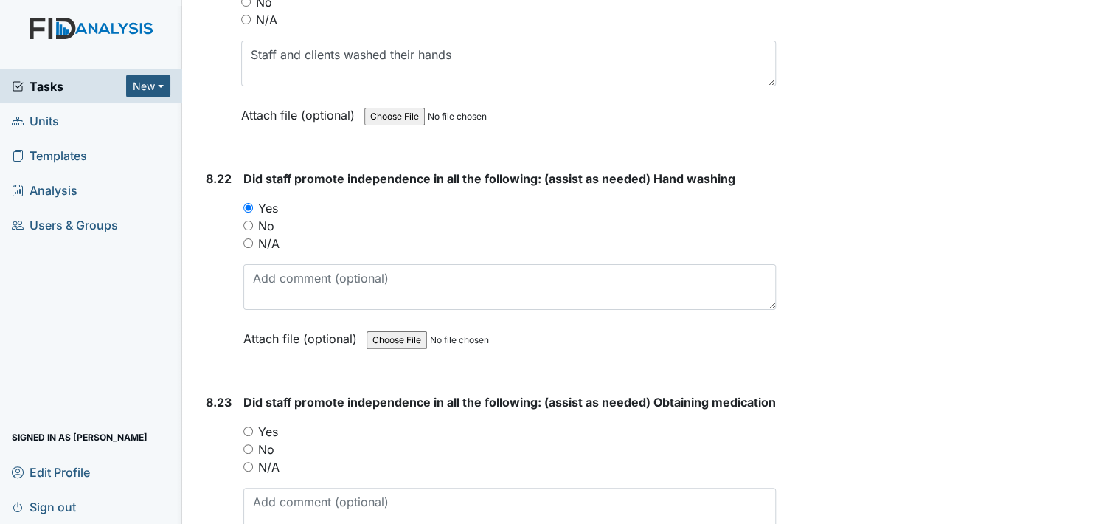
scroll to position [16726, 0]
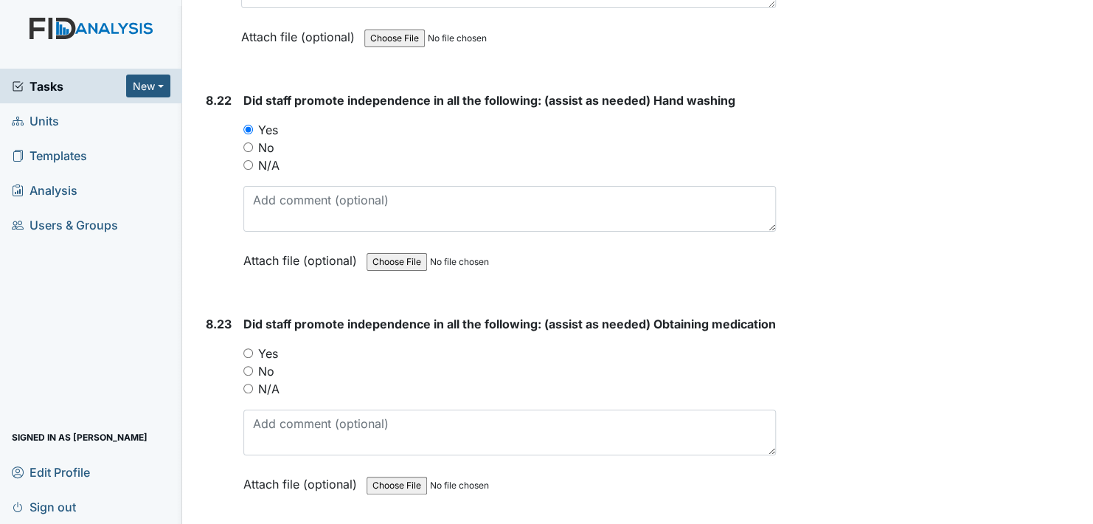
click at [247, 348] on input "Yes" at bounding box center [248, 353] width 10 height 10
radio input "true"
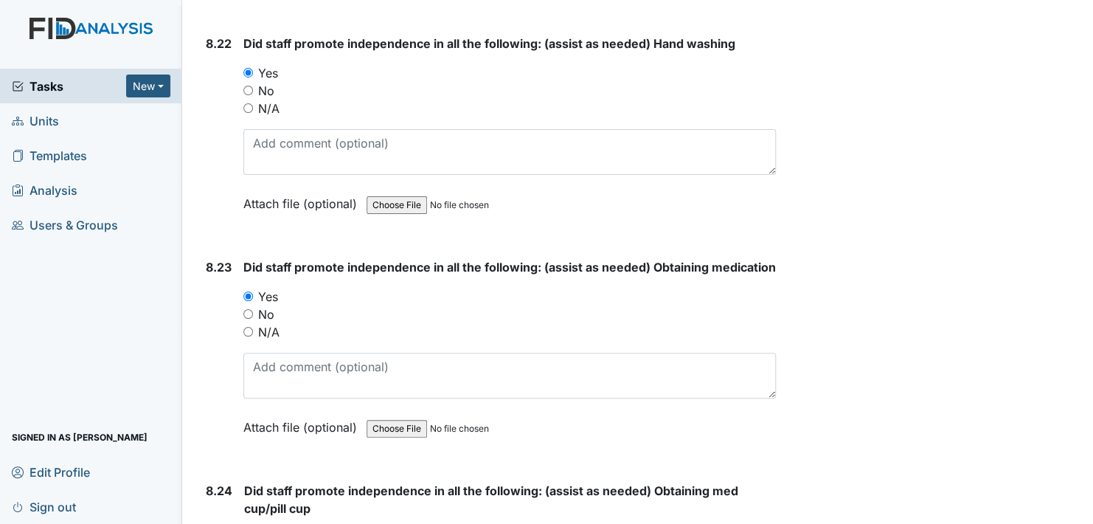
scroll to position [16874, 0]
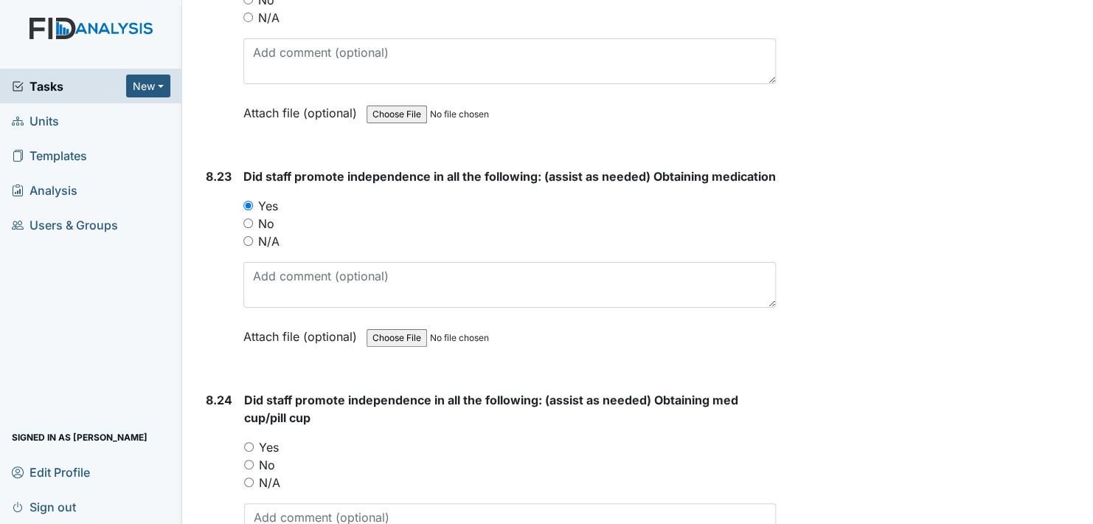
click at [249, 442] on input "Yes" at bounding box center [249, 447] width 10 height 10
radio input "true"
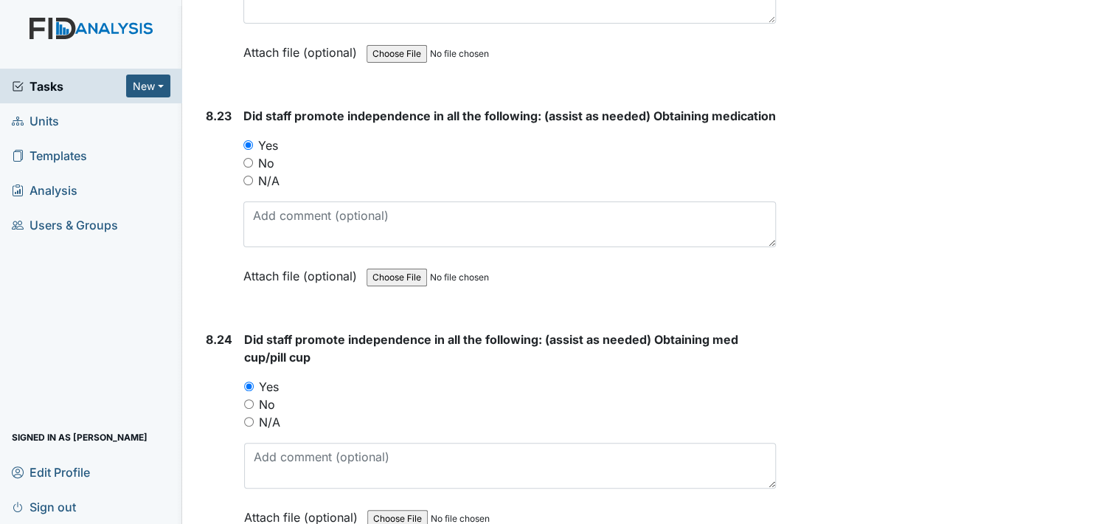
scroll to position [17021, 0]
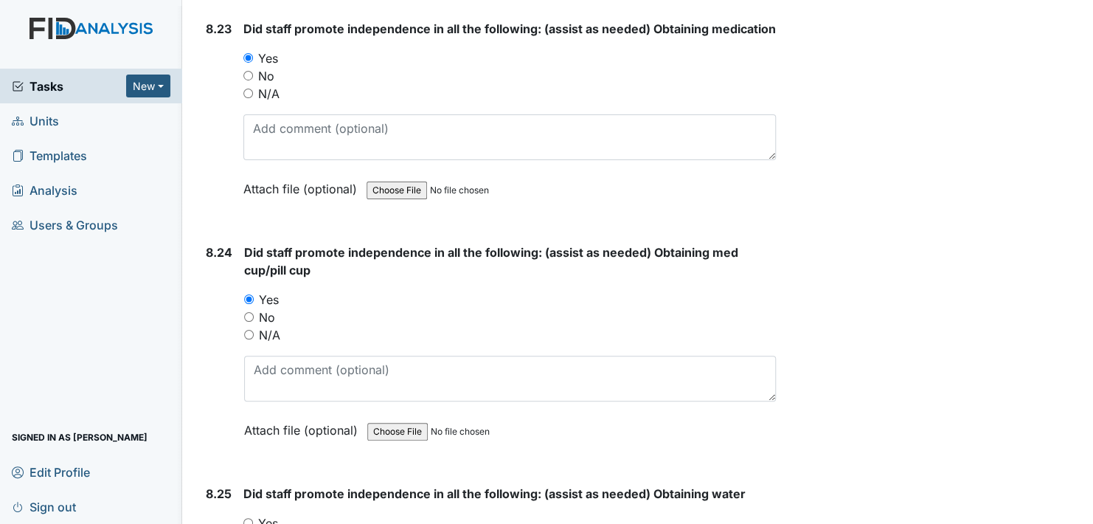
click at [250, 518] on input "Yes" at bounding box center [248, 523] width 10 height 10
radio input "true"
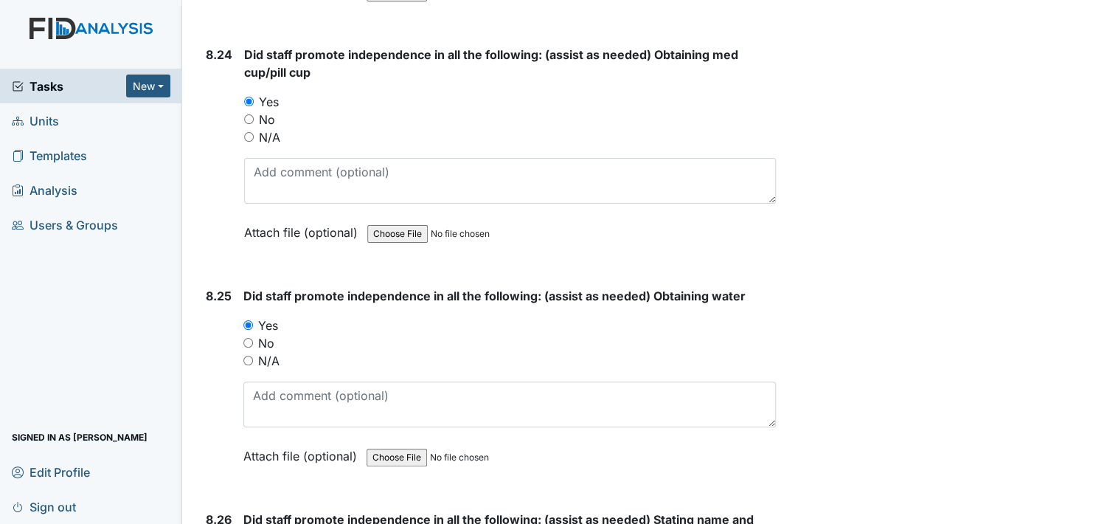
scroll to position [17242, 0]
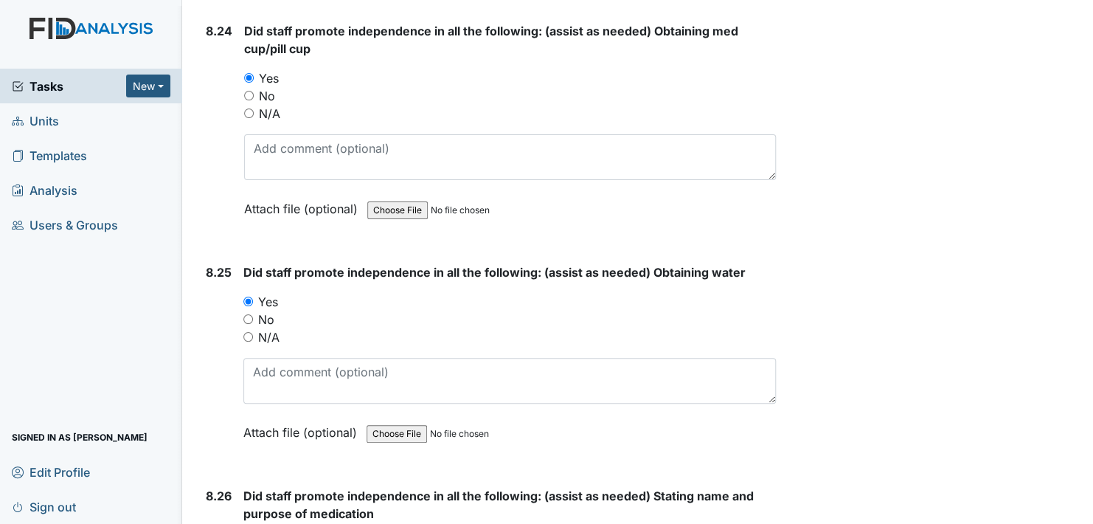
radio input "true"
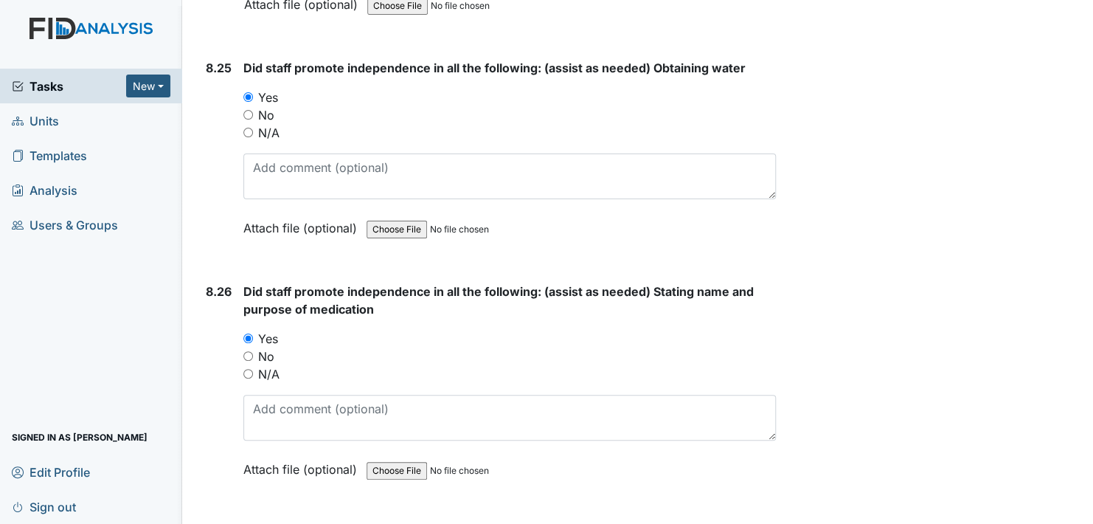
scroll to position [17611, 0]
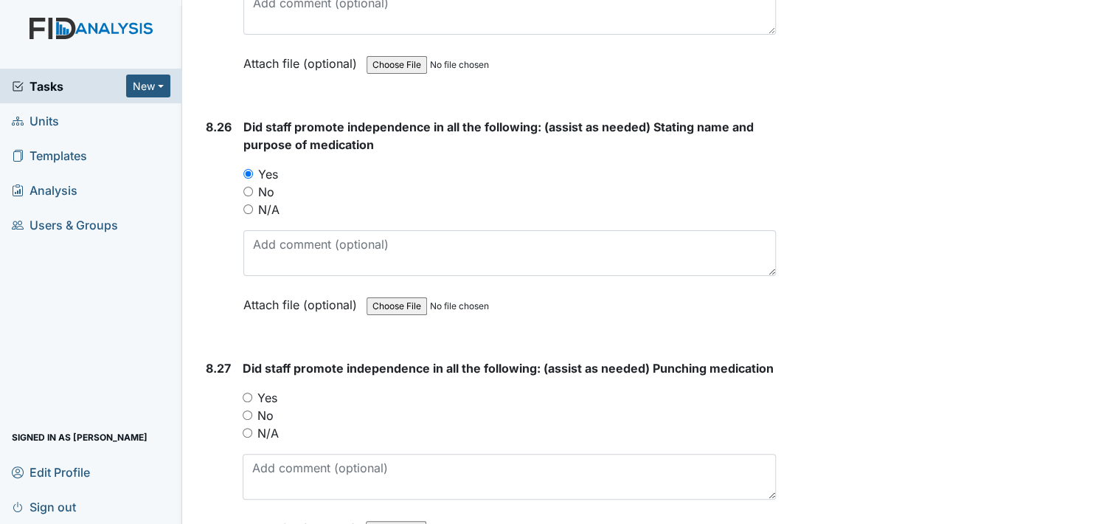
click at [243, 392] on input "Yes" at bounding box center [248, 397] width 10 height 10
radio input "true"
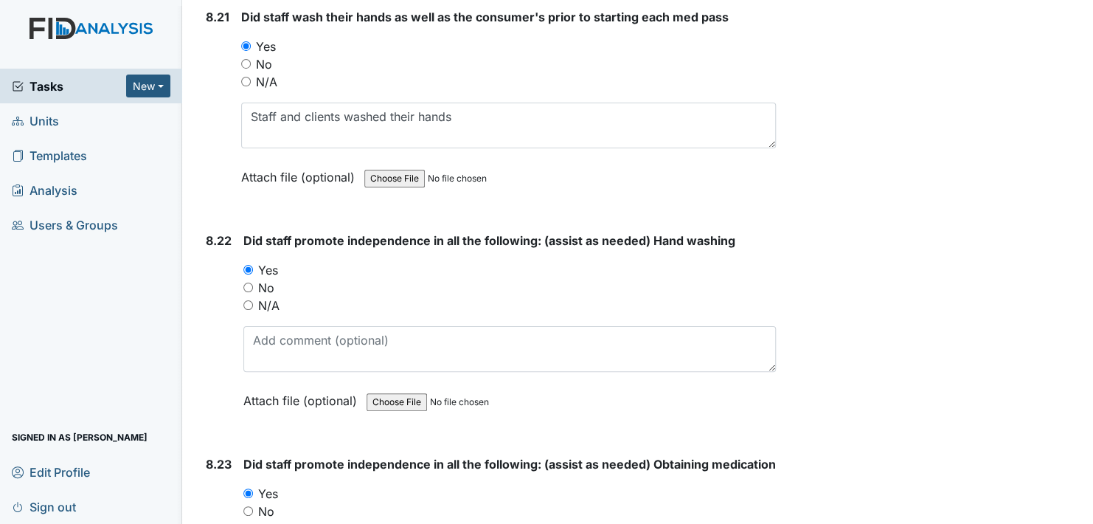
scroll to position [16618, 0]
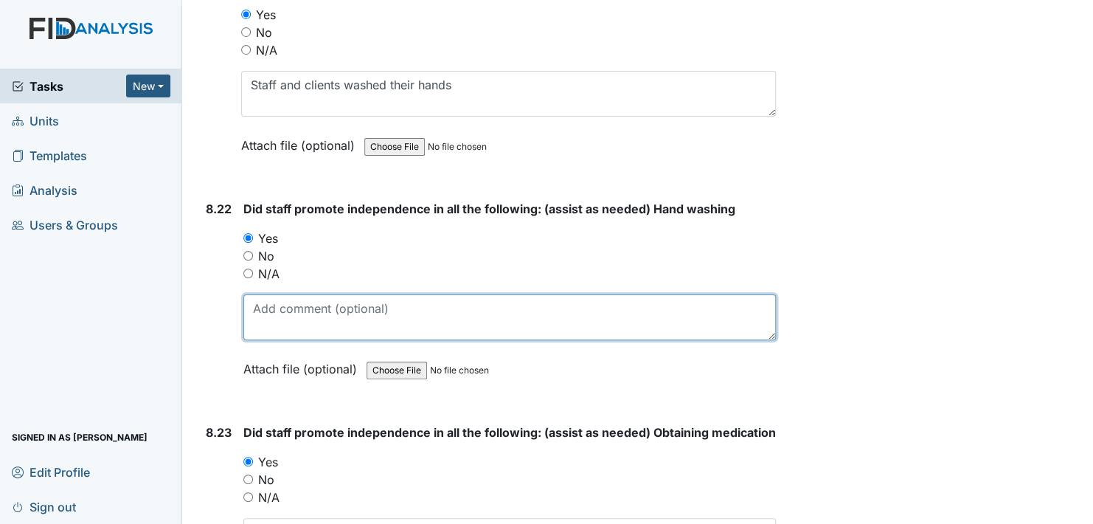
click at [301, 294] on textarea at bounding box center [509, 317] width 532 height 46
drag, startPoint x: 628, startPoint y: 246, endPoint x: 634, endPoint y: 252, distance: 8.3
click at [634, 294] on textarea "Staff promoted independence and provided active treatment thriughtout" at bounding box center [509, 317] width 532 height 46
click at [620, 294] on textarea "Staff promoted independence and provided active treatment thriughtout" at bounding box center [509, 317] width 532 height 46
click at [613, 294] on textarea "Staff promoted independence and provided active treatment thriughtout" at bounding box center [509, 317] width 532 height 46
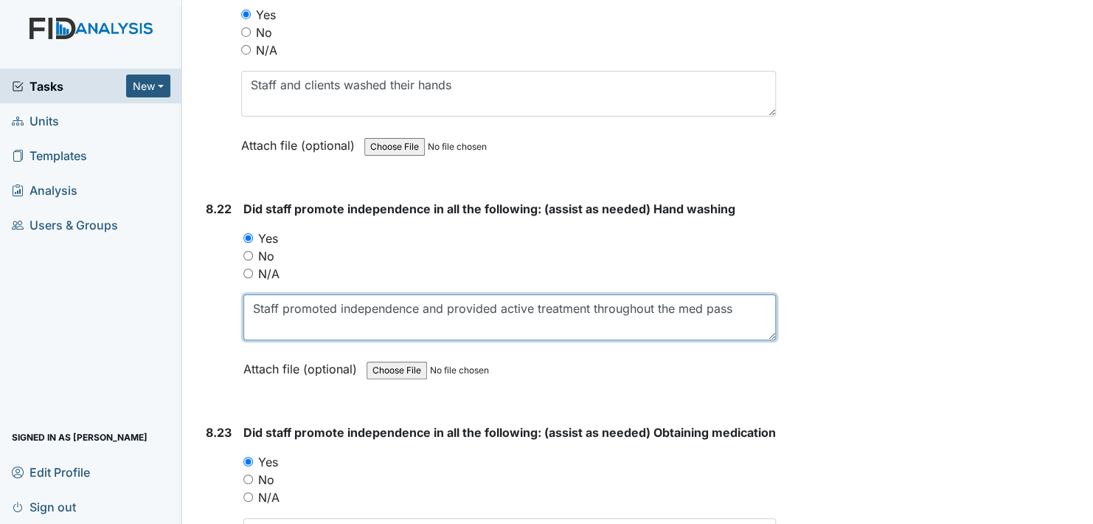
drag, startPoint x: 253, startPoint y: 256, endPoint x: 735, endPoint y: 288, distance: 483.4
click at [735, 288] on div "Did staff promote independence in all the following: (assist as needed) Hand wa…" at bounding box center [509, 294] width 532 height 188
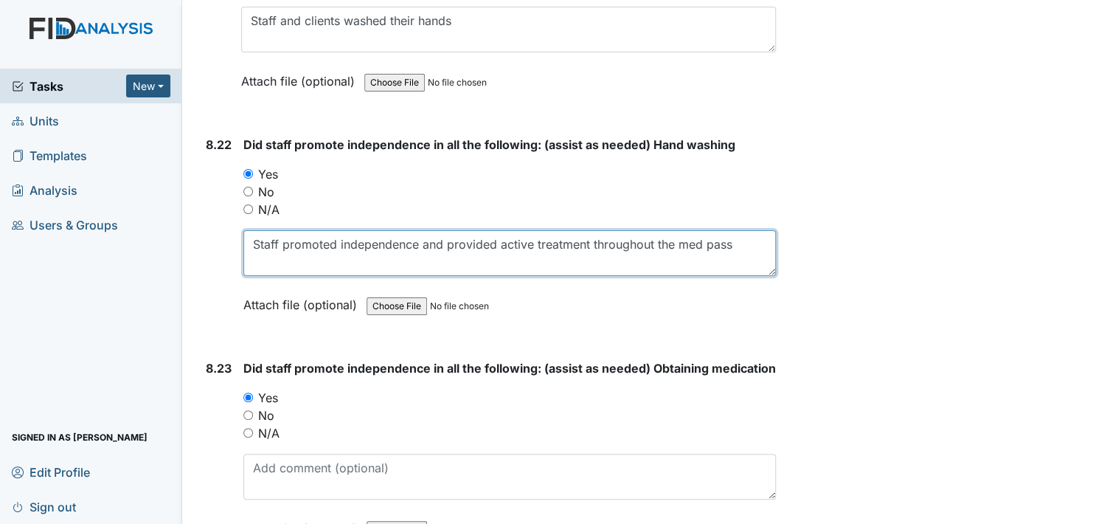
scroll to position [16765, 0]
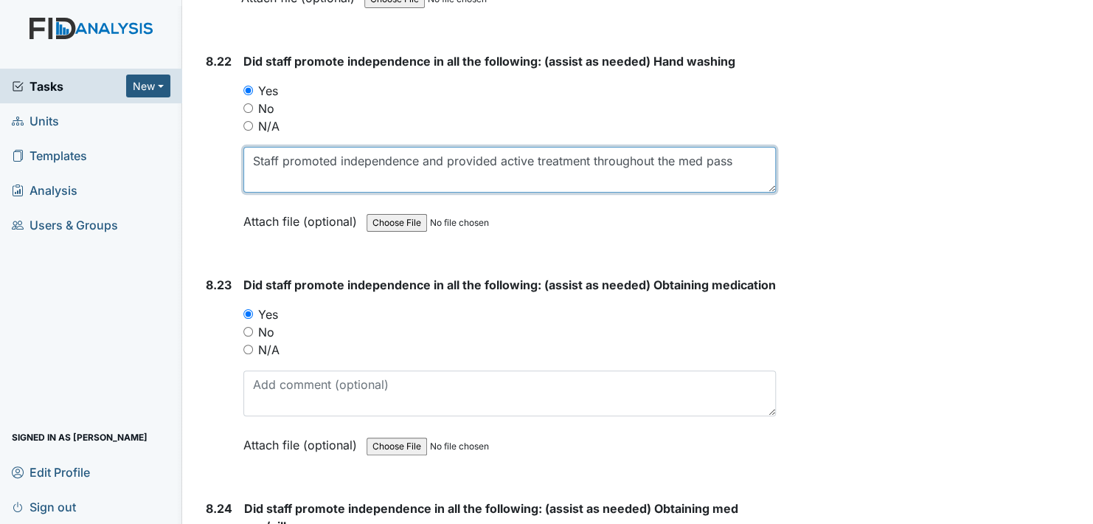
type textarea "Staff promoted independence and provided active treatment throughout the med pa…"
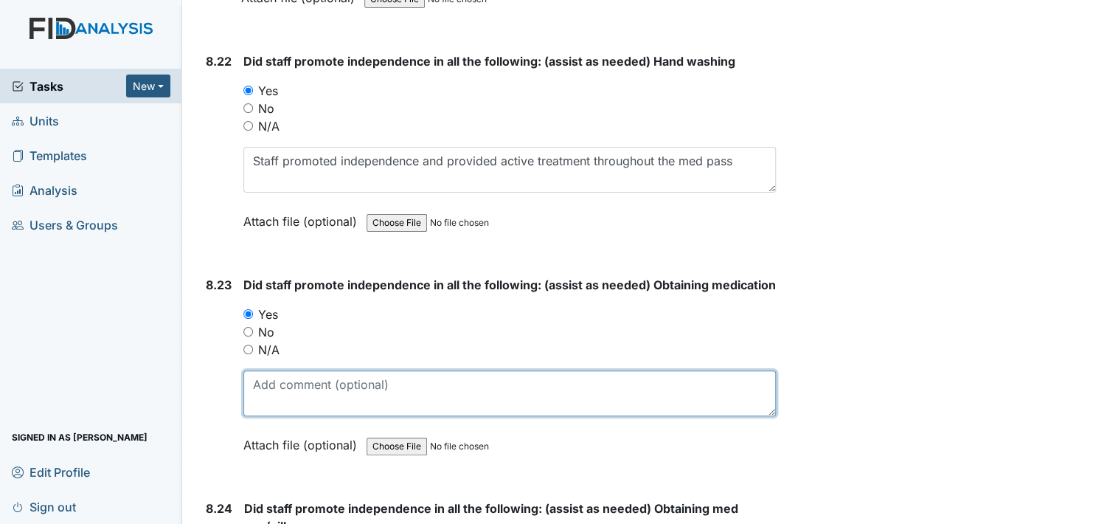
click at [378, 370] on textarea at bounding box center [509, 393] width 532 height 46
paste textarea "Staff promoted independence and provided active treatment throughout the med pa…"
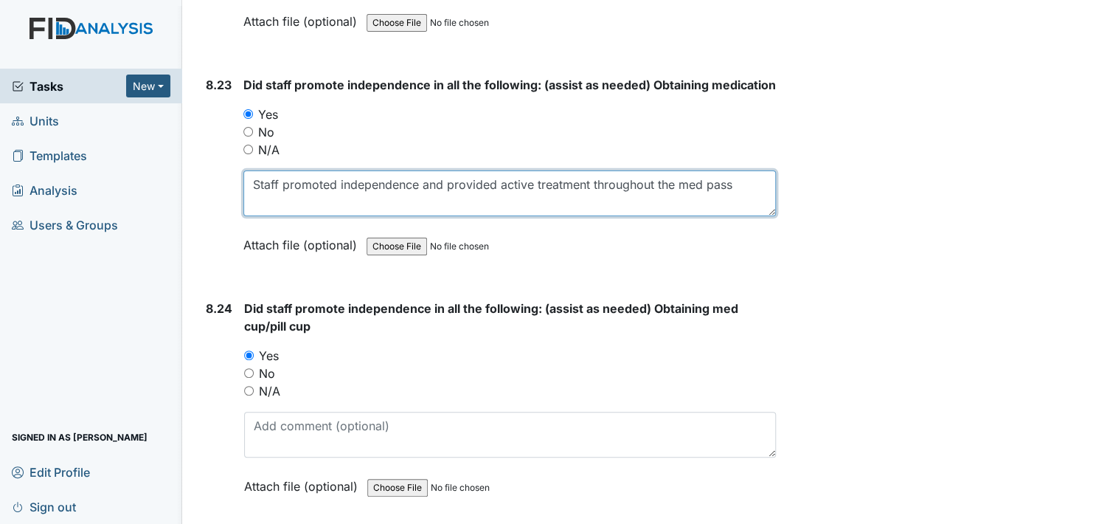
scroll to position [17060, 0]
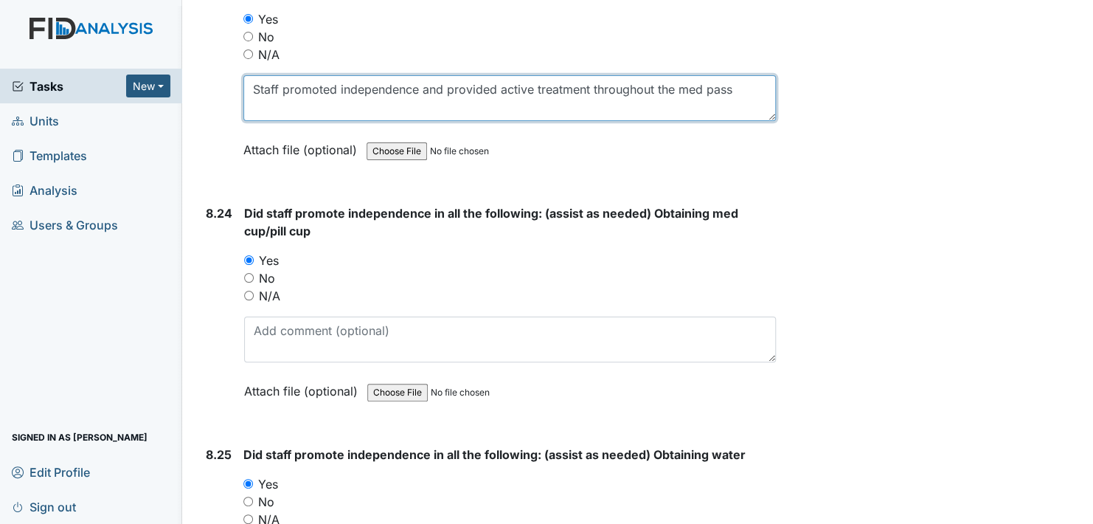
type textarea "Staff promoted independence and provided active treatment throughout the med pa…"
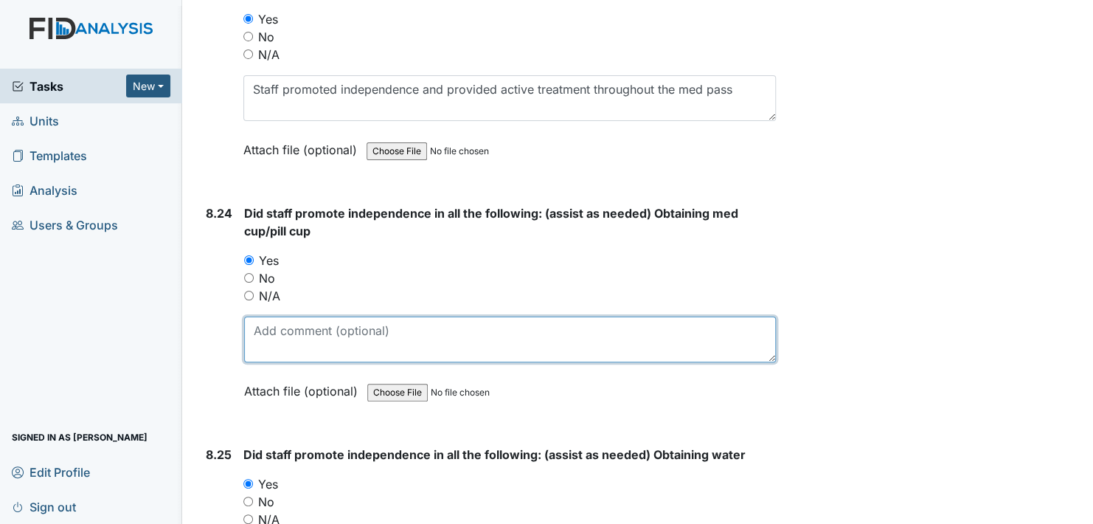
click at [381, 316] on textarea at bounding box center [510, 339] width 532 height 46
paste textarea "Staff promoted independence and provided active treatment throughout the med pa…"
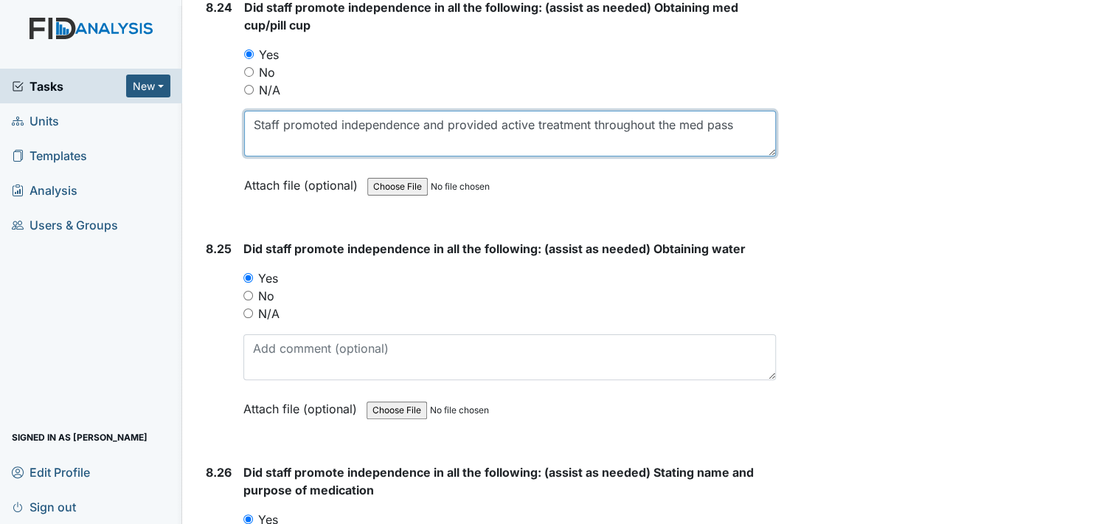
scroll to position [17281, 0]
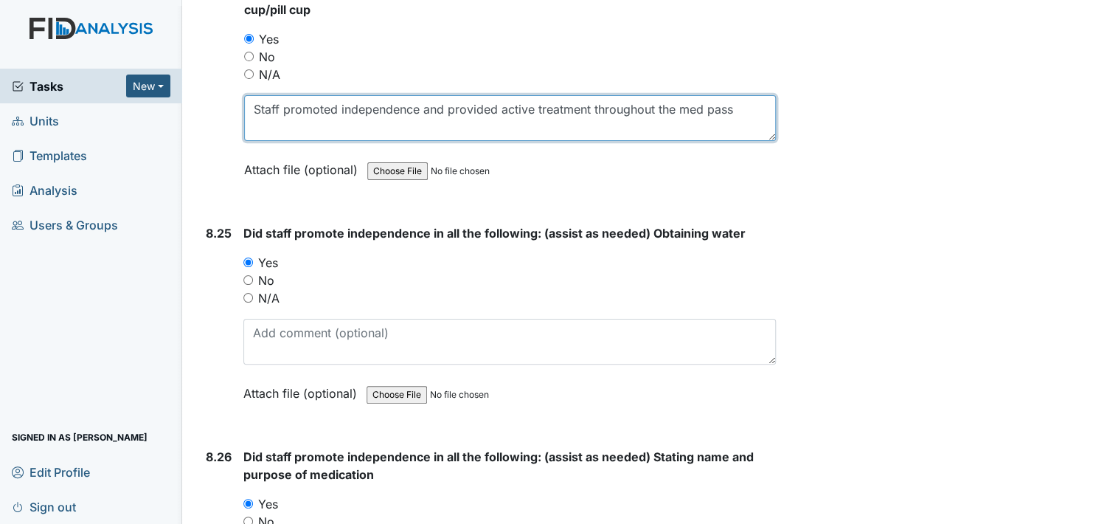
type textarea "Staff promoted independence and provided active treatment throughout the med pa…"
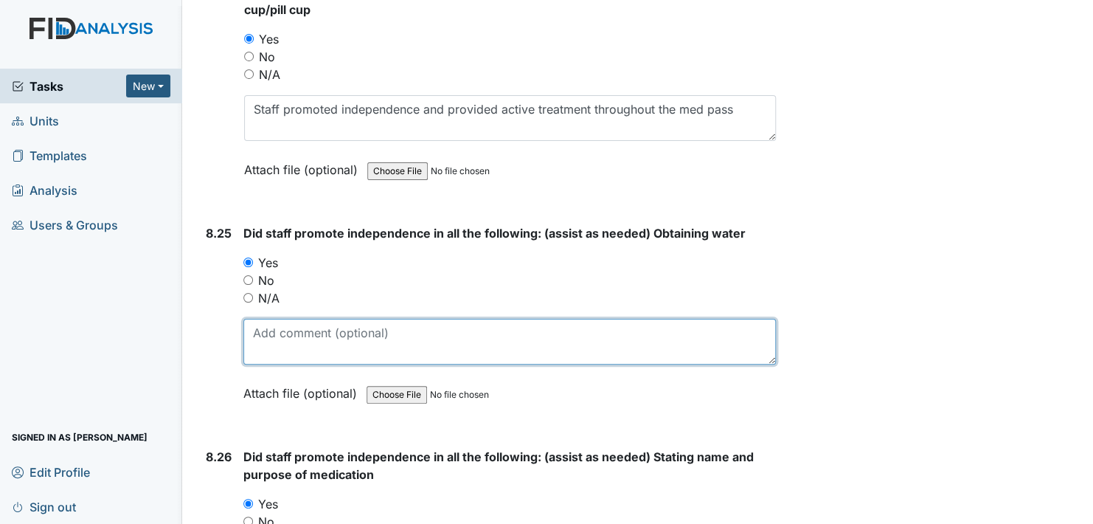
click at [337, 319] on textarea at bounding box center [509, 342] width 532 height 46
paste textarea "Staff promoted independence and provided active treatment throughout the med pa…"
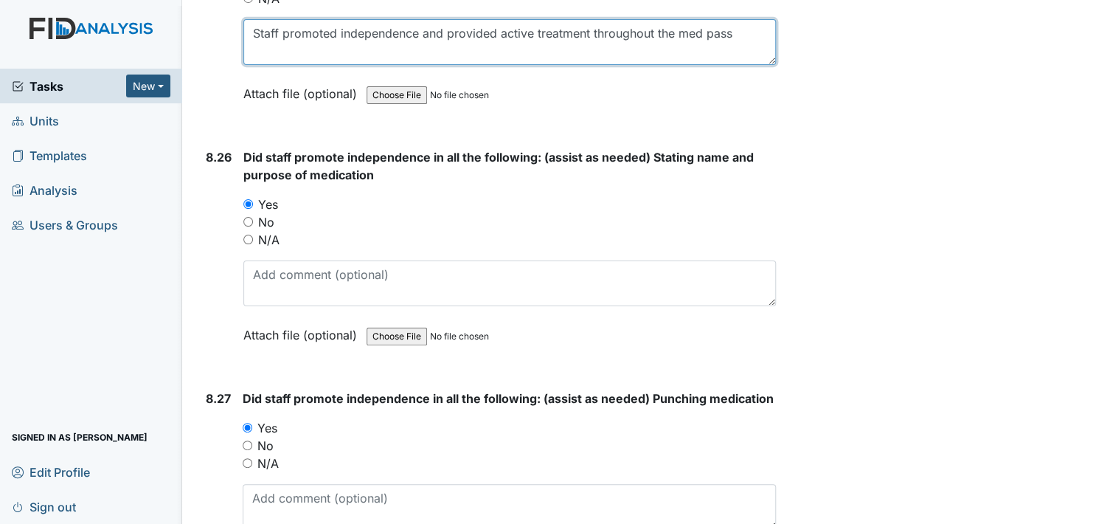
scroll to position [17650, 0]
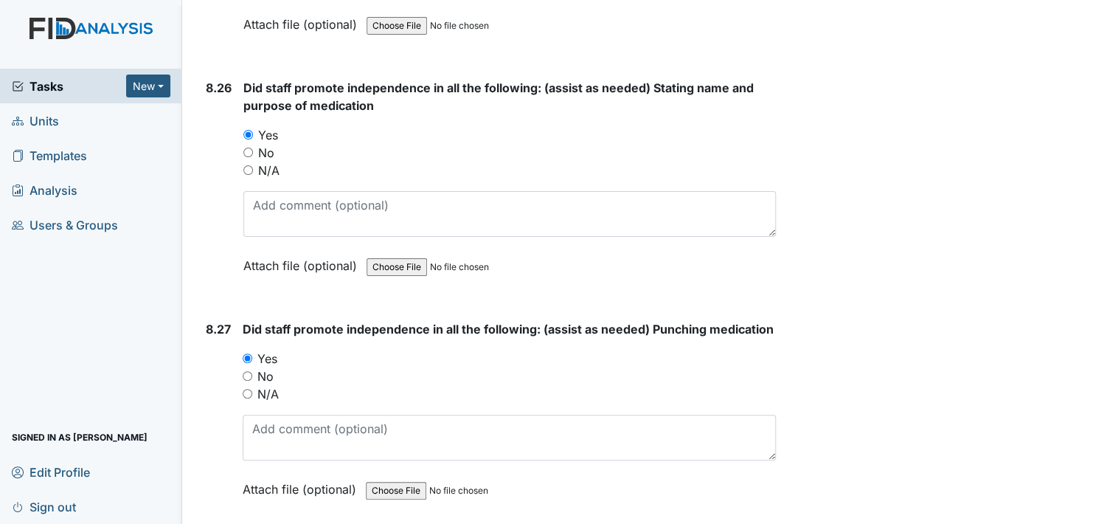
type textarea "Staff promoted independence and provided active treatment throughout the med pa…"
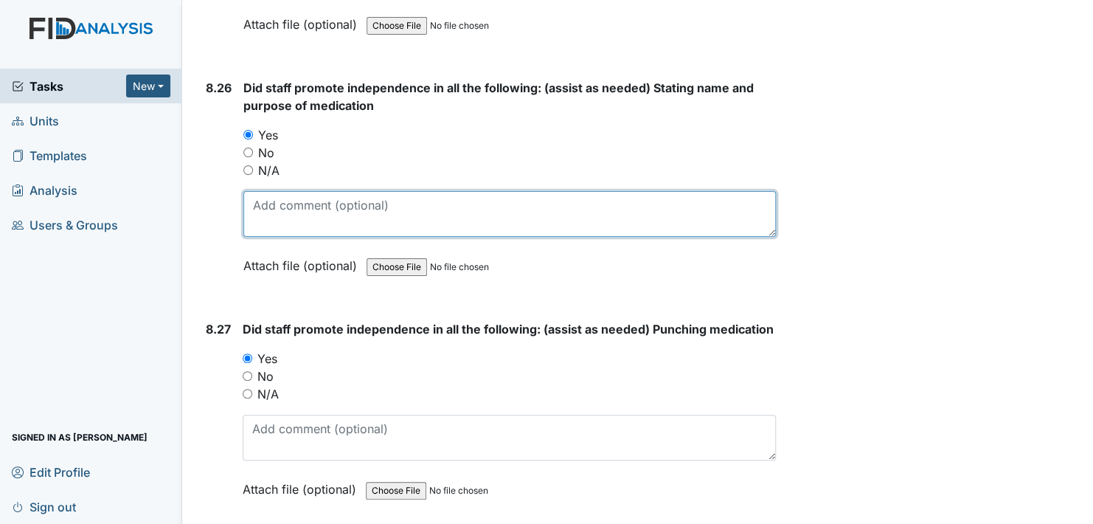
drag, startPoint x: 350, startPoint y: 172, endPoint x: 367, endPoint y: 161, distance: 19.6
click at [361, 191] on textarea at bounding box center [509, 214] width 532 height 46
paste textarea "Staff promoted independence and provided active treatment throughout the med pa…"
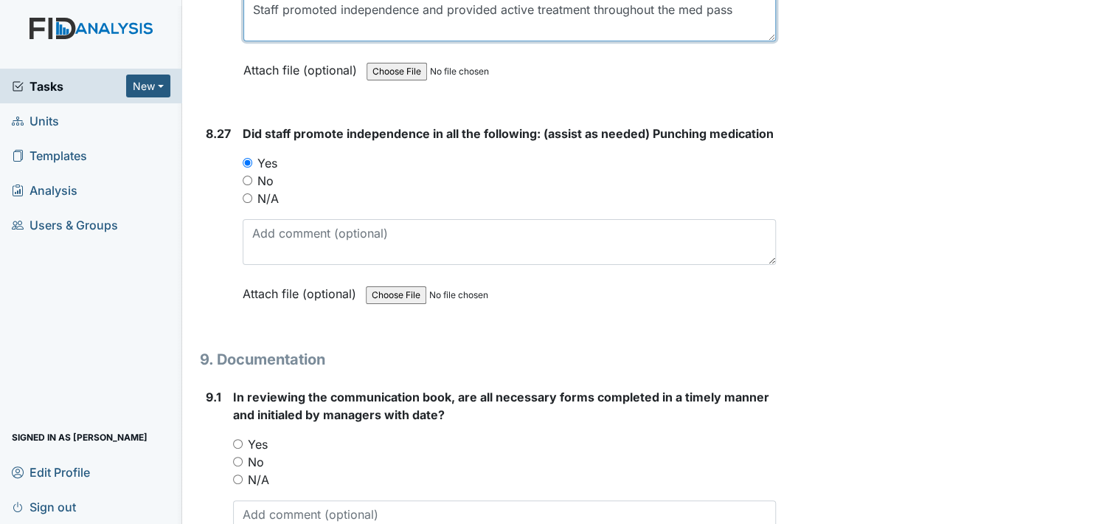
scroll to position [17871, 0]
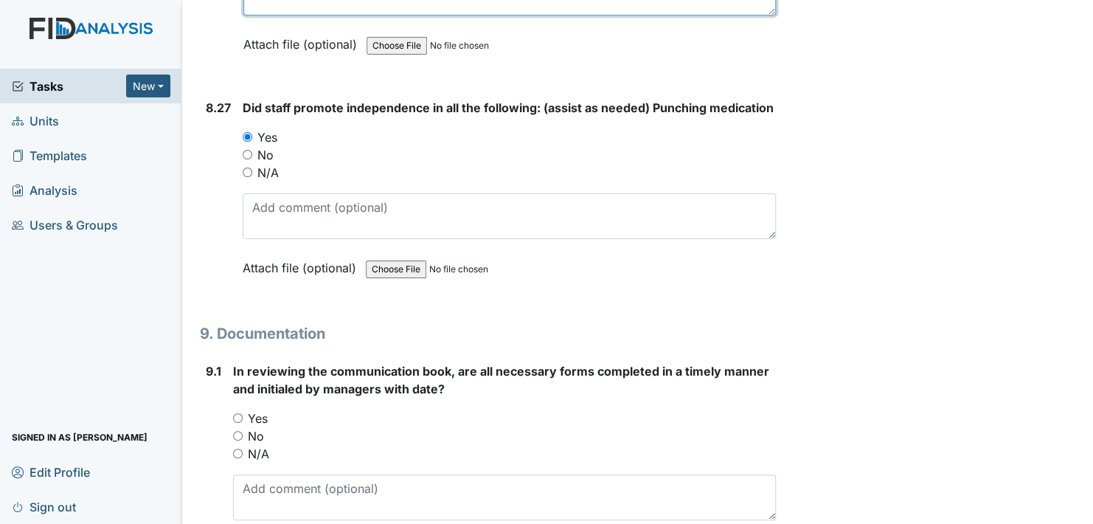
type textarea "Staff promoted independence and provided active treatment throughout the med pa…"
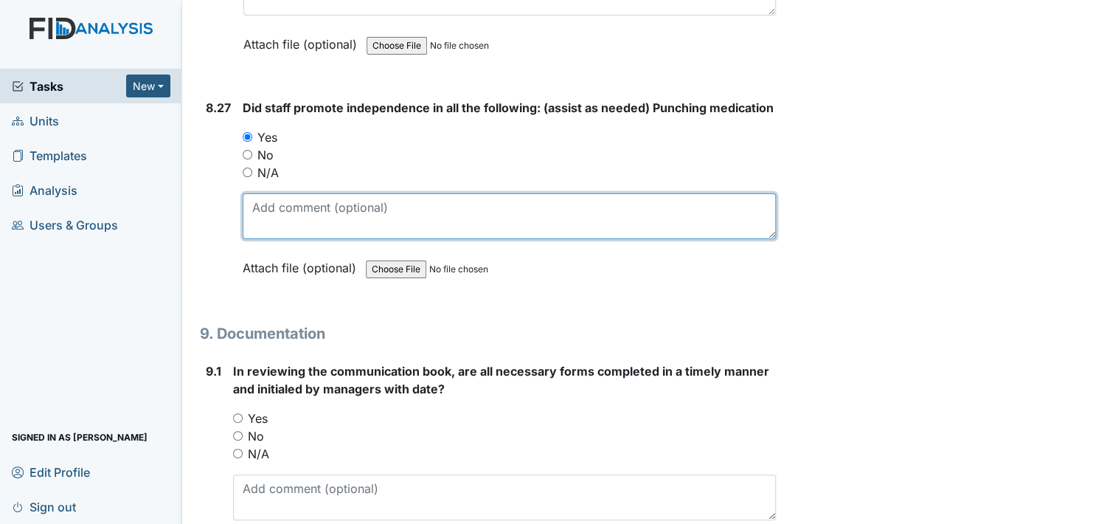
click at [434, 193] on textarea at bounding box center [509, 216] width 533 height 46
paste textarea "Staff promoted independence and provided active treatment throughout the med pa…"
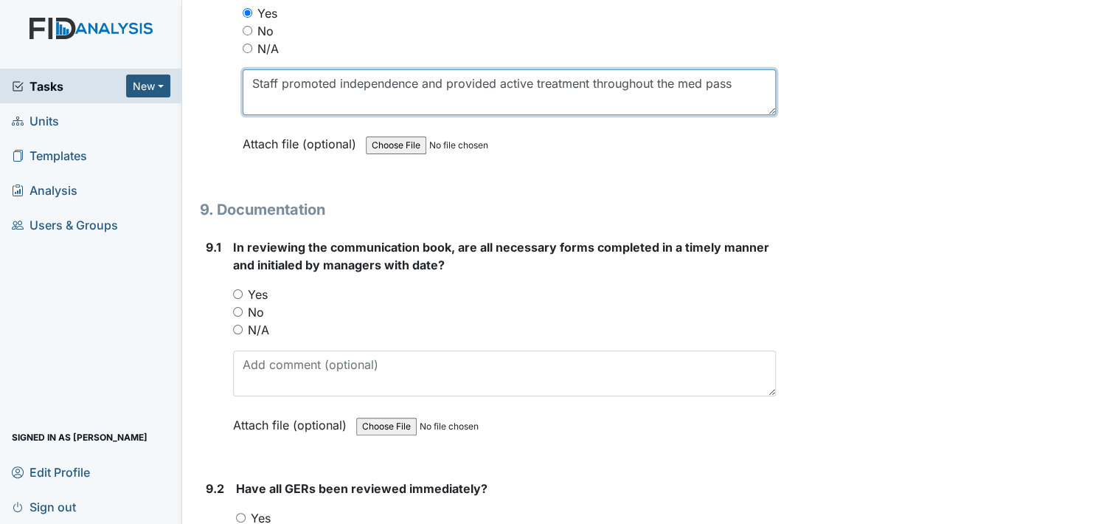
scroll to position [18019, 0]
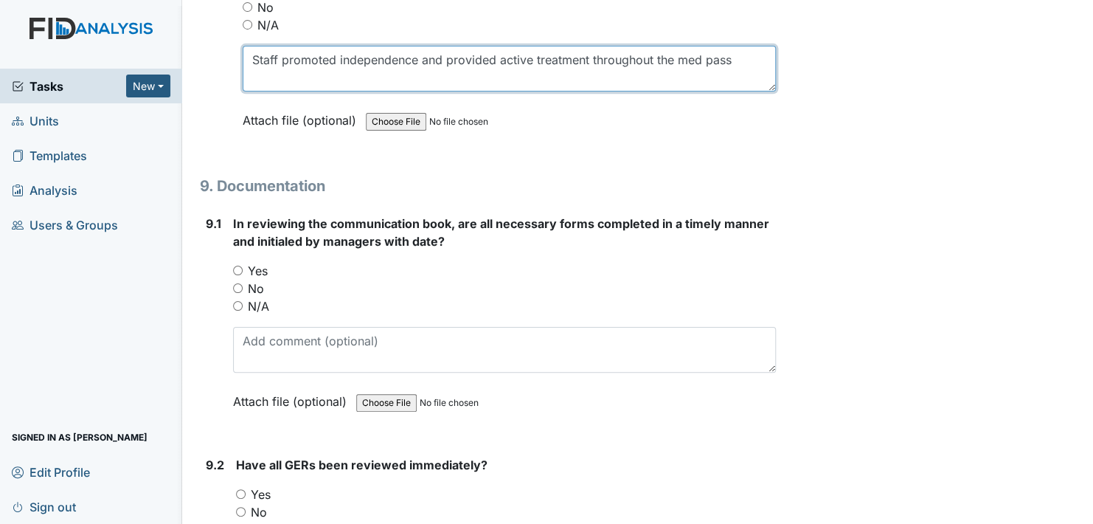
type textarea "Staff promoted independence and provided active treatment throughout the med pa…"
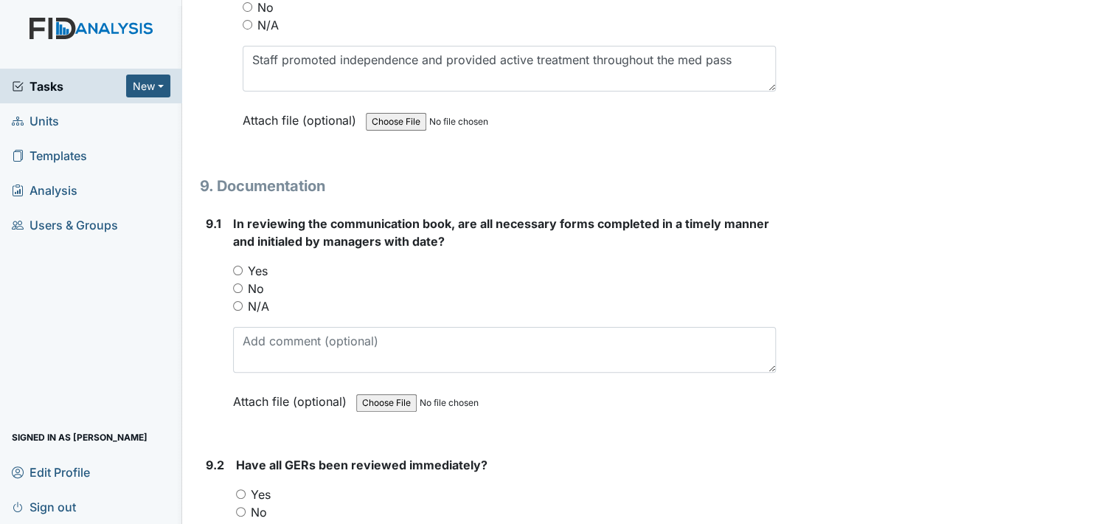
click at [244, 262] on div "Yes" at bounding box center [504, 271] width 543 height 18
click at [237, 265] on input "Yes" at bounding box center [238, 270] width 10 height 10
radio input "true"
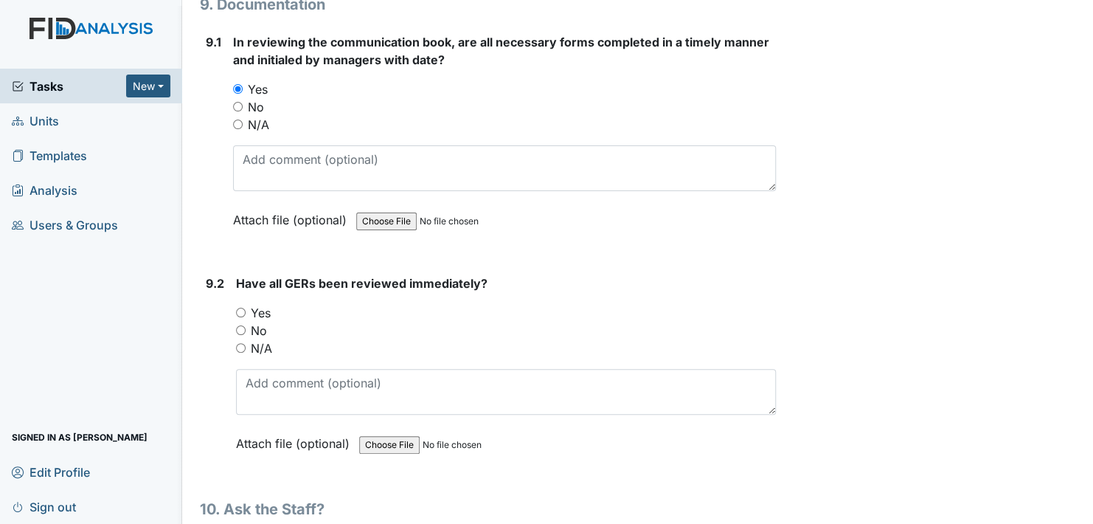
scroll to position [18240, 0]
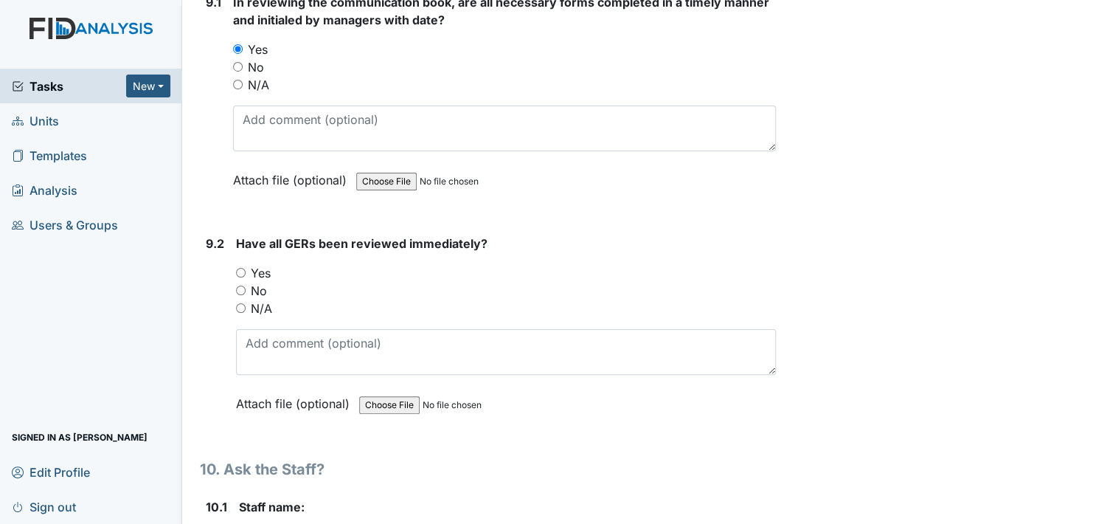
click at [238, 268] on input "Yes" at bounding box center [241, 273] width 10 height 10
radio input "true"
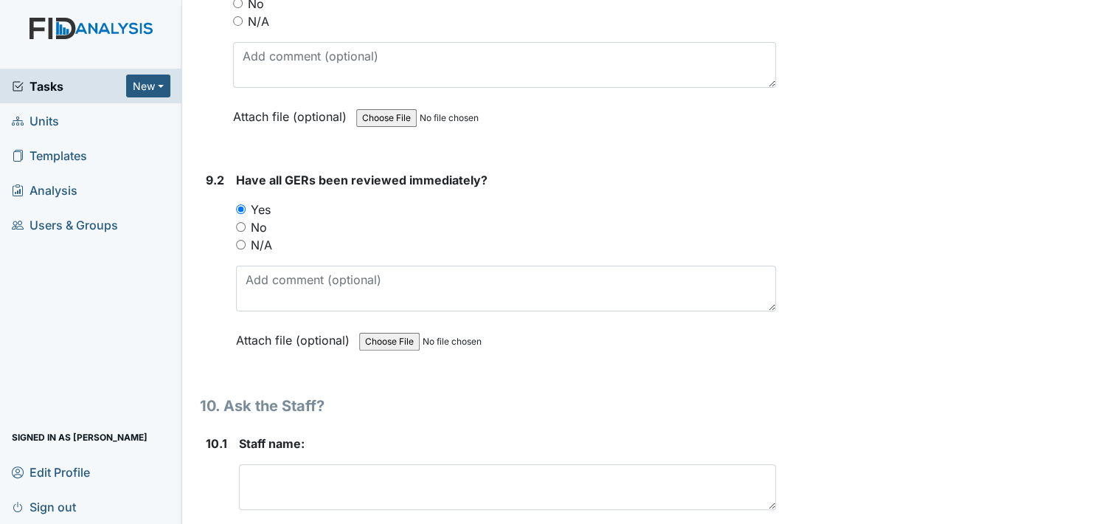
scroll to position [18461, 0]
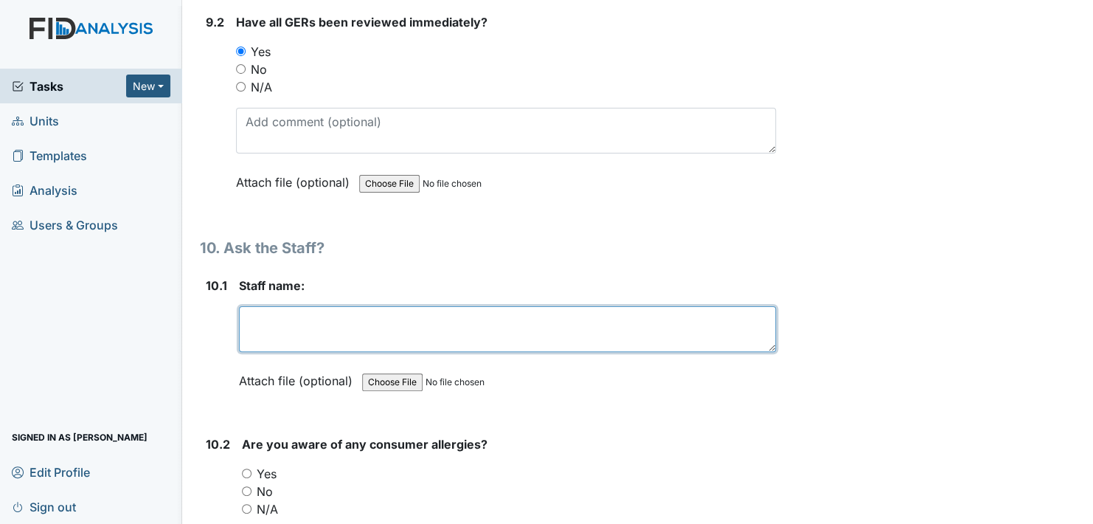
click at [277, 306] on textarea at bounding box center [507, 329] width 537 height 46
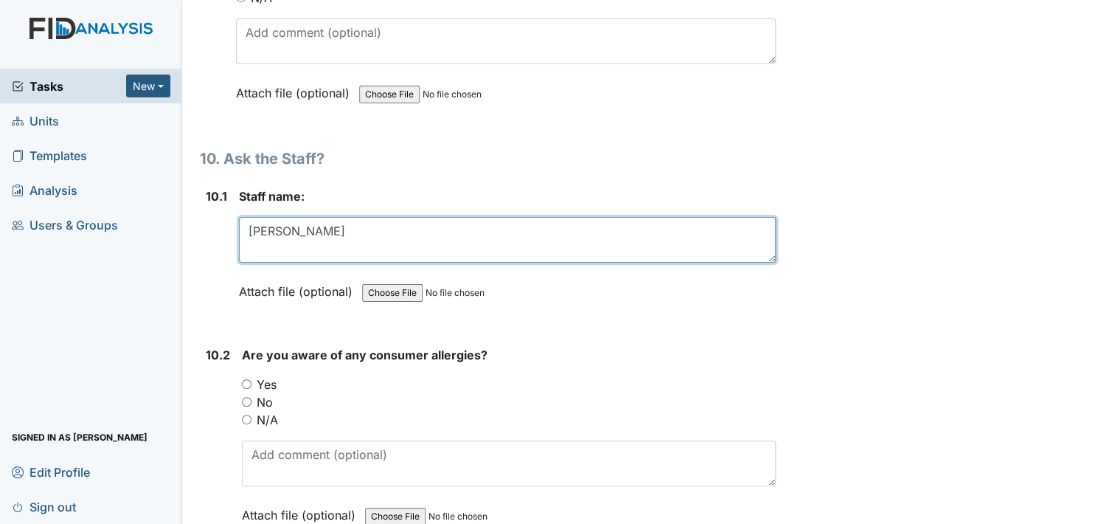
scroll to position [18609, 0]
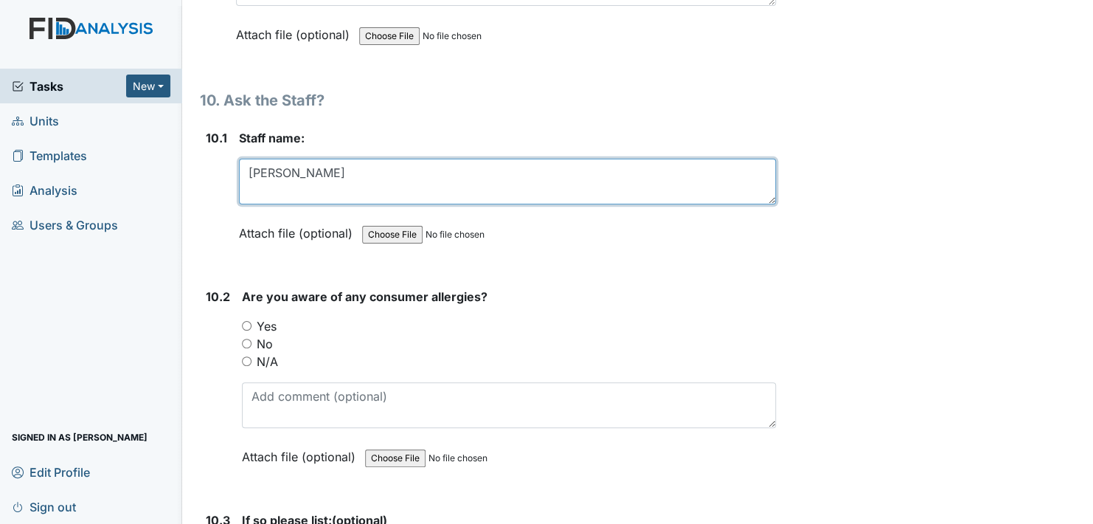
type textarea "[PERSON_NAME]"
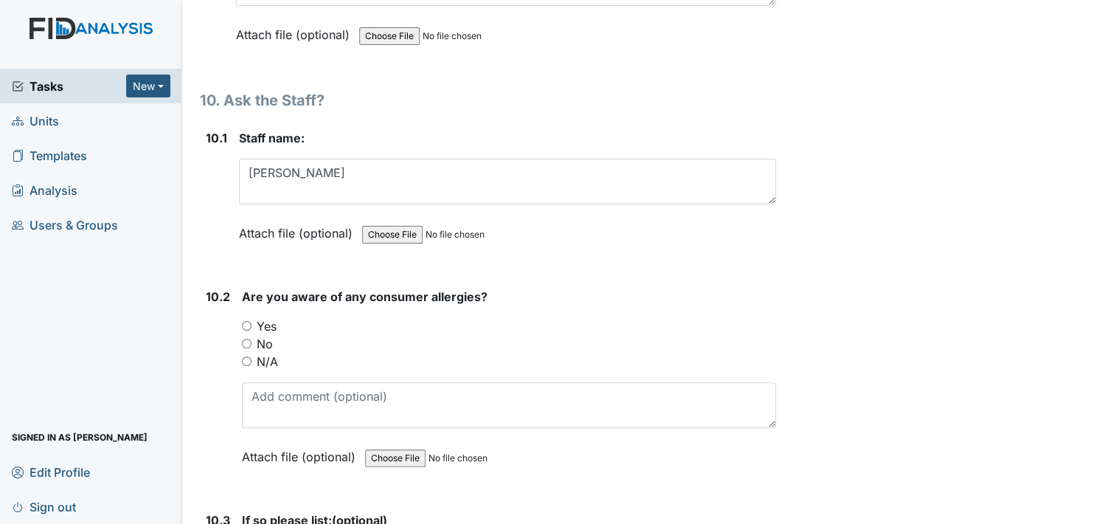
drag, startPoint x: 246, startPoint y: 296, endPoint x: 252, endPoint y: 303, distance: 8.9
click at [249, 321] on input "Yes" at bounding box center [247, 326] width 10 height 10
radio input "true"
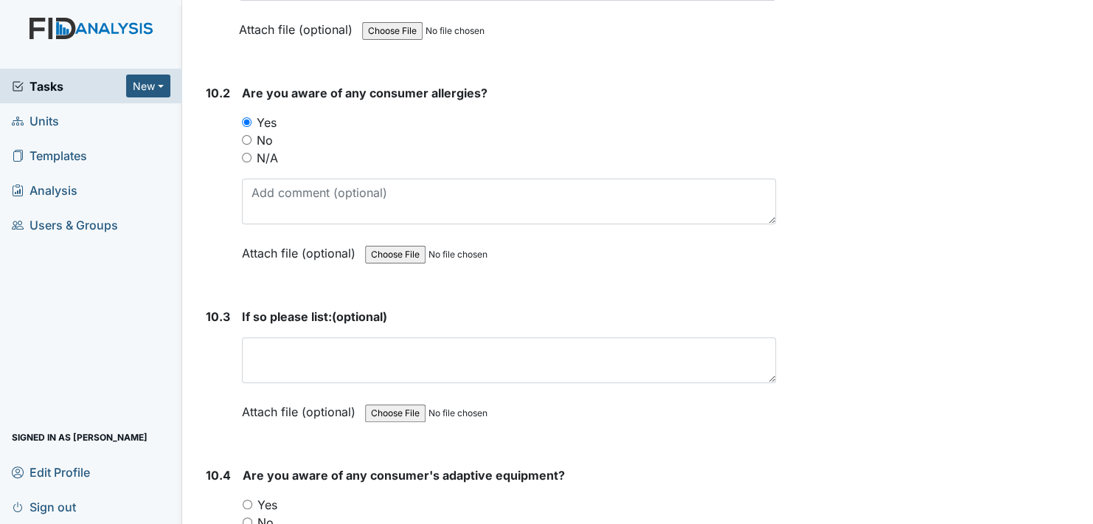
scroll to position [18830, 0]
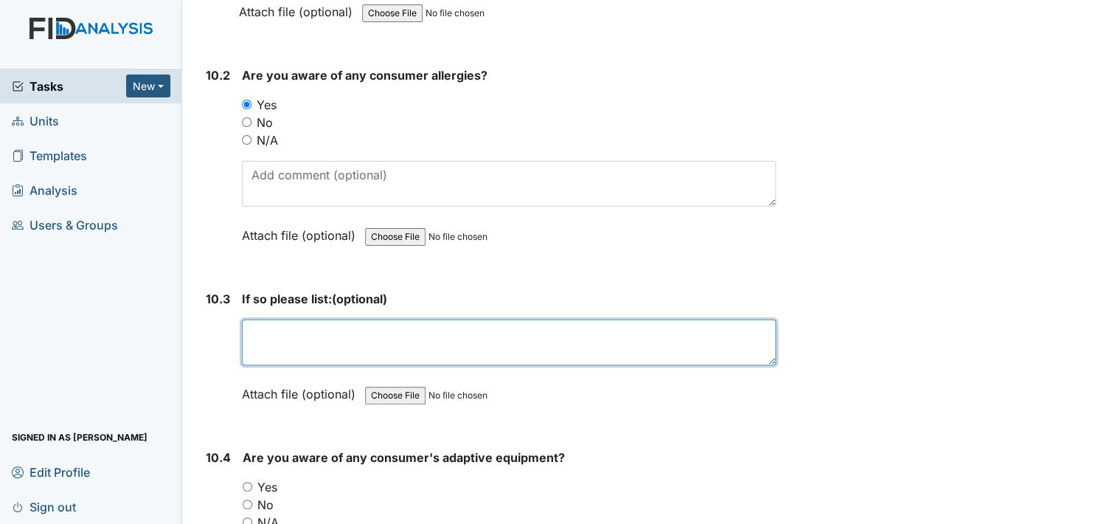
click at [263, 319] on textarea at bounding box center [509, 342] width 534 height 46
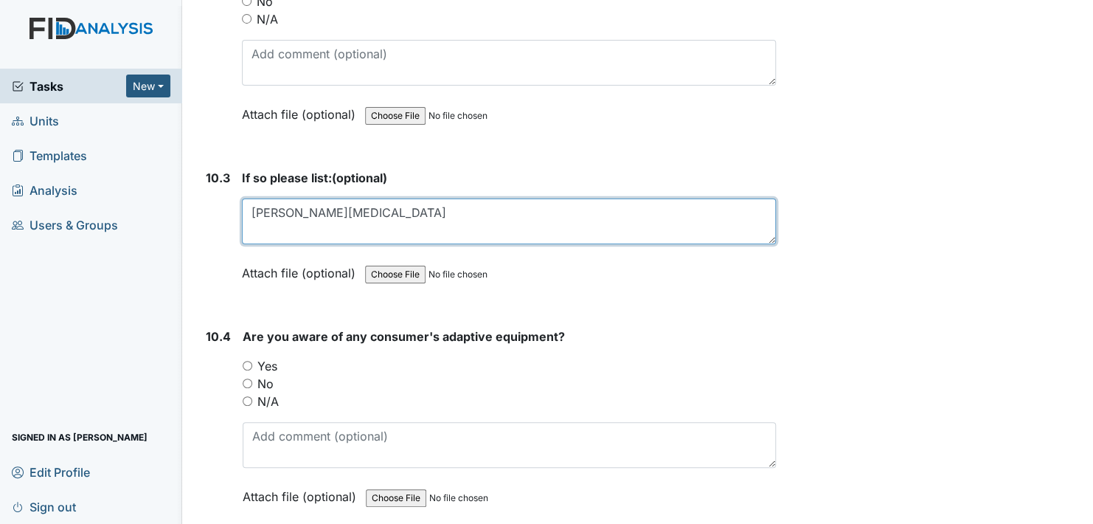
scroll to position [18978, 0]
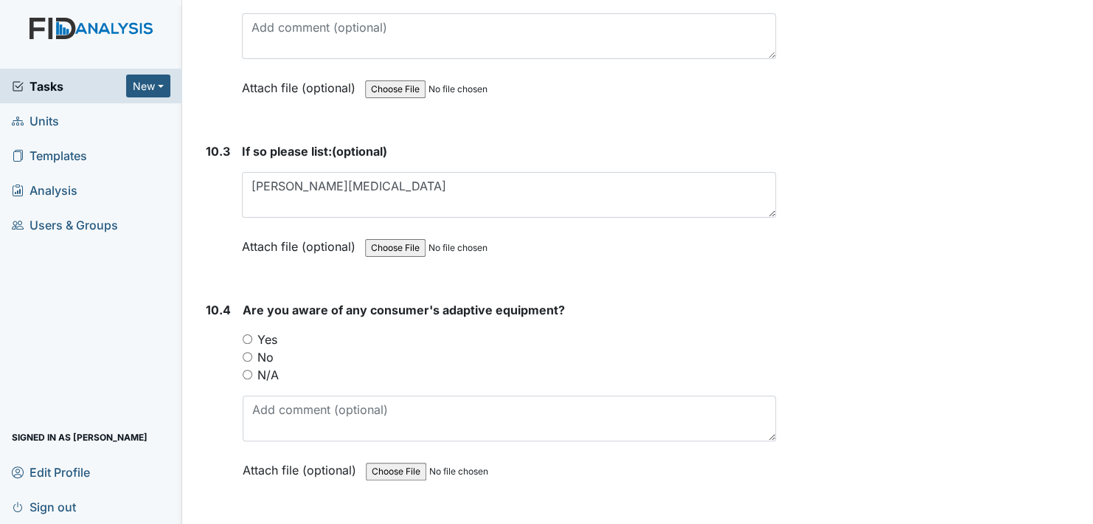
drag, startPoint x: 247, startPoint y: 312, endPoint x: 255, endPoint y: 316, distance: 8.9
click at [251, 330] on div "Yes" at bounding box center [509, 339] width 533 height 18
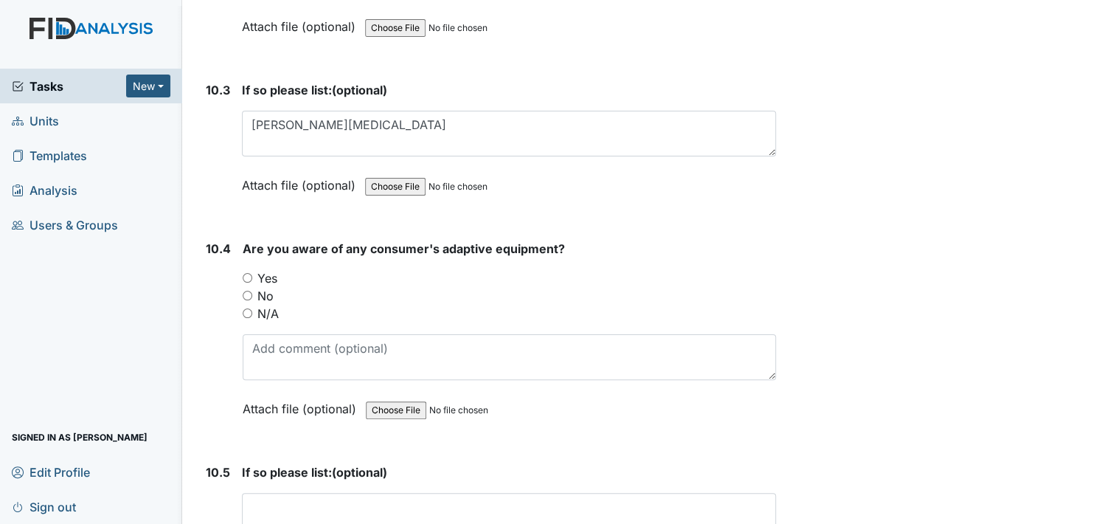
scroll to position [19041, 0]
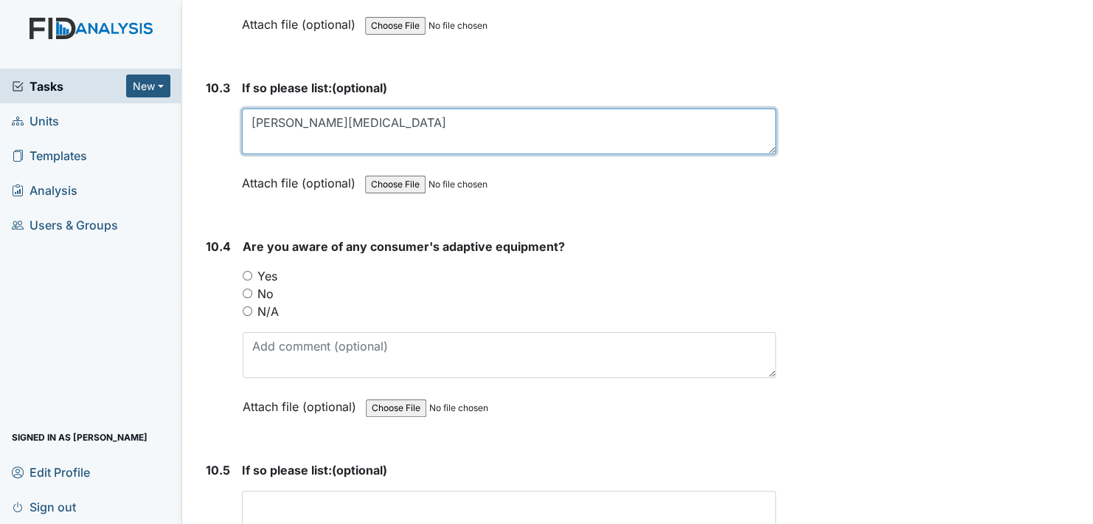
drag, startPoint x: 297, startPoint y: 96, endPoint x: 300, endPoint y: 104, distance: 8.6
click at [299, 108] on textarea "Linwood Thorazine" at bounding box center [509, 131] width 534 height 46
type textarea "[PERSON_NAME][MEDICAL_DATA]"
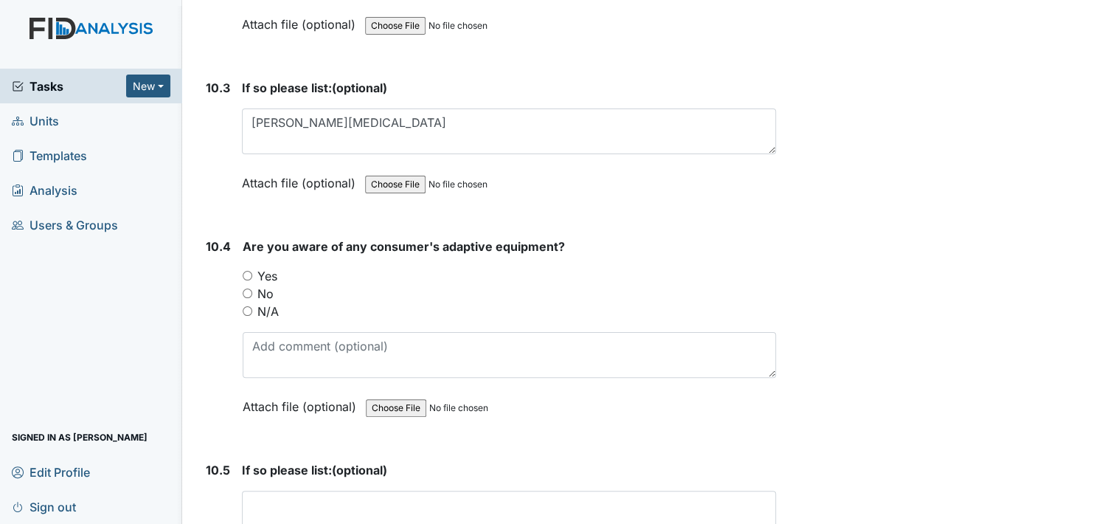
click at [246, 271] on input "Yes" at bounding box center [248, 276] width 10 height 10
radio input "true"
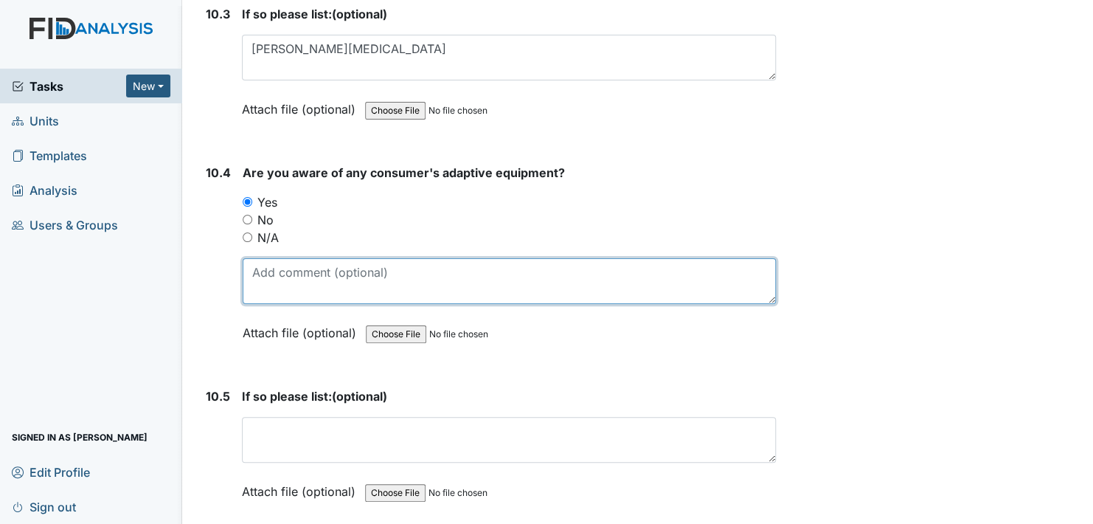
click at [291, 258] on textarea at bounding box center [509, 281] width 533 height 46
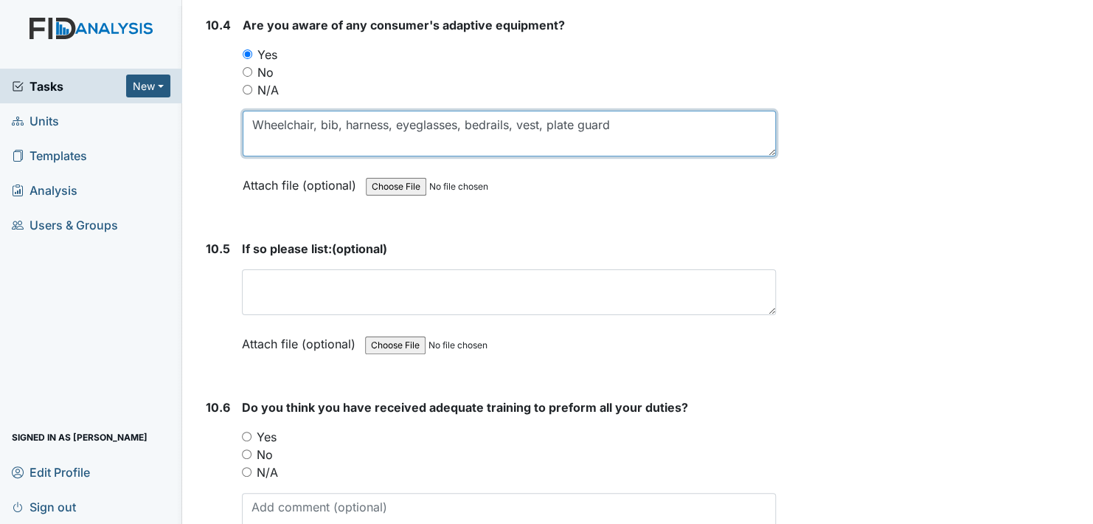
scroll to position [19189, 0]
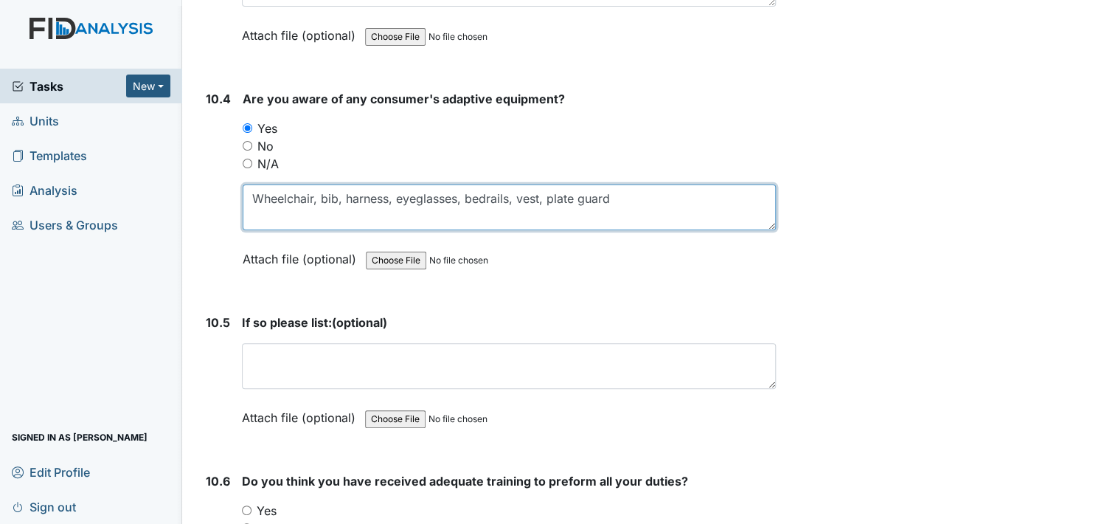
type textarea "Wheelchair, bib, harness, eyeglasses, bedrails, vest, plate guard"
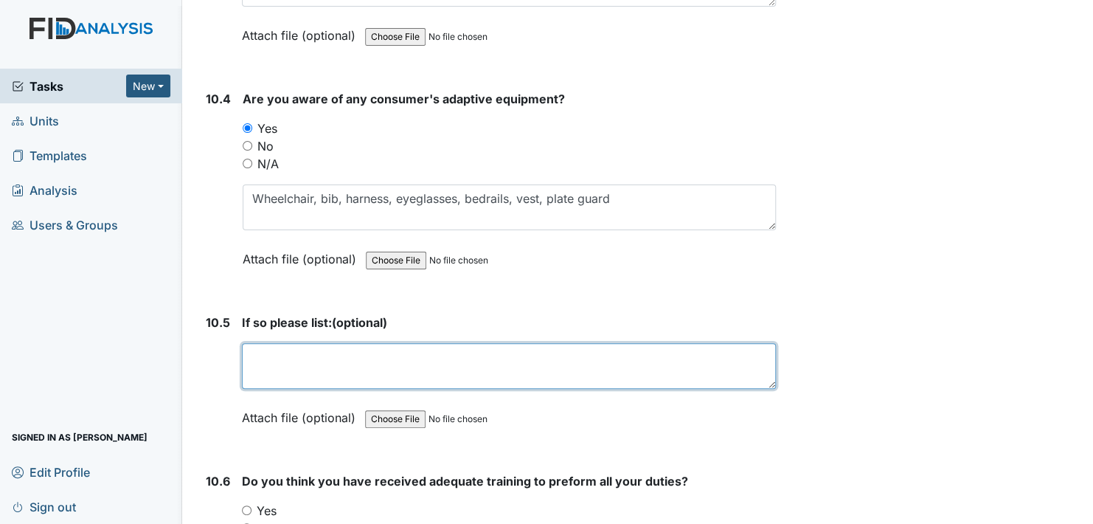
click at [302, 343] on textarea at bounding box center [509, 366] width 534 height 46
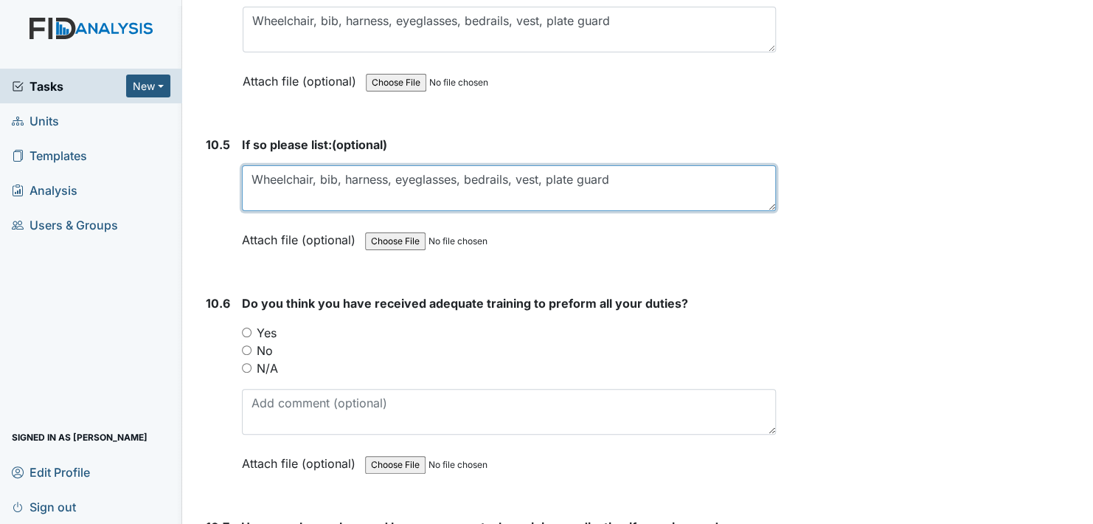
scroll to position [19410, 0]
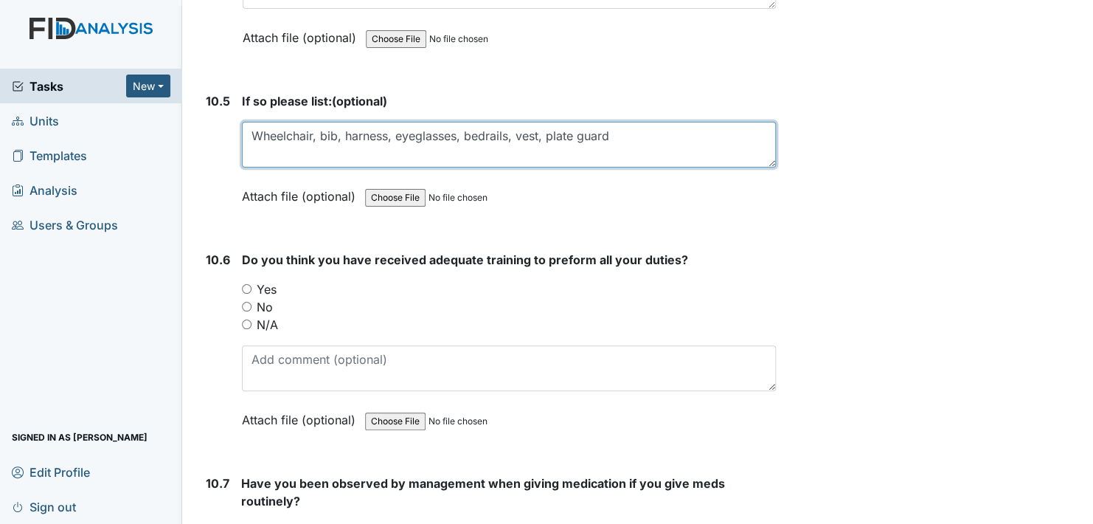
type textarea "Wheelchair, bib, harness, eyeglasses, bedrails, vest, plate guard"
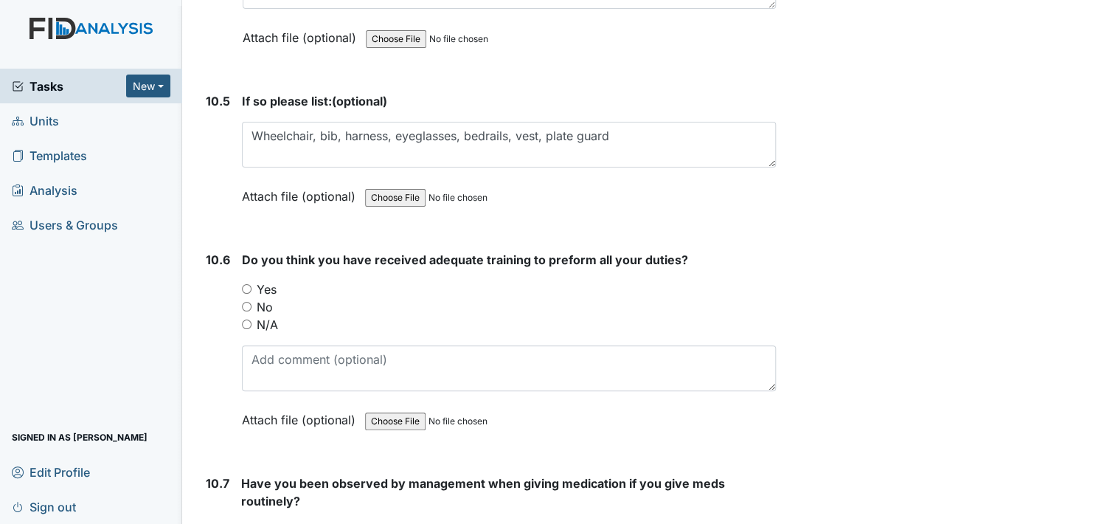
click at [246, 284] on input "Yes" at bounding box center [247, 289] width 10 height 10
radio input "true"
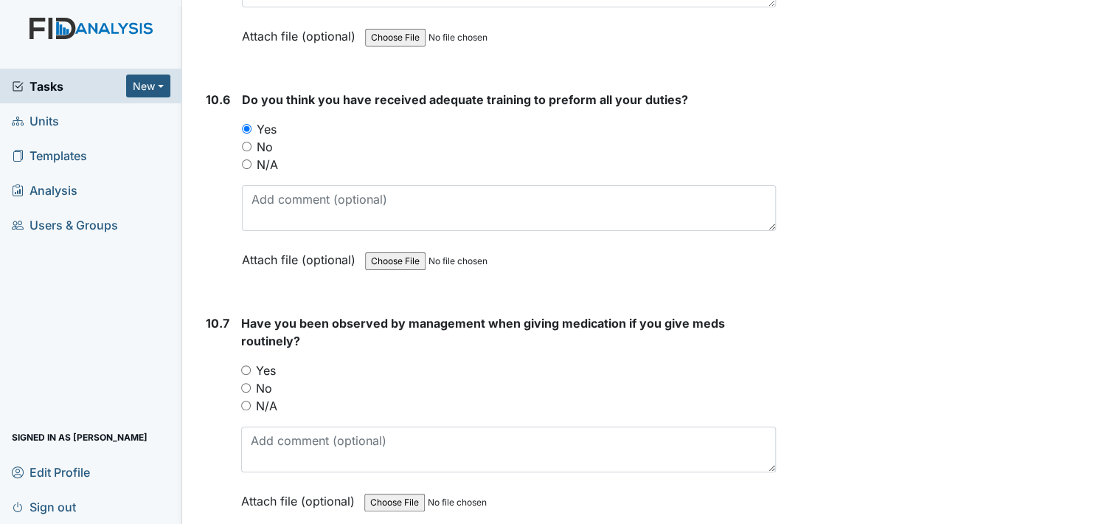
scroll to position [19631, 0]
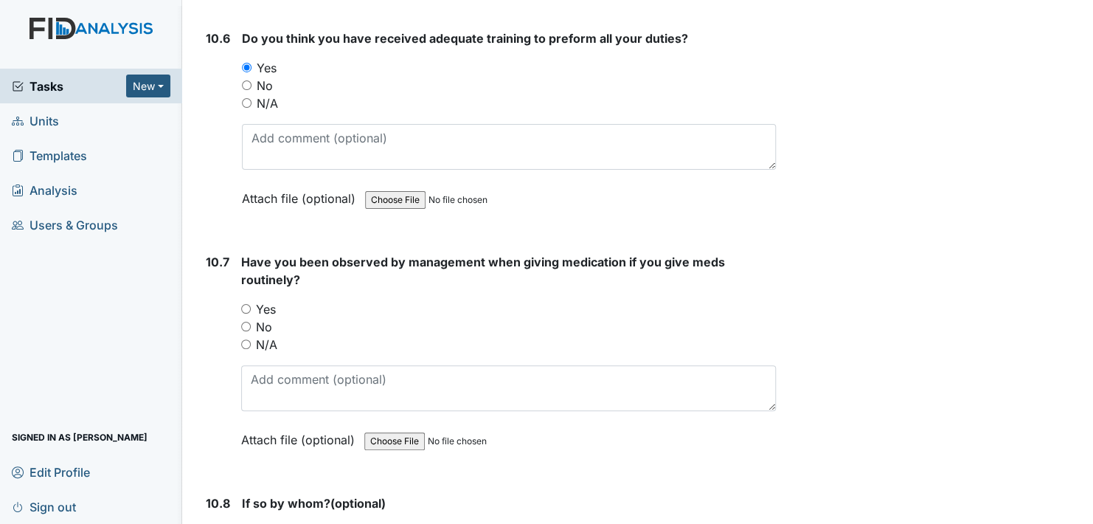
click at [246, 304] on input "Yes" at bounding box center [246, 309] width 10 height 10
radio input "true"
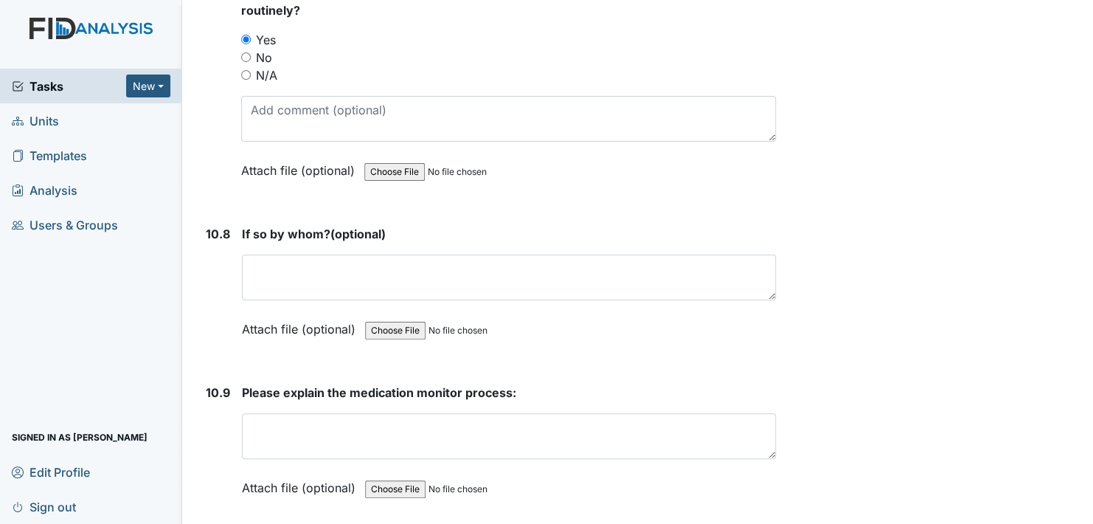
scroll to position [19926, 0]
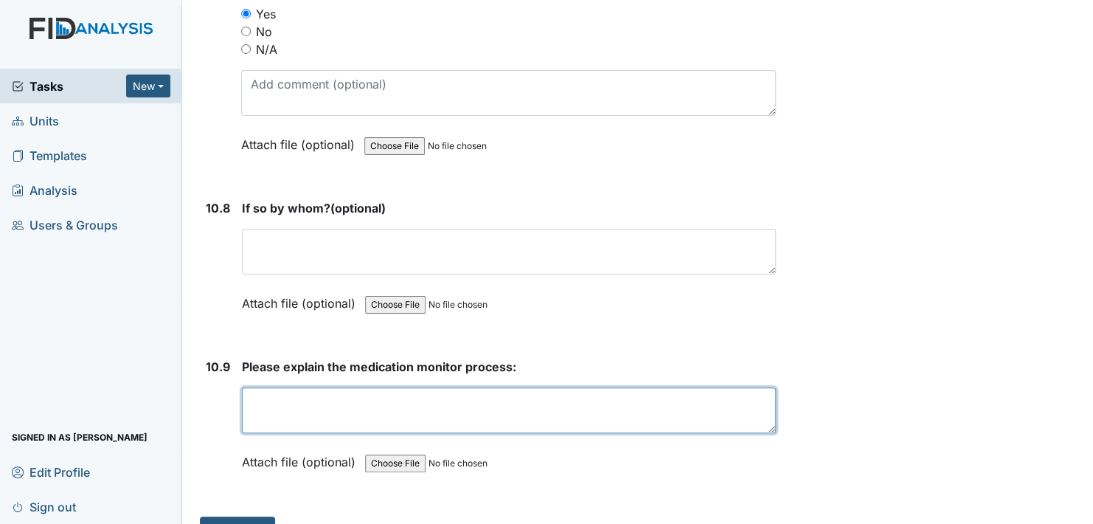
click at [277, 387] on textarea at bounding box center [509, 410] width 534 height 46
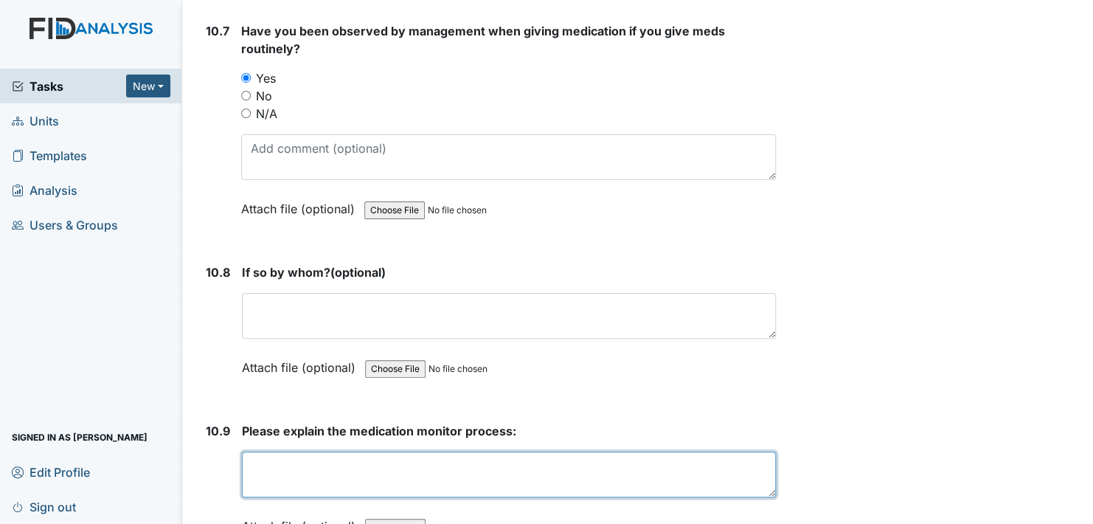
scroll to position [19900, 0]
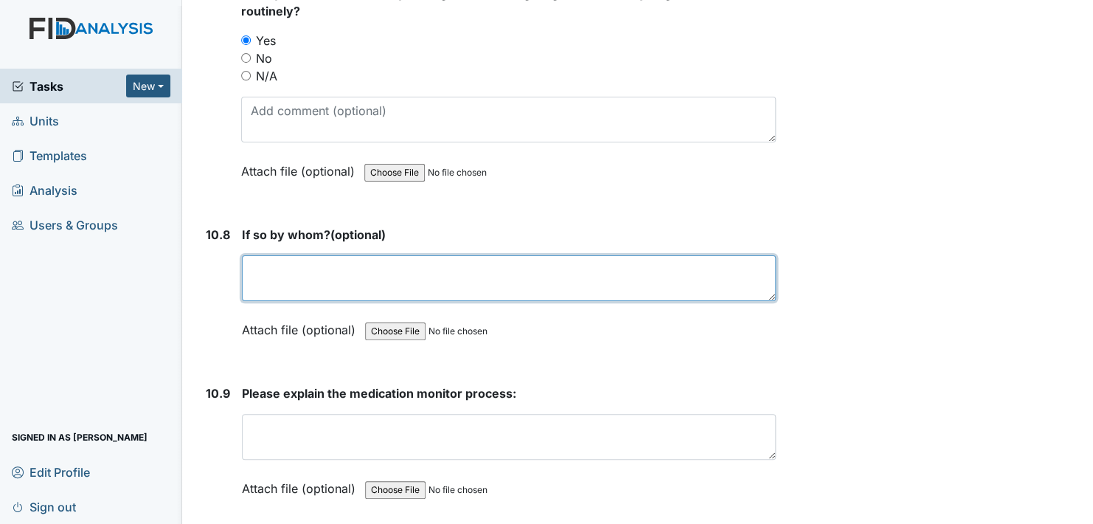
click at [378, 255] on textarea at bounding box center [509, 278] width 534 height 46
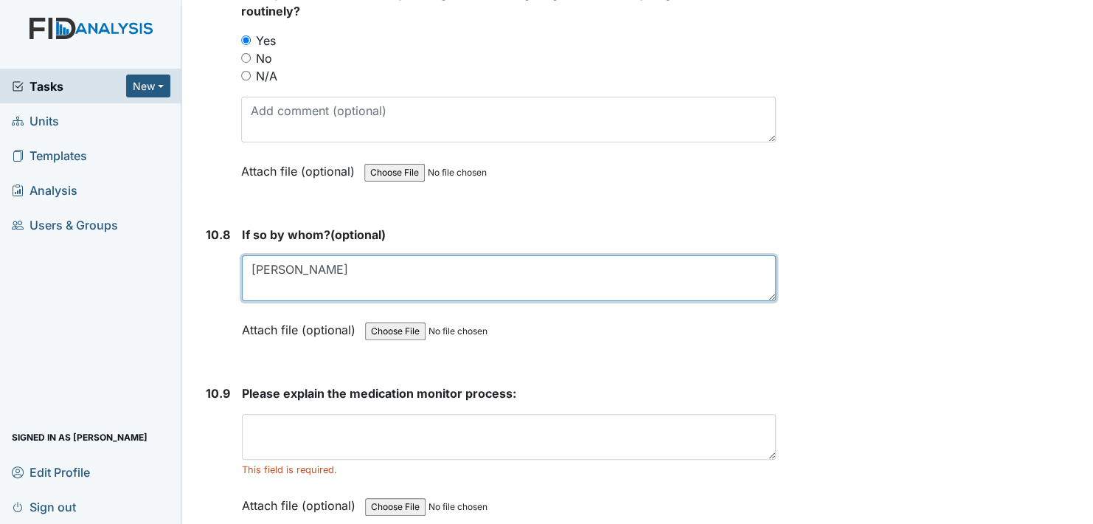
type textarea "[PERSON_NAME]"
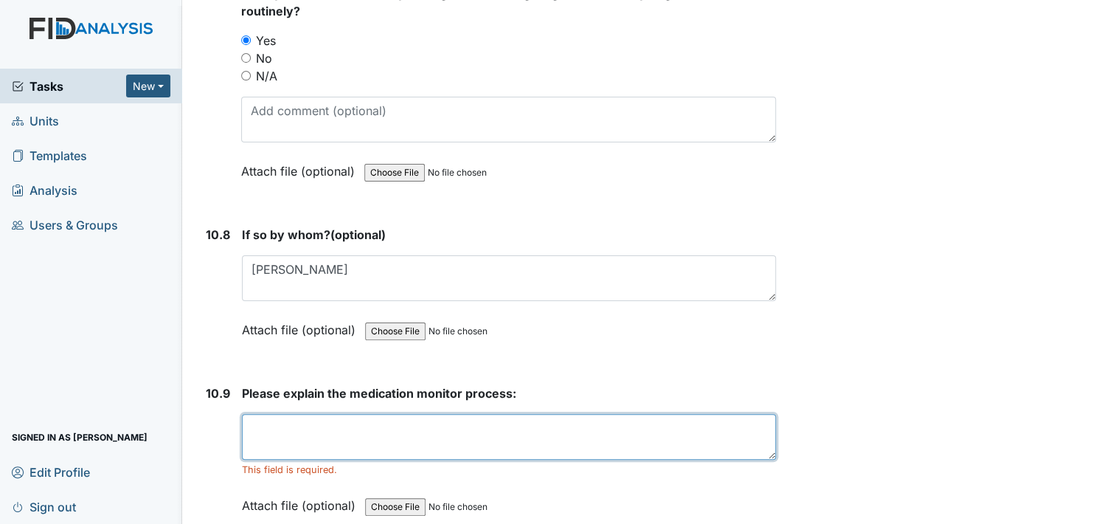
click at [481, 414] on textarea at bounding box center [509, 437] width 534 height 46
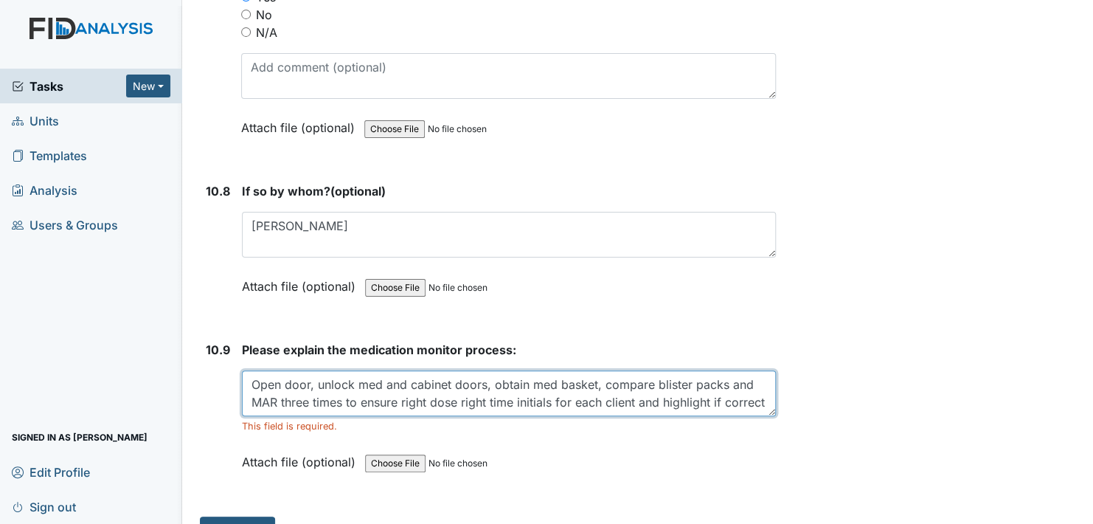
scroll to position [0, 0]
type textarea "Open door, unlock med and cabinet doors, obtain med basket, compare blister pac…"
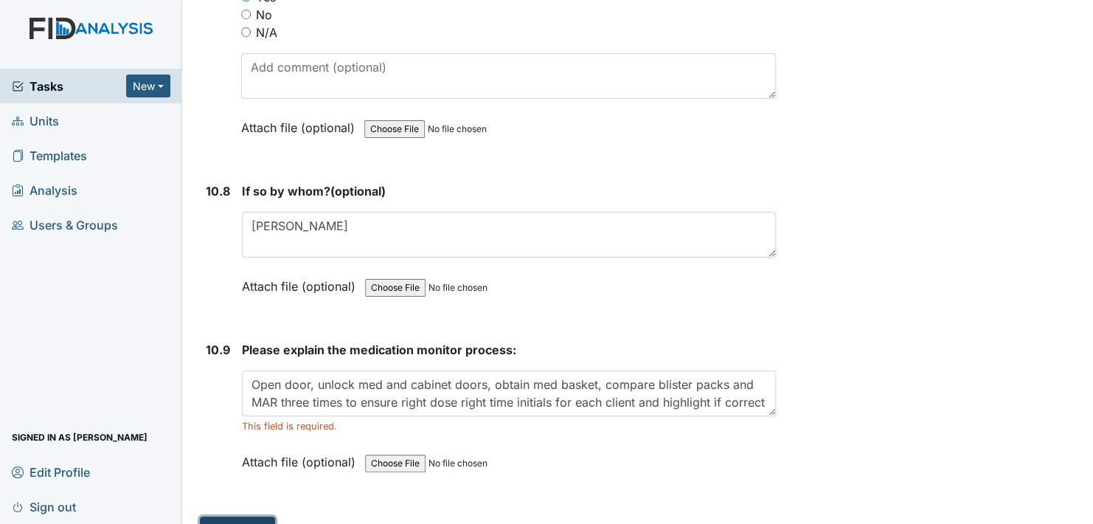
click at [243, 516] on button "Submit" at bounding box center [237, 530] width 75 height 28
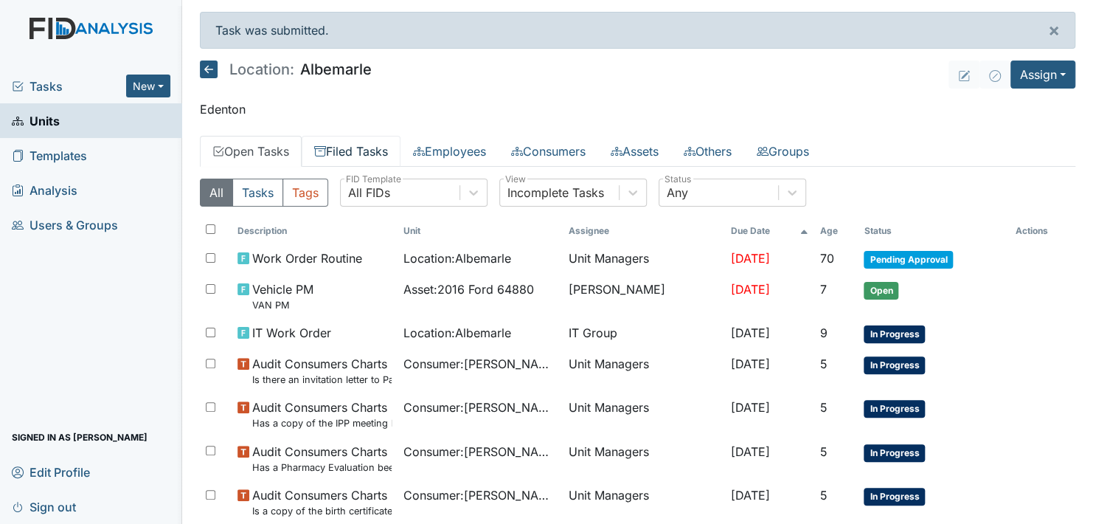
click at [367, 149] on link "Filed Tasks" at bounding box center [351, 151] width 99 height 31
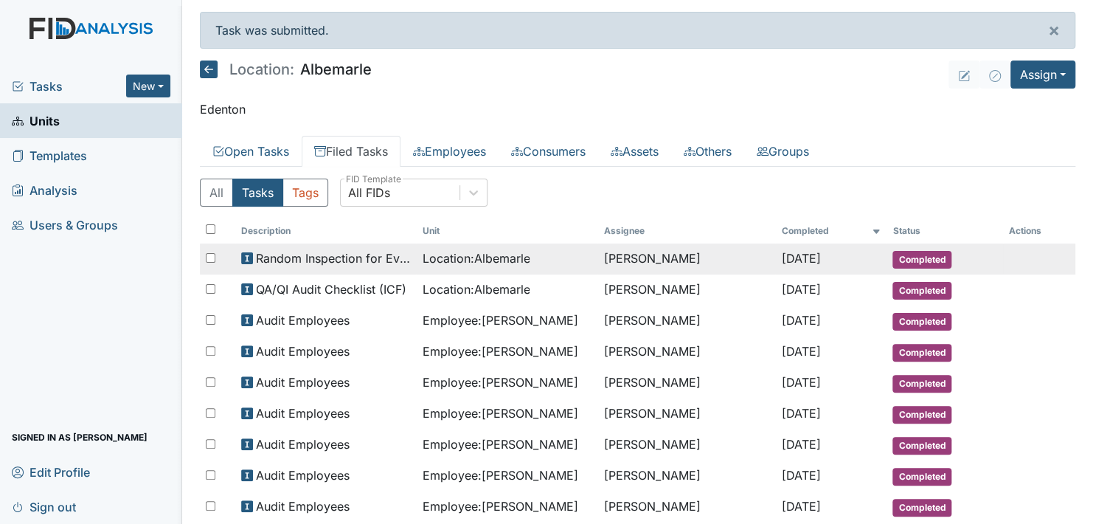
click at [363, 256] on span "Random Inspection for Evening" at bounding box center [333, 258] width 155 height 18
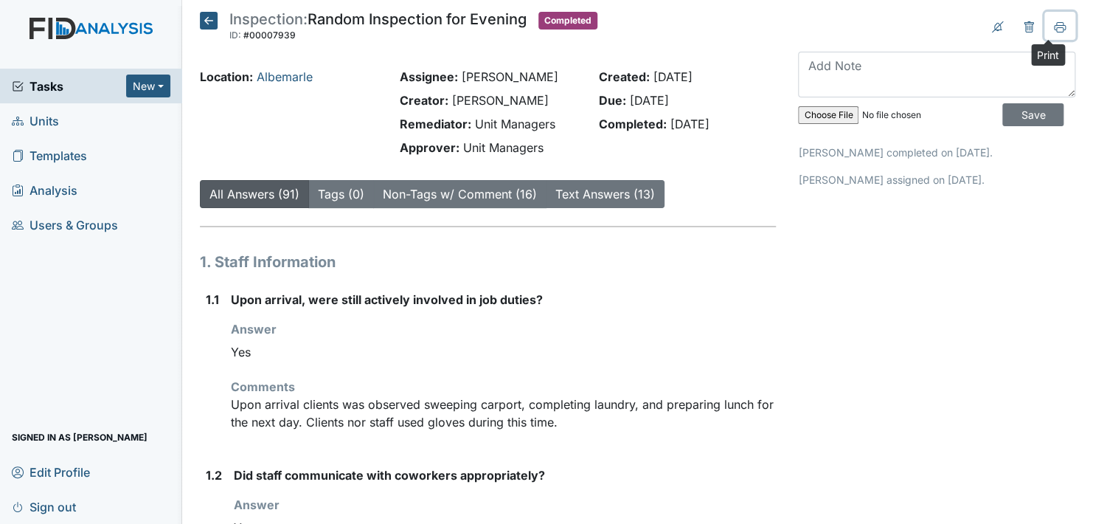
click at [1054, 24] on icon at bounding box center [1060, 27] width 12 height 12
drag, startPoint x: 1046, startPoint y: 25, endPoint x: 113, endPoint y: 441, distance: 1022.1
click at [1054, 25] on icon at bounding box center [1060, 27] width 12 height 12
